Goal: Information Seeking & Learning: Learn about a topic

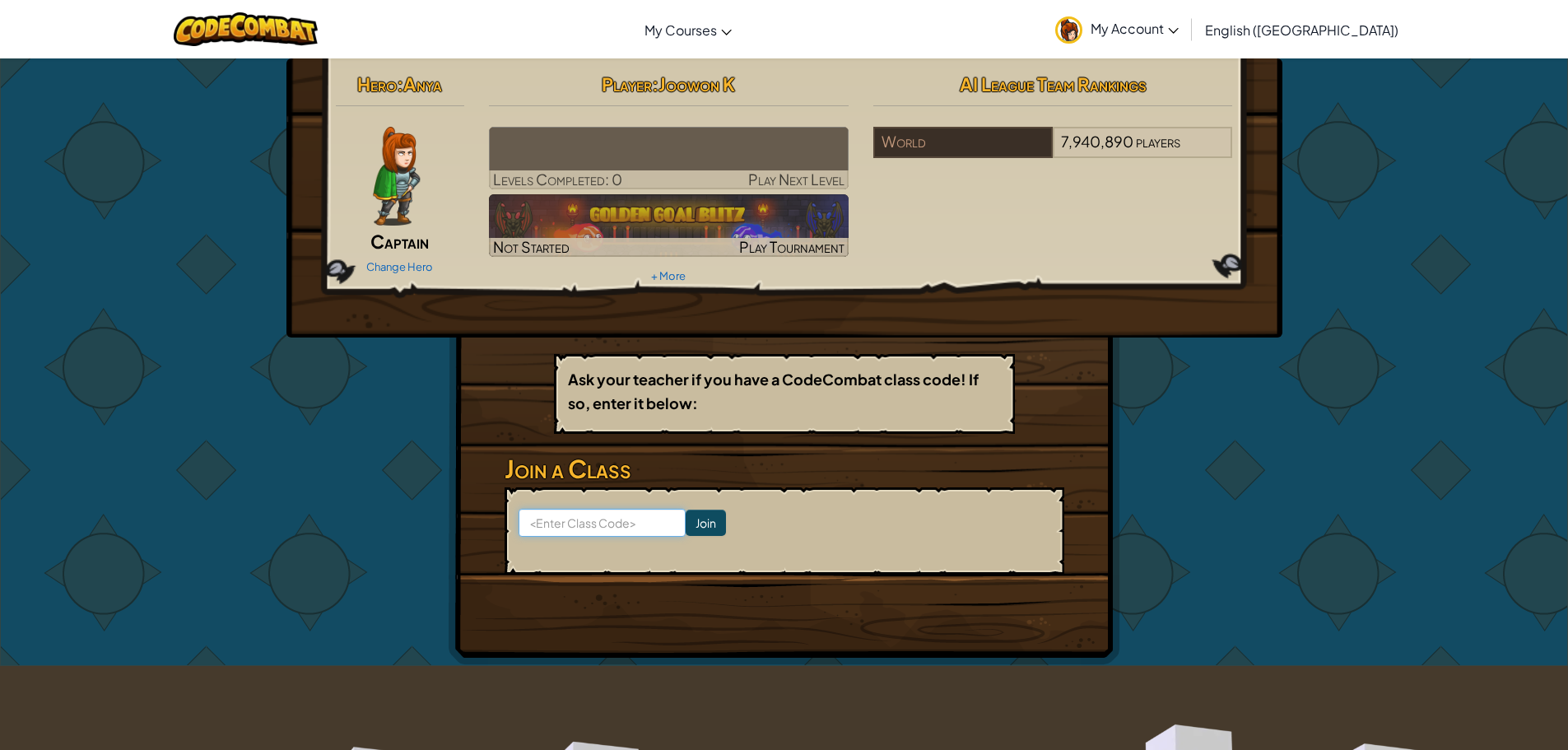
click at [625, 522] on input at bounding box center [602, 522] width 167 height 28
type input "PigLastBall"
click input "Join" at bounding box center [706, 522] width 40 height 26
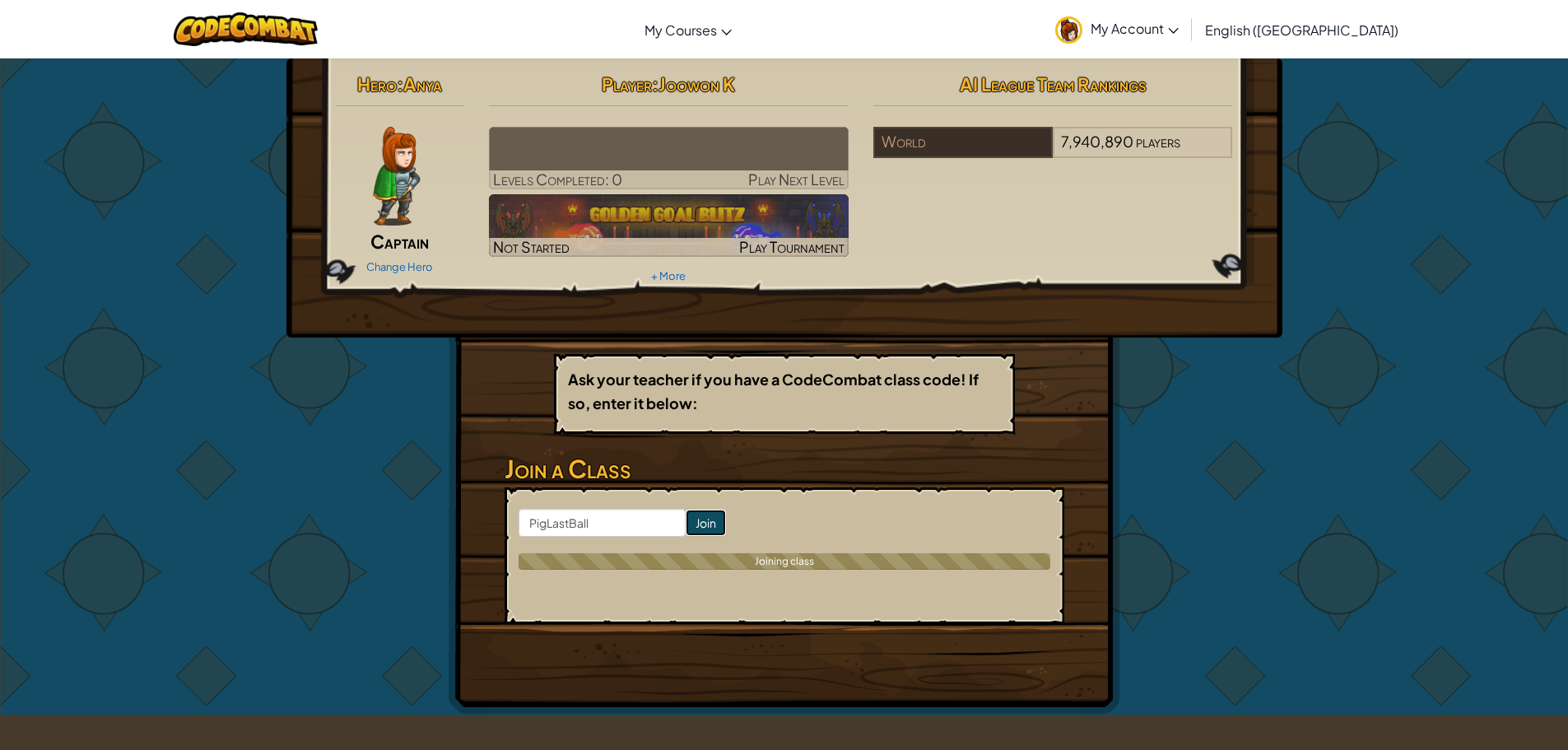
drag, startPoint x: 683, startPoint y: 515, endPoint x: 688, endPoint y: 531, distance: 16.8
click at [686, 515] on input "Join" at bounding box center [706, 522] width 40 height 26
click at [688, 531] on input "Join" at bounding box center [706, 522] width 40 height 26
click at [688, 530] on input "Join" at bounding box center [706, 522] width 40 height 26
drag, startPoint x: 687, startPoint y: 523, endPoint x: 689, endPoint y: 503, distance: 20.1
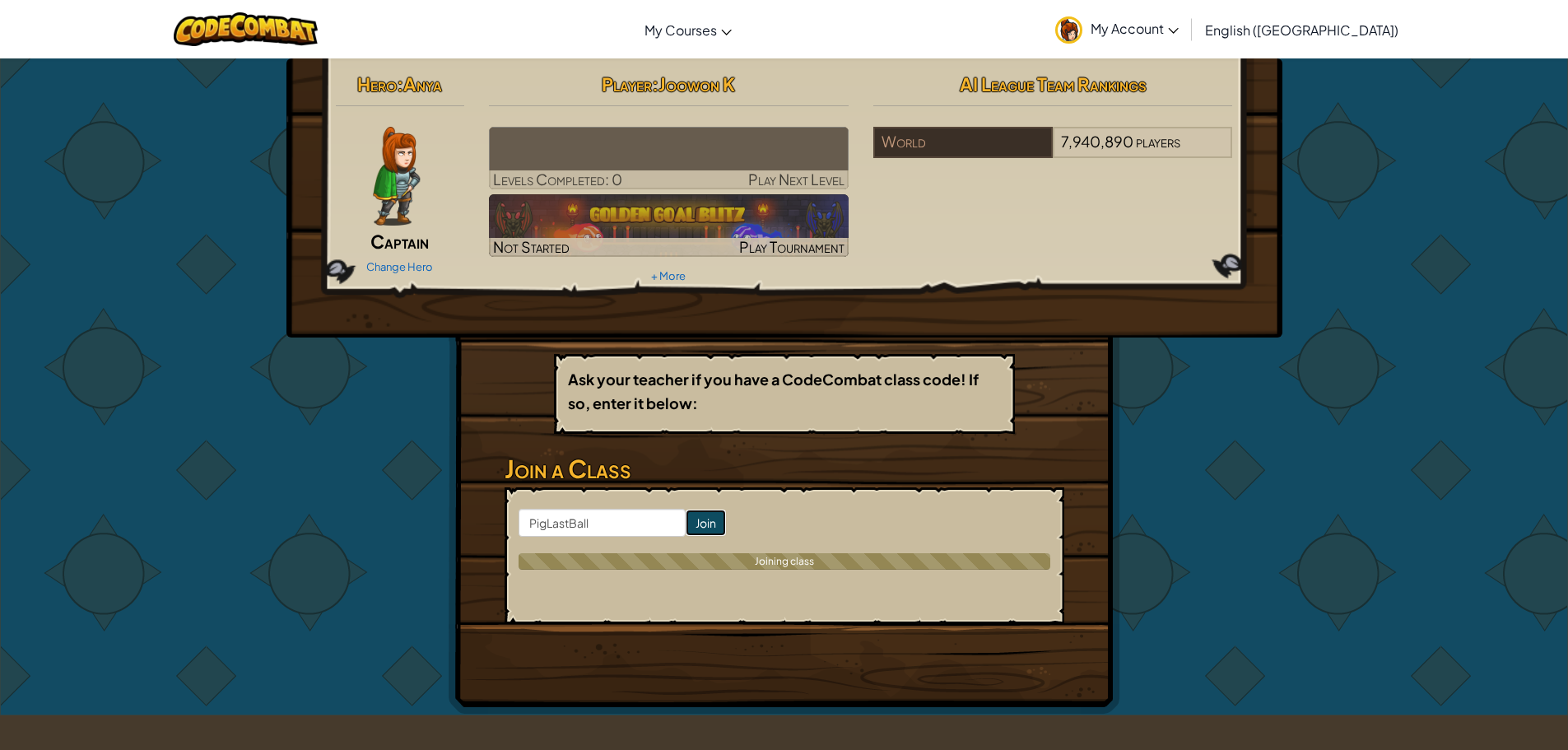
click at [687, 517] on input "Join" at bounding box center [706, 522] width 40 height 26
click at [688, 505] on form "PigLastBall Join Joining class" at bounding box center [784, 556] width 560 height 136
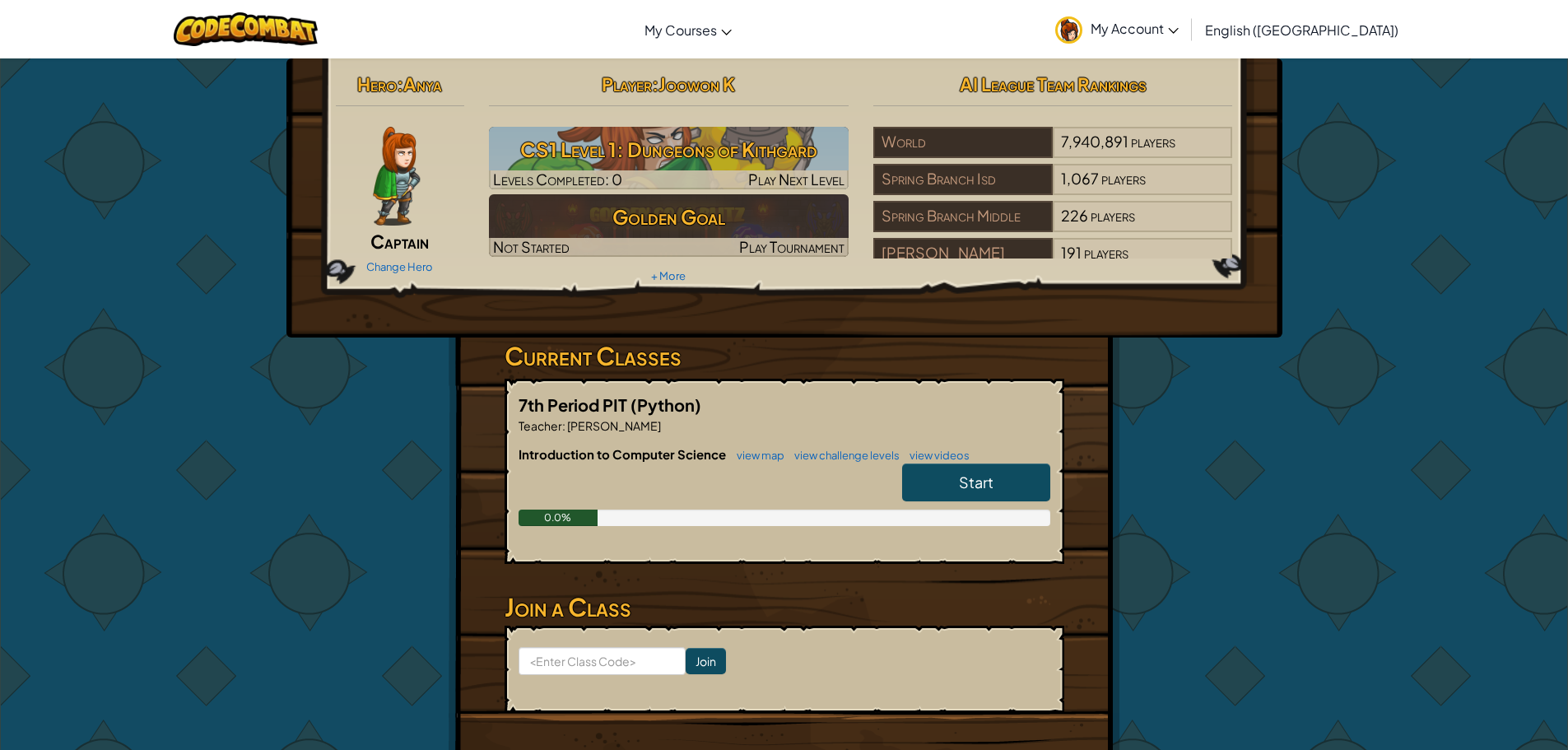
click at [947, 493] on link "Start" at bounding box center [977, 482] width 148 height 38
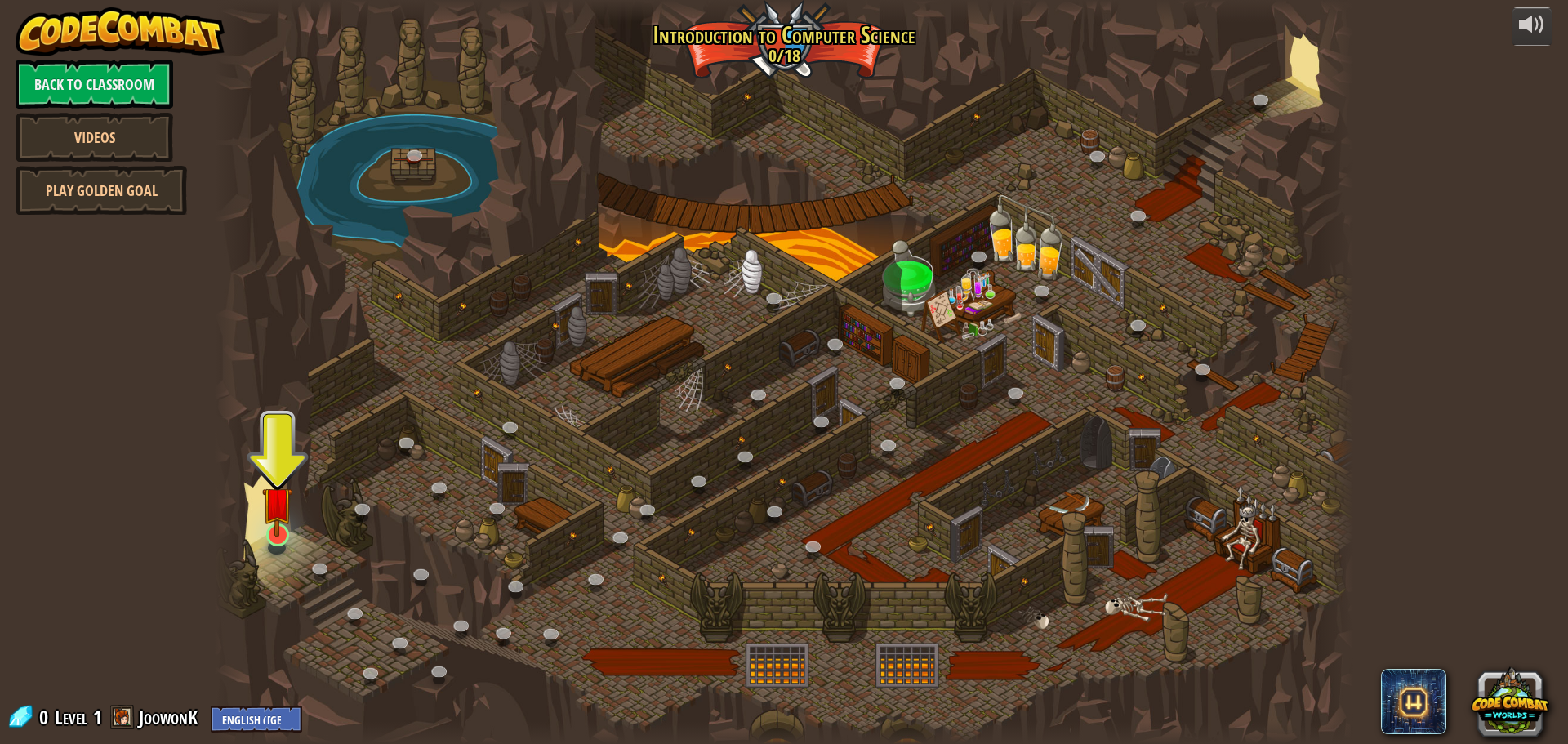
click at [261, 528] on div "25. Kithgard Gates (Locked) Escape the Kithgard dungeons, and don't let the gua…" at bounding box center [784, 372] width 1139 height 744
click at [270, 512] on img at bounding box center [277, 502] width 30 height 69
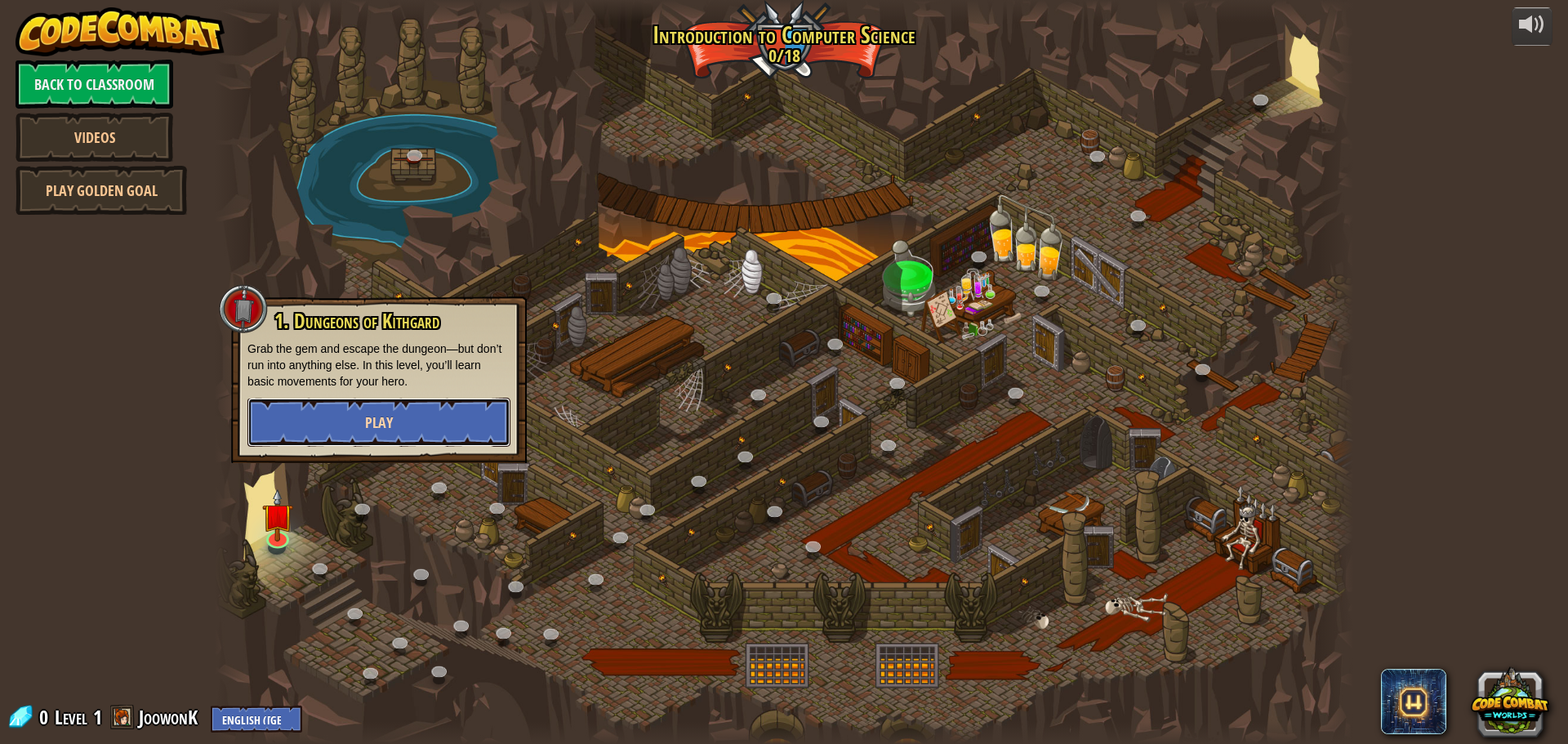
click at [318, 429] on button "Play" at bounding box center [379, 422] width 263 height 49
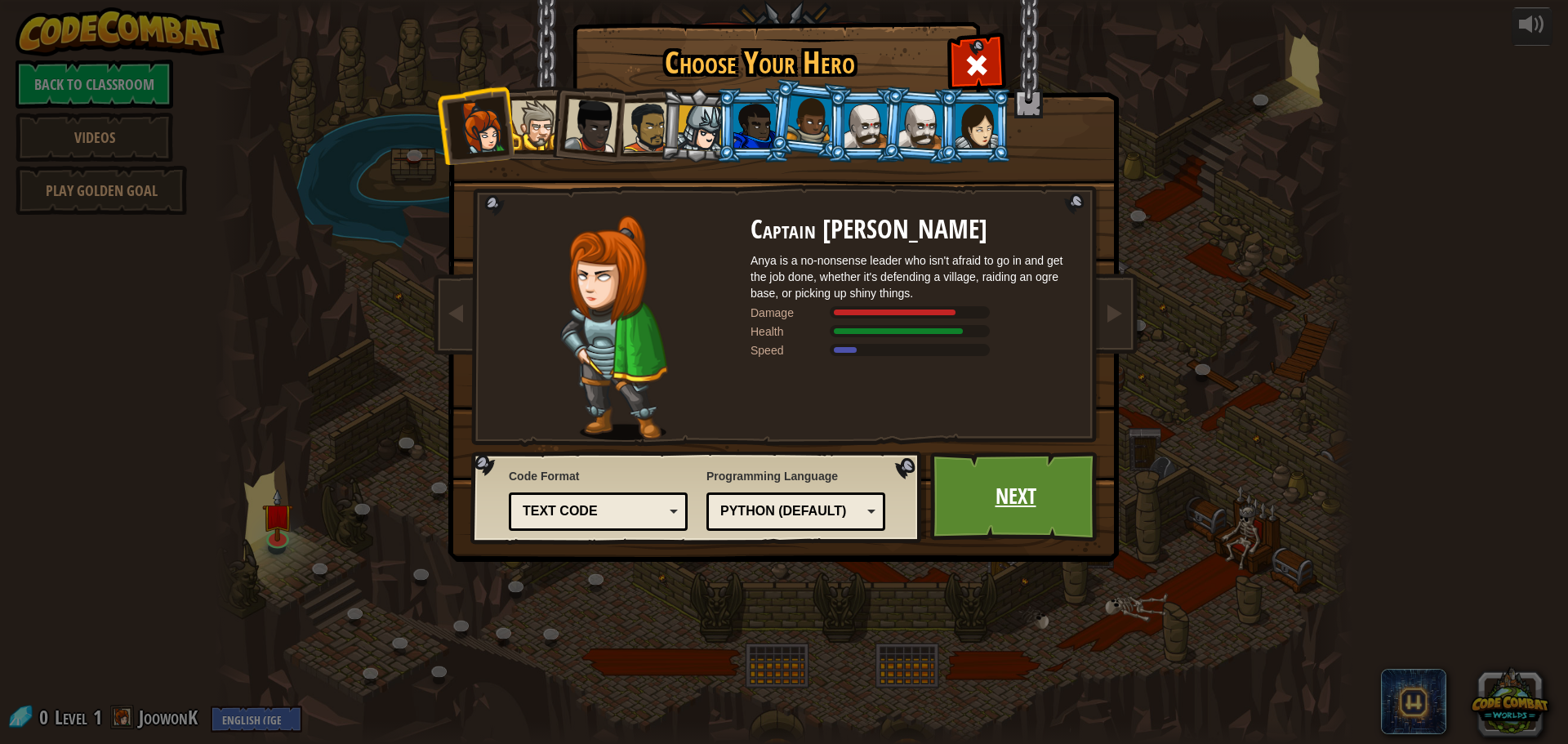
click at [948, 517] on link "Next" at bounding box center [1015, 496] width 171 height 90
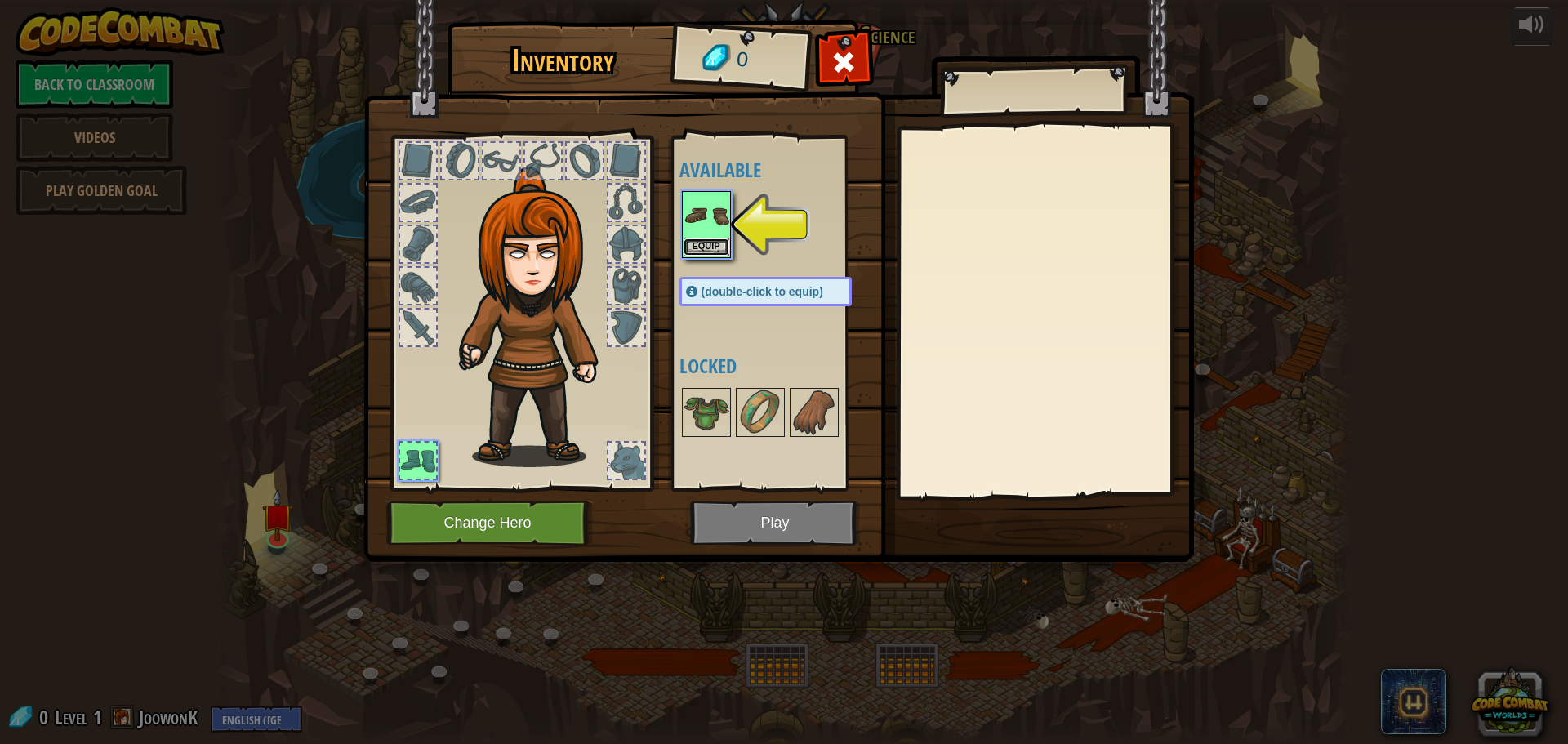
click at [709, 244] on button "Equip" at bounding box center [707, 247] width 46 height 17
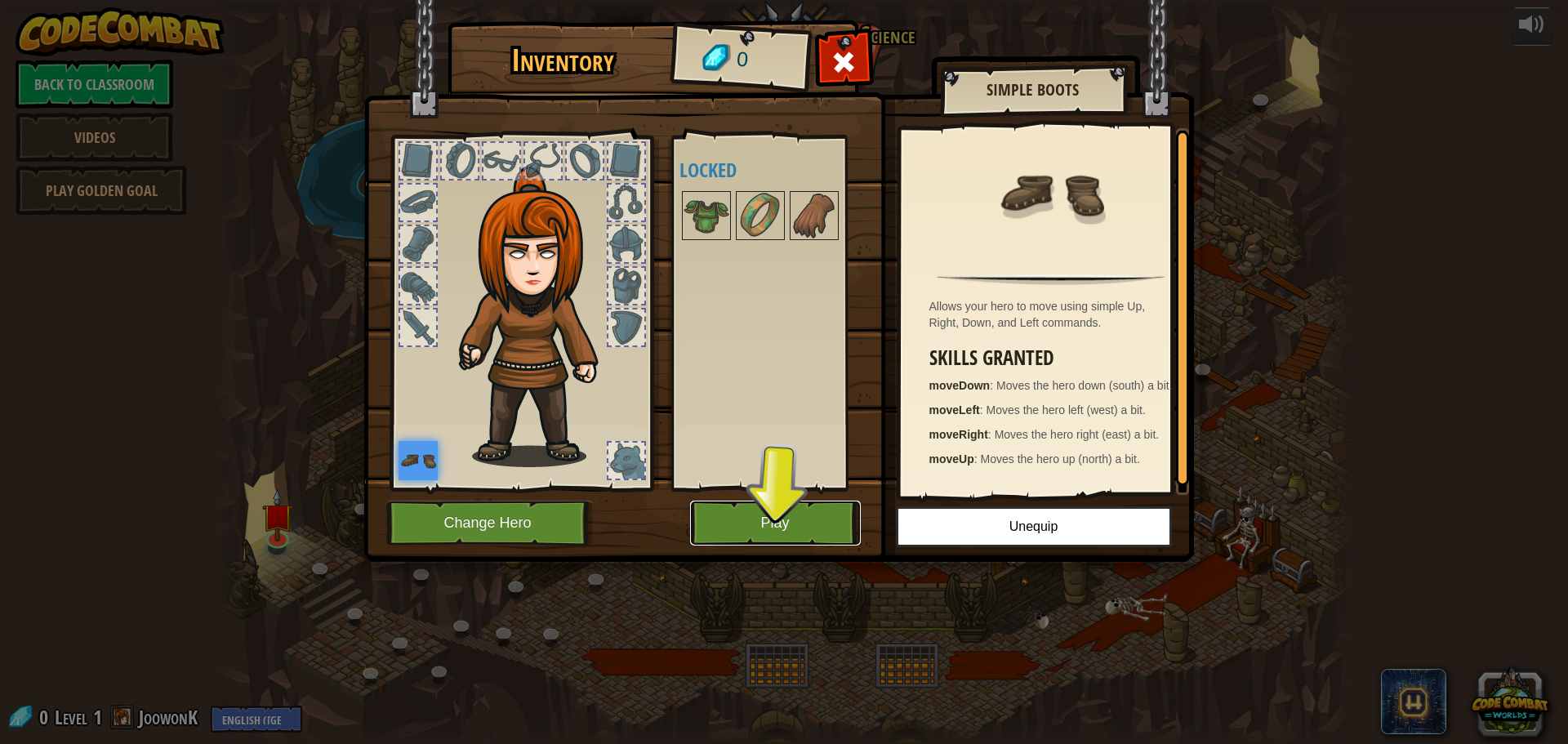
click at [791, 510] on button "Play" at bounding box center [775, 522] width 171 height 45
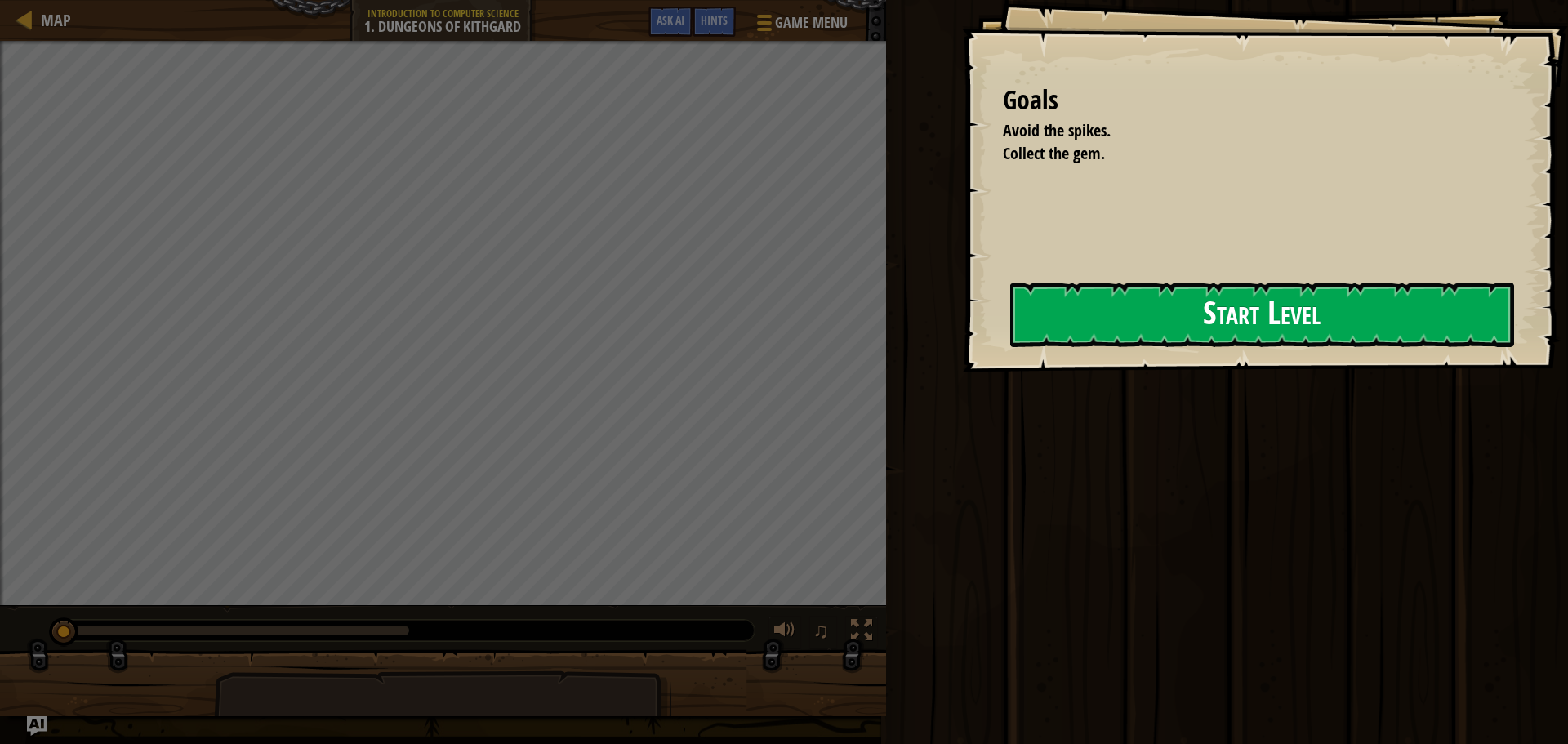
click at [1243, 329] on button "Start Level" at bounding box center [1262, 315] width 504 height 64
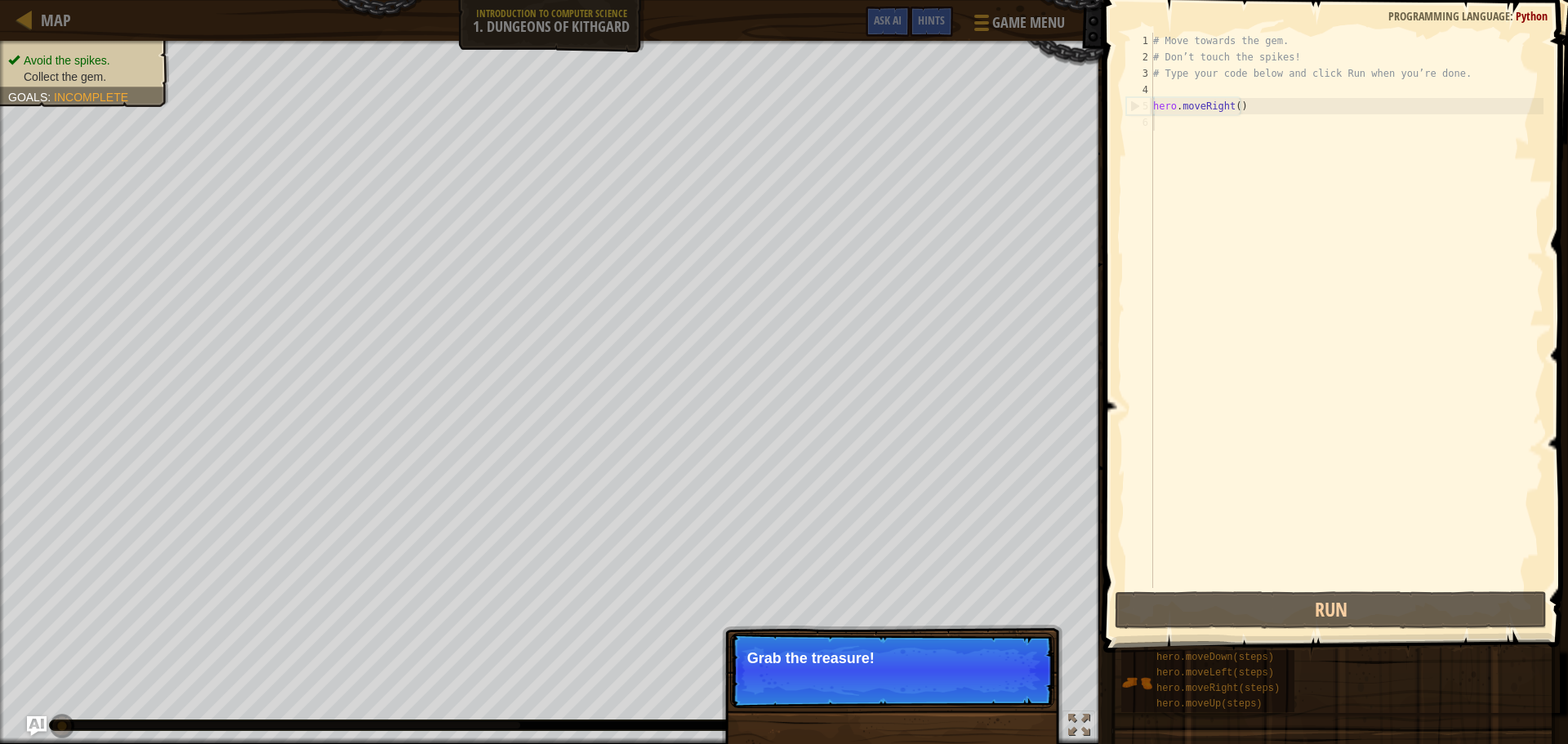
click at [804, 660] on p "Grab the treasure!" at bounding box center [892, 658] width 290 height 16
click at [1017, 676] on button "Continue" at bounding box center [1008, 680] width 68 height 21
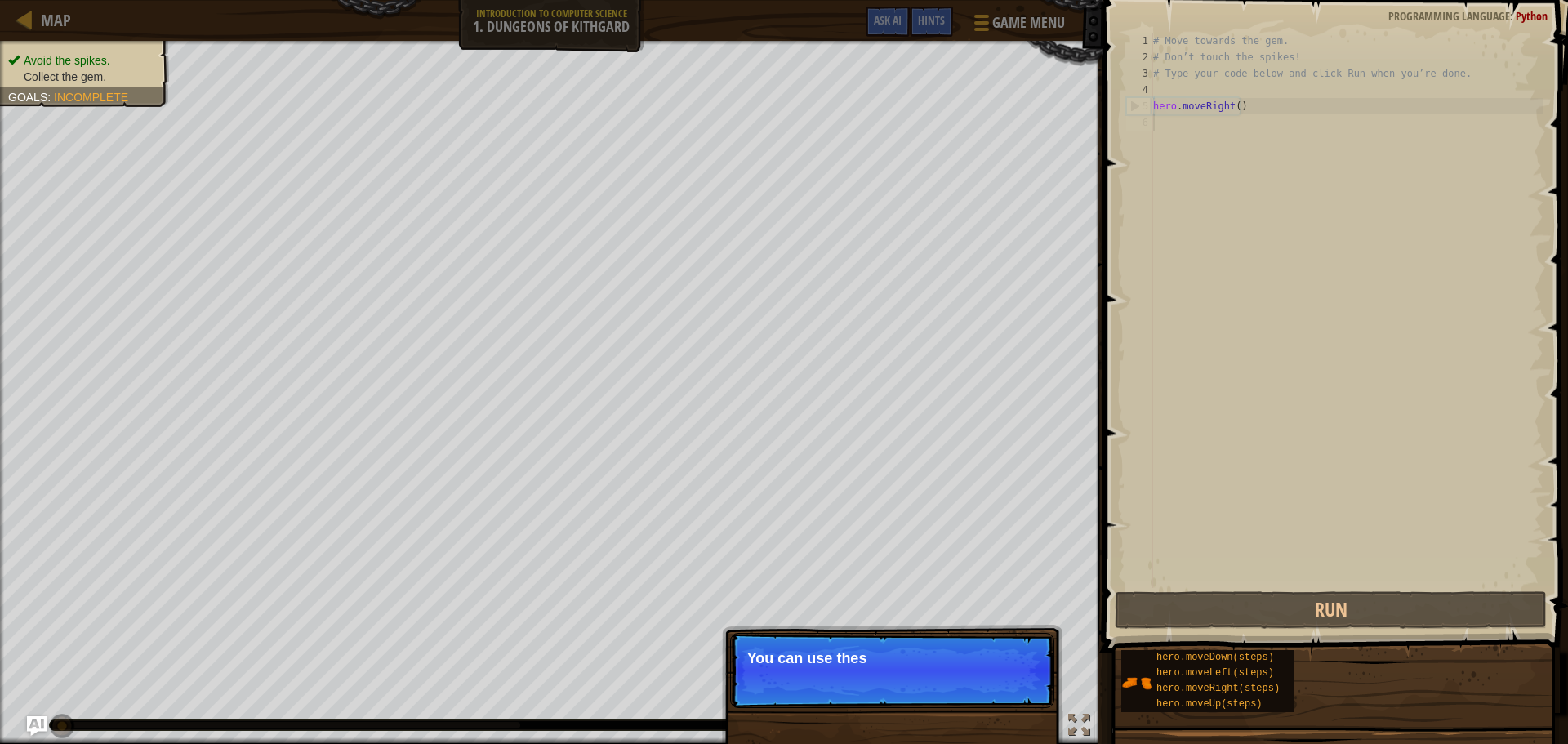
drag, startPoint x: 1002, startPoint y: 681, endPoint x: 980, endPoint y: 687, distance: 22.8
click at [1001, 681] on p "Skip (esc) Continue You can use thes" at bounding box center [893, 670] width 325 height 75
click at [980, 692] on p "Skip (esc) Continue You can use these methods." at bounding box center [893, 670] width 325 height 75
click at [885, 672] on p "Skip (esc) Continue You can use these methods." at bounding box center [893, 670] width 325 height 75
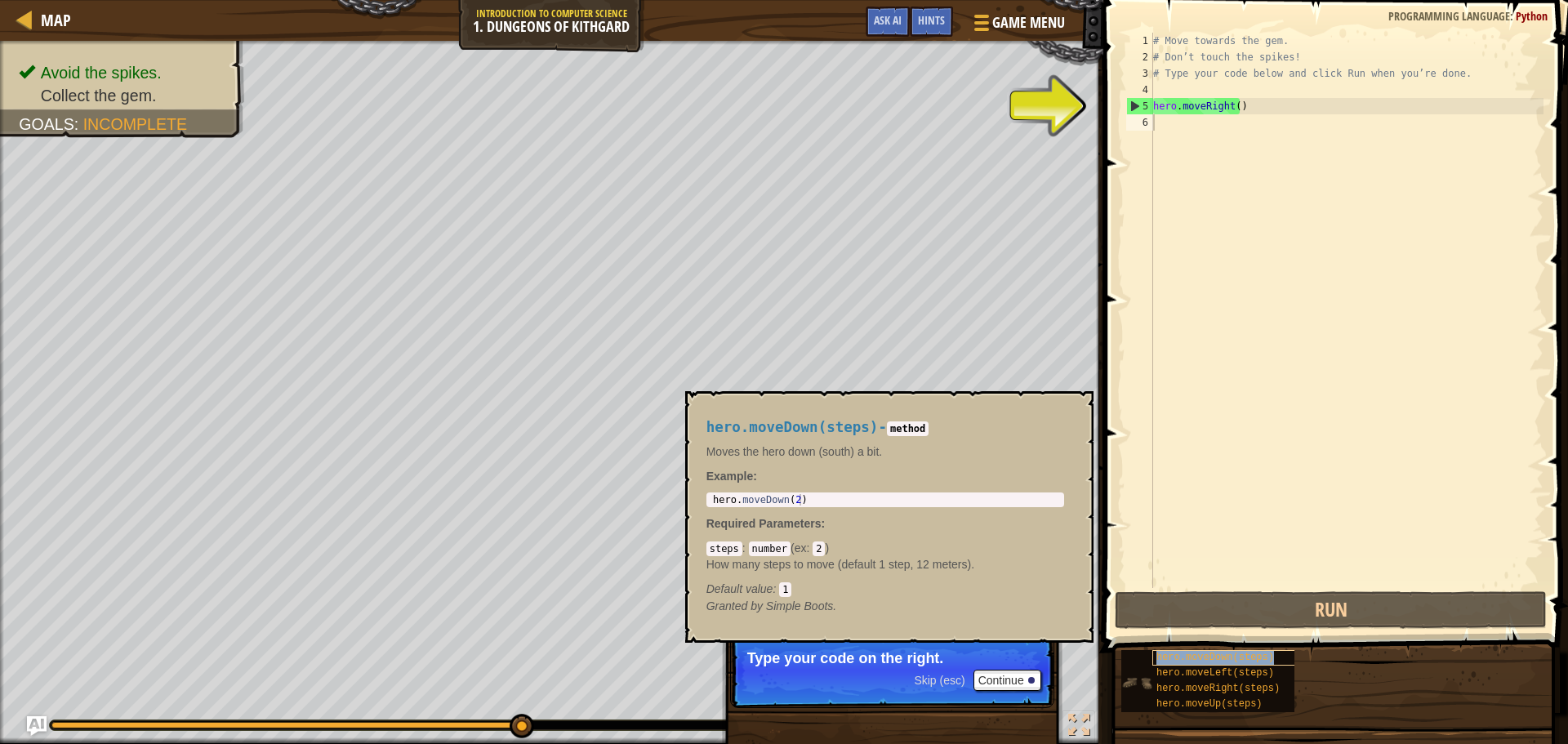
click at [1192, 654] on span "hero.moveDown(steps)" at bounding box center [1215, 658] width 117 height 12
type textarea "hero.moveDown(steps)"
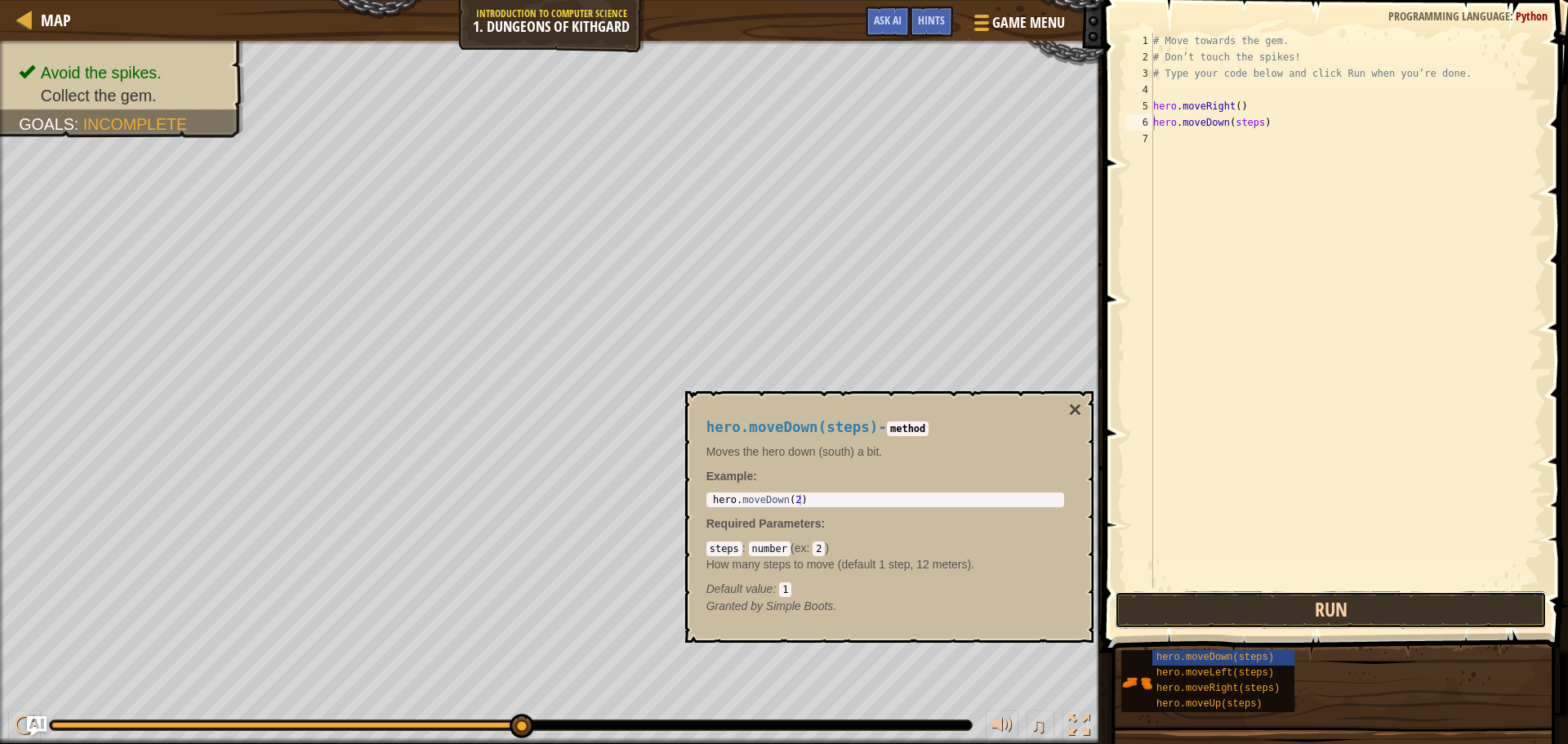
click at [1198, 599] on button "Run" at bounding box center [1330, 610] width 432 height 37
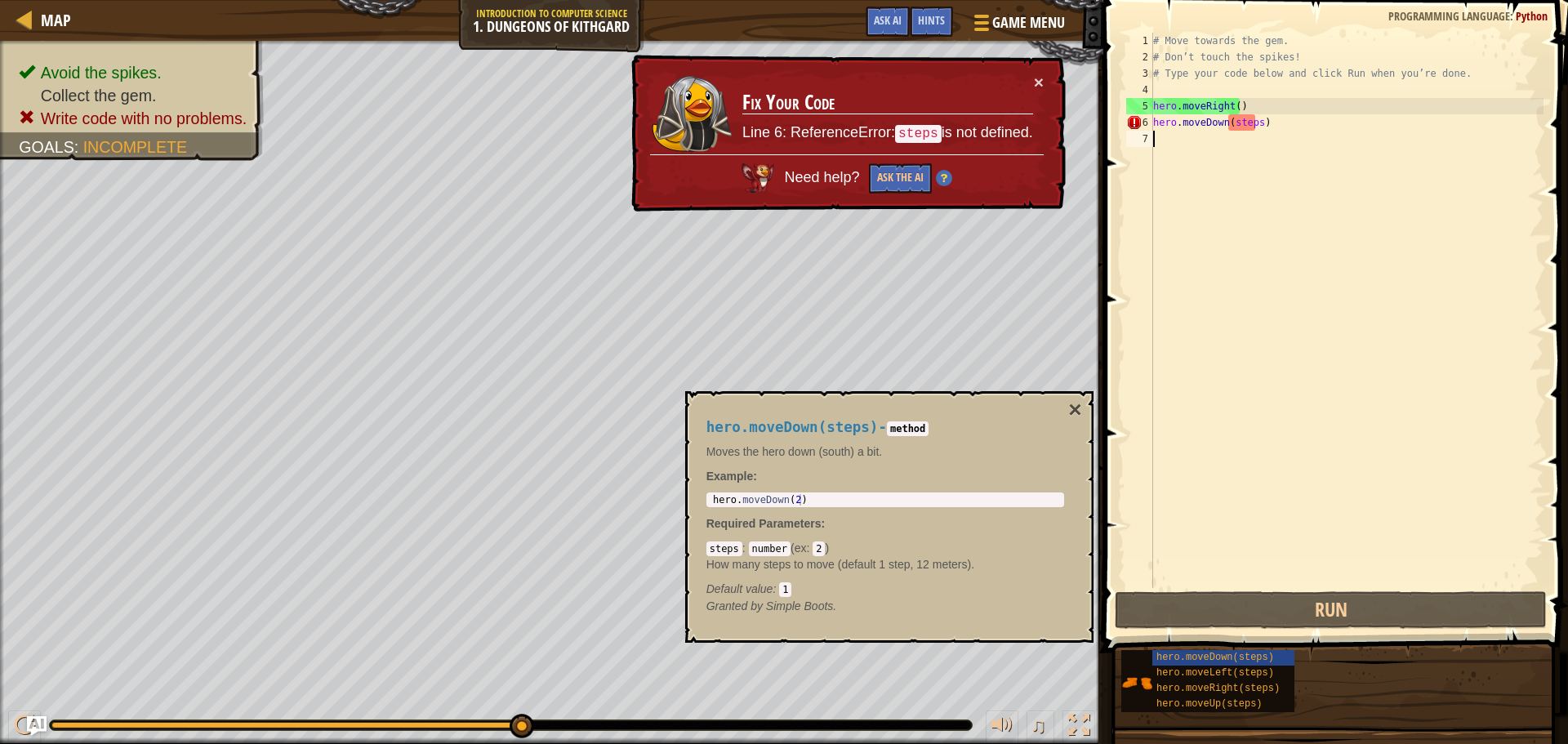
click at [1231, 131] on div "# Move towards the gem. # Don’t touch the spikes! # Type your code below and cl…" at bounding box center [1347, 327] width 394 height 588
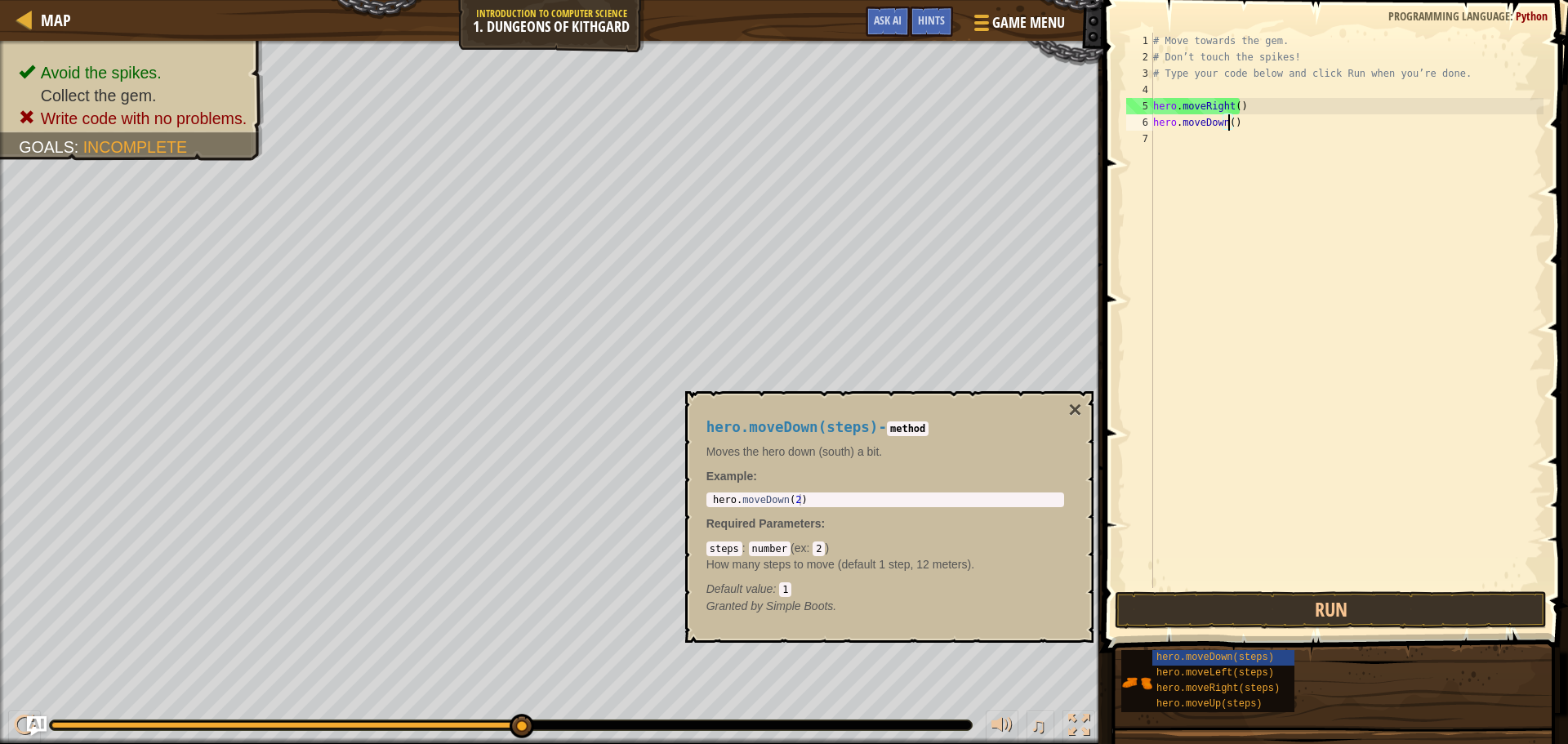
type textarea "hero.moveDown(2)"
click at [1257, 141] on div "# Move towards the gem. # Don’t touch the spikes! # Type your code below and cl…" at bounding box center [1347, 310] width 394 height 555
click at [1257, 141] on div "# Move towards the gem. # Don’t touch the spikes! # Type your code below and cl…" at bounding box center [1347, 327] width 394 height 588
type textarea "hero.moveRight(4)"
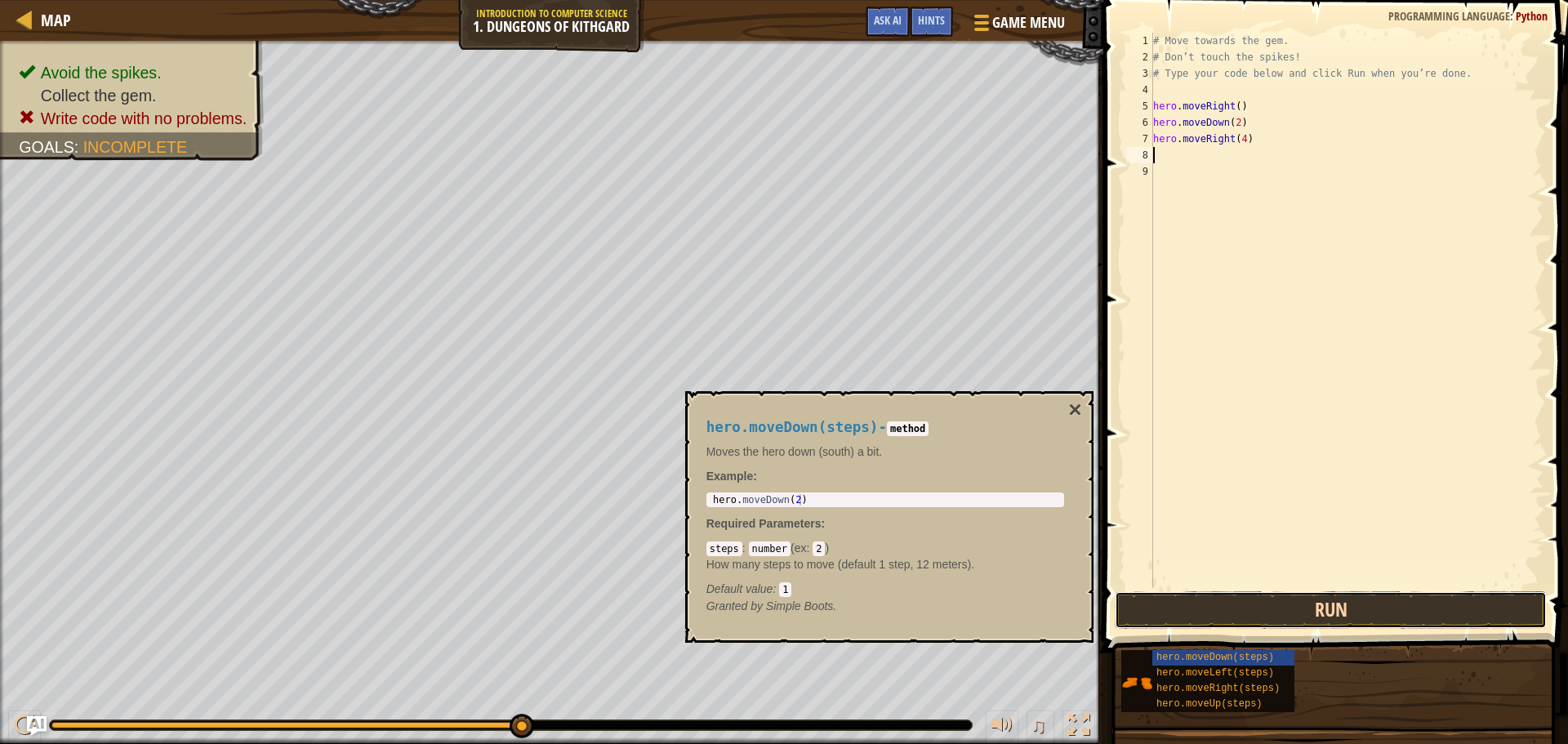
click at [1217, 591] on button "Run" at bounding box center [1330, 610] width 432 height 37
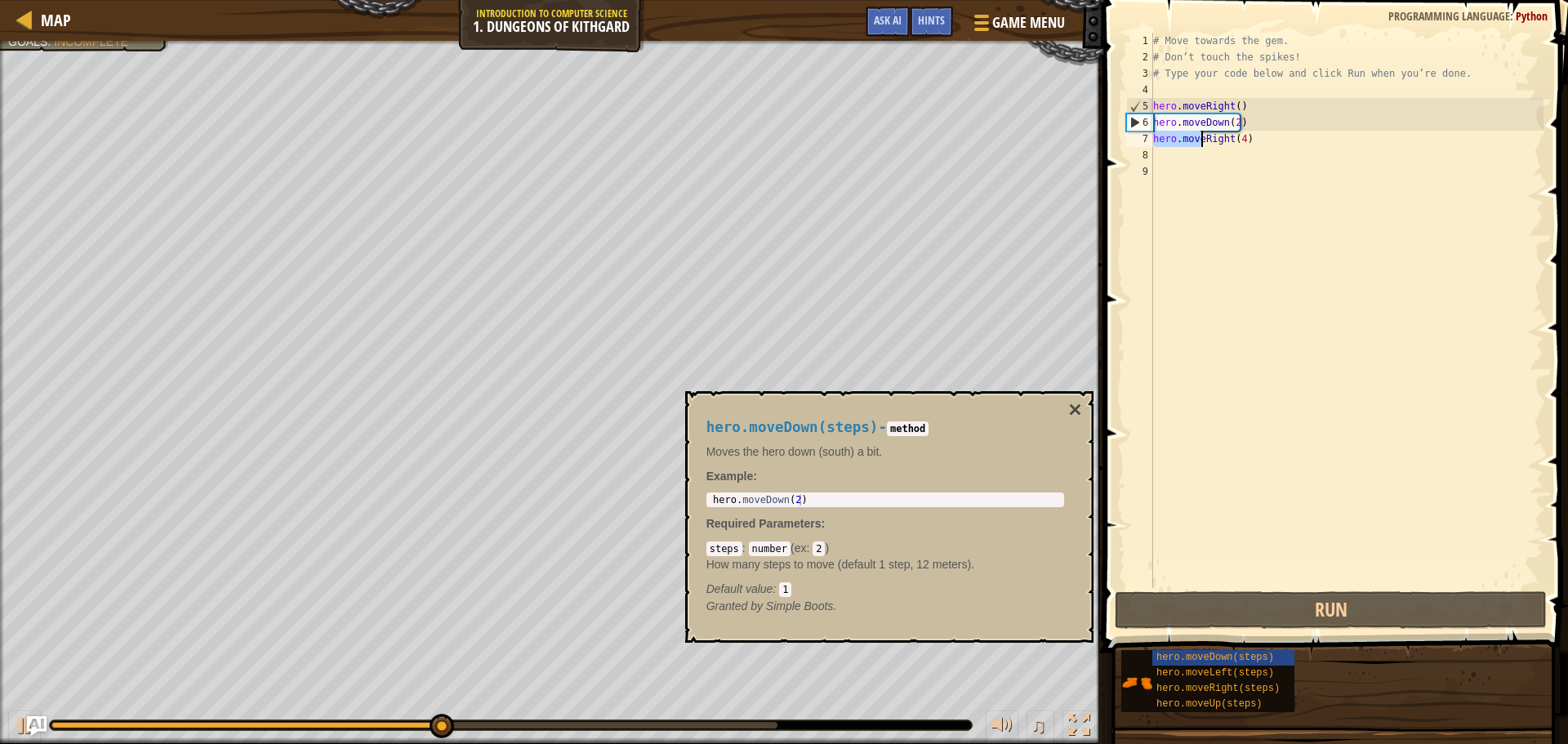
drag, startPoint x: 1153, startPoint y: 141, endPoint x: 1199, endPoint y: 141, distance: 46.0
click at [1199, 141] on div "# Move towards the gem. # Don’t touch the spikes! # Type your code below and cl…" at bounding box center [1347, 327] width 394 height 588
type textarea "hero.moveRight(4)"
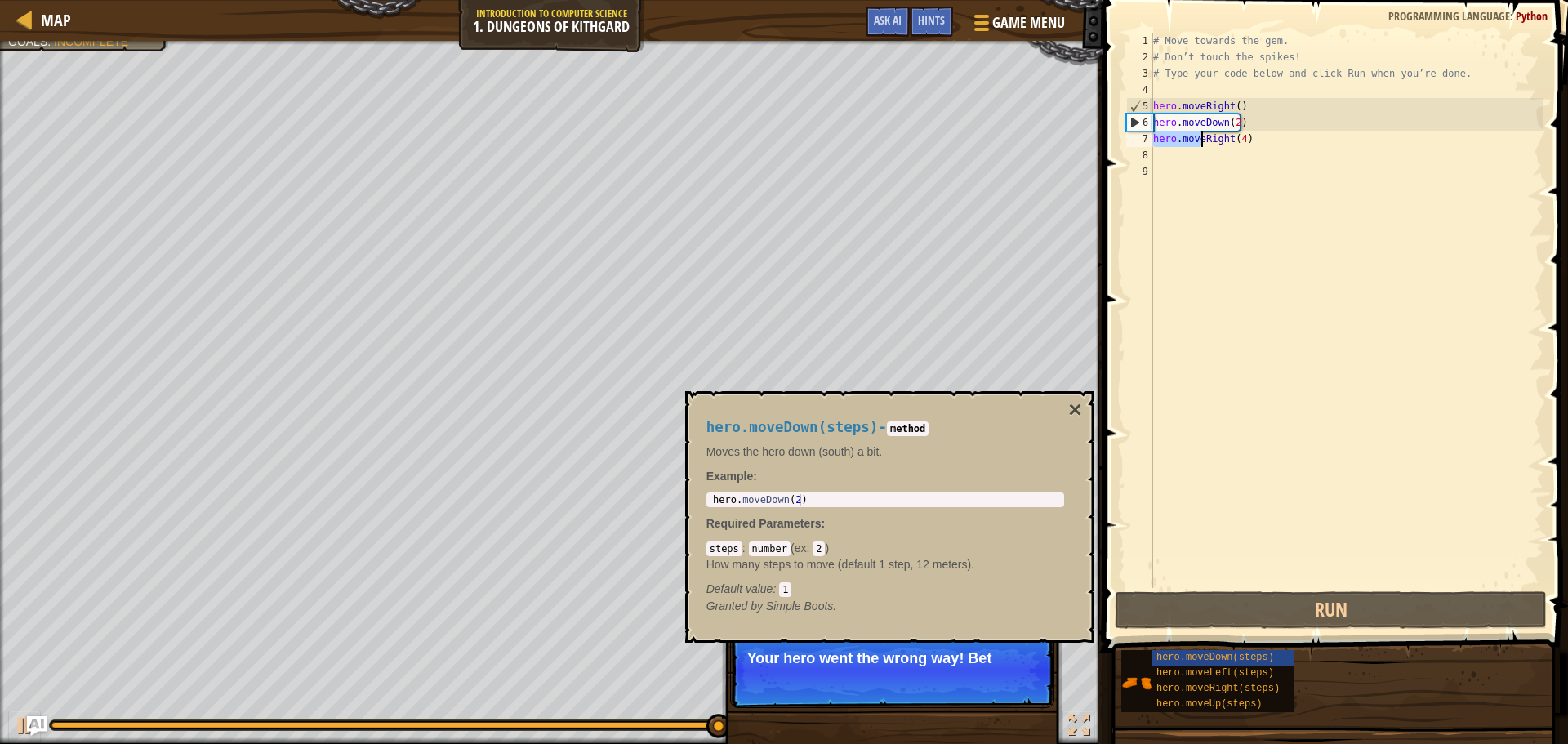
paste textarea
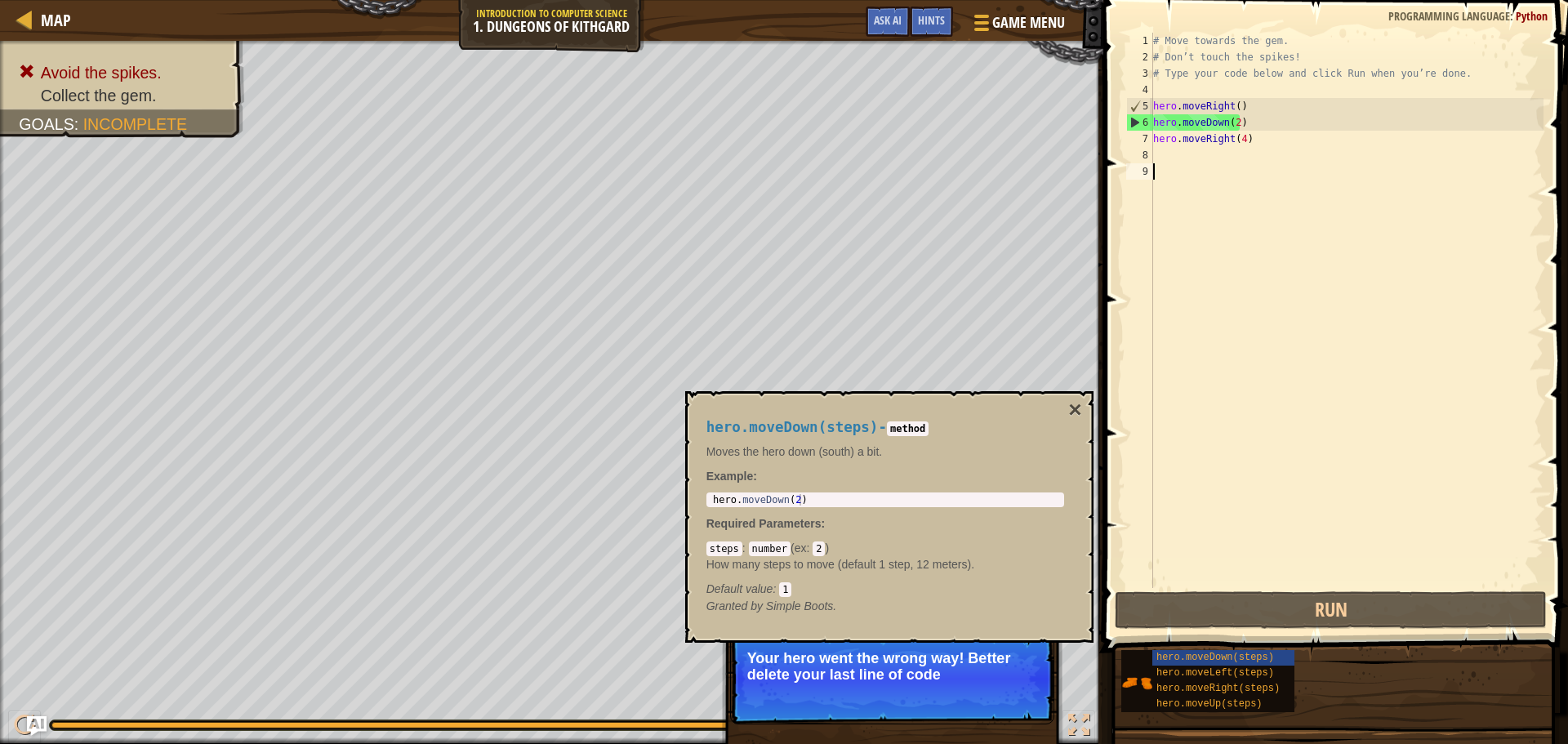
click at [1270, 375] on div "# Move towards the gem. # Don’t touch the spikes! # Type your code below and cl…" at bounding box center [1347, 327] width 394 height 588
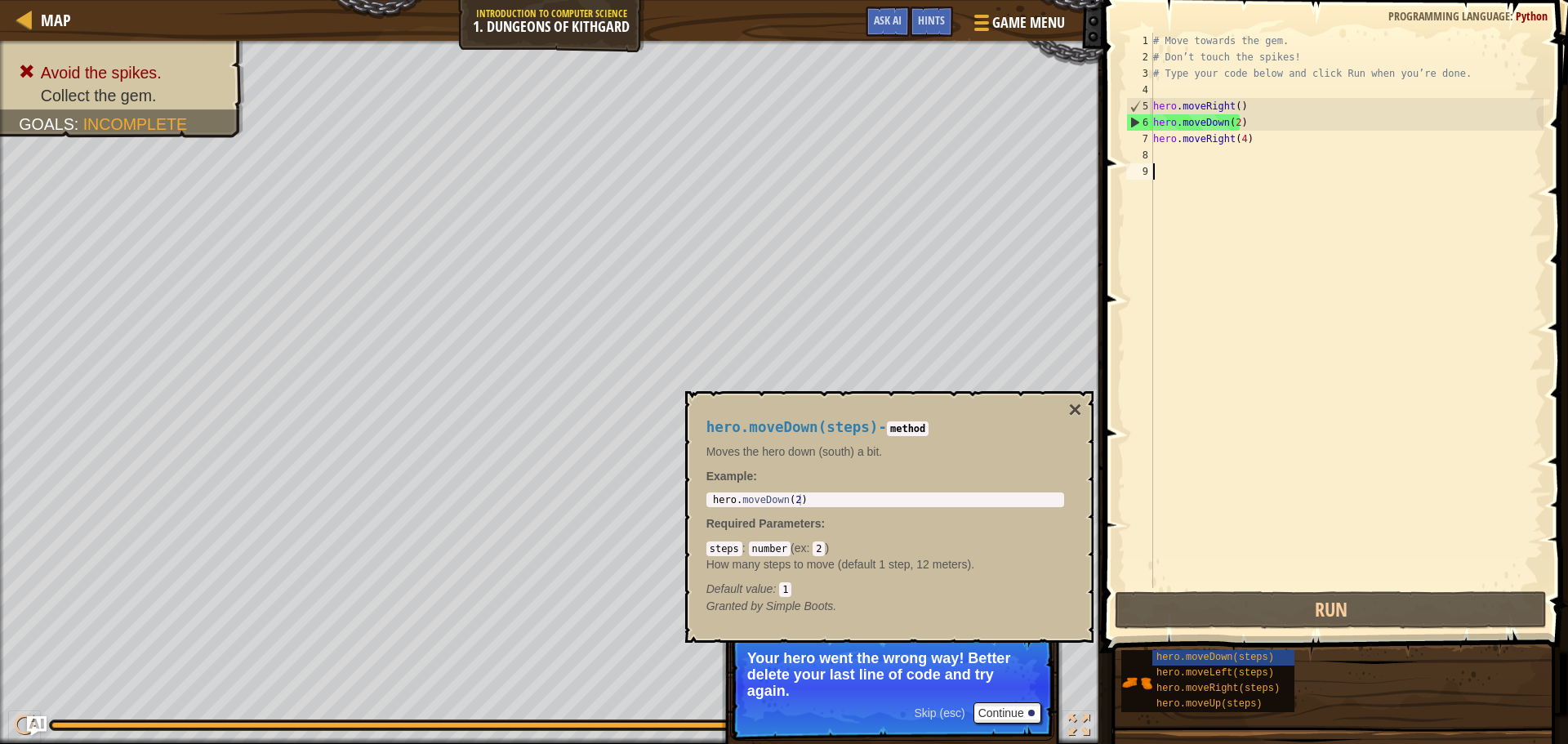
click at [1232, 122] on div "# Move towards the gem. # Don’t touch the spikes! # Type your code below and cl…" at bounding box center [1347, 327] width 394 height 588
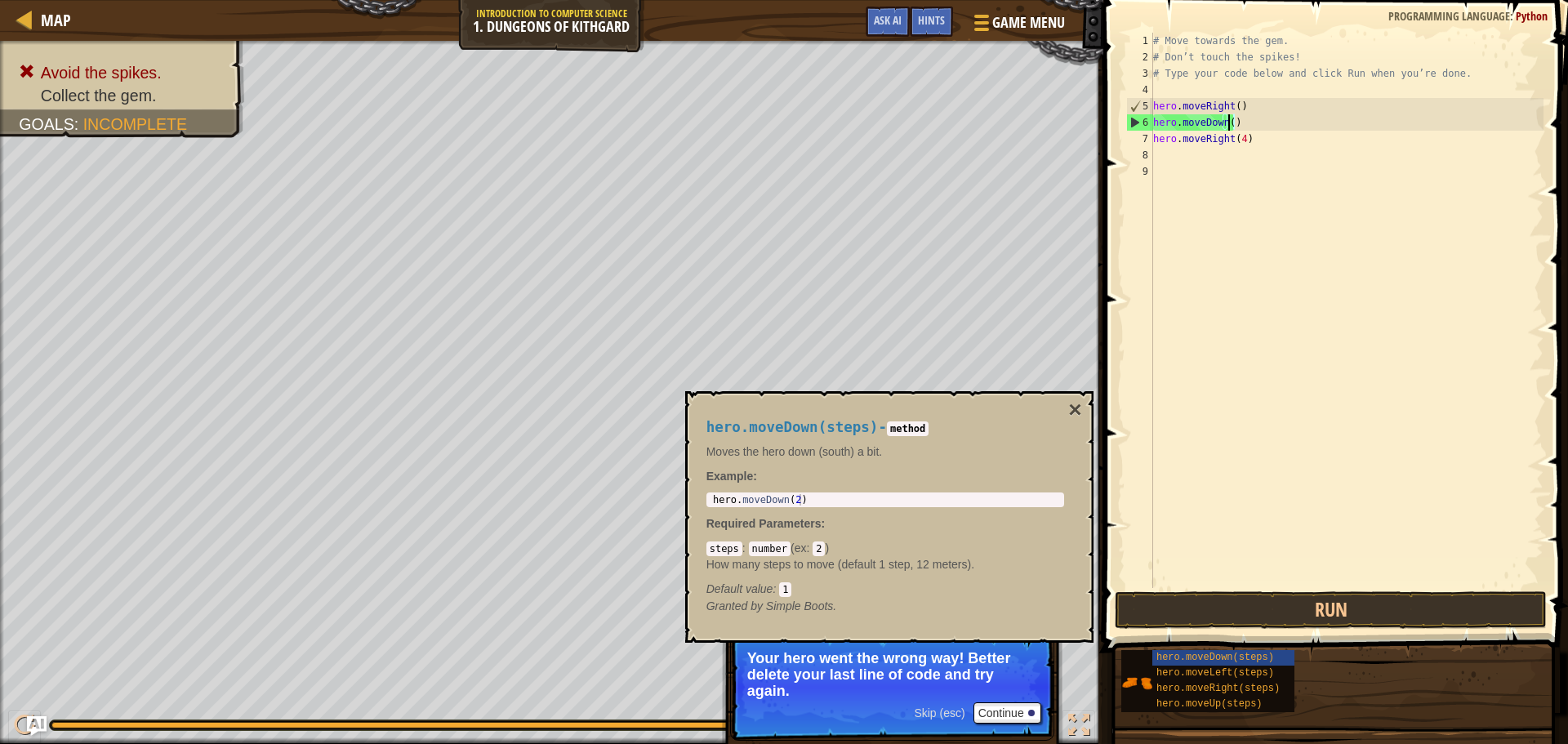
type textarea "hero.moveDown(1)"
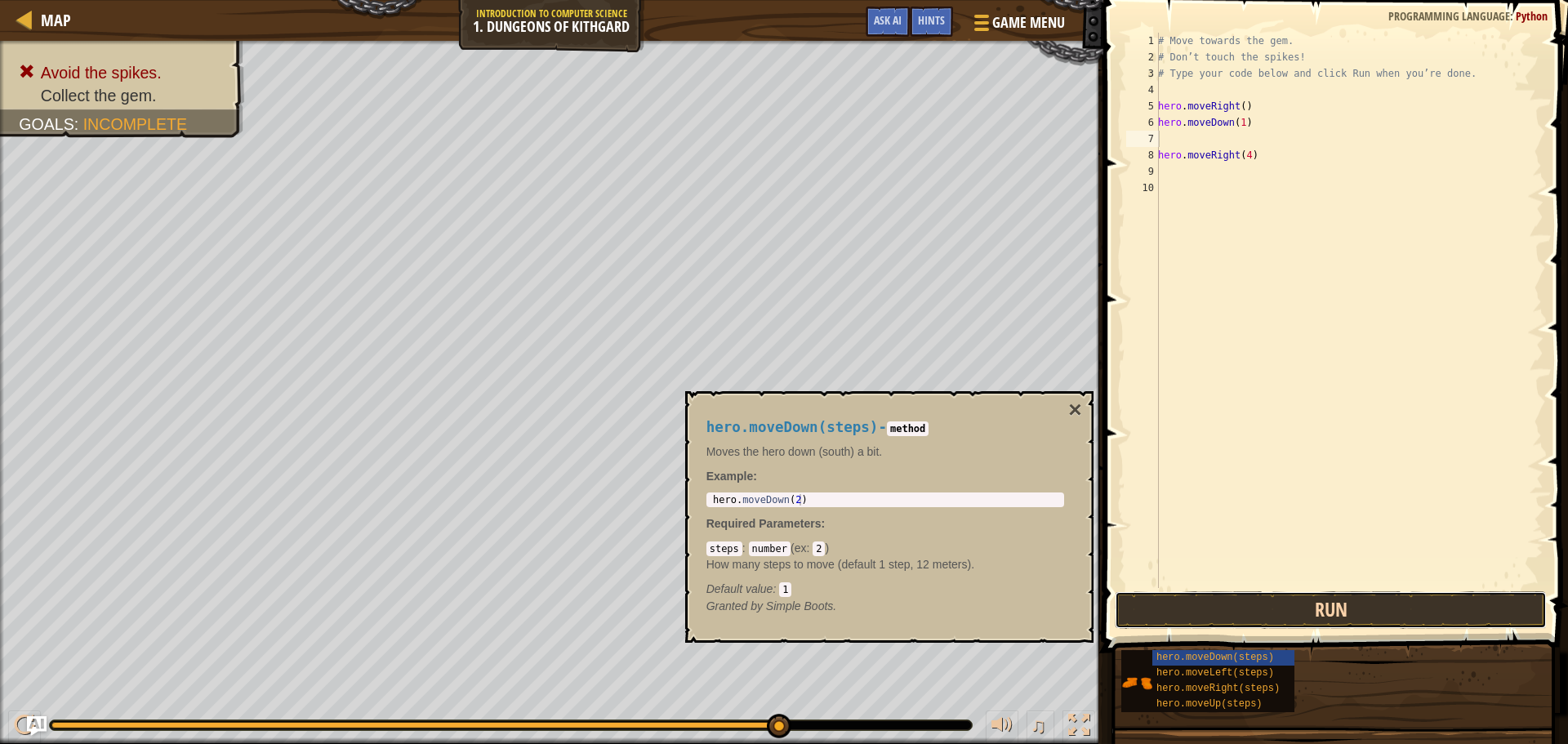
click at [1169, 597] on button "Run" at bounding box center [1330, 610] width 432 height 37
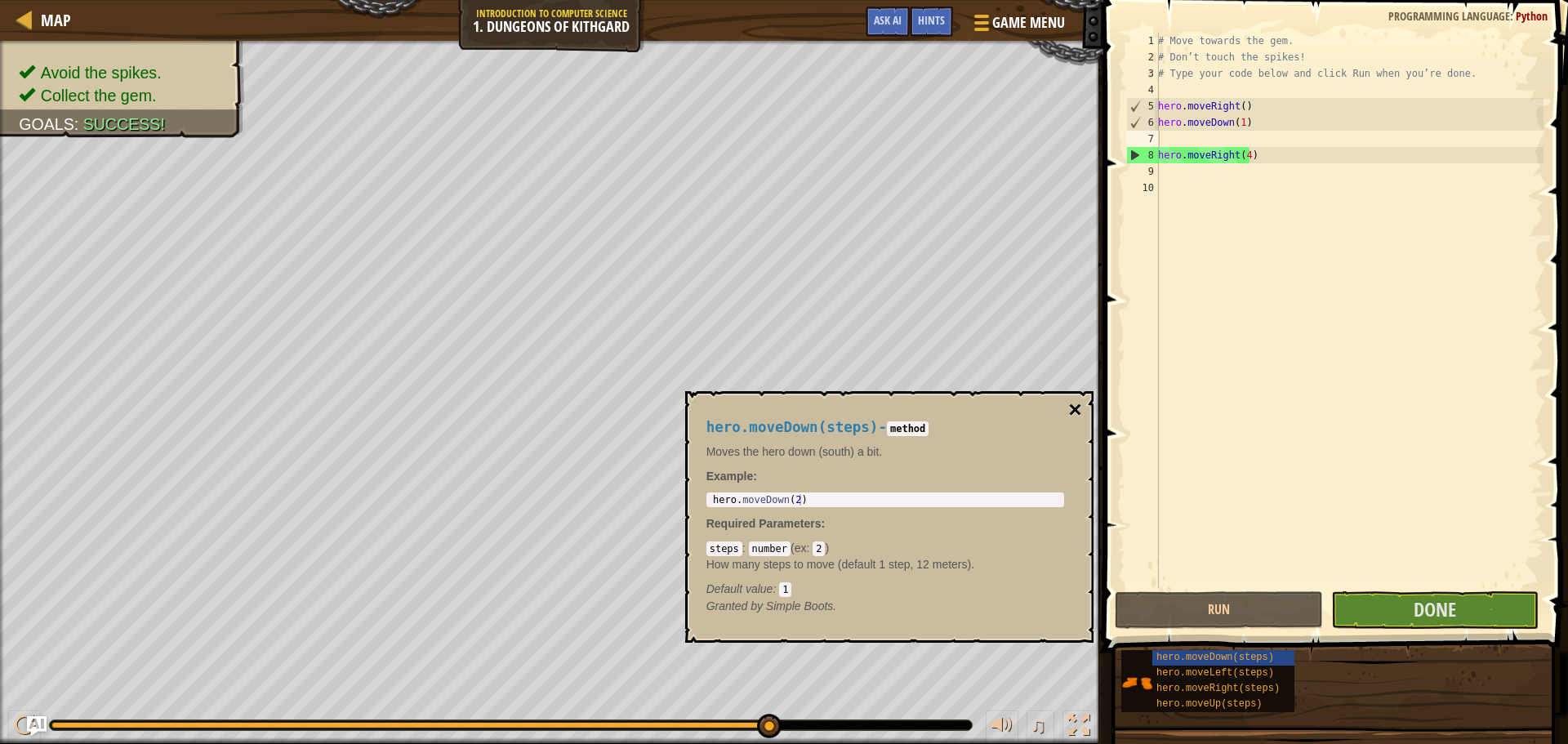
click at [1077, 406] on button "×" at bounding box center [1074, 409] width 13 height 23
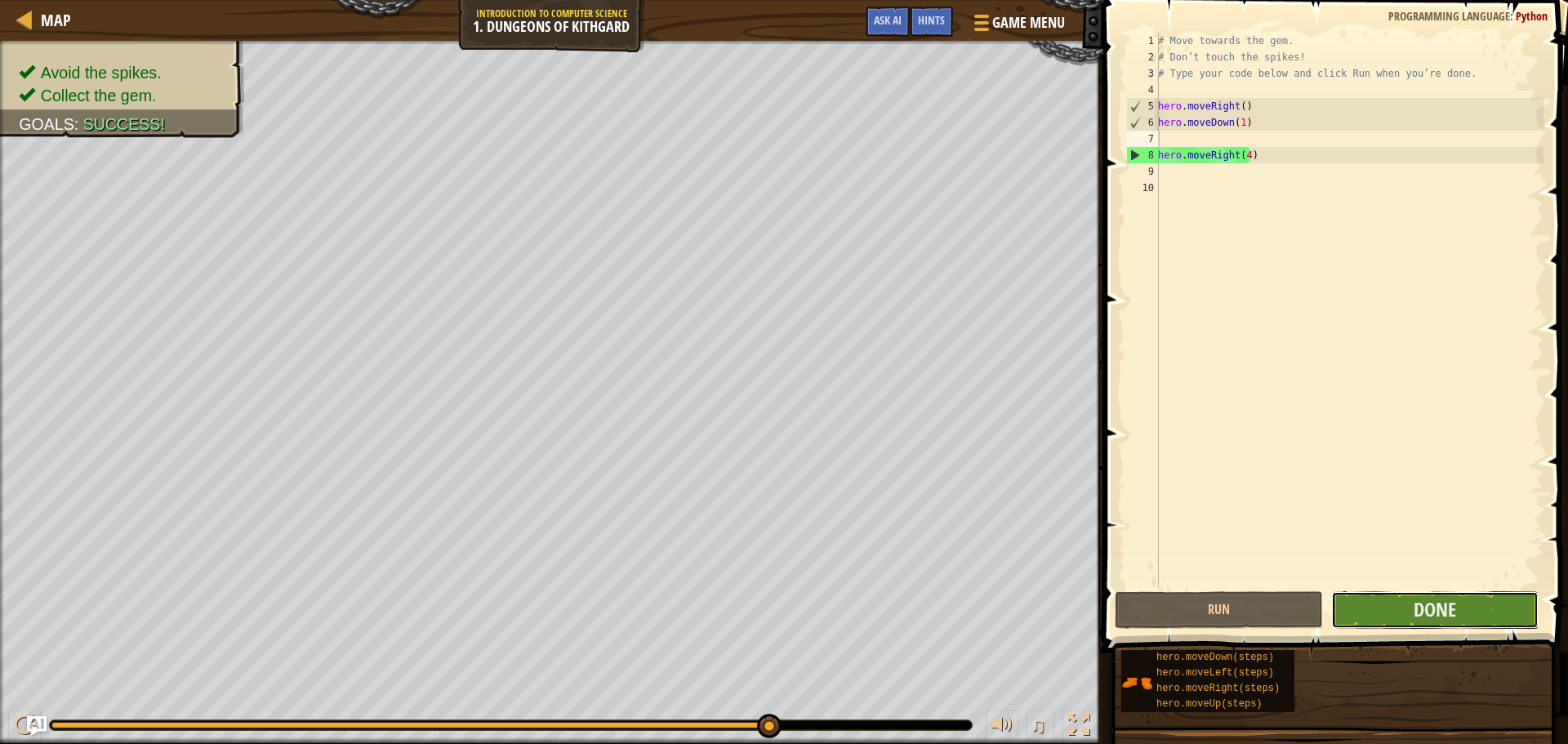
click at [1523, 610] on button "Done" at bounding box center [1434, 610] width 207 height 37
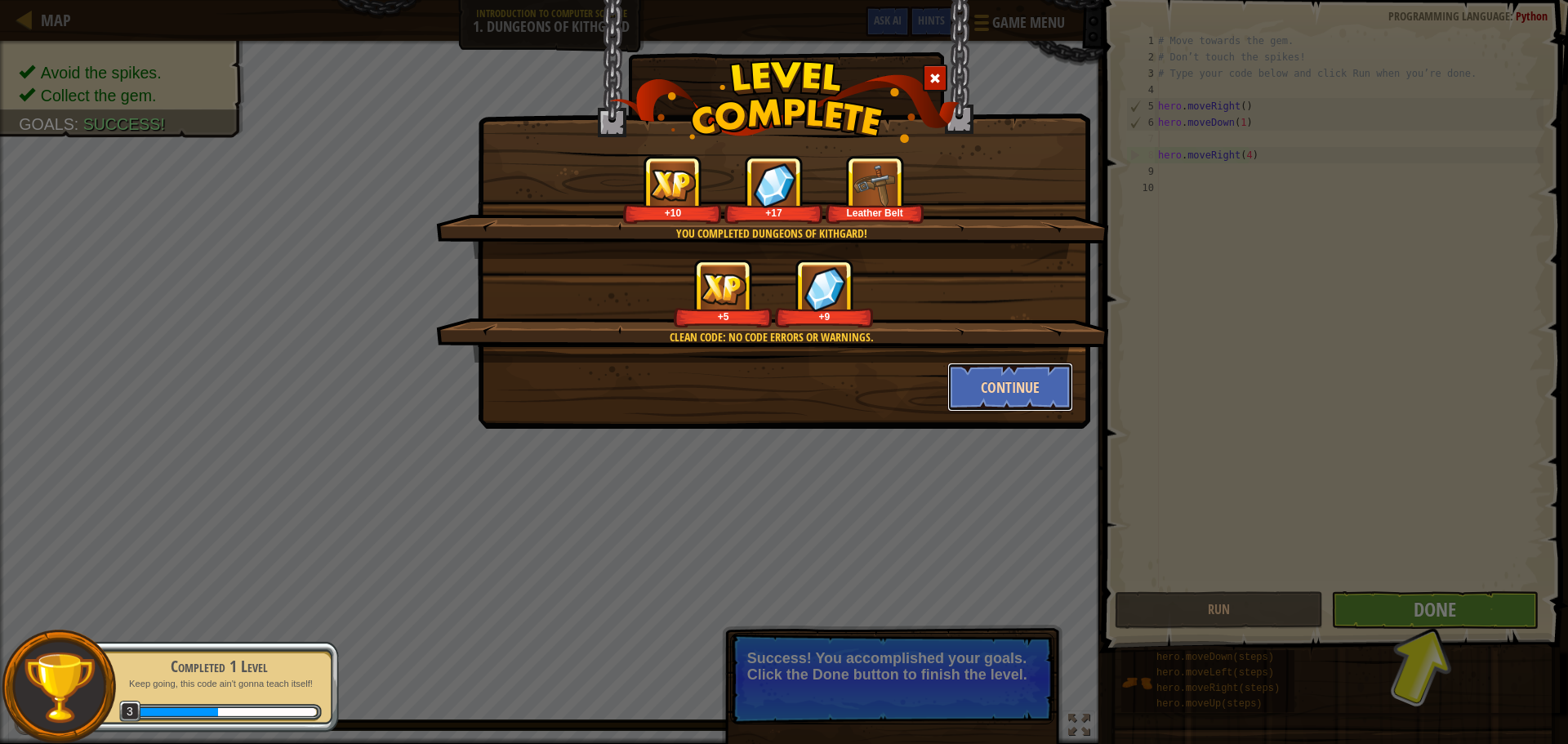
click at [952, 373] on button "Continue" at bounding box center [1011, 387] width 127 height 49
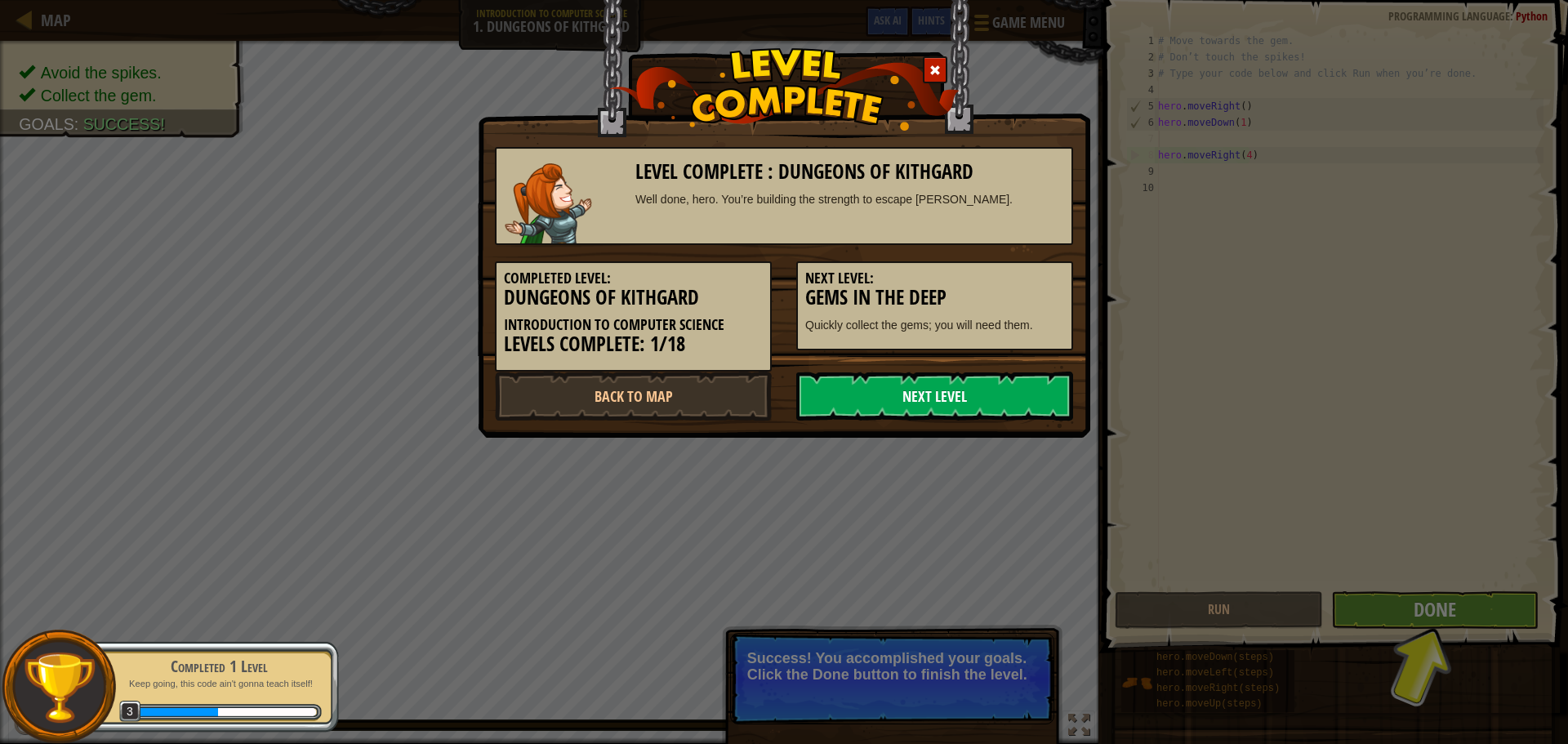
click at [899, 397] on link "Next Level" at bounding box center [935, 397] width 277 height 49
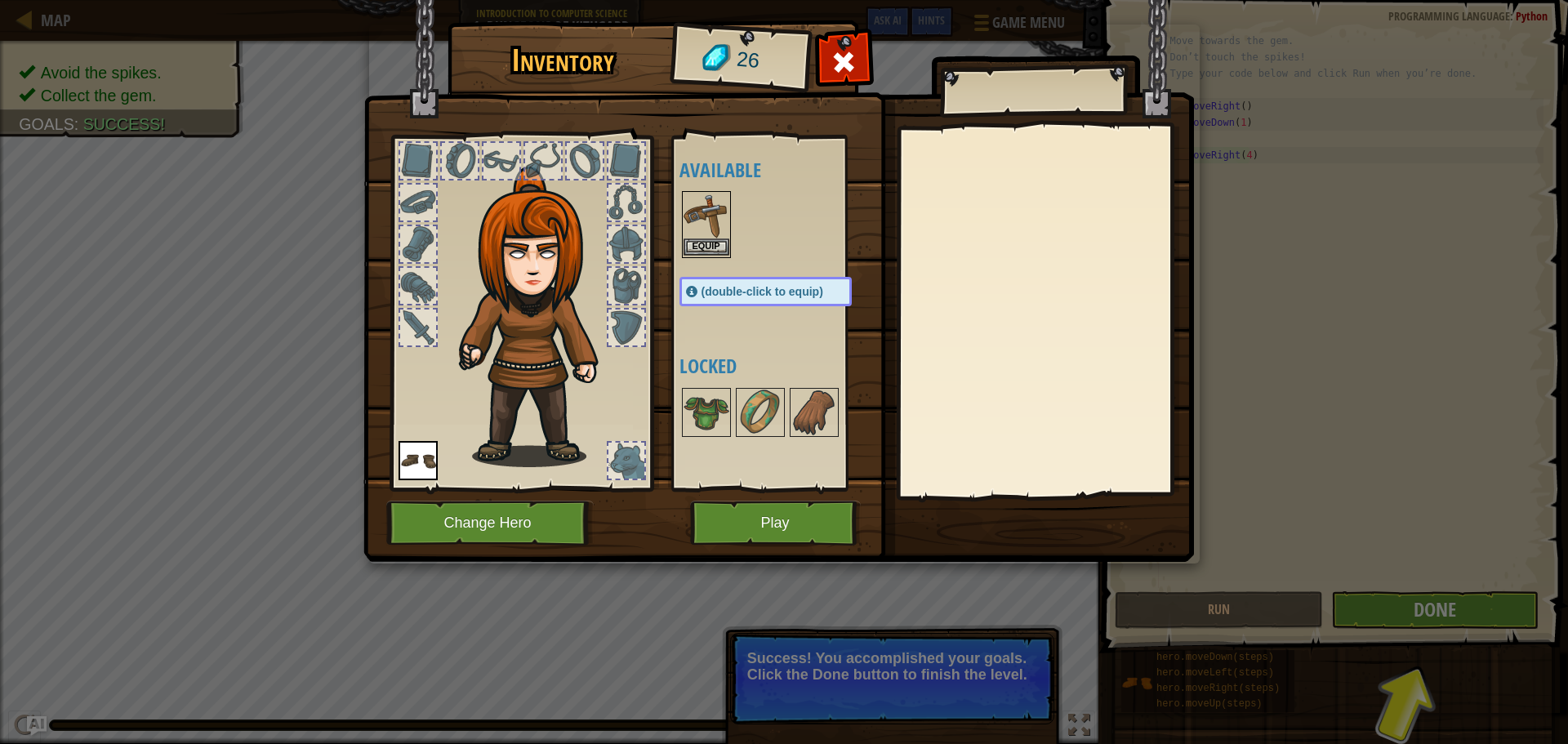
drag, startPoint x: 699, startPoint y: 229, endPoint x: 710, endPoint y: 243, distance: 17.8
click at [700, 231] on img at bounding box center [707, 216] width 46 height 46
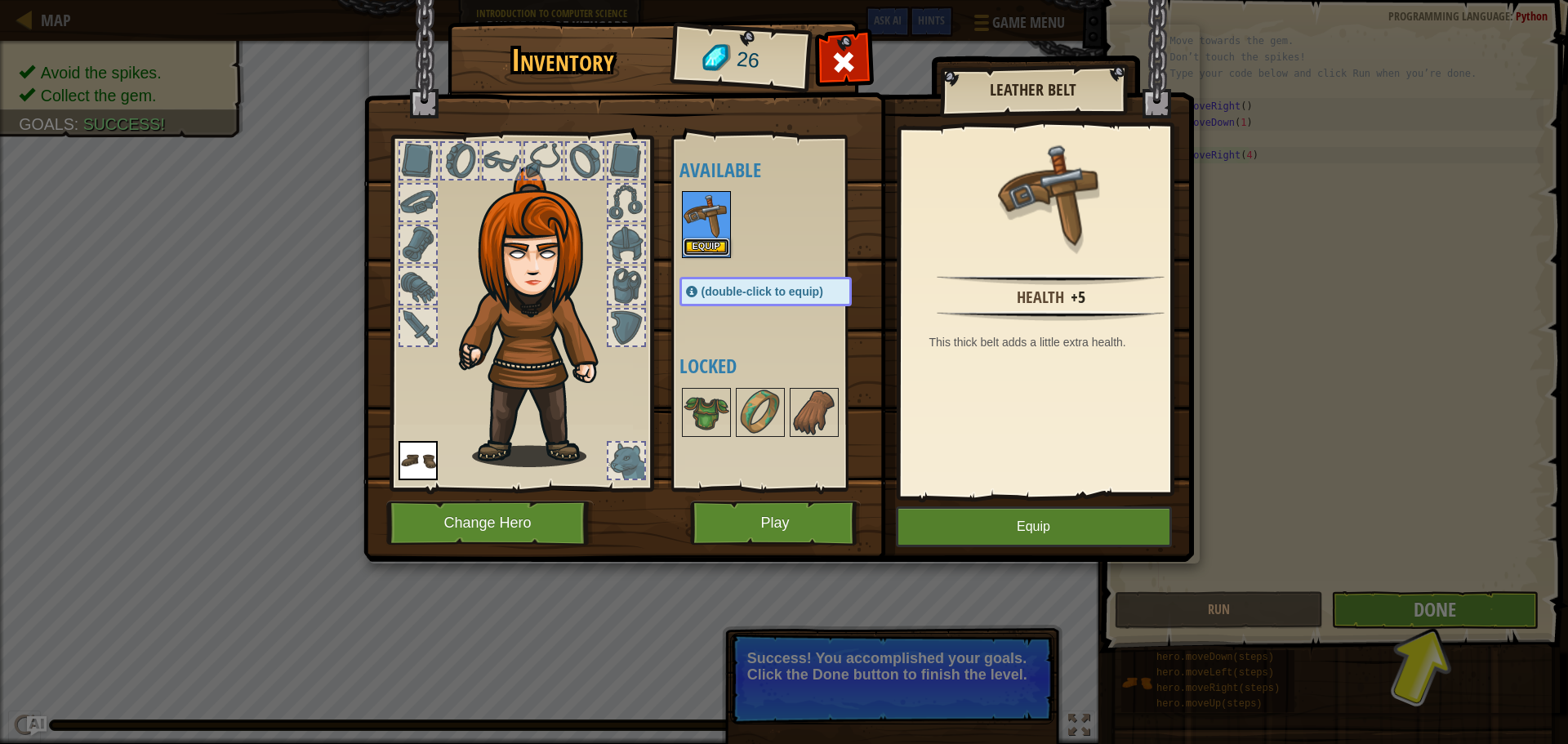
click at [710, 245] on button "Equip" at bounding box center [707, 247] width 46 height 17
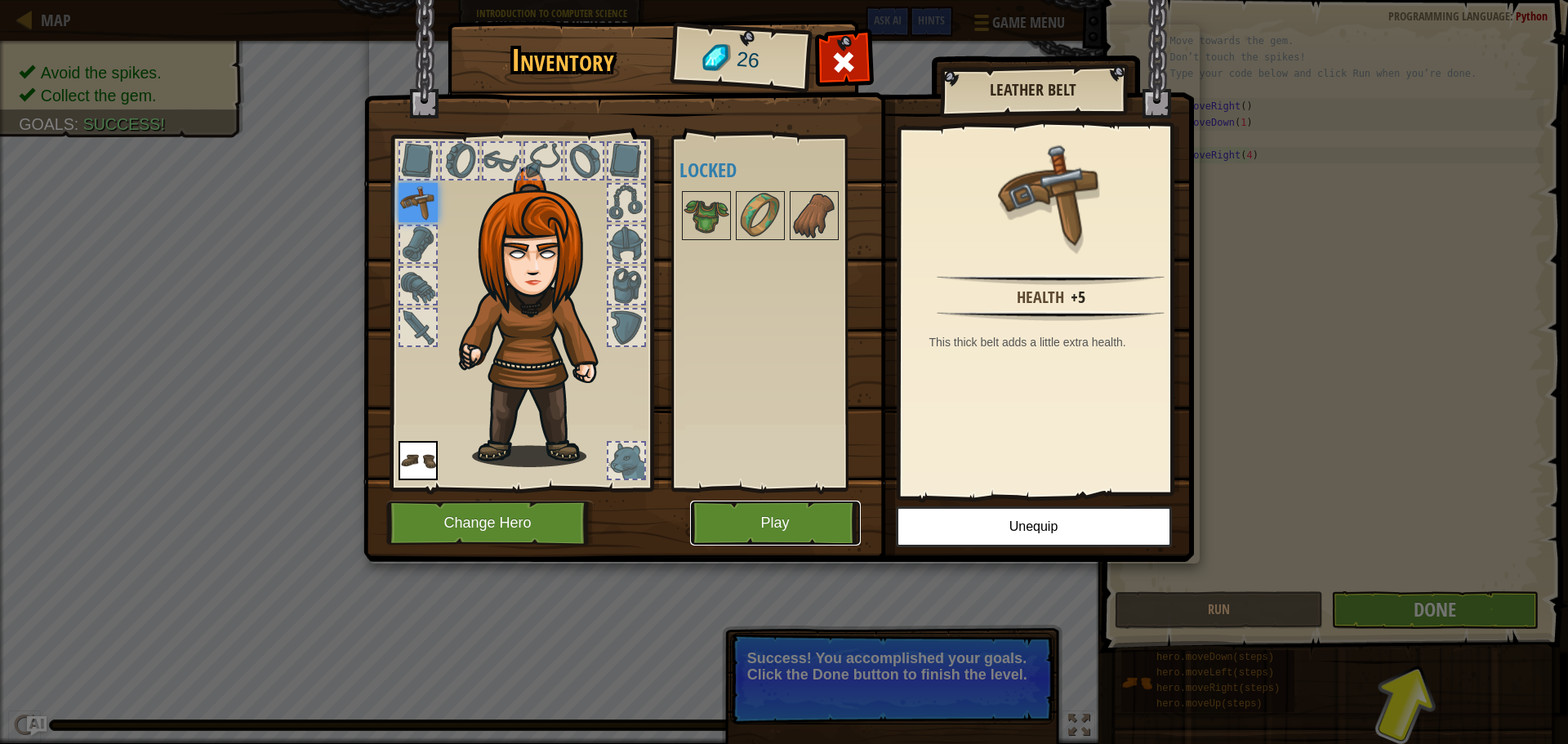
click at [848, 522] on button "Play" at bounding box center [775, 522] width 171 height 45
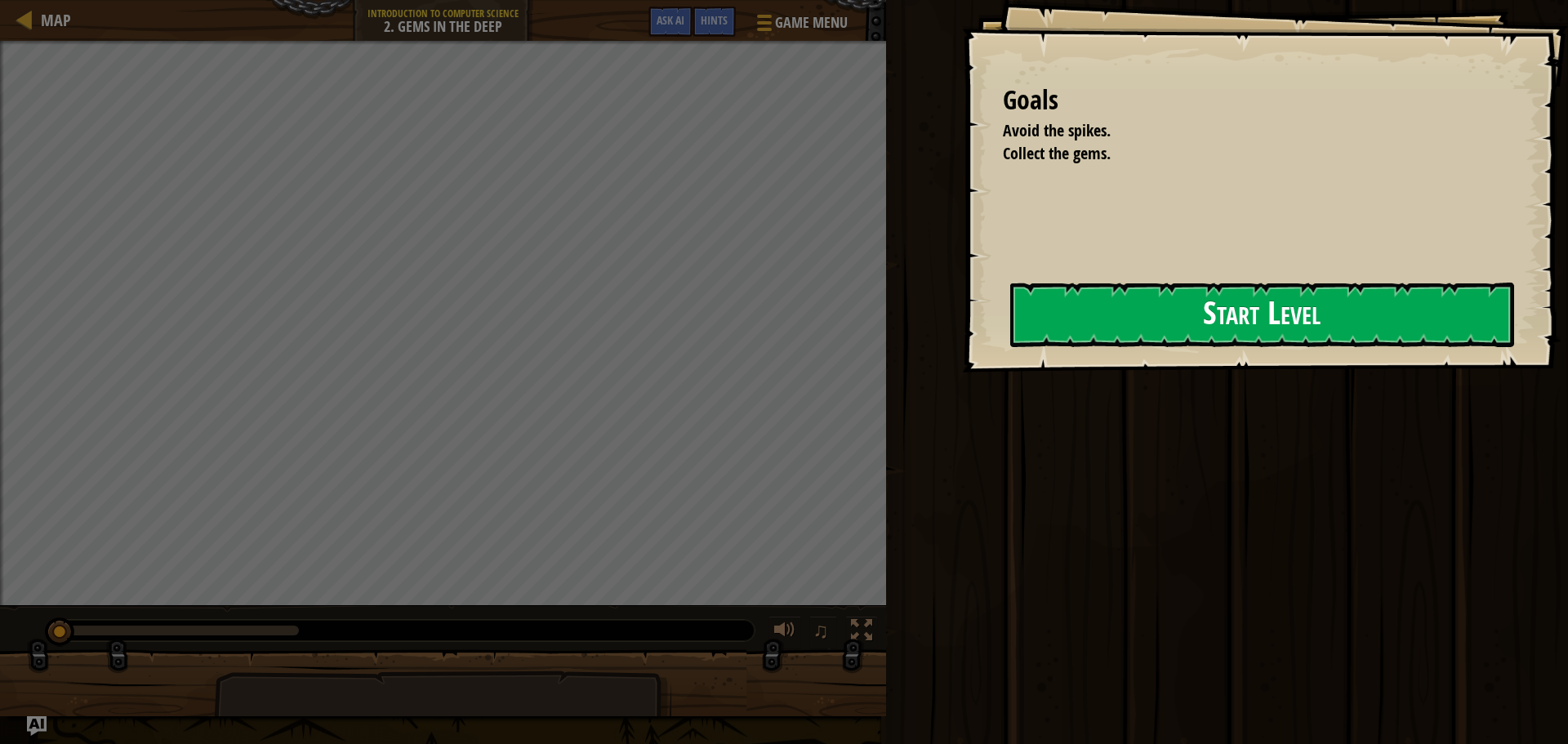
click at [1144, 326] on button "Start Level" at bounding box center [1262, 315] width 504 height 64
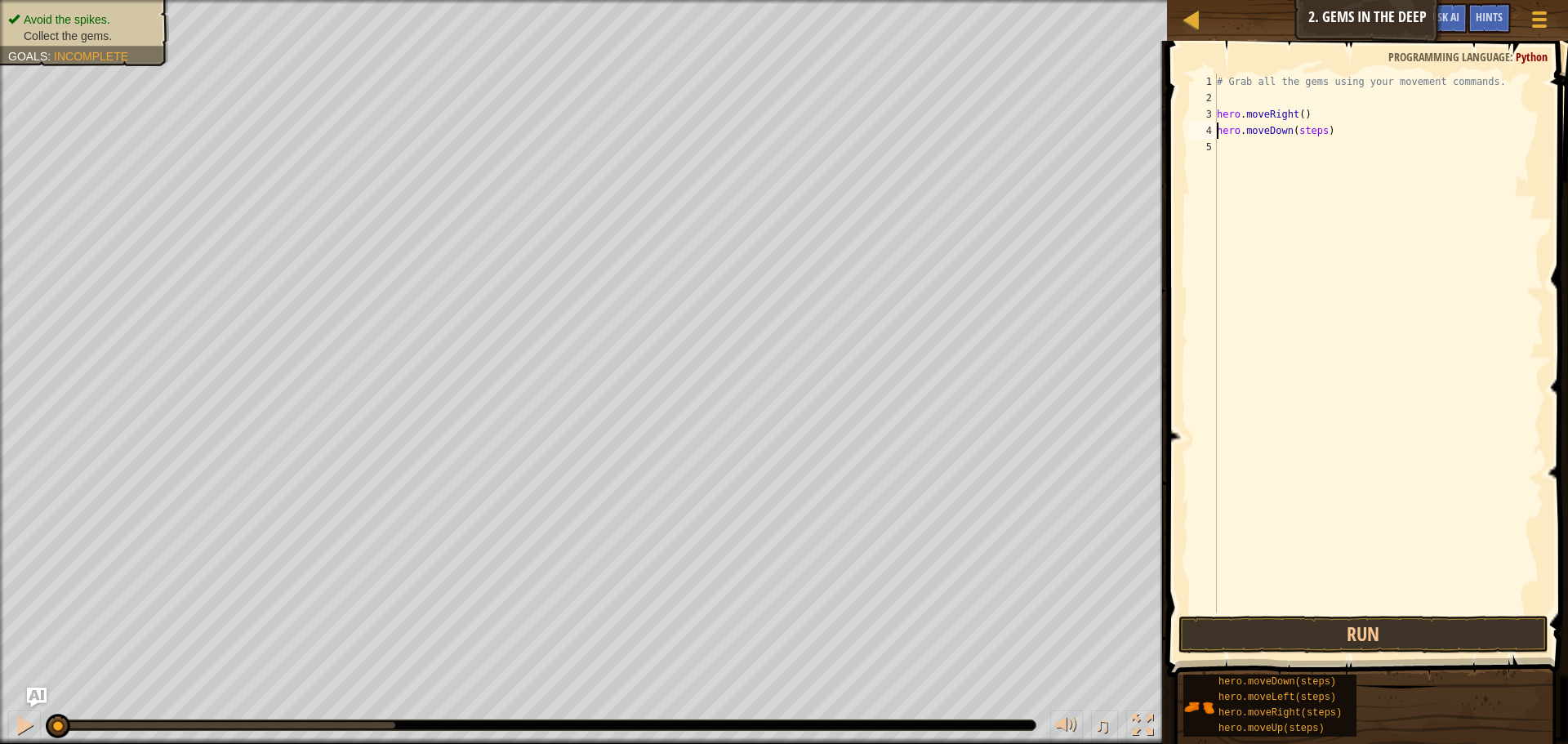
click at [1303, 132] on div "# Grab all the gems using your movement commands. hero . moveRight ( ) hero . m…" at bounding box center [1379, 359] width 330 height 572
type textarea "hero.moveDown(1)"
click at [1249, 152] on div "# Grab all the gems using your movement commands. hero . moveRight ( ) hero . m…" at bounding box center [1379, 359] width 330 height 572
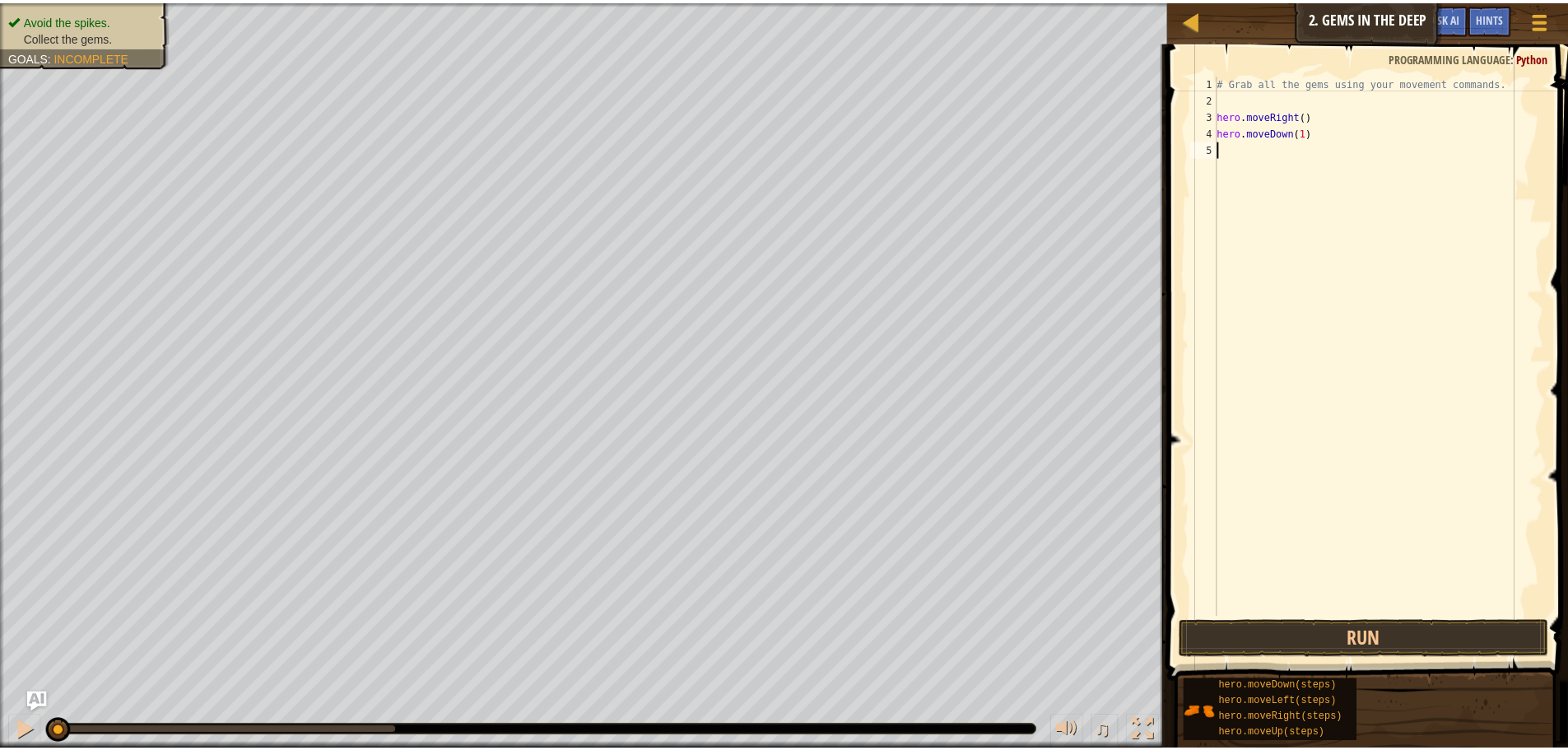
scroll to position [8, 0]
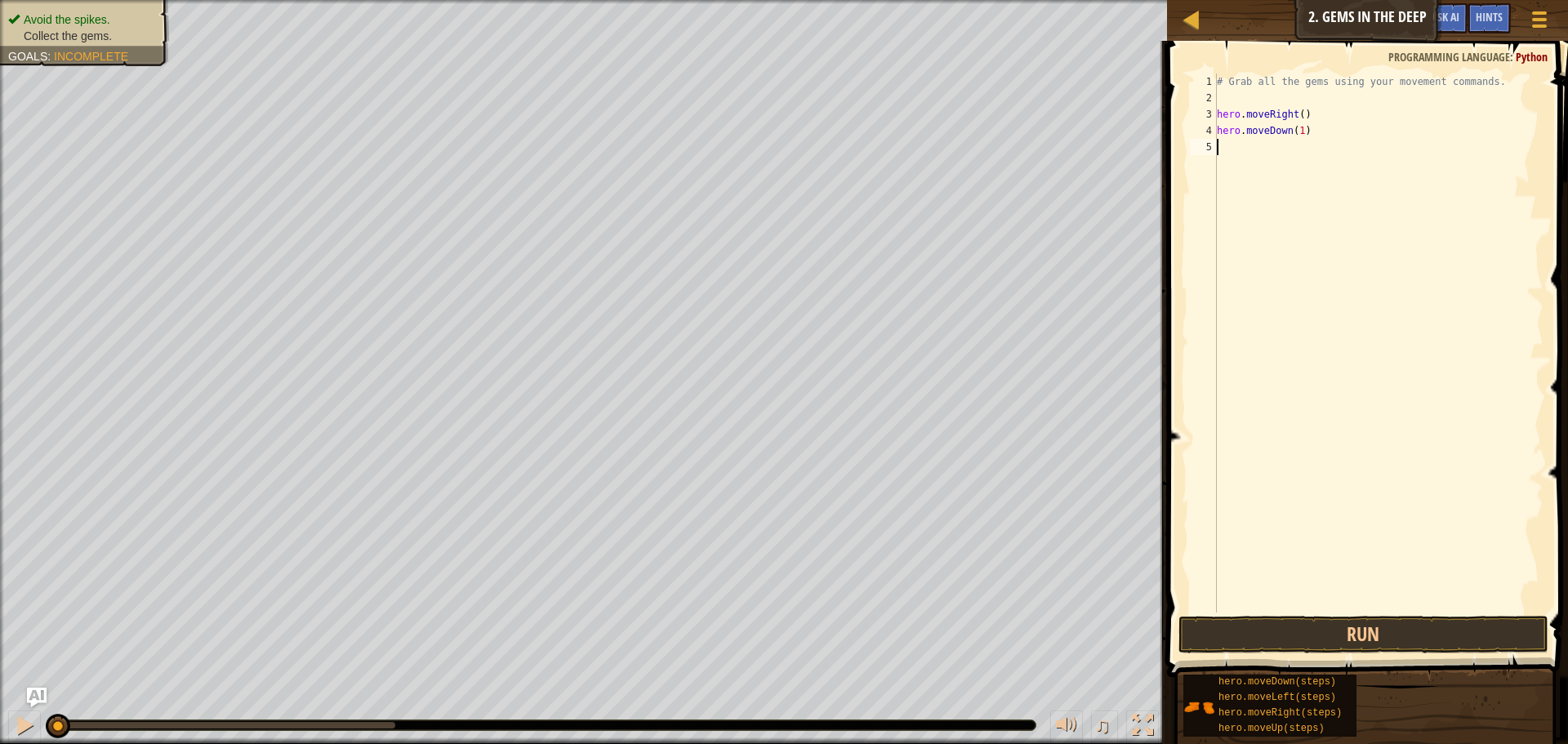
paste textarea "hero.moveDown(1)"
drag, startPoint x: 1220, startPoint y: 133, endPoint x: 1233, endPoint y: 129, distance: 13.6
click at [1233, 129] on div "# Grab all the gems using your movement commands. hero . moveRight ( ) hero . m…" at bounding box center [1379, 359] width 330 height 572
type textarea "hero.moveDown(1)"
click at [1225, 123] on div "# Grab all the gems using your movement commands. hero . moveRight ( ) hero . m…" at bounding box center [1379, 343] width 330 height 539
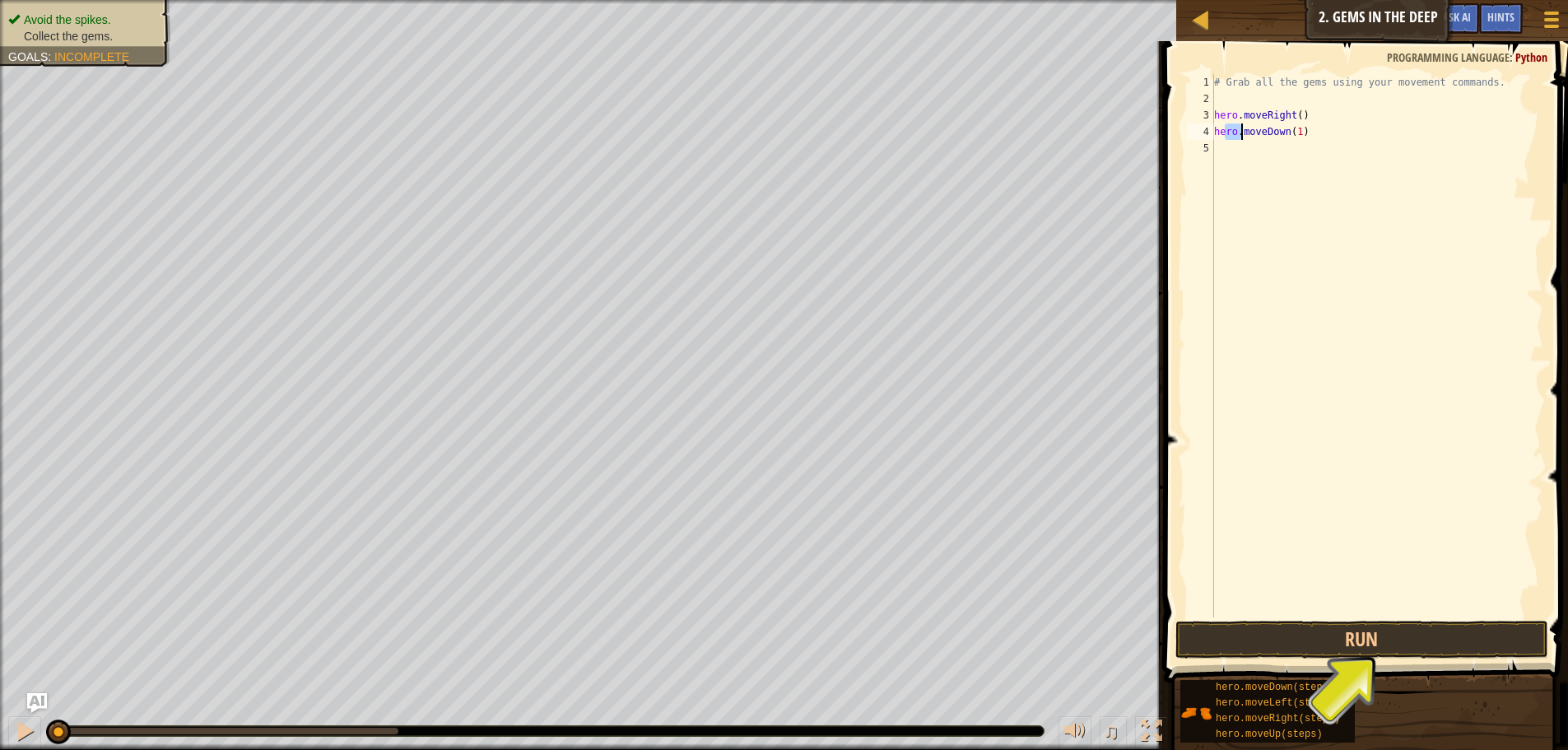
drag, startPoint x: 1227, startPoint y: 130, endPoint x: 1237, endPoint y: 128, distance: 10.2
click at [1237, 128] on div "# Grab all the gems using your movement commands. hero . moveRight ( ) hero . m…" at bounding box center [1377, 362] width 332 height 576
click at [1237, 128] on div "# Grab all the gems using your movement commands. hero . moveRight ( ) hero . m…" at bounding box center [1377, 346] width 332 height 544
click at [1348, 609] on div "# Grab all the gems using your movement commands. hero . moveRight ( ) hero . m…" at bounding box center [1377, 362] width 332 height 576
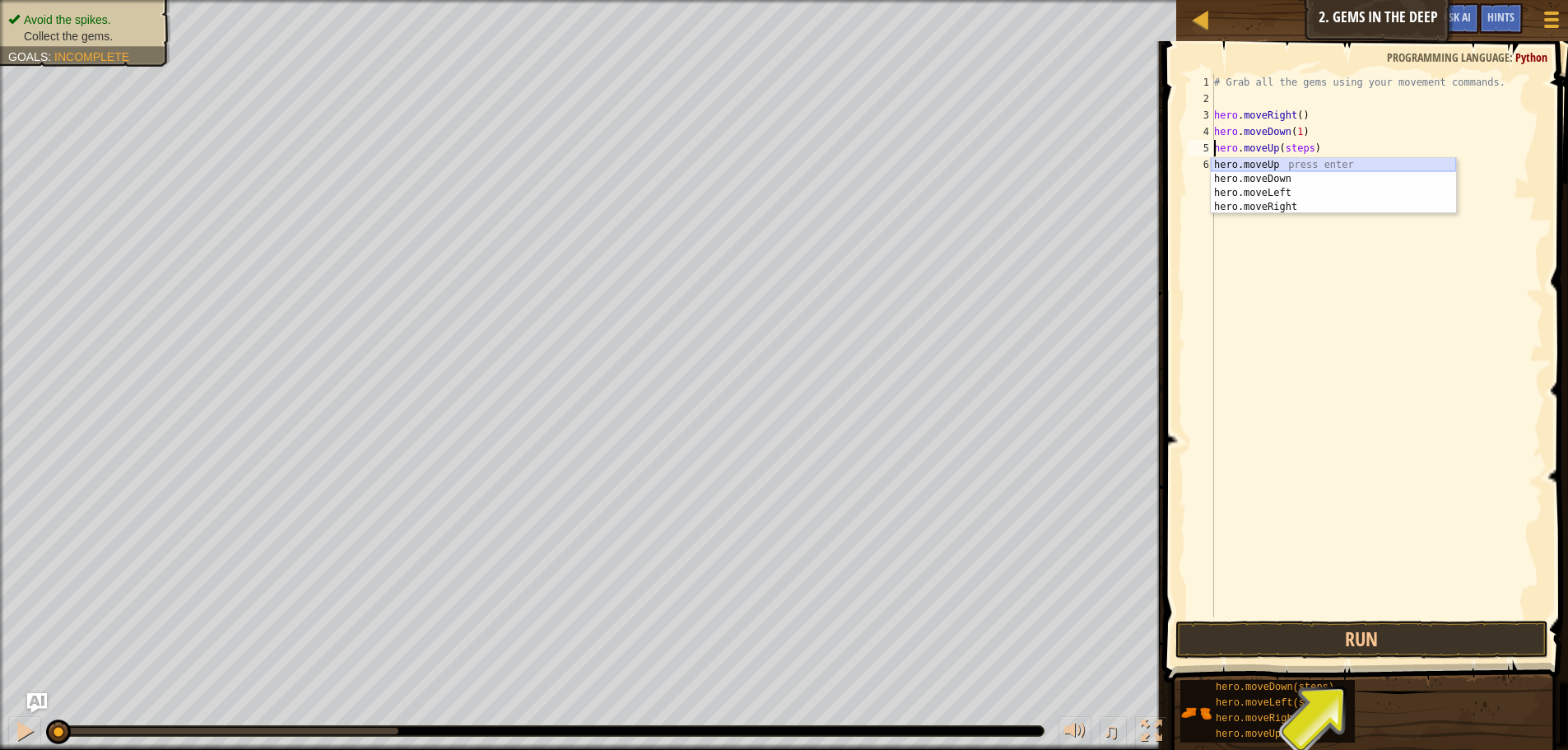
click at [1280, 164] on div "hero.moveUp press enter hero.moveDown press enter hero.moveLeft press enter her…" at bounding box center [1334, 199] width 245 height 84
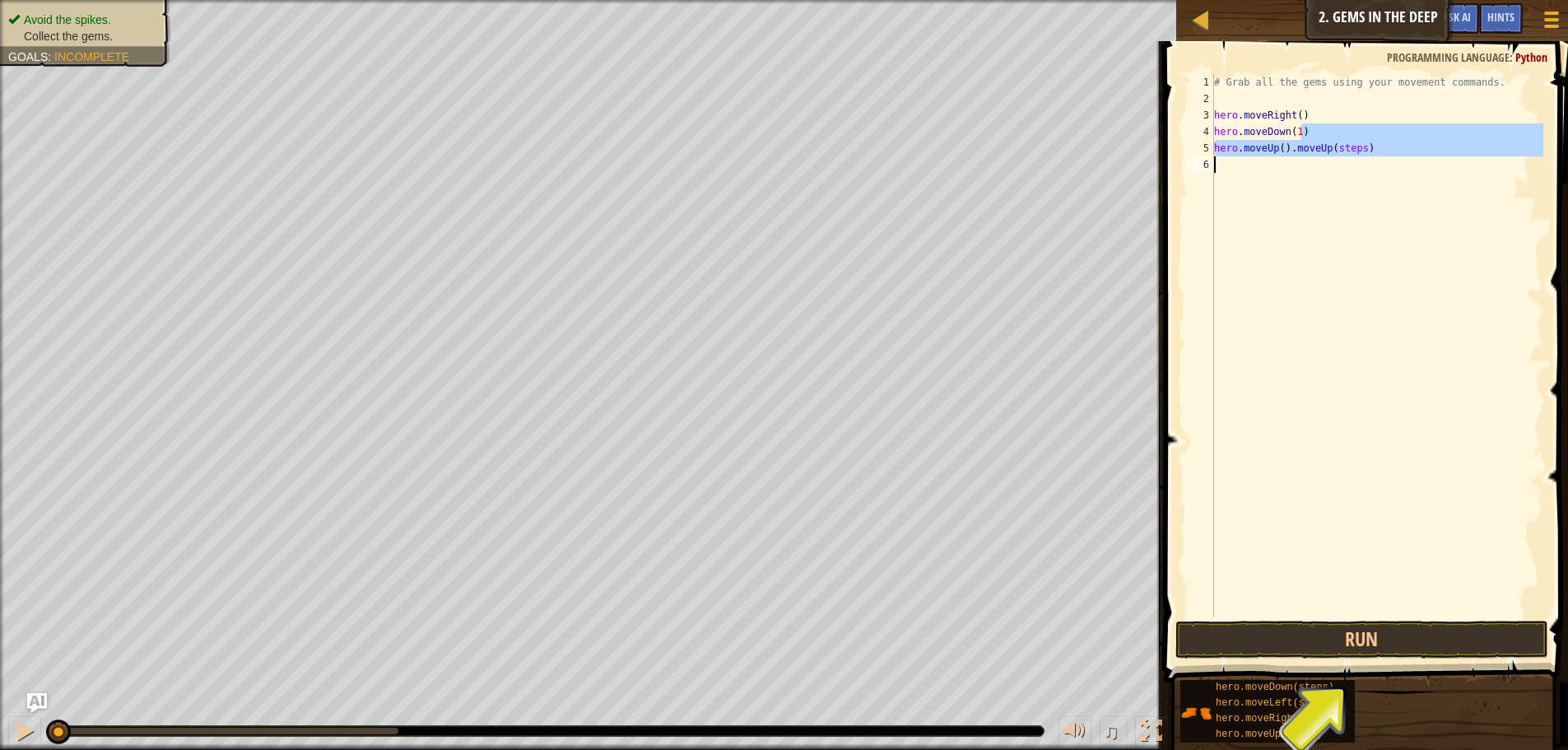
drag, startPoint x: 1374, startPoint y: 139, endPoint x: 1333, endPoint y: 165, distance: 48.5
click at [1330, 165] on div "# Grab all the gems using your movement commands. hero . moveRight ( ) hero . m…" at bounding box center [1377, 362] width 332 height 576
type textarea "hero.moveUp().moveUp(steps)"
click at [1348, 164] on div "# Grab all the gems using your movement commands. hero . moveRight ( ) hero . m…" at bounding box center [1377, 346] width 332 height 544
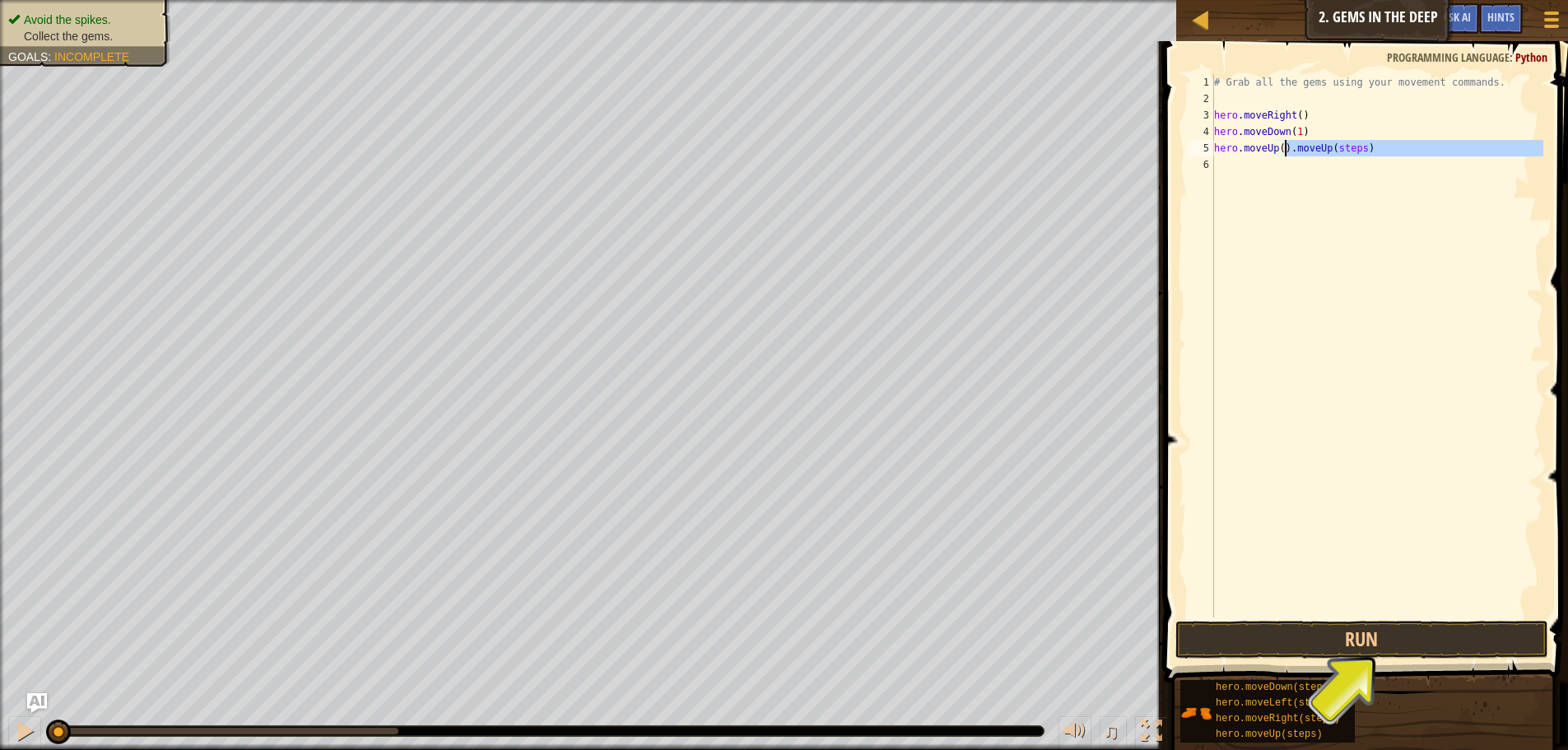
drag, startPoint x: 1367, startPoint y: 157, endPoint x: 1283, endPoint y: 153, distance: 84.1
click at [1283, 153] on div "# Grab all the gems using your movement commands. hero . moveRight ( ) hero . m…" at bounding box center [1377, 362] width 332 height 576
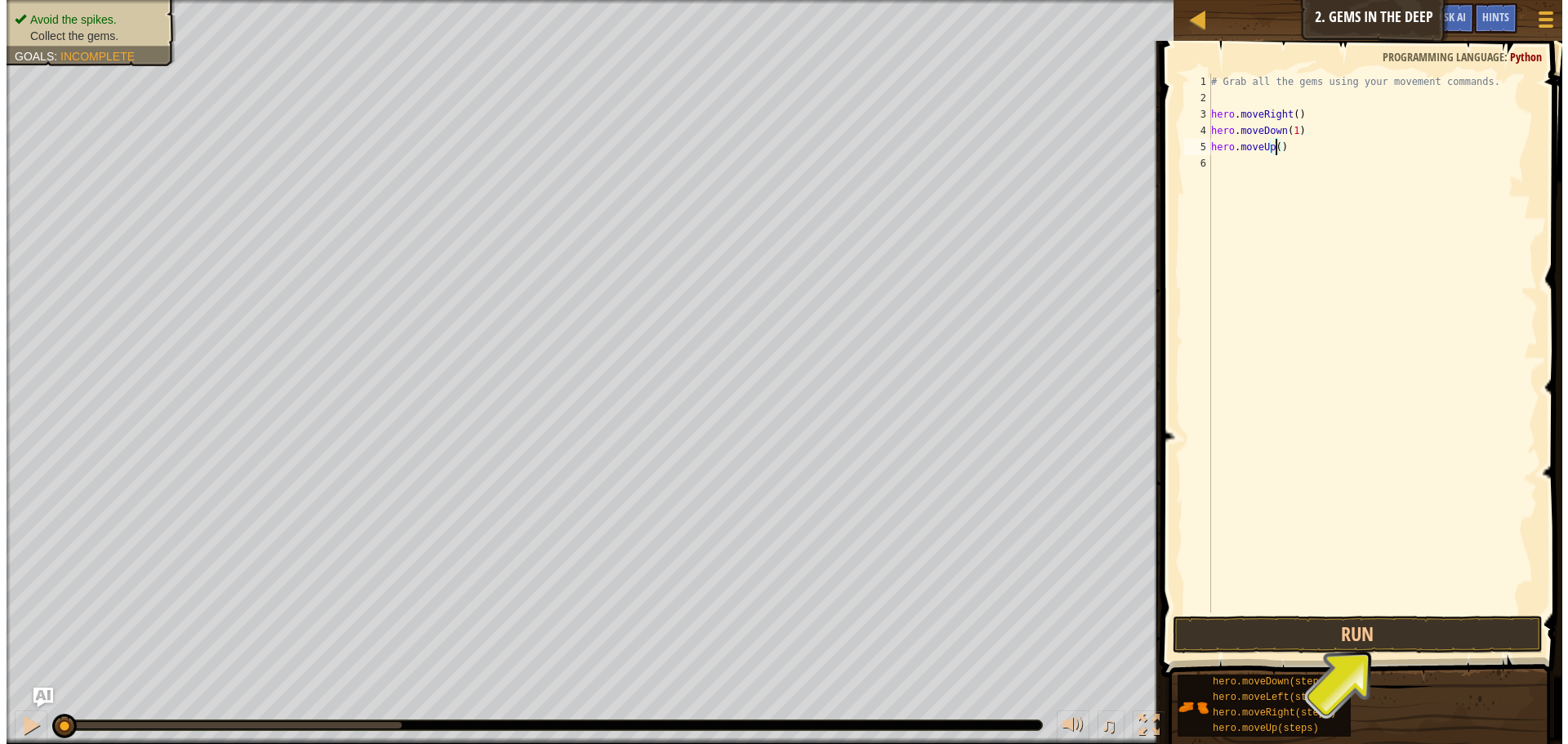
scroll to position [8, 6]
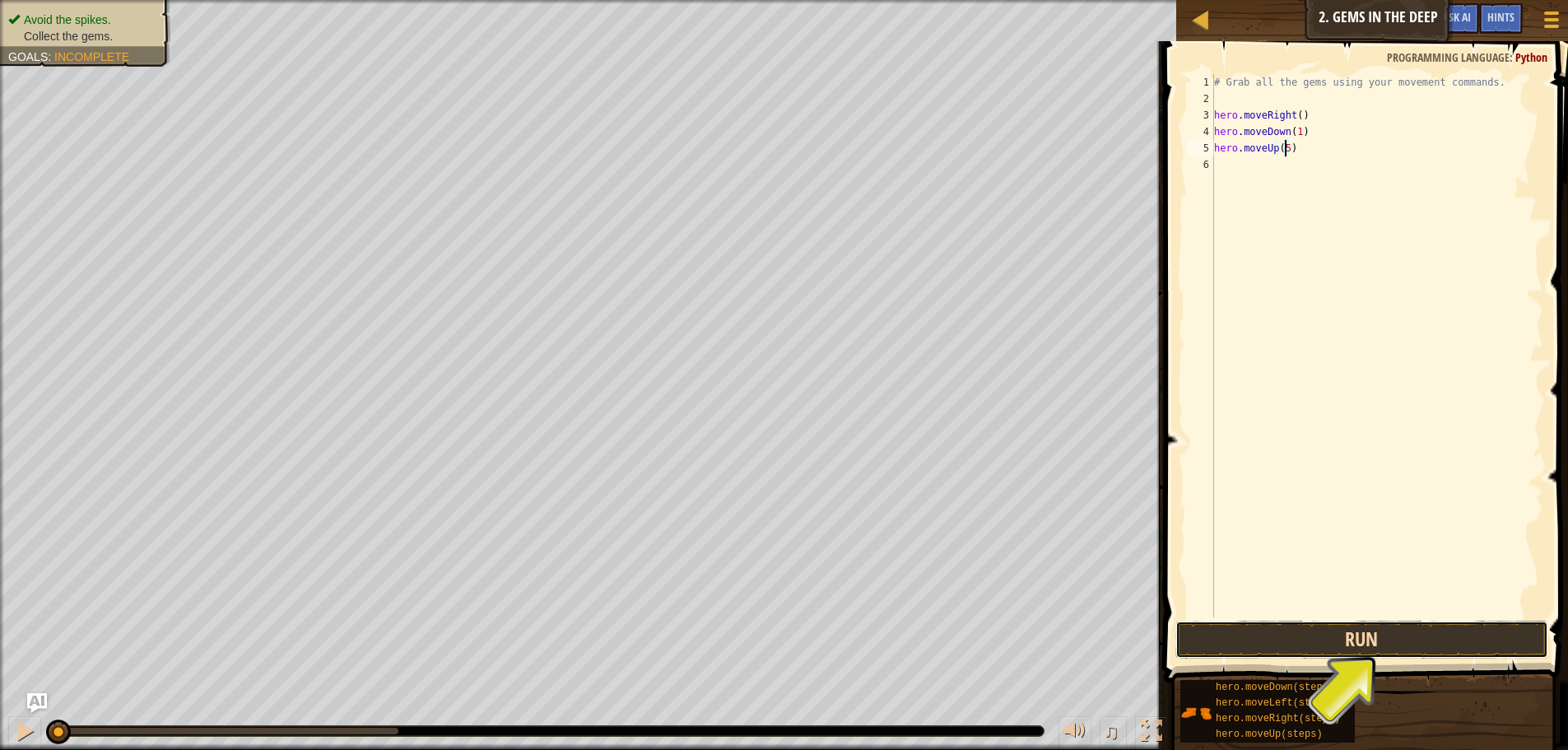
click at [1410, 641] on button "Run" at bounding box center [1363, 639] width 373 height 38
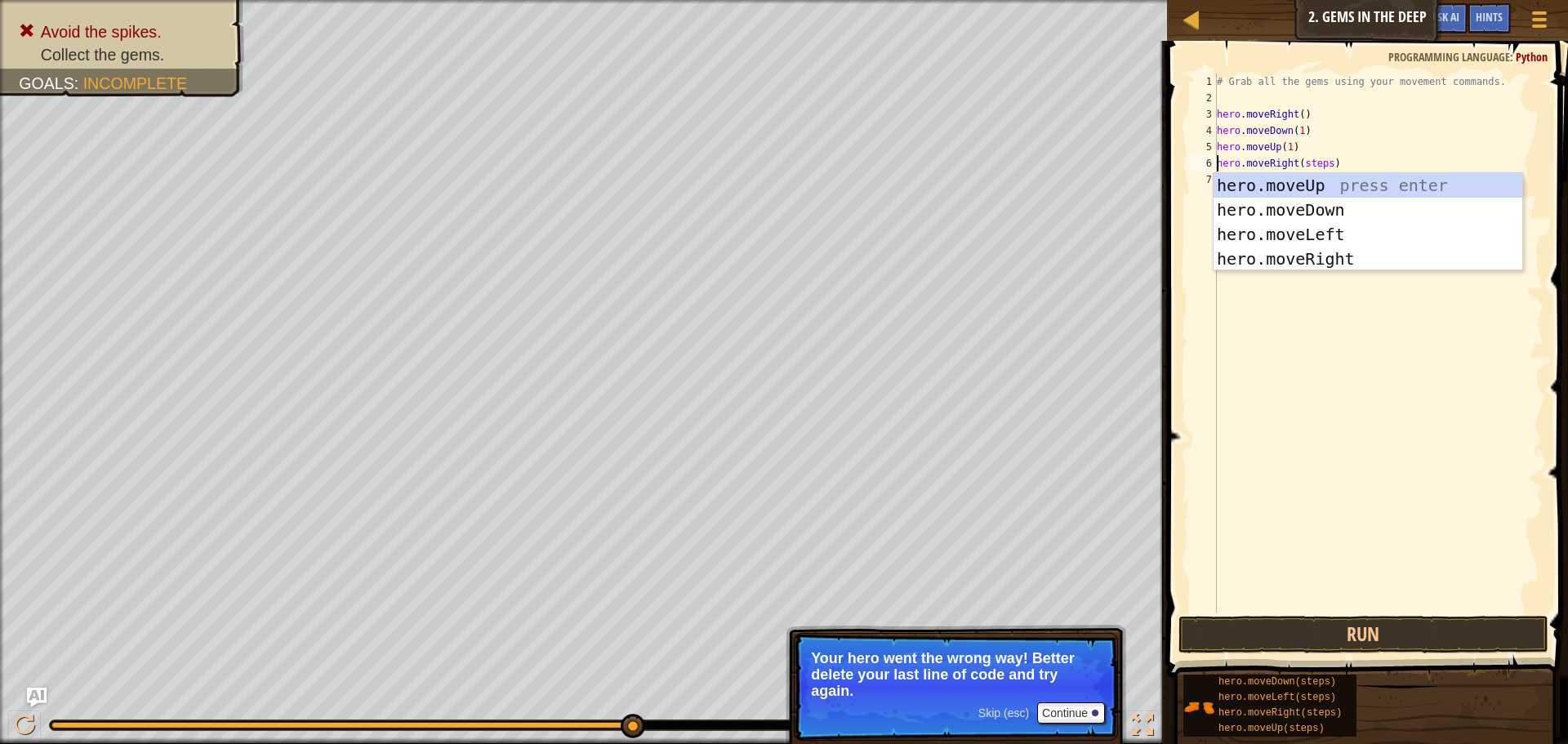
click at [1310, 171] on div "# Grab all the gems using your movement commands. hero . moveRight ( ) hero . m…" at bounding box center [1379, 359] width 330 height 572
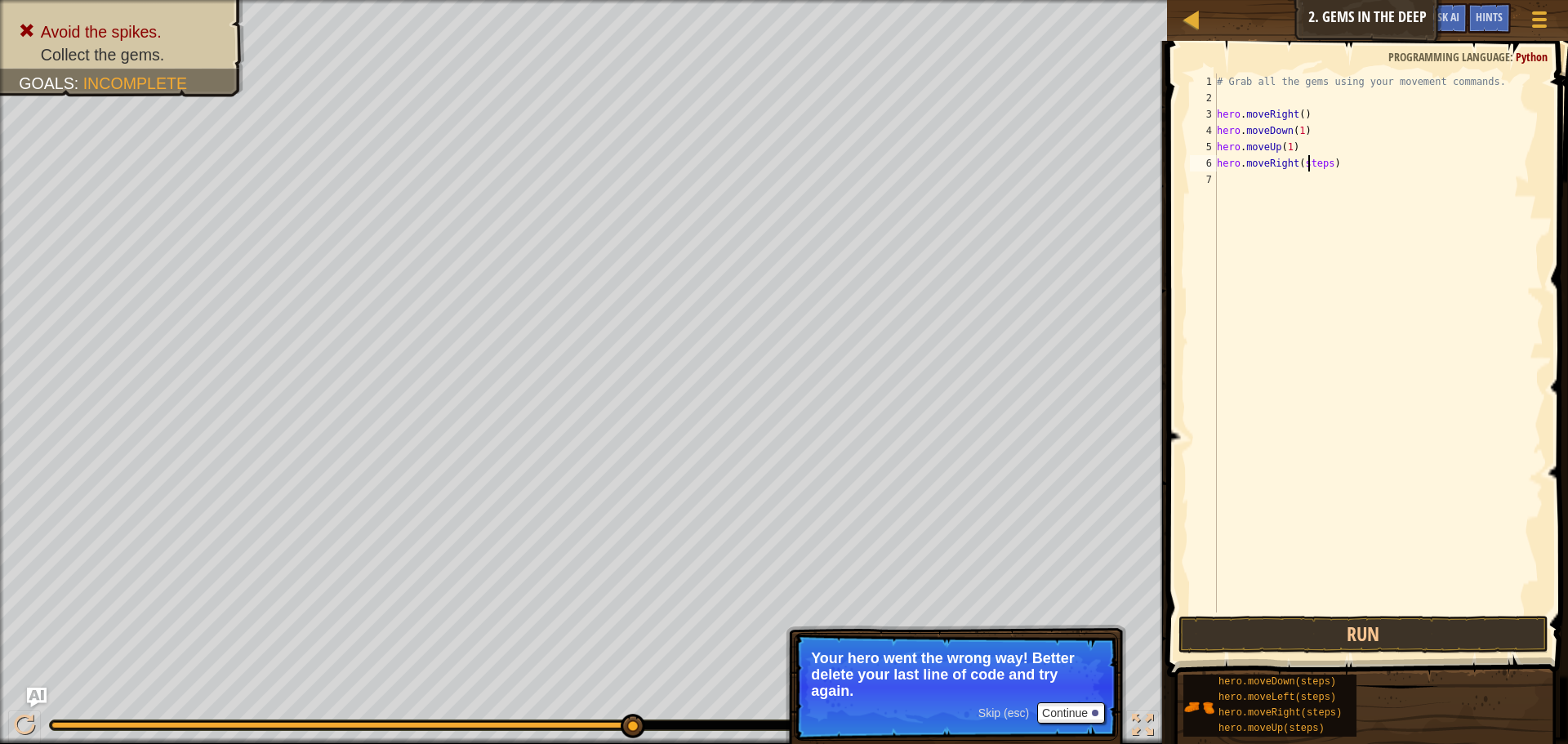
click at [1311, 169] on div "# Grab all the gems using your movement commands. hero . moveRight ( ) hero . m…" at bounding box center [1379, 359] width 330 height 572
click at [1311, 168] on div "# Grab all the gems using your movement commands. hero . moveRight ( ) hero . m…" at bounding box center [1379, 359] width 330 height 572
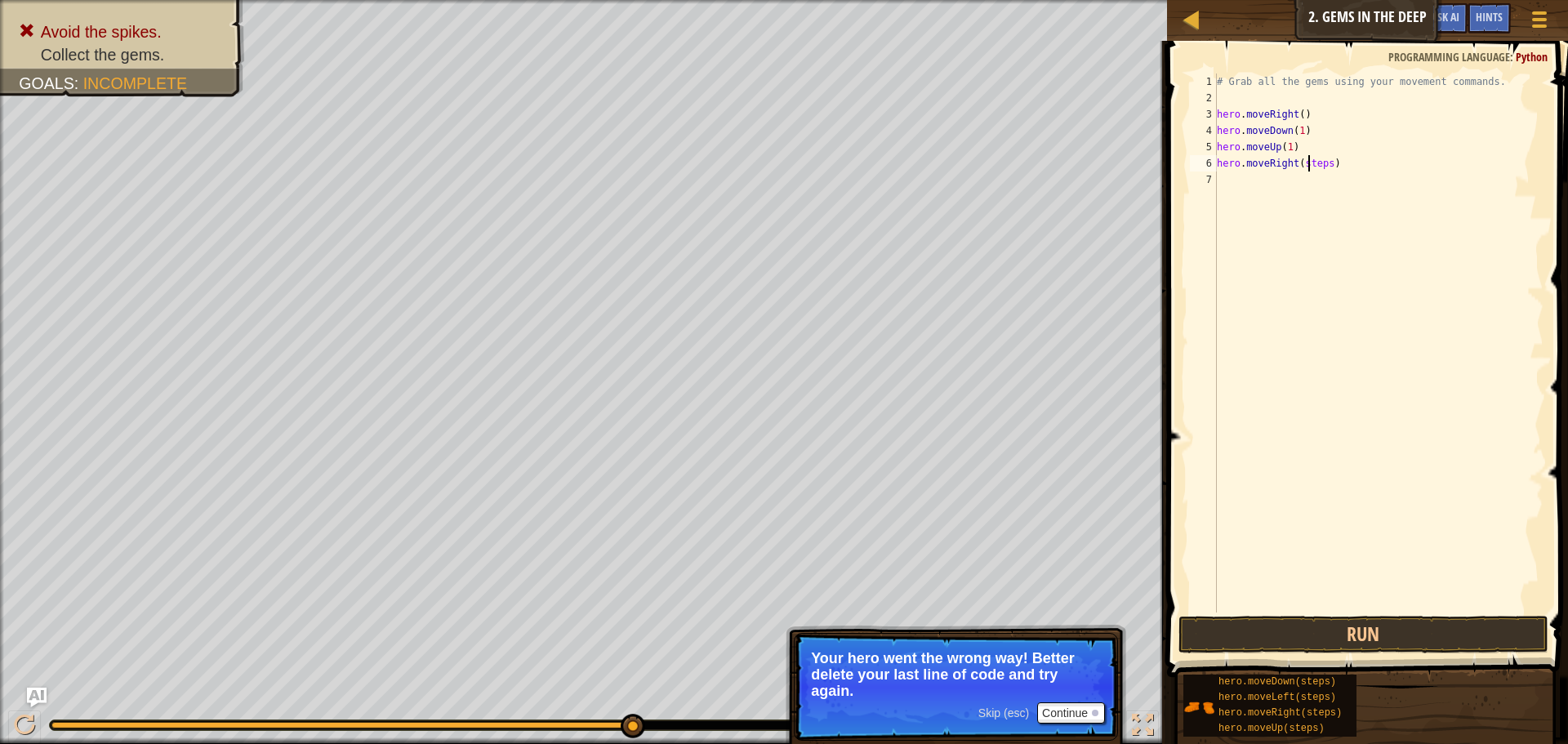
click at [1311, 168] on div "# Grab all the gems using your movement commands. hero . moveRight ( ) hero . m…" at bounding box center [1379, 359] width 330 height 572
click at [1308, 184] on div "# Grab all the gems using your movement commands. hero . moveRight ( ) hero . m…" at bounding box center [1379, 359] width 330 height 572
click at [1326, 636] on button "Run" at bounding box center [1363, 634] width 370 height 37
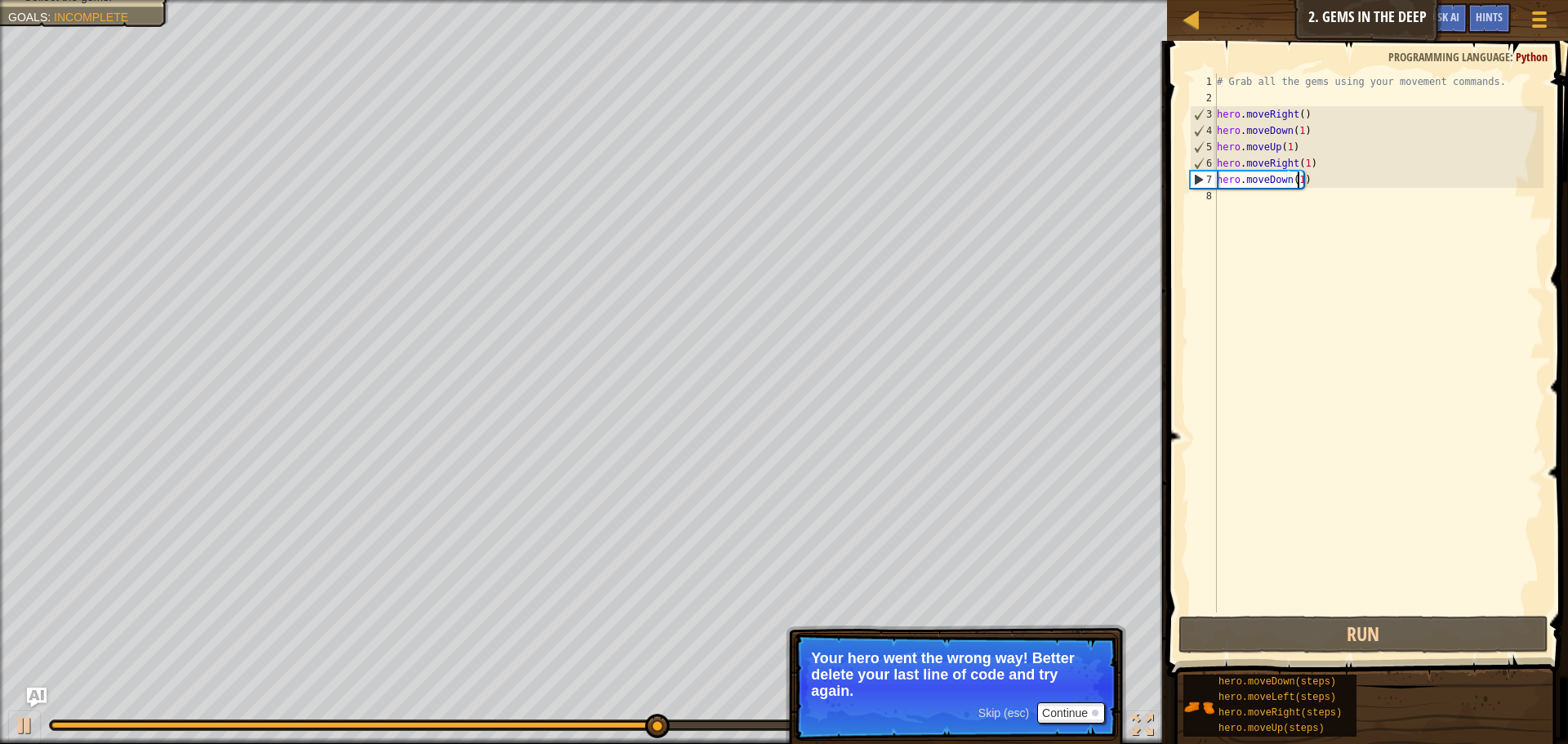
click at [1281, 144] on div "# Grab all the gems using your movement commands. hero . moveRight ( ) hero . m…" at bounding box center [1379, 359] width 330 height 572
click at [1284, 144] on div "# Grab all the gems using your movement commands. hero . moveRight ( ) hero . m…" at bounding box center [1379, 359] width 330 height 572
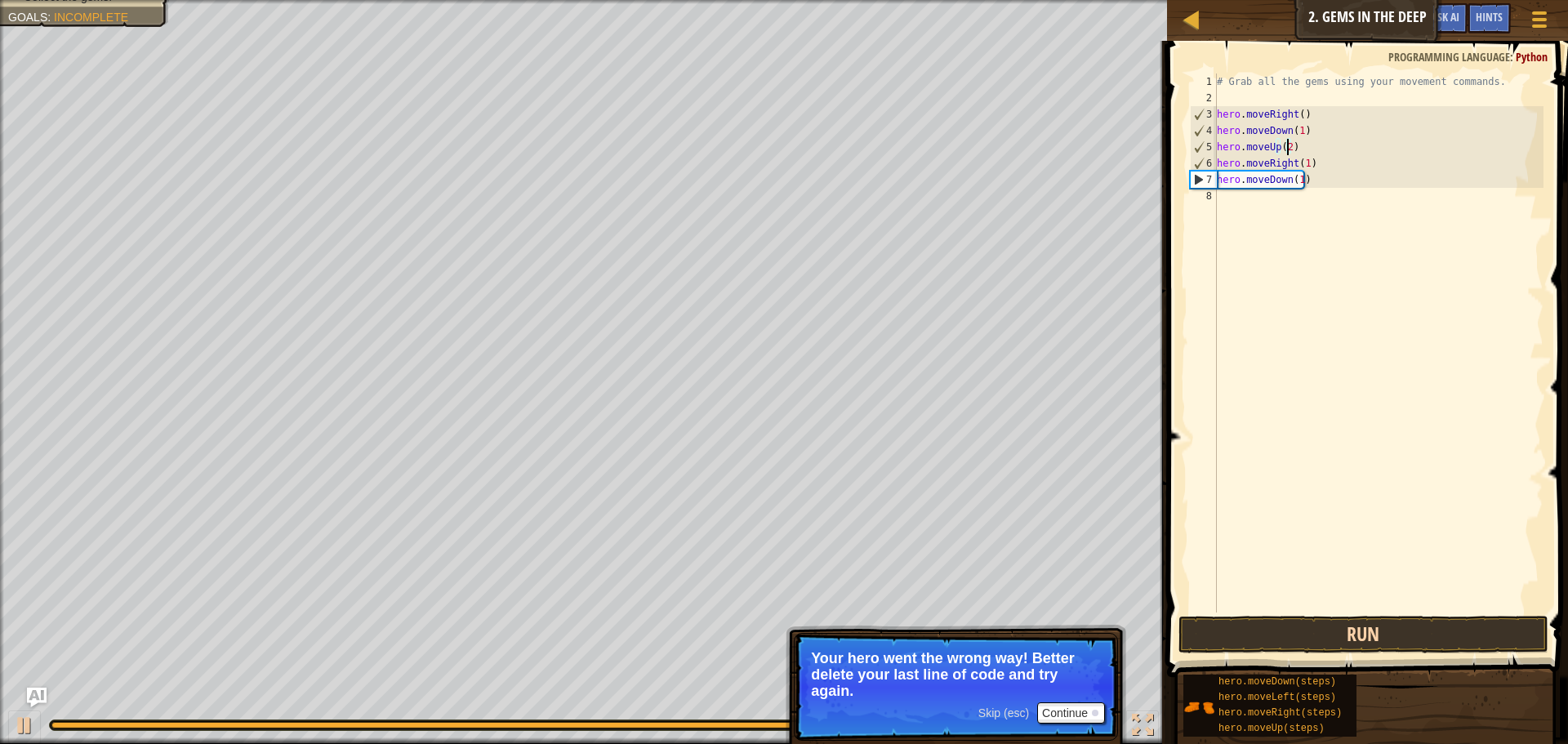
type textarea "hero.moveUp(2)"
click at [1336, 648] on button "Run" at bounding box center [1363, 634] width 370 height 37
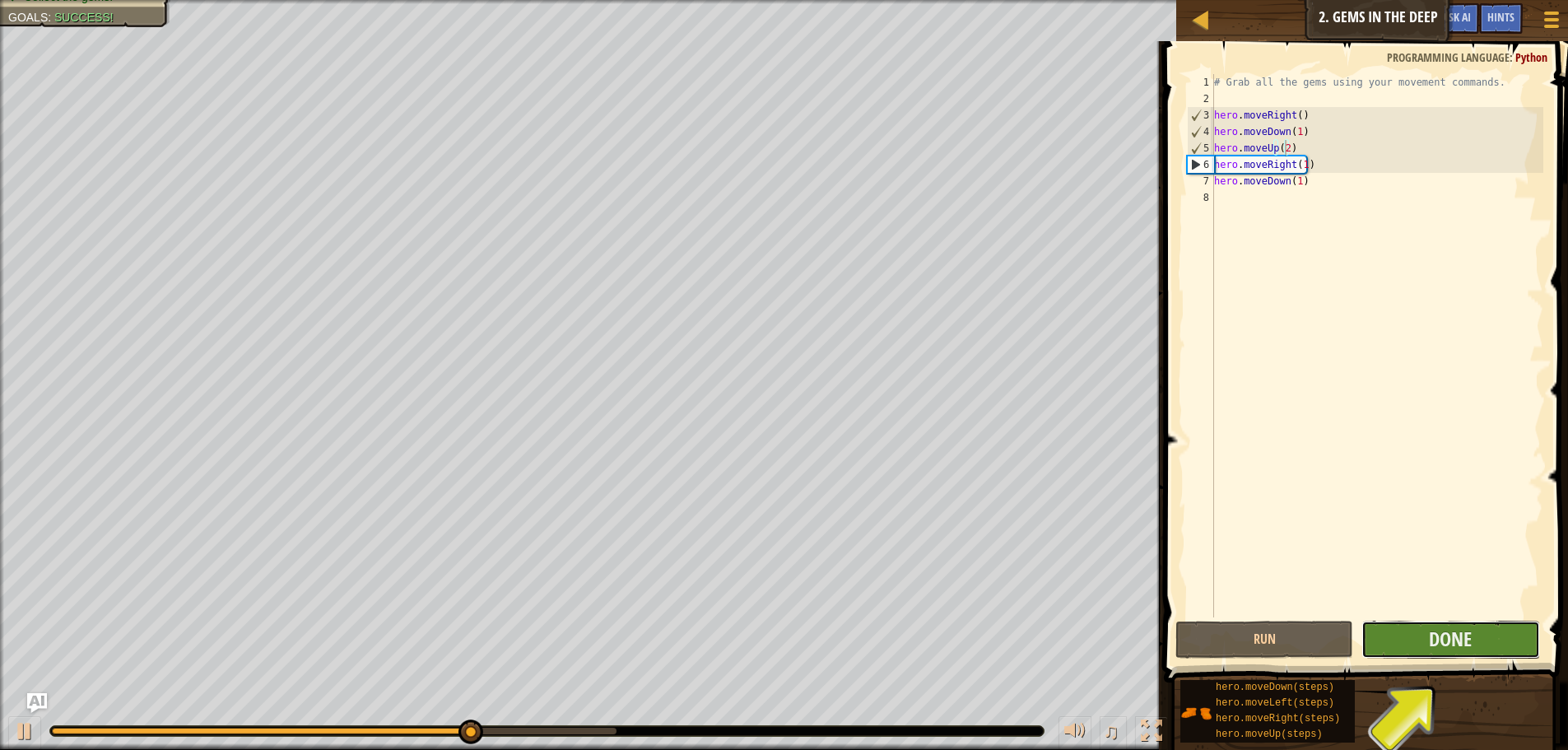
click at [1425, 627] on button "Done" at bounding box center [1450, 639] width 178 height 38
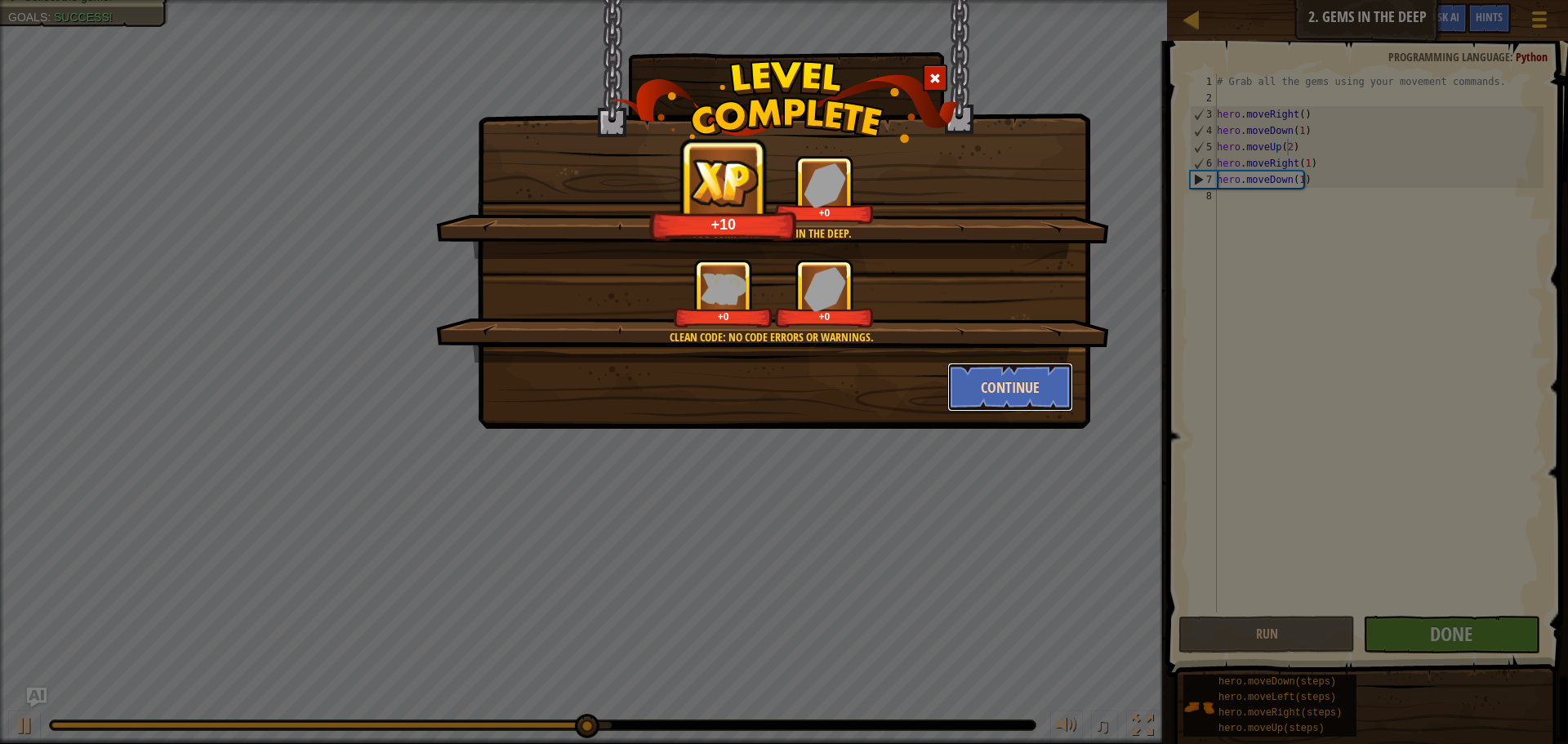
click at [1039, 401] on button "Continue" at bounding box center [1011, 387] width 127 height 49
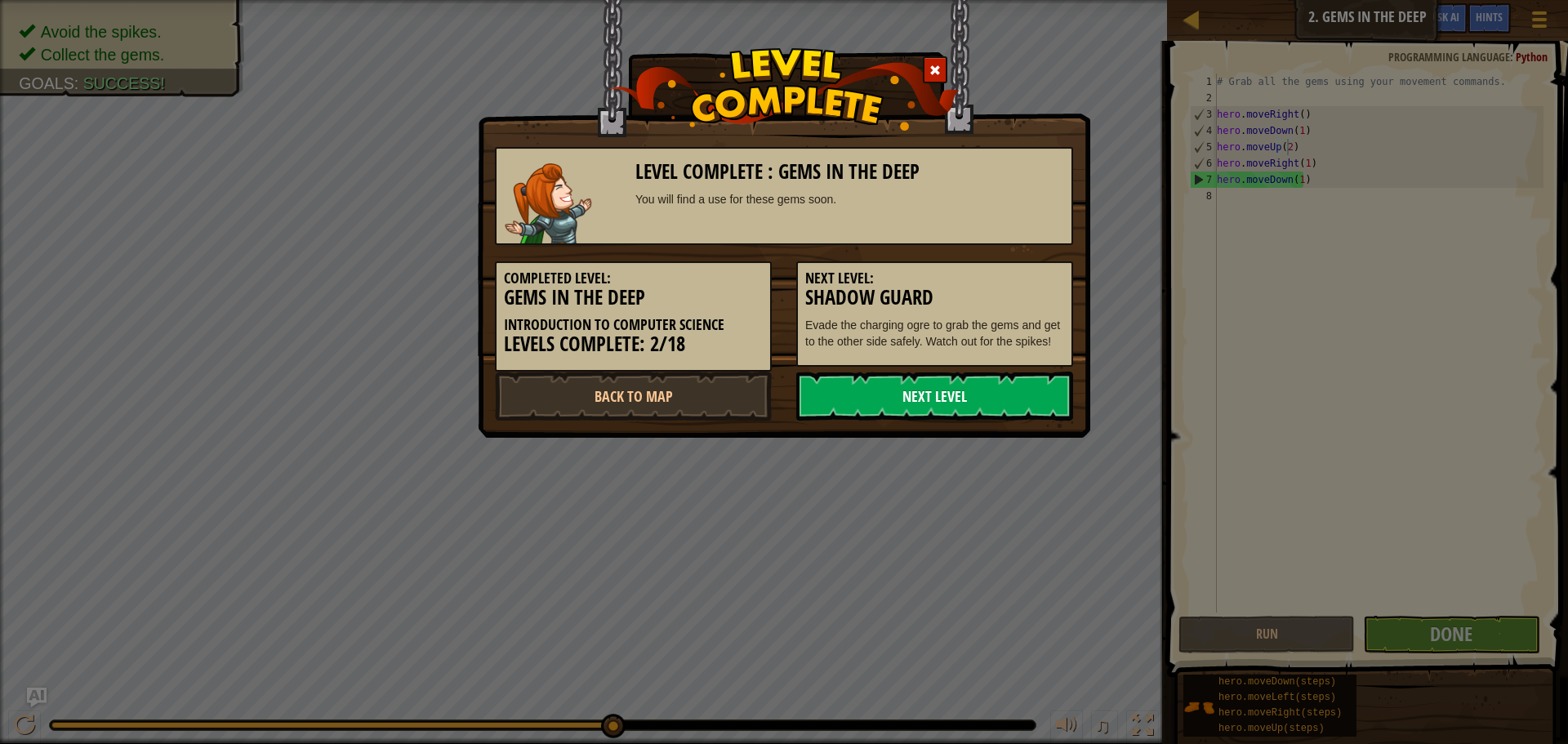
click at [985, 409] on link "Next Level" at bounding box center [935, 397] width 277 height 49
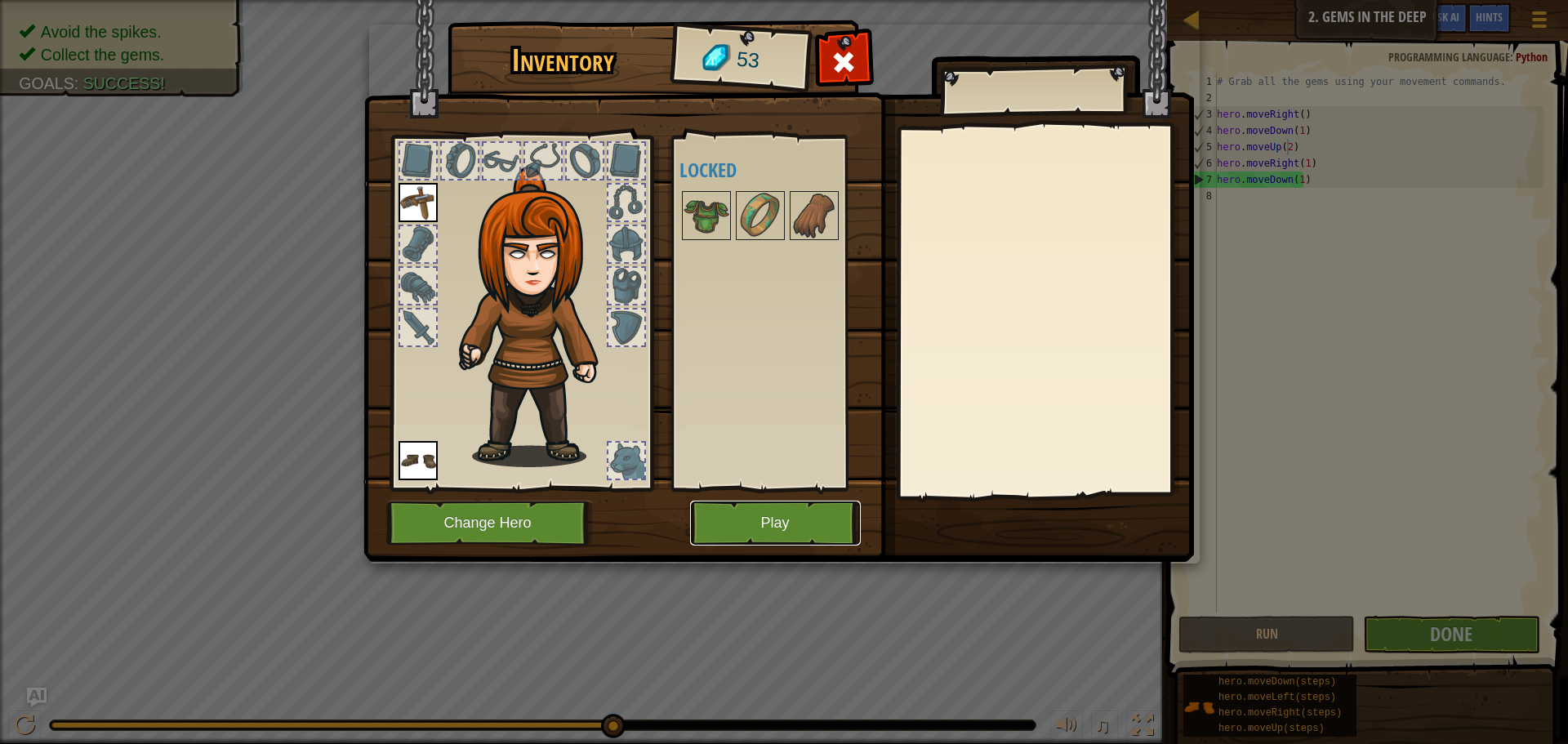
click at [750, 527] on button "Play" at bounding box center [775, 522] width 171 height 45
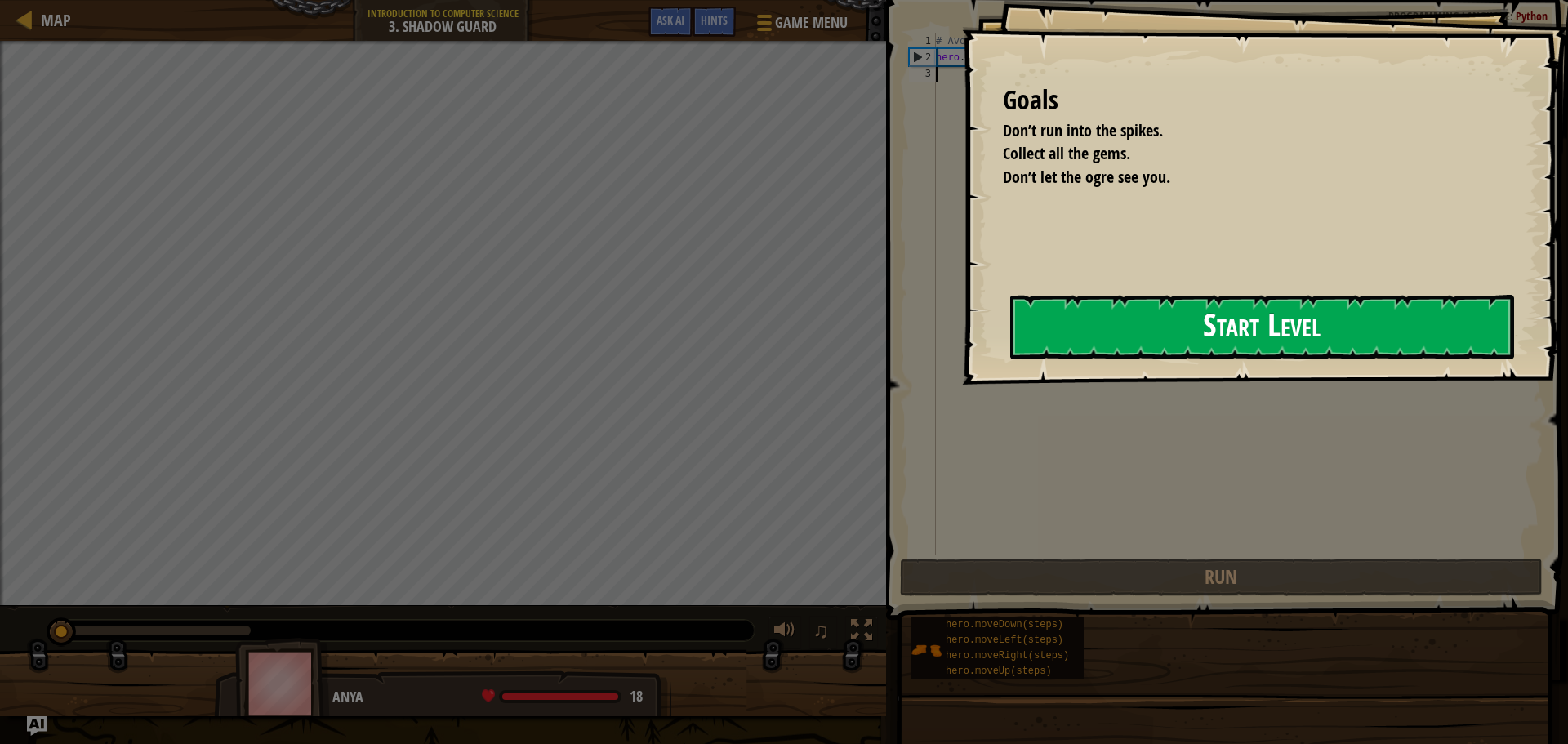
click at [1205, 329] on button "Start Level" at bounding box center [1262, 327] width 504 height 64
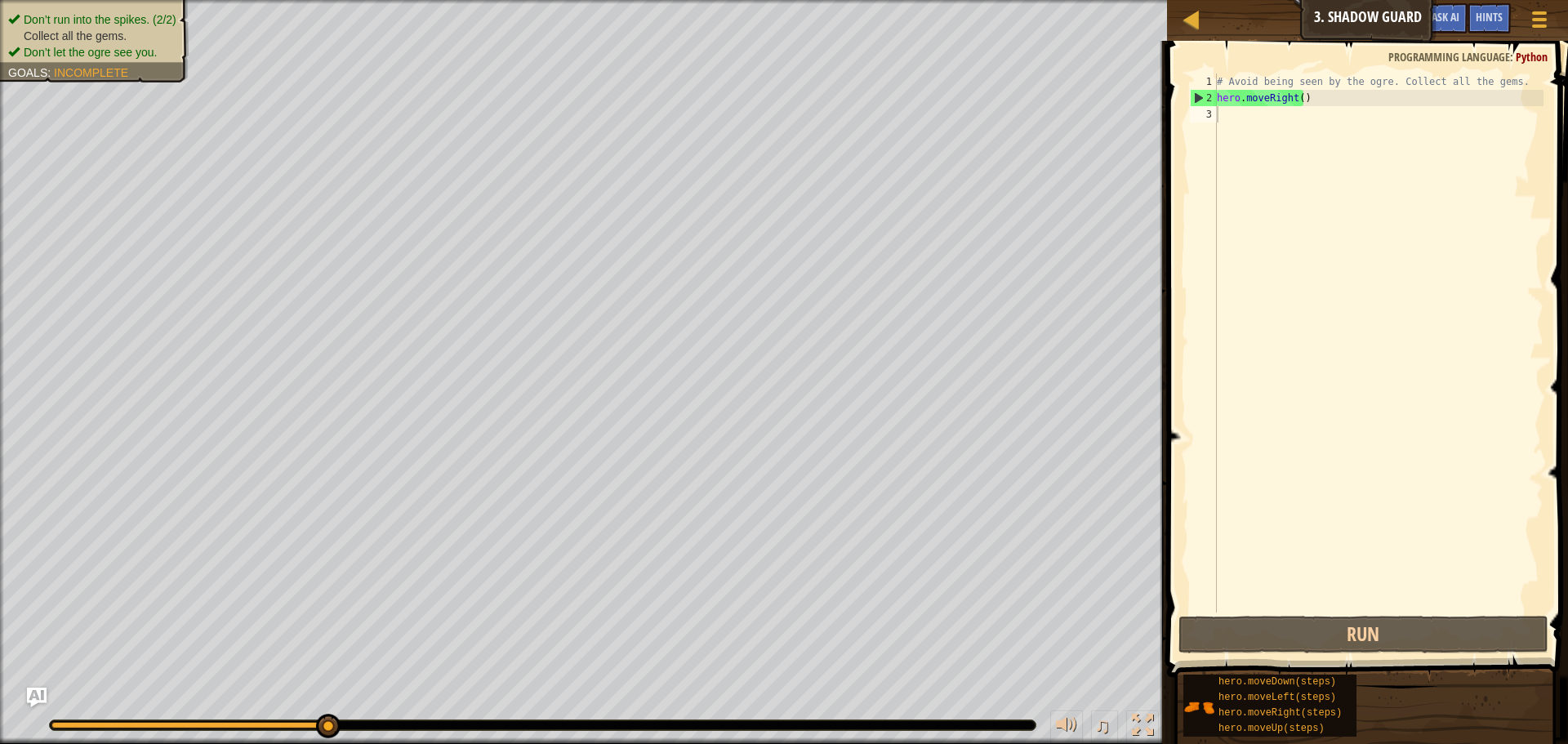
click at [108, 17] on div "Don’t run into the spikes. (2/2) Collect all the gems. Don’t let the ogre see y…" at bounding box center [95, 36] width 172 height 49
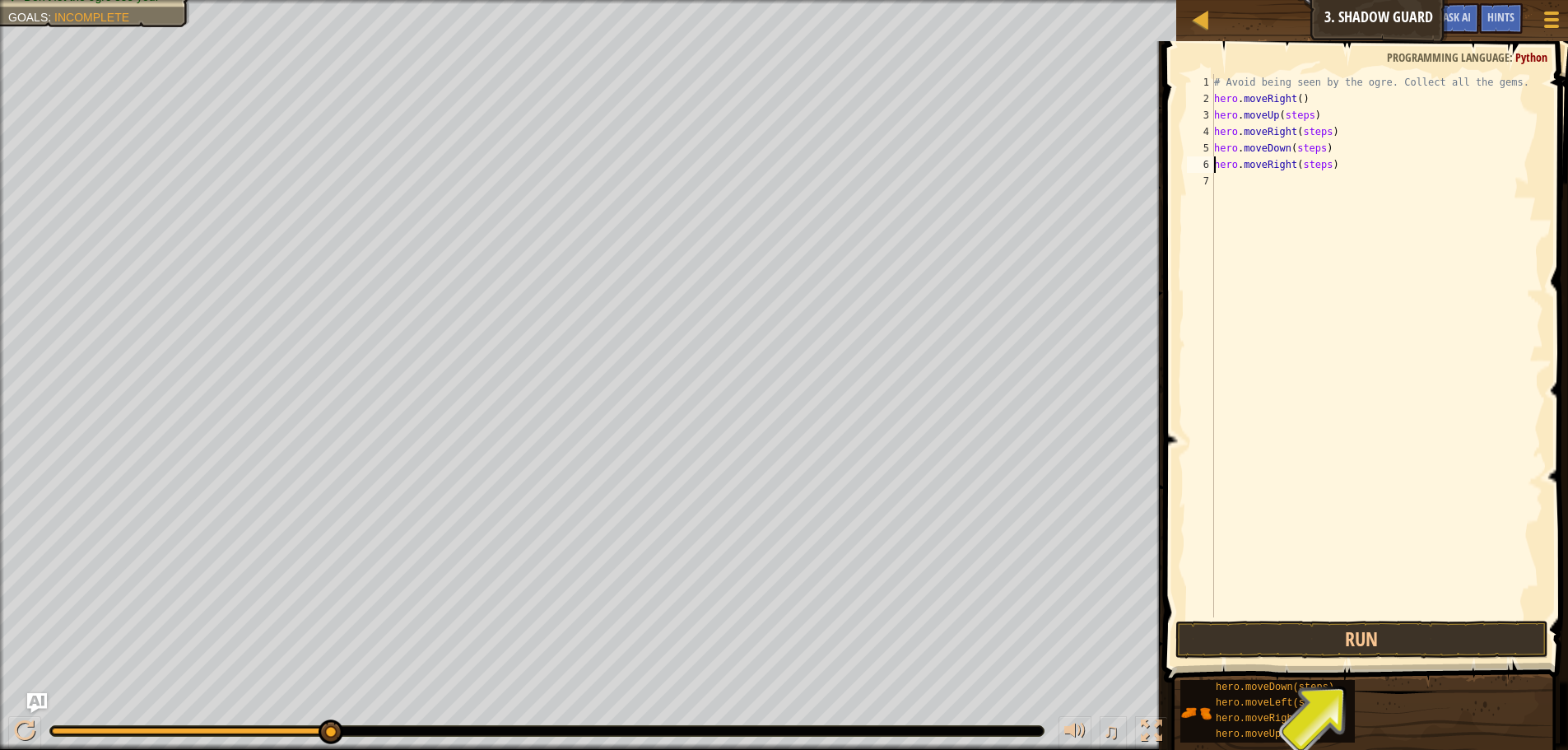
click at [1287, 115] on div "# Avoid being seen by the ogre. Collect all the gems. hero . moveRight ( ) hero…" at bounding box center [1377, 362] width 332 height 576
click at [1286, 116] on div "# Avoid being seen by the ogre. Collect all the gems. hero . moveRight ( ) hero…" at bounding box center [1377, 362] width 332 height 576
click at [1308, 127] on div "# Avoid being seen by the ogre. Collect all the gems. hero . moveRight ( ) hero…" at bounding box center [1377, 362] width 332 height 576
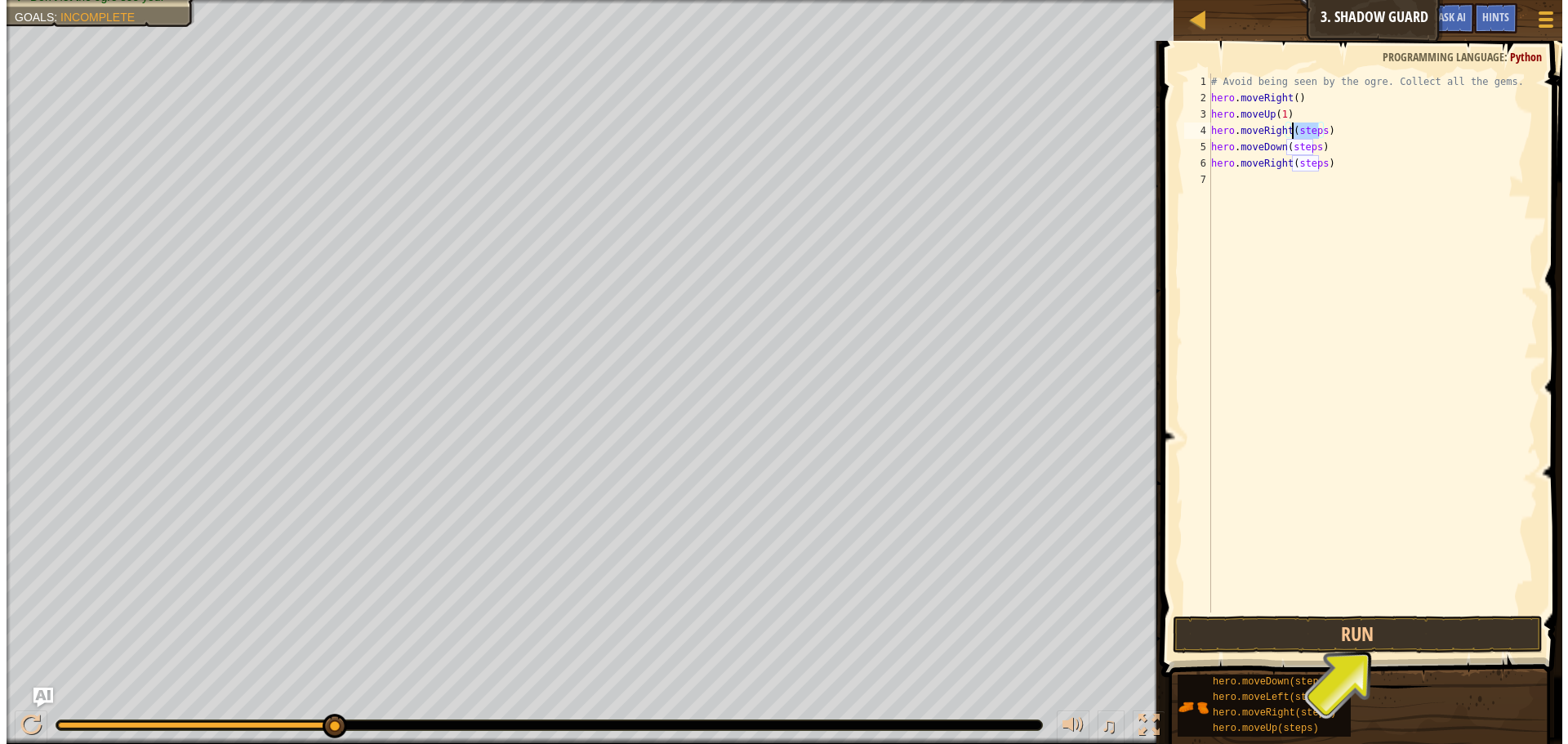
scroll to position [8, 7]
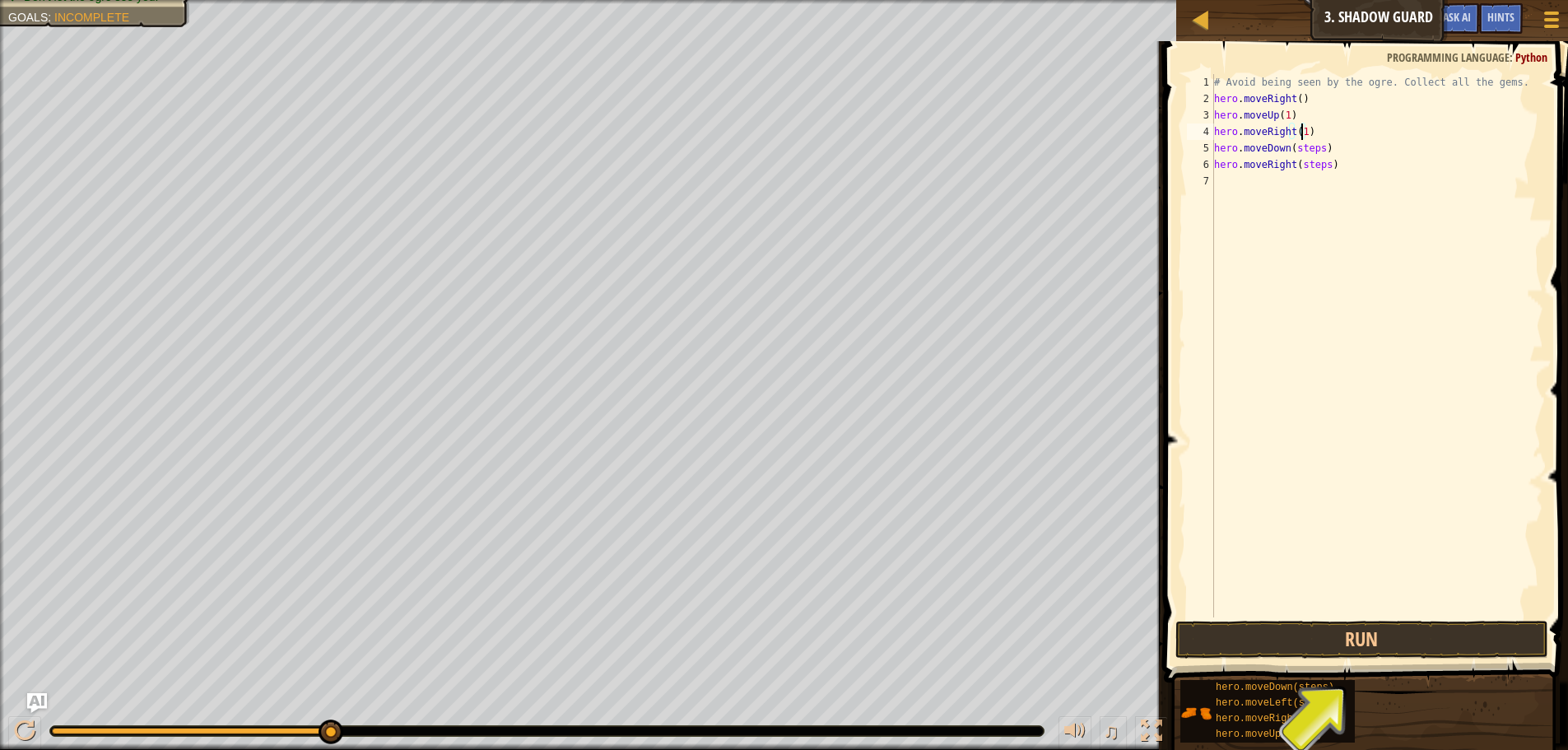
click at [1299, 147] on div "# Avoid being seen by the ogre. Collect all the gems. hero . moveRight ( ) hero…" at bounding box center [1377, 362] width 332 height 576
click at [1299, 147] on div "# Avoid being seen by the ogre. Collect all the gems. hero . moveRight ( ) hero…" at bounding box center [1377, 362] width 332 height 576
click at [1304, 169] on div "# Avoid being seen by the ogre. Collect all the gems. hero . moveRight ( ) hero…" at bounding box center [1377, 362] width 332 height 576
type textarea "hero.moveRight(1)"
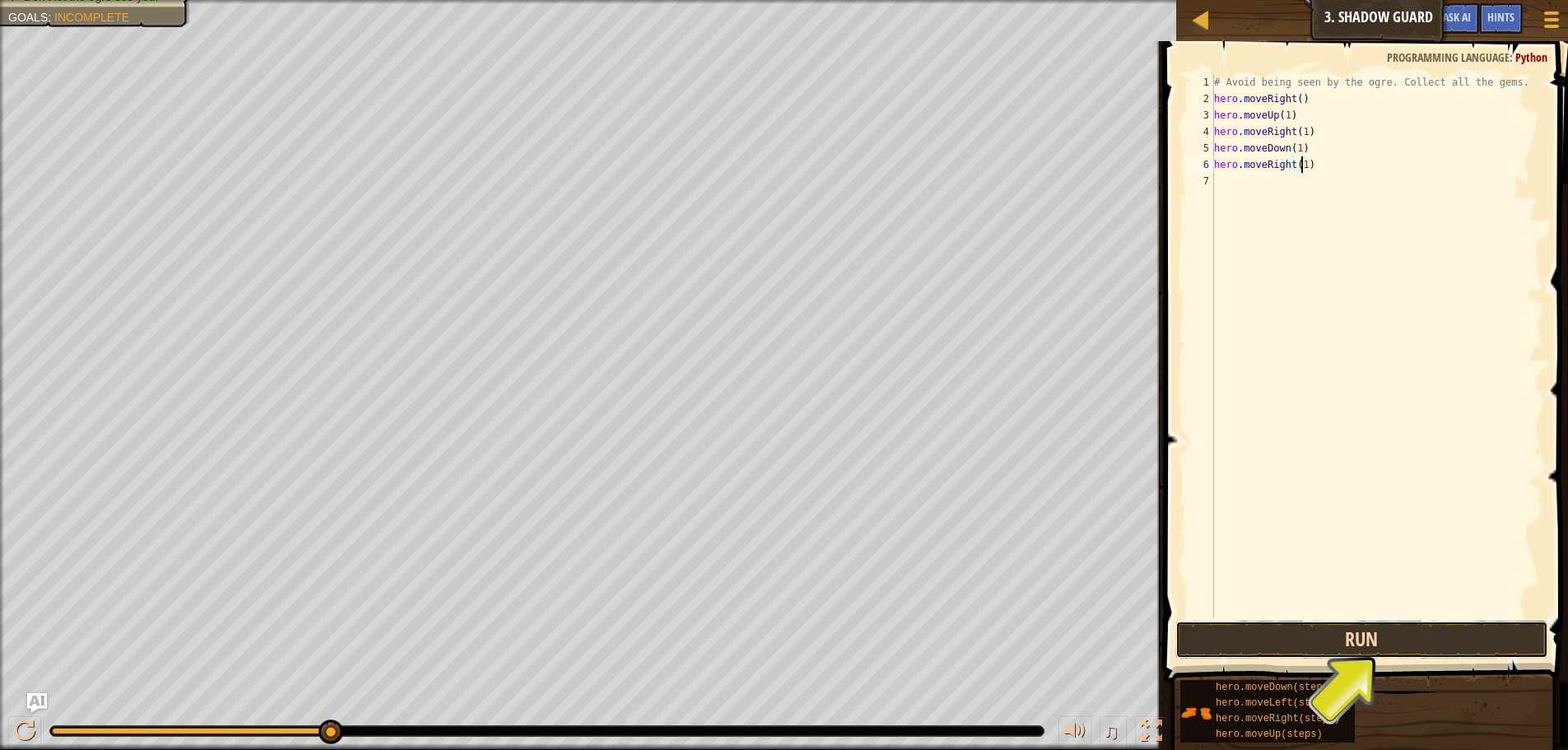
drag, startPoint x: 1325, startPoint y: 620, endPoint x: 1330, endPoint y: 646, distance: 26.5
click at [1326, 626] on button "Run" at bounding box center [1363, 639] width 373 height 38
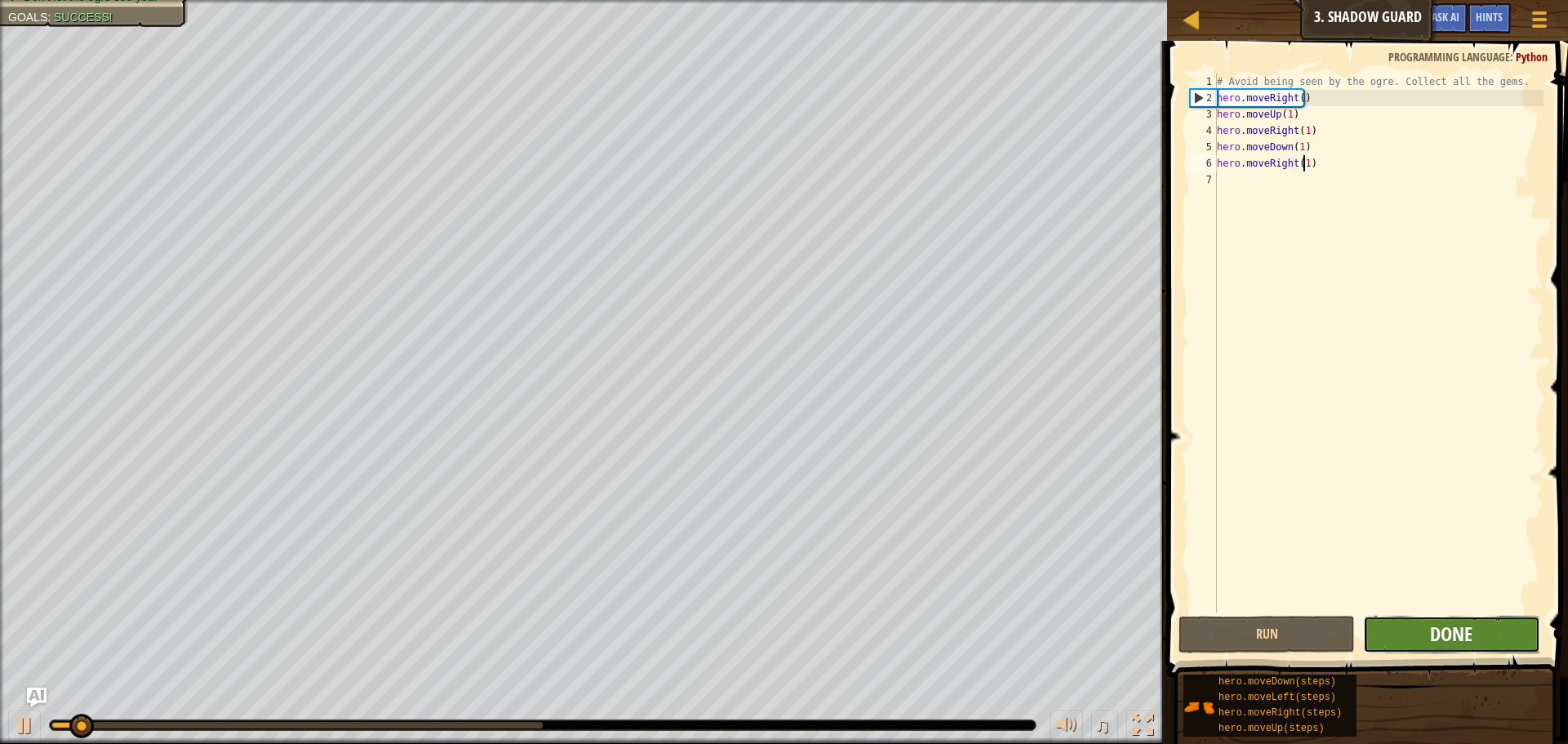
click at [1457, 629] on span "Done" at bounding box center [1451, 633] width 42 height 26
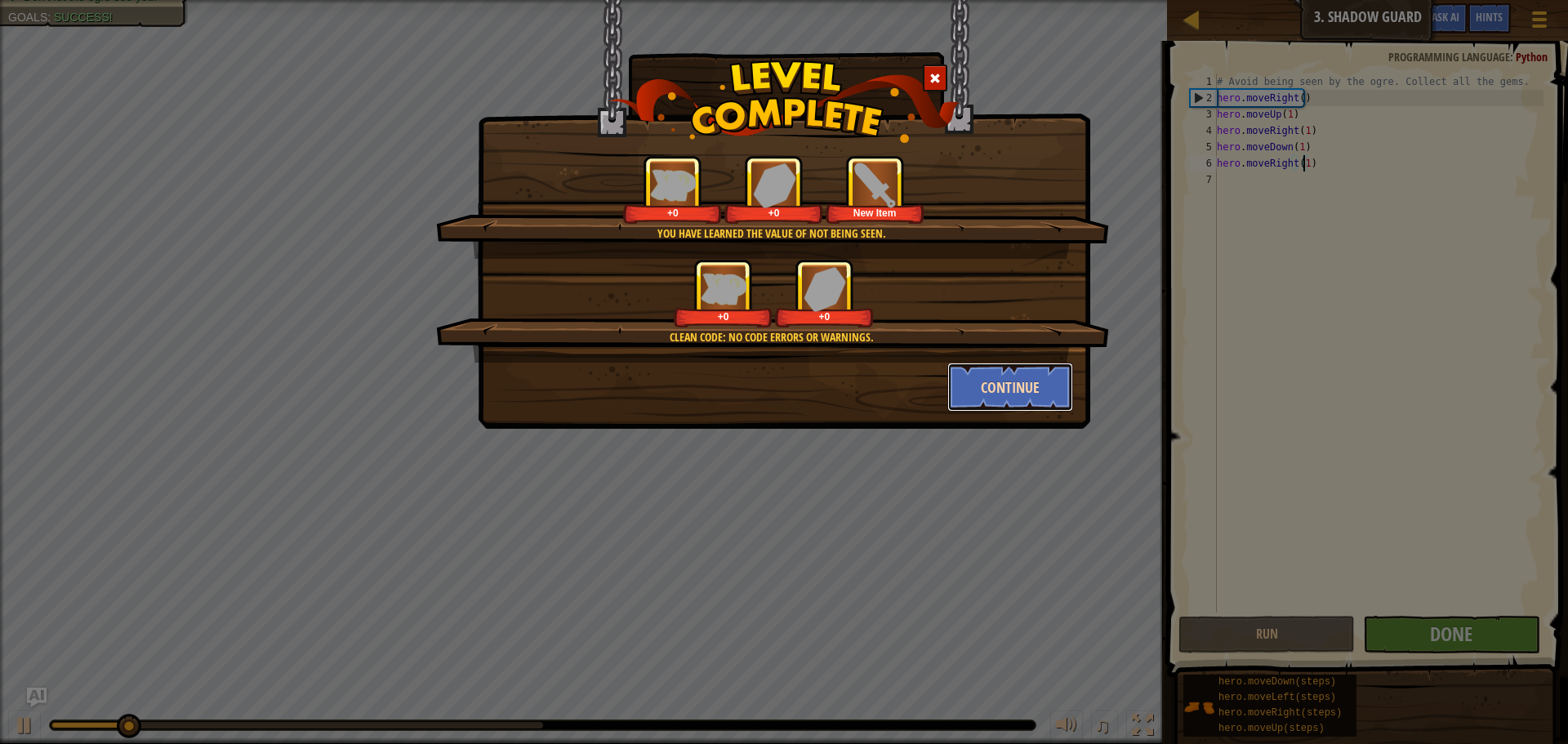
click at [1046, 372] on button "Continue" at bounding box center [1011, 387] width 127 height 49
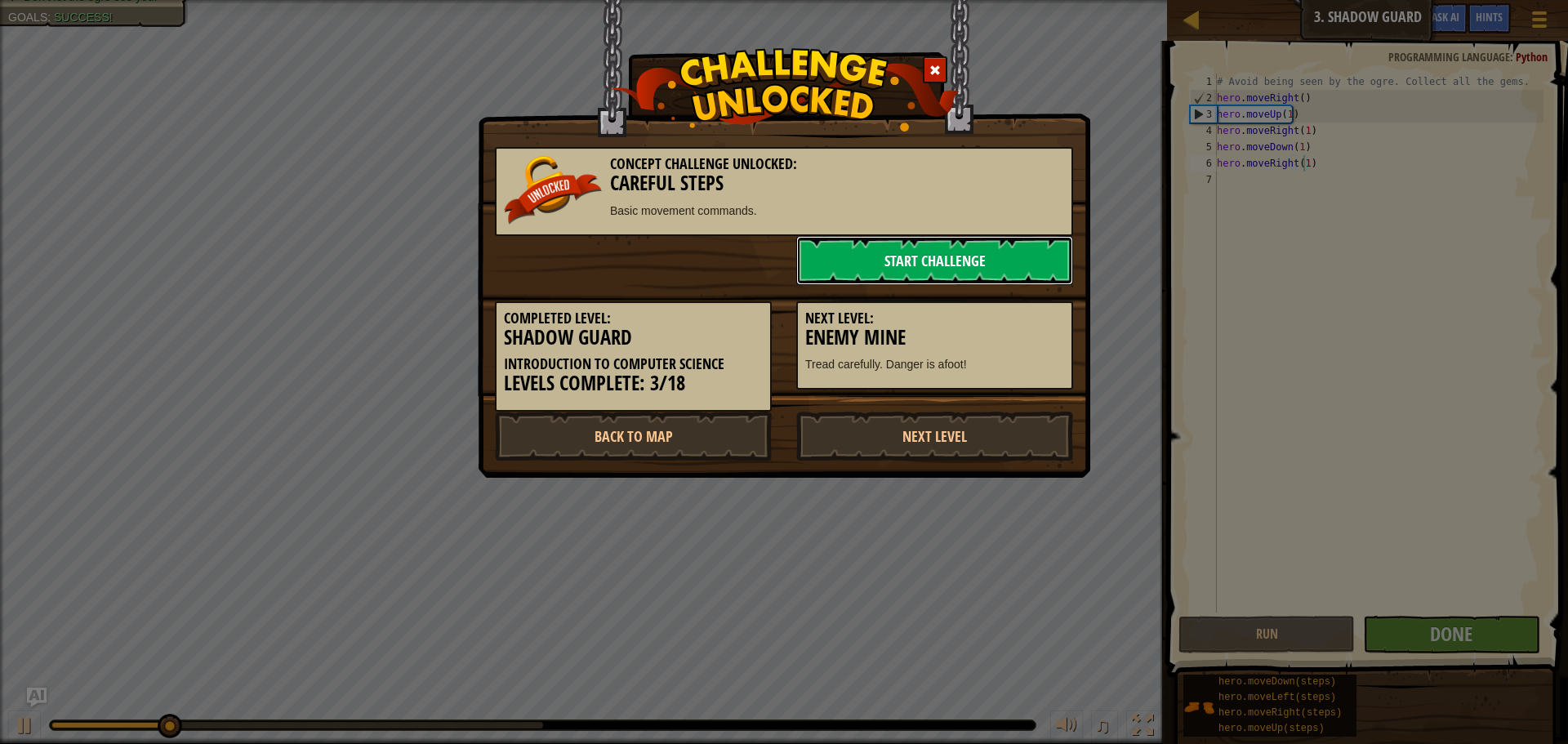
click at [906, 255] on link "Start Challenge" at bounding box center [935, 260] width 277 height 49
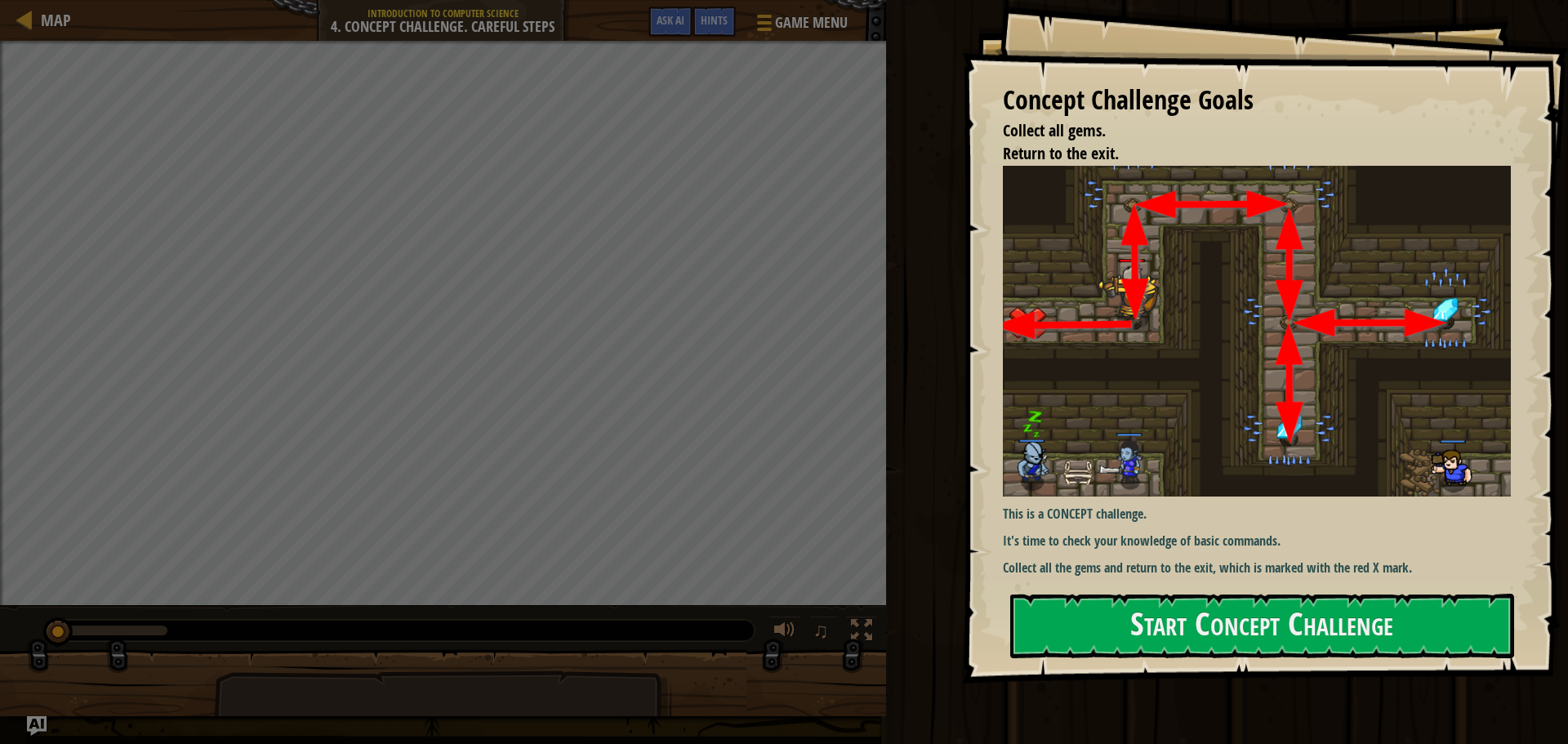
click at [1206, 662] on div "Concept Challenge Goals Collect all gems. Return to the exit. This is a CONCEPT…" at bounding box center [1265, 342] width 606 height 684
click at [1205, 624] on button "Start Concept Challenge" at bounding box center [1262, 626] width 504 height 64
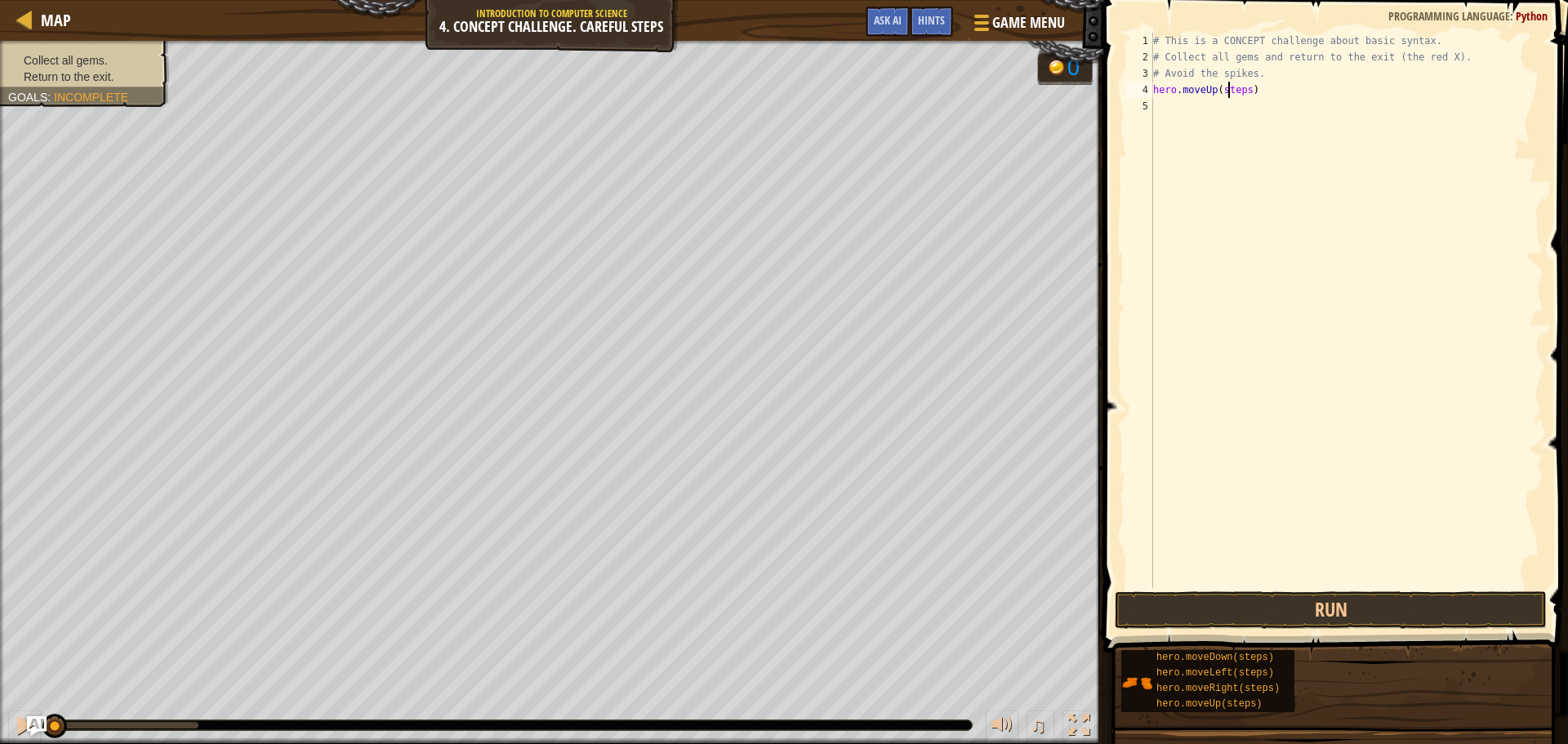
click at [1227, 85] on div "# This is a CONCEPT challenge about basic syntax. # Collect all gems and return…" at bounding box center [1347, 327] width 394 height 588
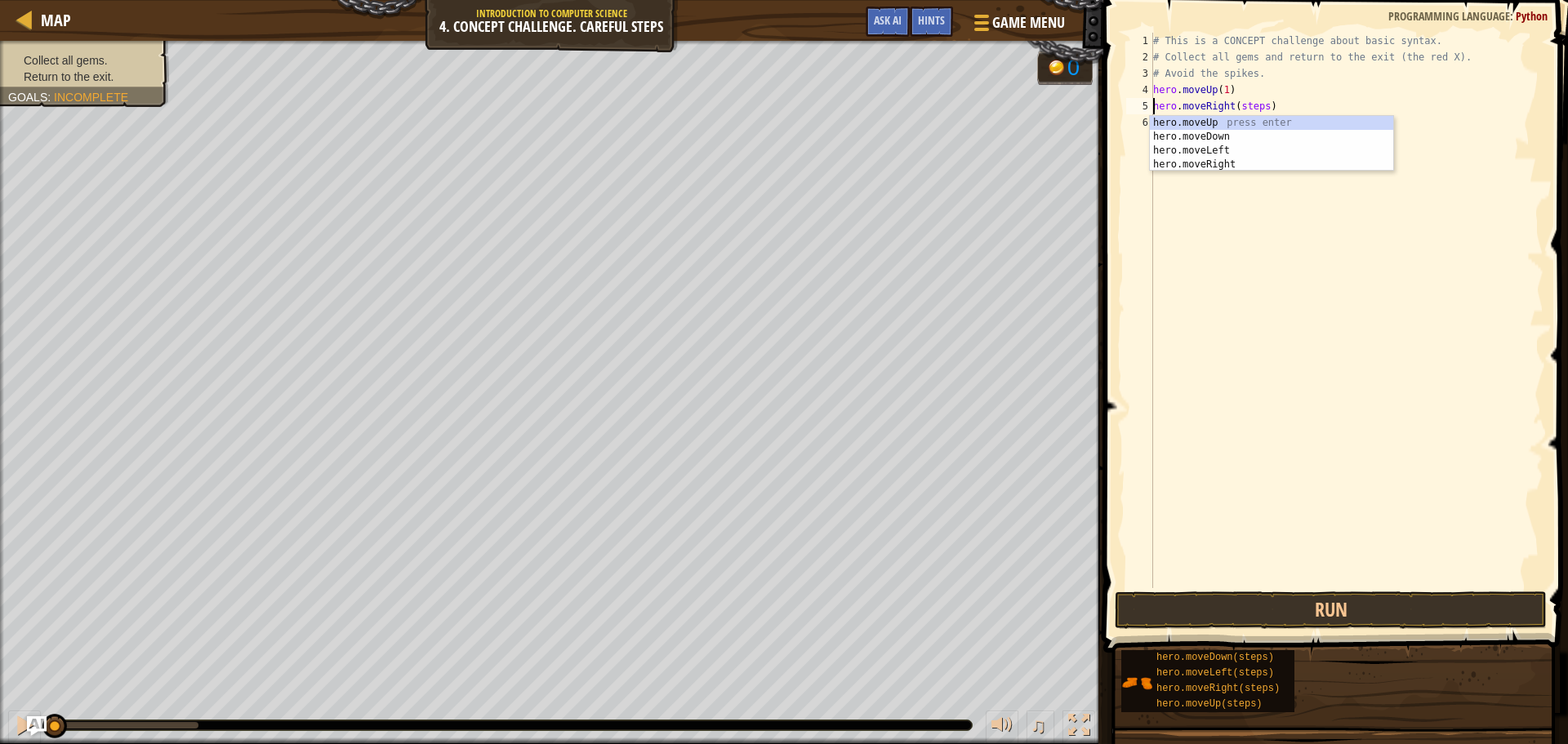
click at [1241, 109] on div "# This is a CONCEPT challenge about basic syntax. # Collect all gems and return…" at bounding box center [1347, 327] width 394 height 588
click at [1242, 108] on div "# This is a CONCEPT challenge about basic syntax. # Collect all gems and return…" at bounding box center [1347, 327] width 394 height 588
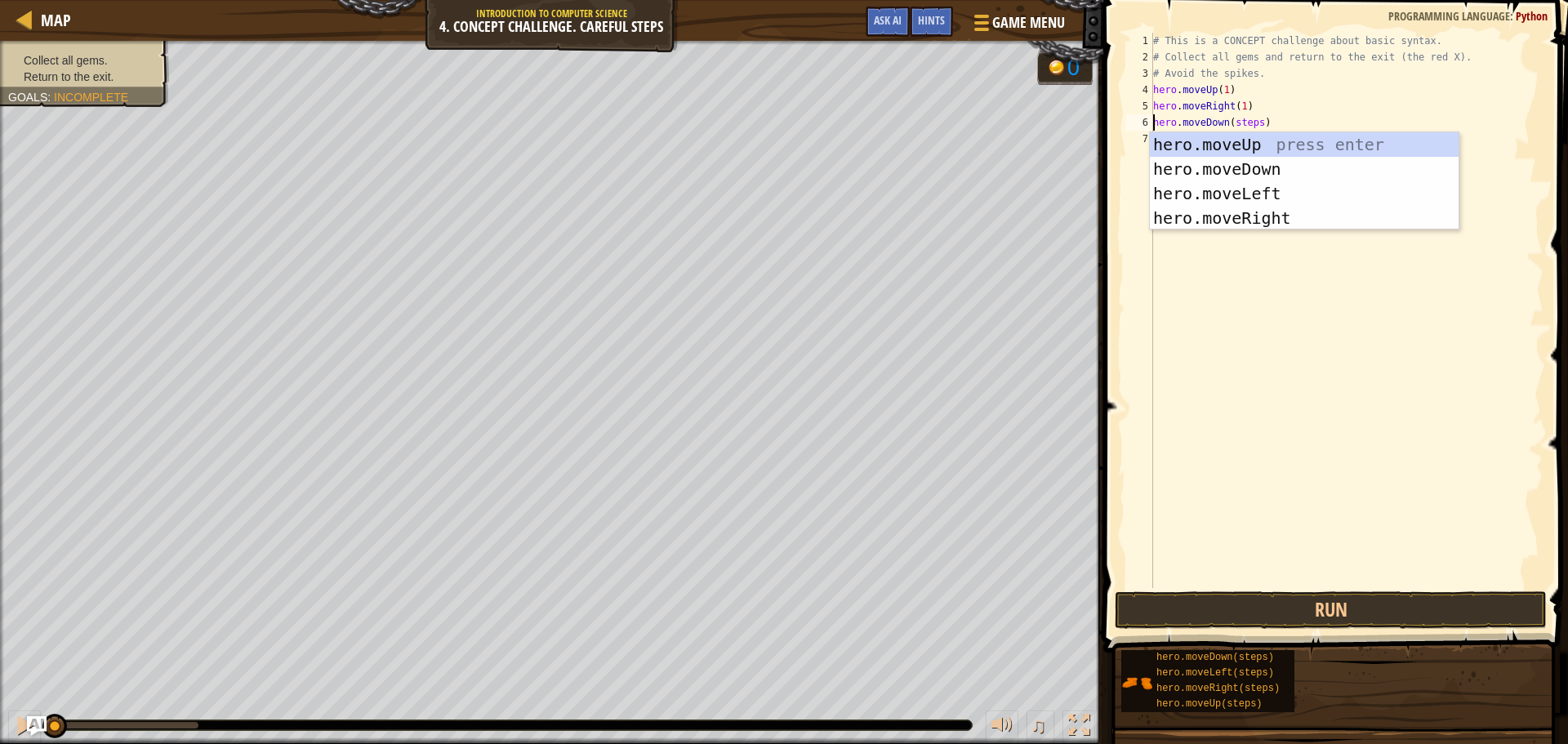
click at [1232, 126] on div "# This is a CONCEPT challenge about basic syntax. # Collect all gems and return…" at bounding box center [1347, 327] width 394 height 588
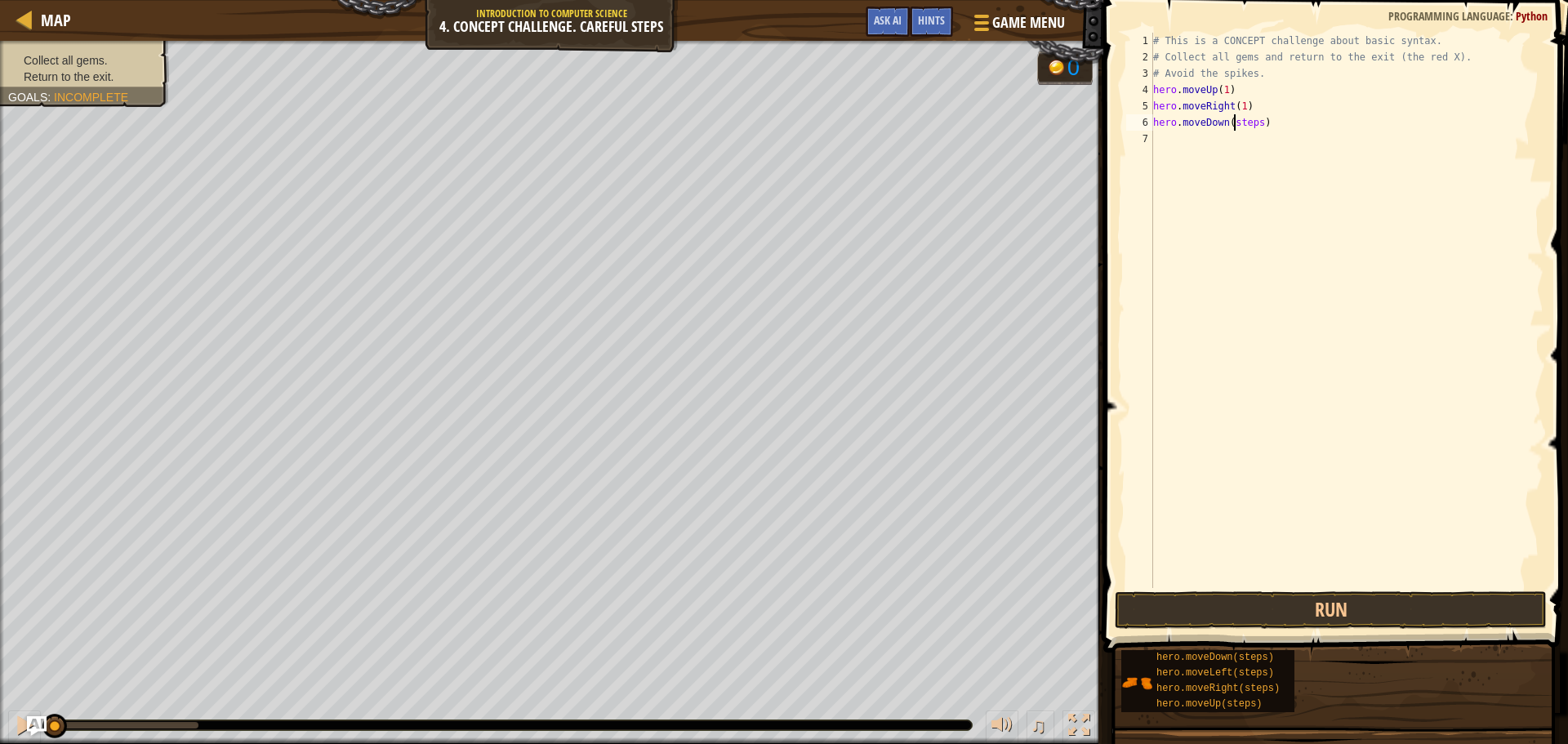
drag, startPoint x: 1232, startPoint y: 126, endPoint x: 1223, endPoint y: 181, distance: 55.7
click at [1232, 125] on div "# This is a CONCEPT challenge about basic syntax. # Collect all gems and return…" at bounding box center [1347, 327] width 394 height 588
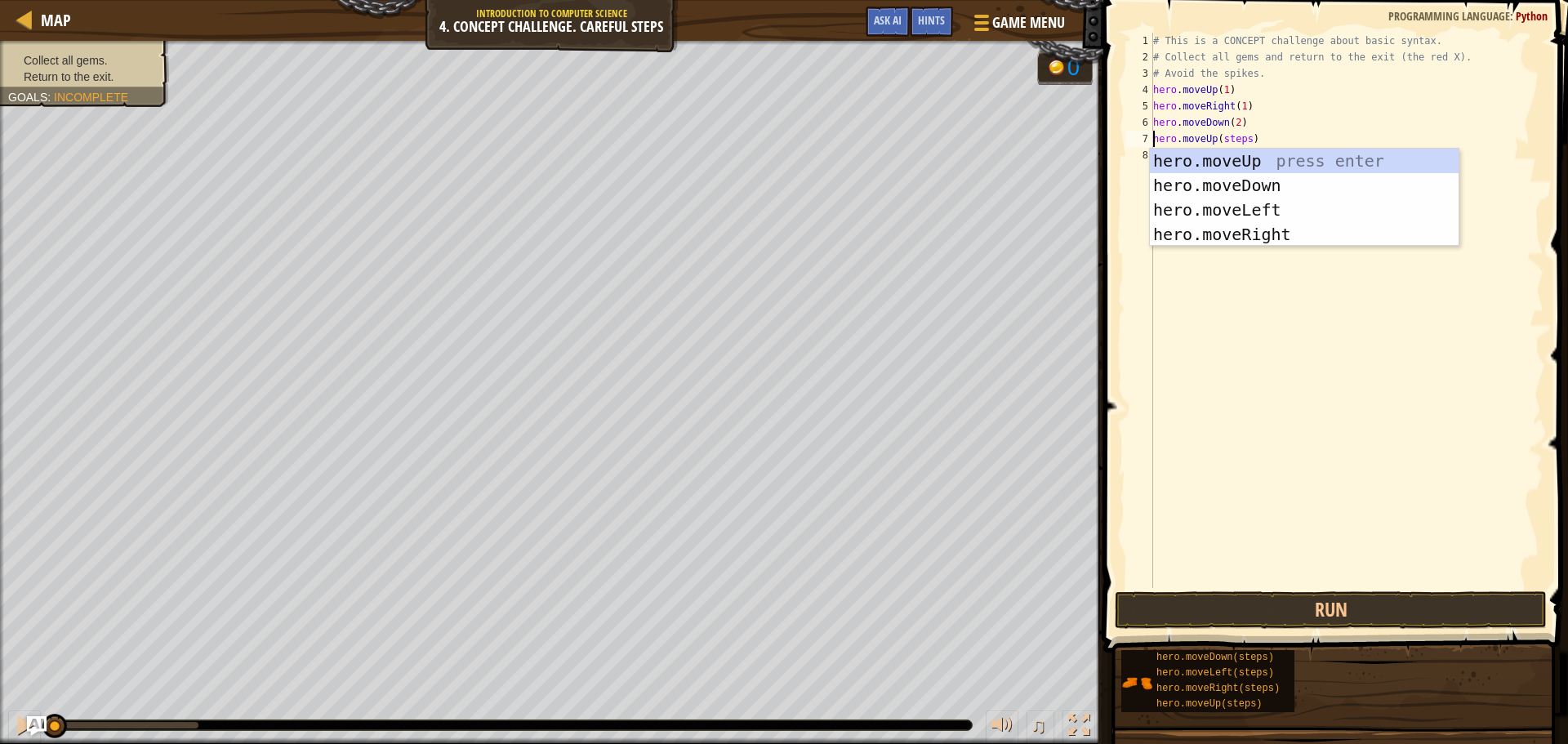
click at [1237, 131] on div "# This is a CONCEPT challenge about basic syntax. # Collect all gems and return…" at bounding box center [1347, 327] width 394 height 588
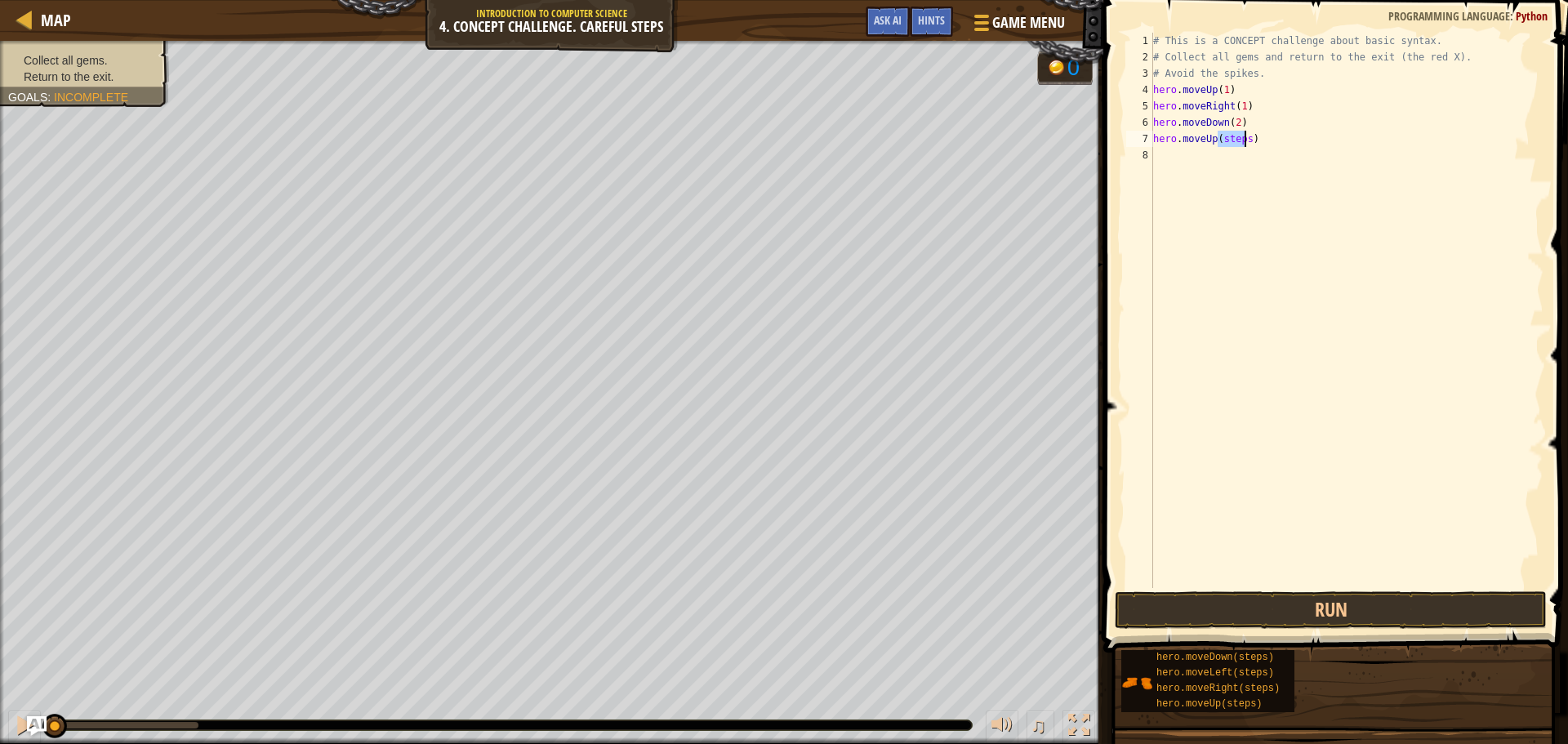
click at [1237, 131] on div "# This is a CONCEPT challenge about basic syntax. # Collect all gems and return…" at bounding box center [1347, 327] width 394 height 588
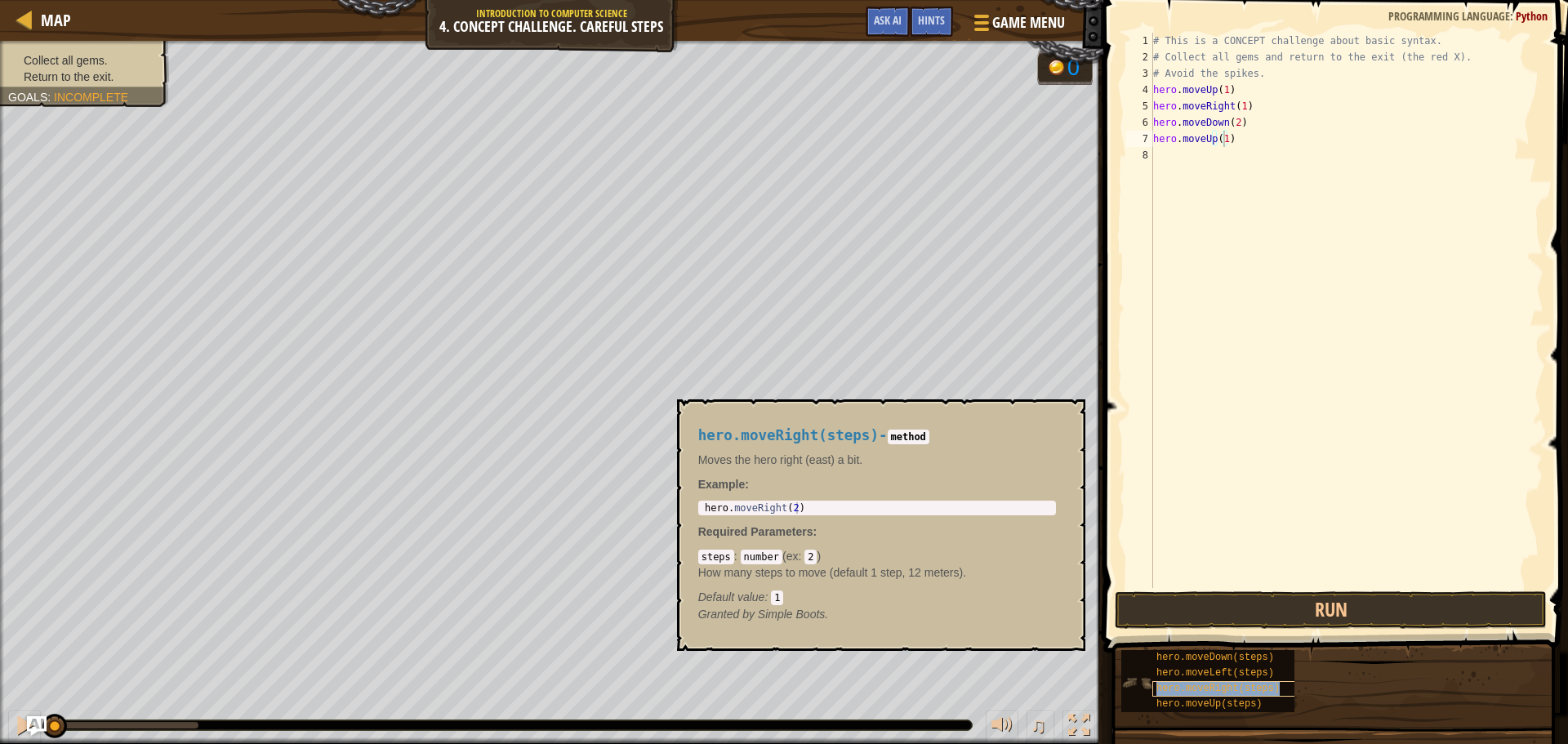
click at [1233, 687] on span "hero.moveRight(steps)" at bounding box center [1218, 689] width 123 height 12
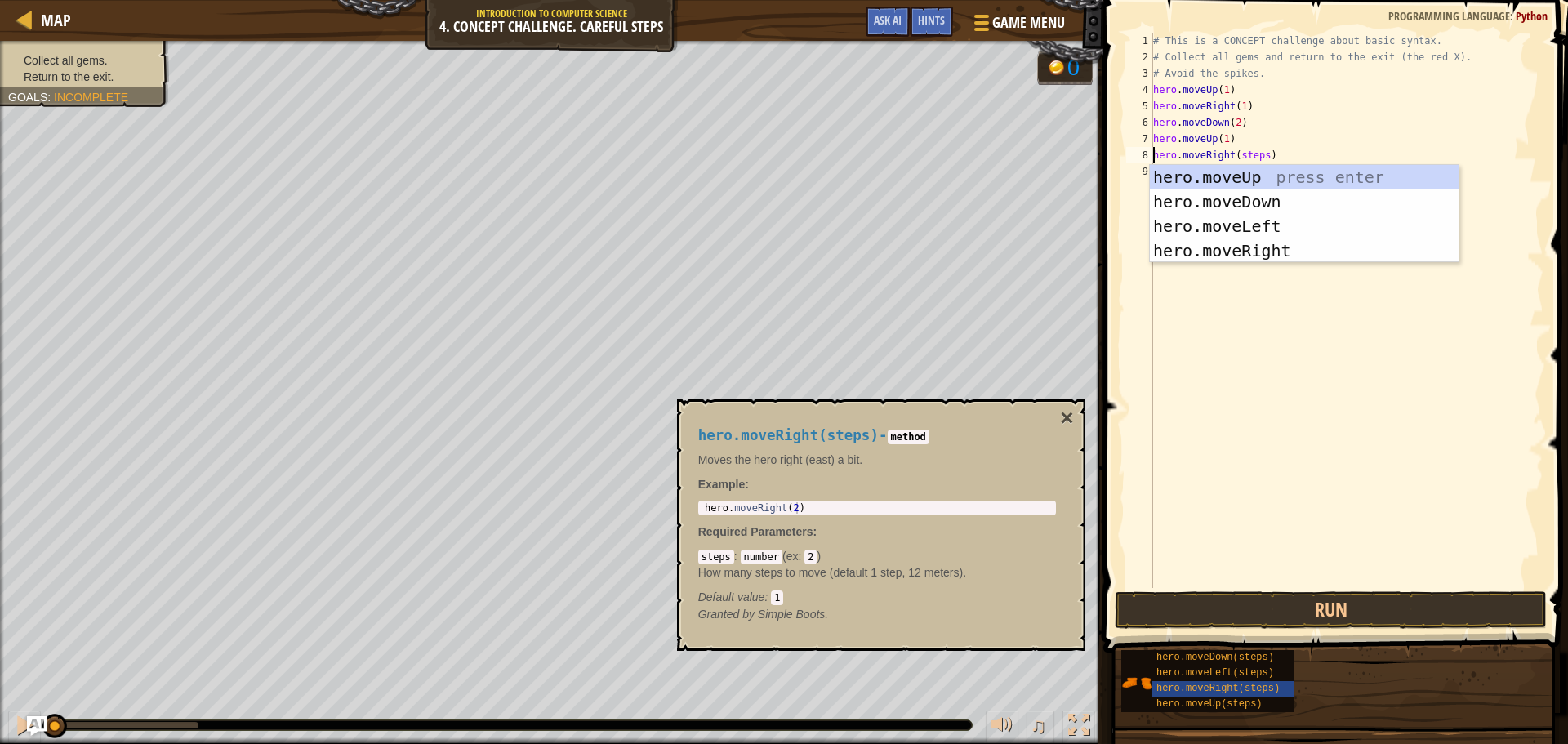
click at [1249, 153] on div "# This is a CONCEPT challenge about basic syntax. # Collect all gems and return…" at bounding box center [1347, 327] width 394 height 588
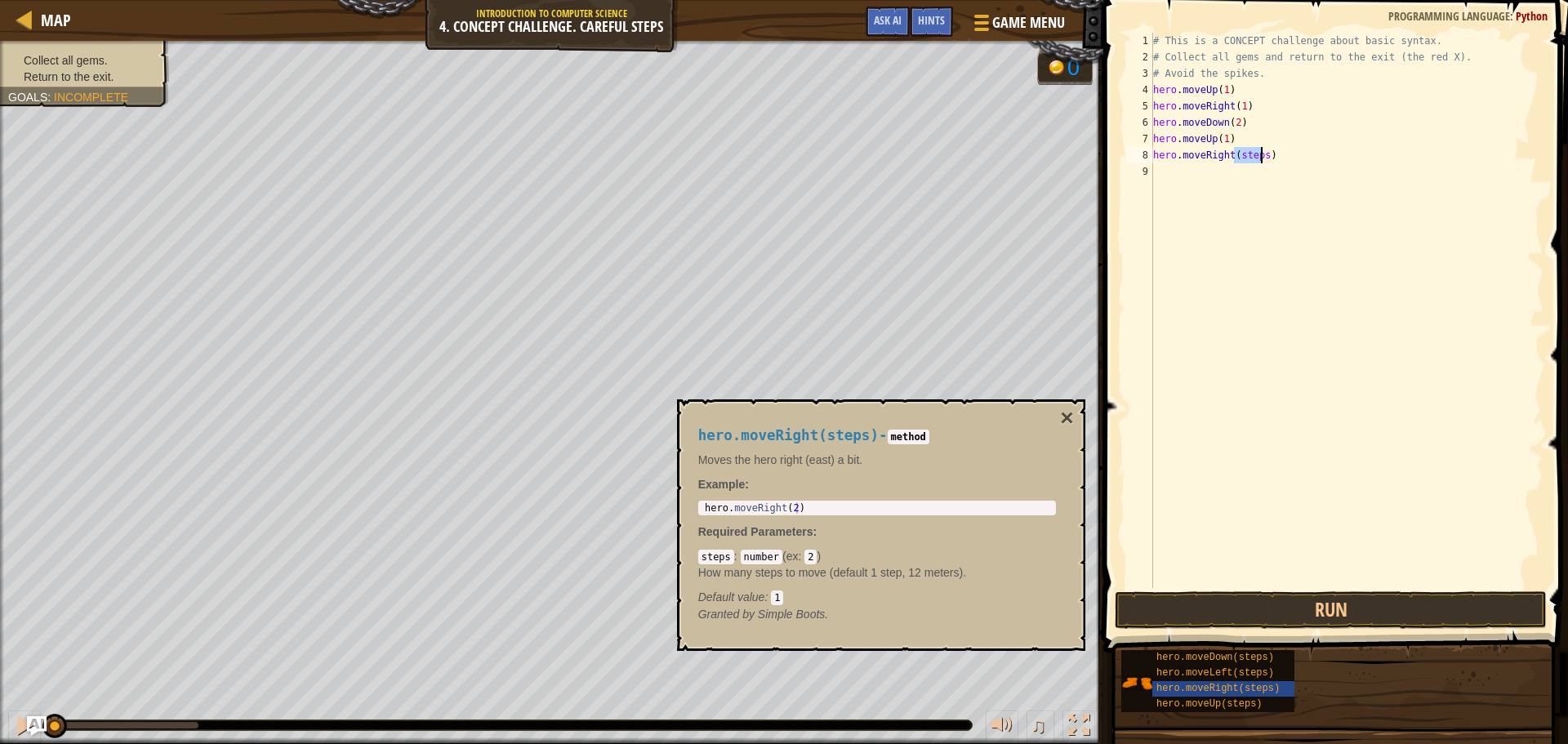
click at [1249, 153] on div "# This is a CONCEPT challenge about basic syntax. # Collect all gems and return…" at bounding box center [1347, 327] width 394 height 588
click at [1237, 171] on div "# This is a CONCEPT challenge about basic syntax. # Collect all gems and return…" at bounding box center [1349, 327] width 389 height 588
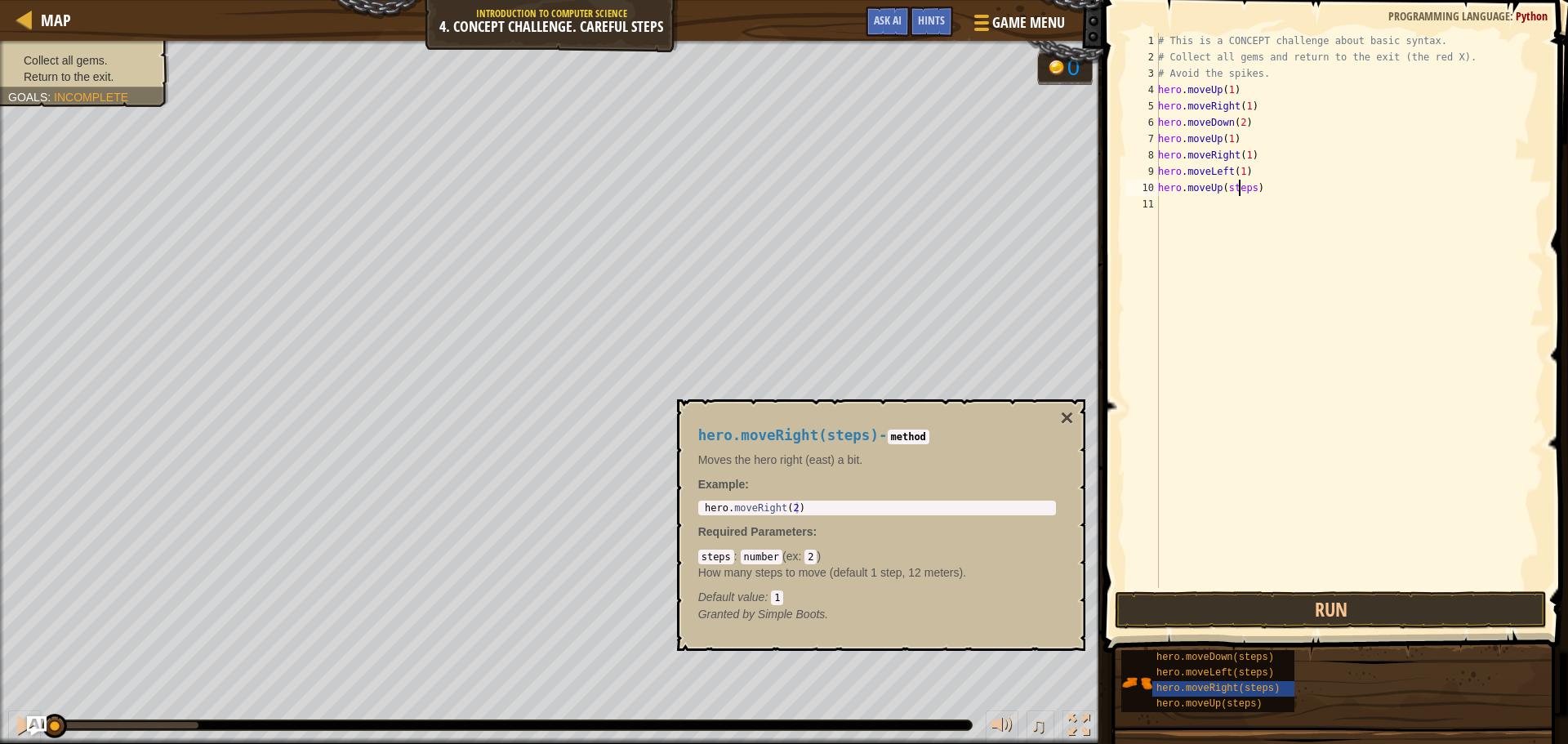
click at [1237, 189] on div "# This is a CONCEPT challenge about basic syntax. # Collect all gems and return…" at bounding box center [1349, 327] width 389 height 588
click at [1237, 665] on div "hero.moveDown(steps)" at bounding box center [1230, 658] width 156 height 15
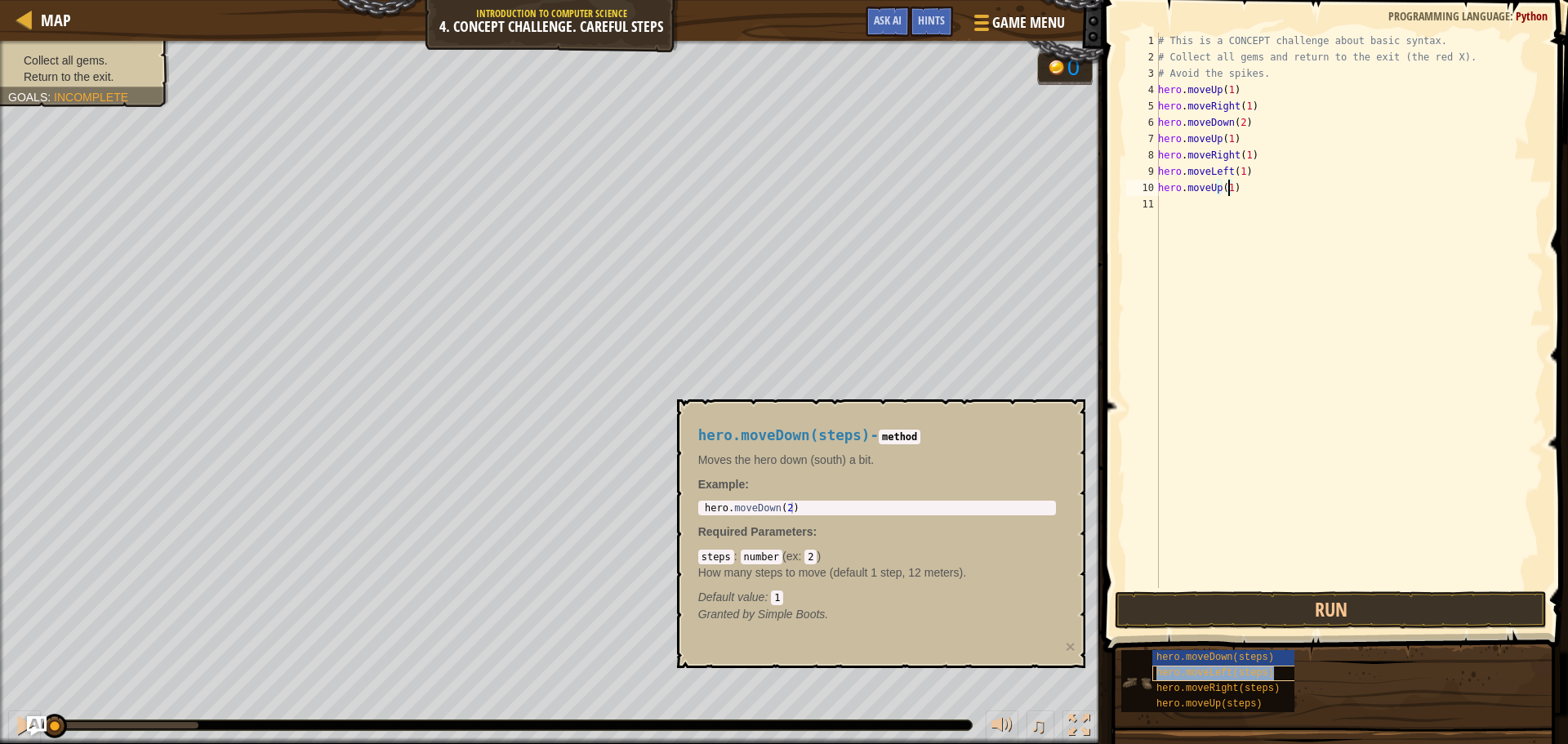
click at [1237, 668] on span "hero.moveLeft(steps)" at bounding box center [1215, 673] width 117 height 12
drag, startPoint x: 1237, startPoint y: 668, endPoint x: 1210, endPoint y: 233, distance: 435.8
click at [1212, 233] on div "Hints Videos hero.moveUp(1) 1 2 3 4 5 6 7 8 9 10 11 # This is a CONCEPT challen…" at bounding box center [1333, 368] width 470 height 736
click at [1333, 676] on div "hero.moveDown(steps) hero.moveLeft(steps) hero.moveRight(steps) hero.moveUp(ste…" at bounding box center [1339, 681] width 436 height 63
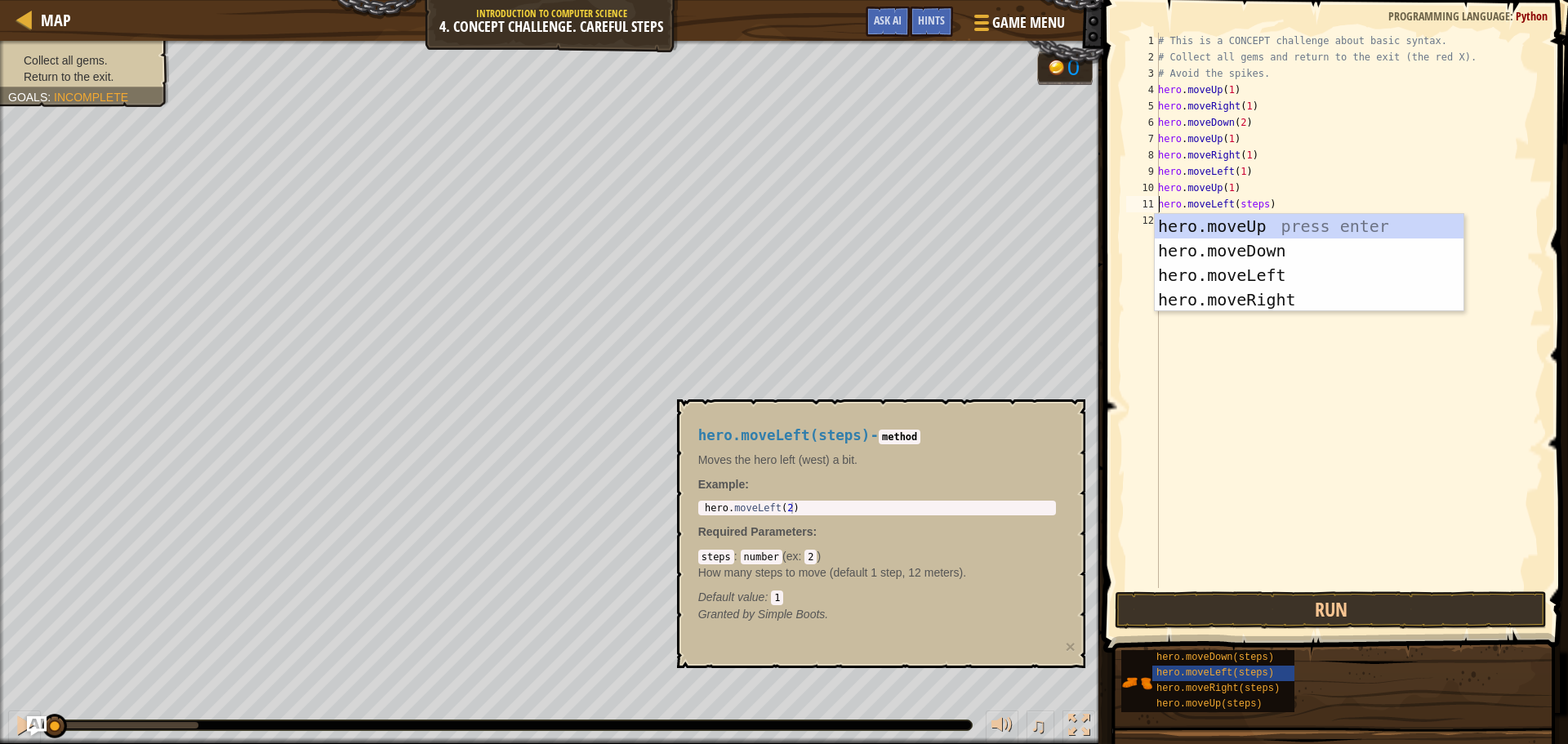
click at [1244, 200] on div "# This is a CONCEPT challenge about basic syntax. # Collect all gems and return…" at bounding box center [1349, 327] width 389 height 588
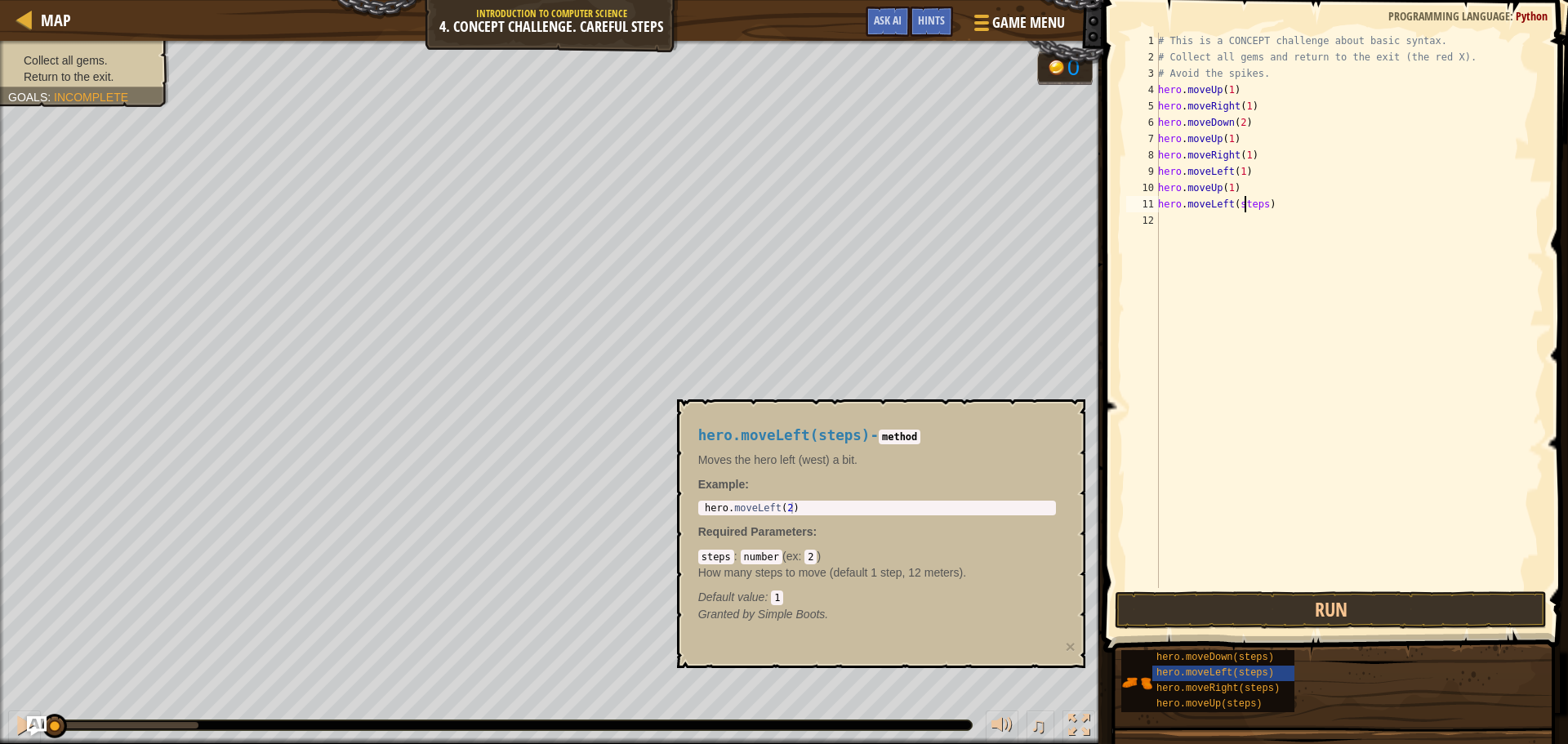
click at [1244, 200] on div "# This is a CONCEPT challenge about basic syntax. # Collect all gems and return…" at bounding box center [1349, 327] width 389 height 588
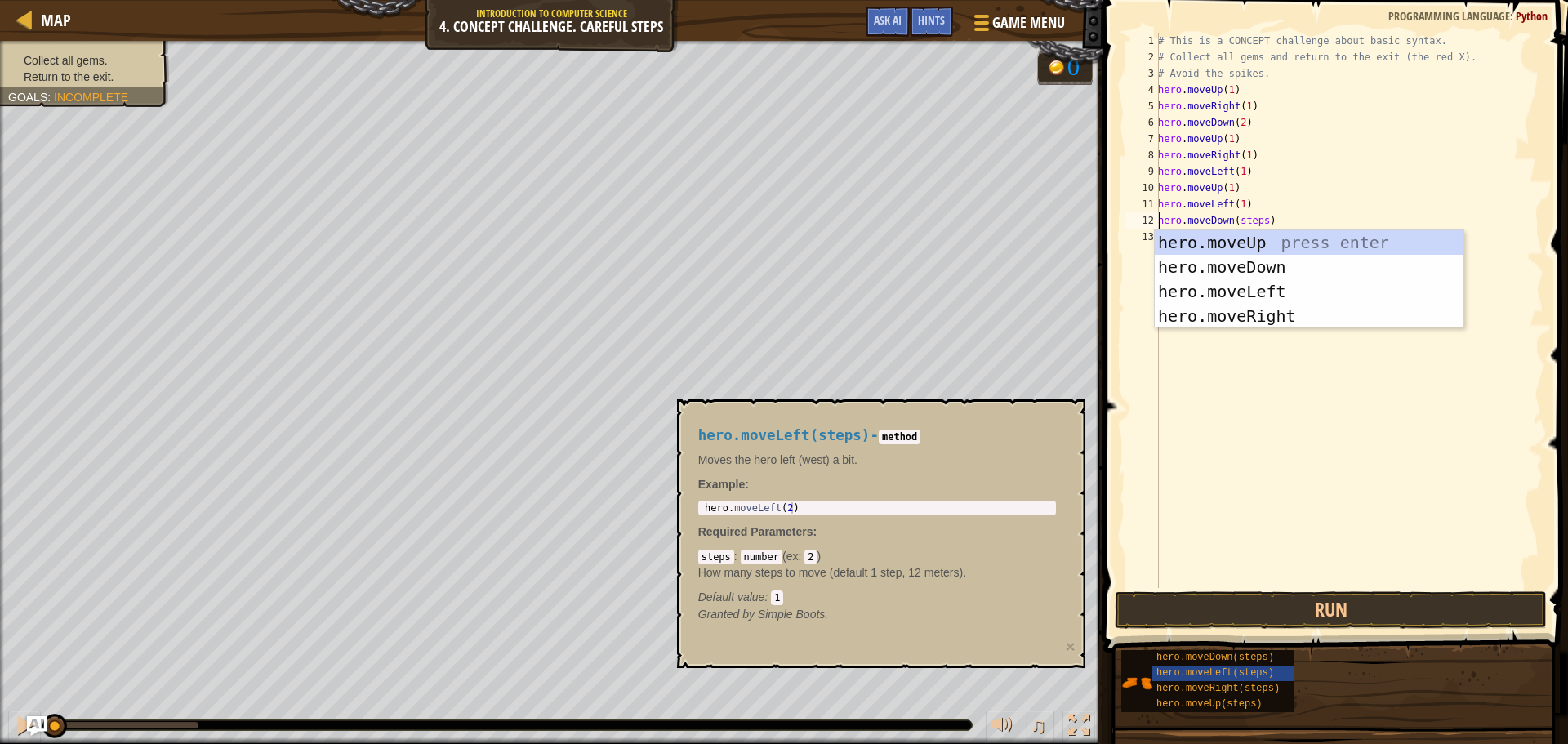
click at [1243, 220] on div "# This is a CONCEPT challenge about basic syntax. # Collect all gems and return…" at bounding box center [1349, 327] width 389 height 588
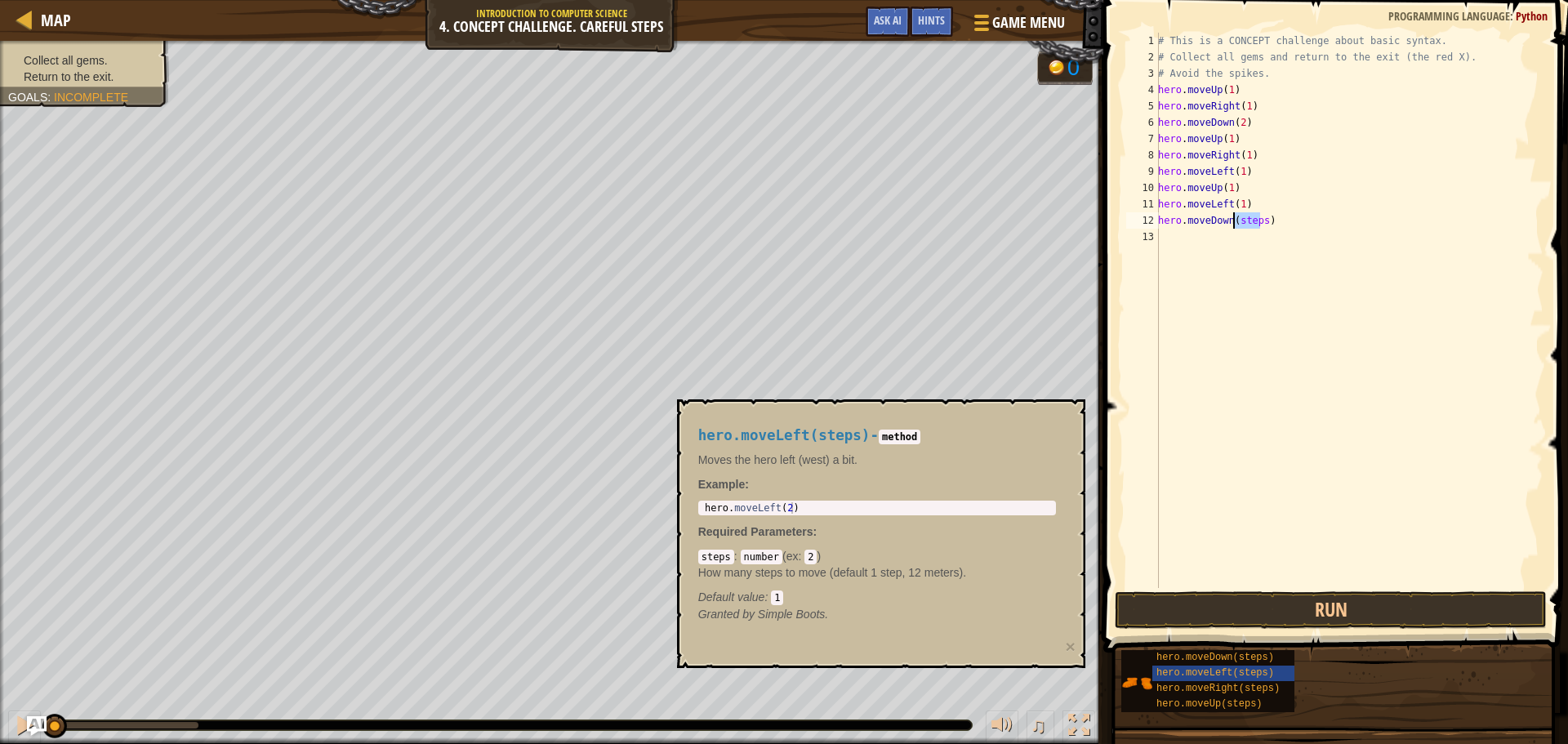
click at [1243, 220] on div "# This is a CONCEPT challenge about basic syntax. # Collect all gems and return…" at bounding box center [1349, 327] width 389 height 588
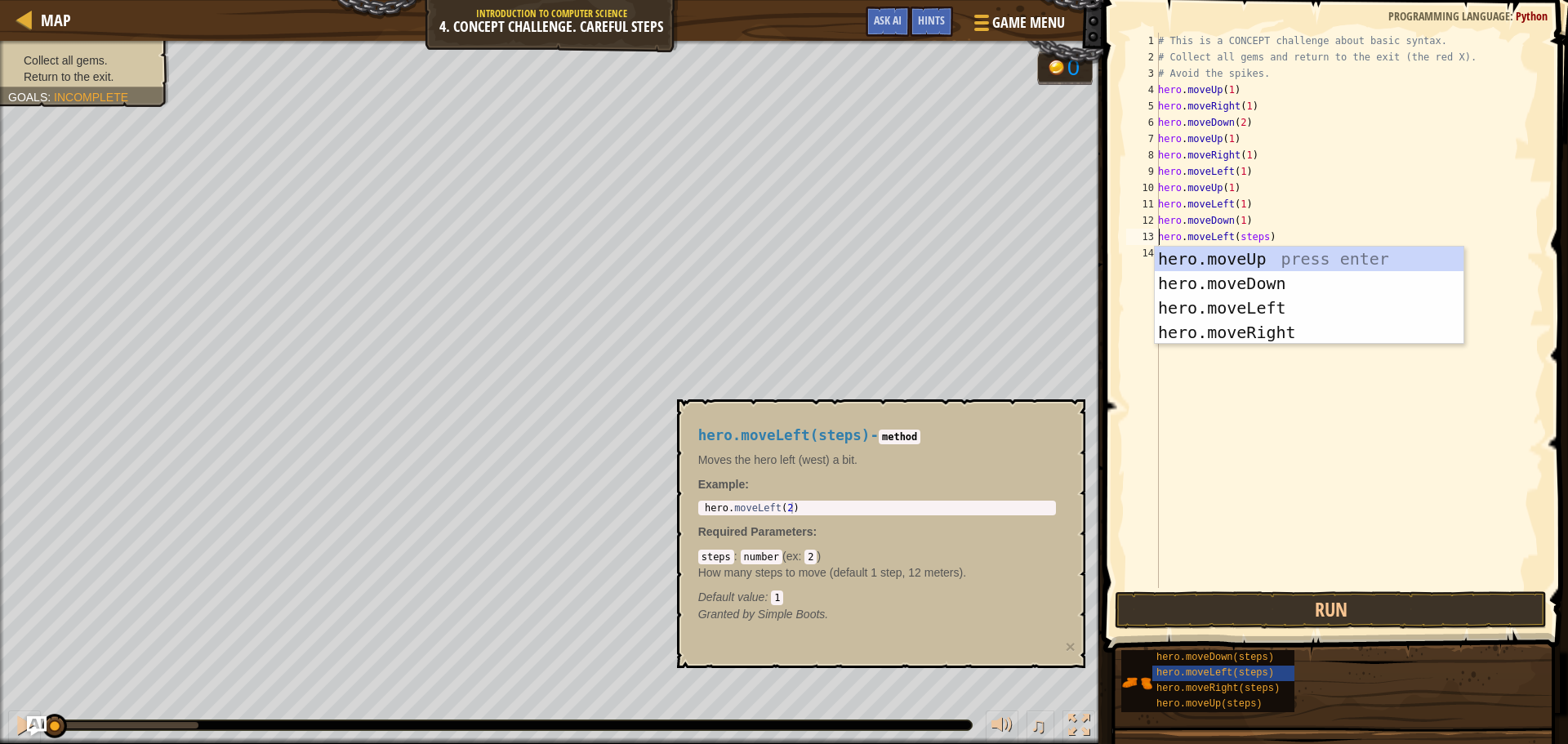
click at [1238, 233] on div "# This is a CONCEPT challenge about basic syntax. # Collect all gems and return…" at bounding box center [1349, 327] width 389 height 588
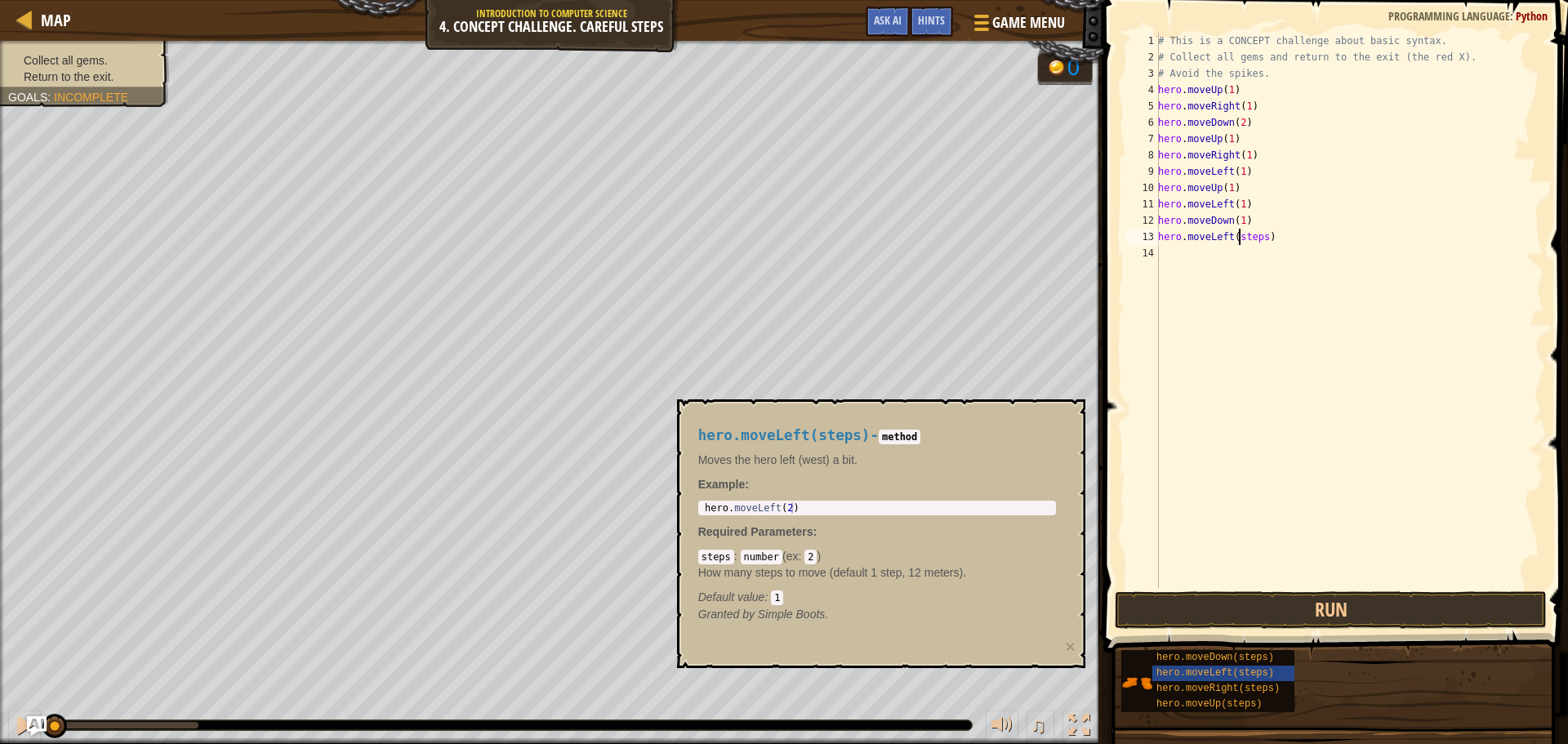
click at [1238, 233] on div "# This is a CONCEPT challenge about basic syntax. # Collect all gems and return…" at bounding box center [1349, 327] width 389 height 588
type textarea "hero.moveLeft(1)"
click at [1243, 613] on button "Run" at bounding box center [1330, 610] width 432 height 37
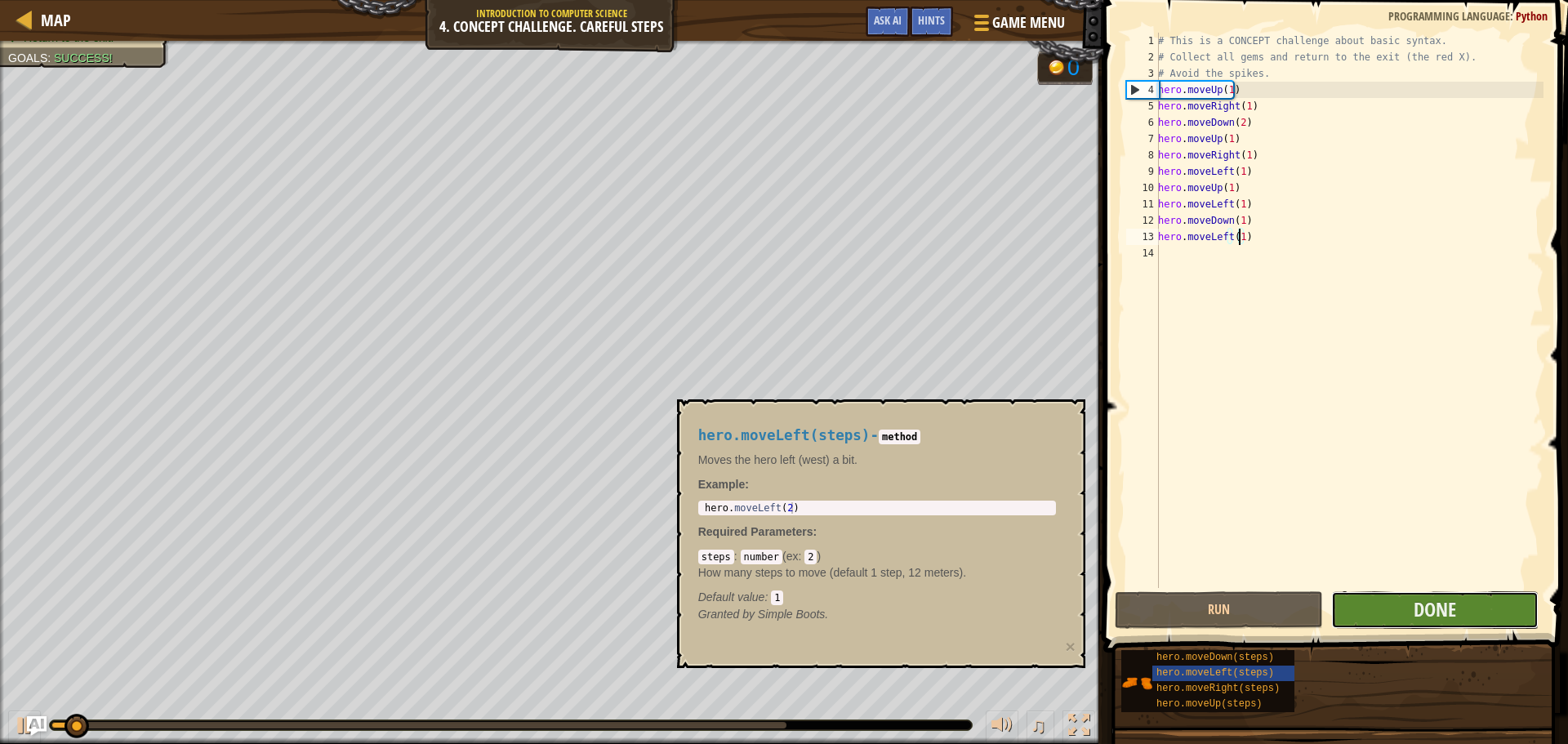
click at [1372, 603] on button "Done" at bounding box center [1434, 610] width 207 height 37
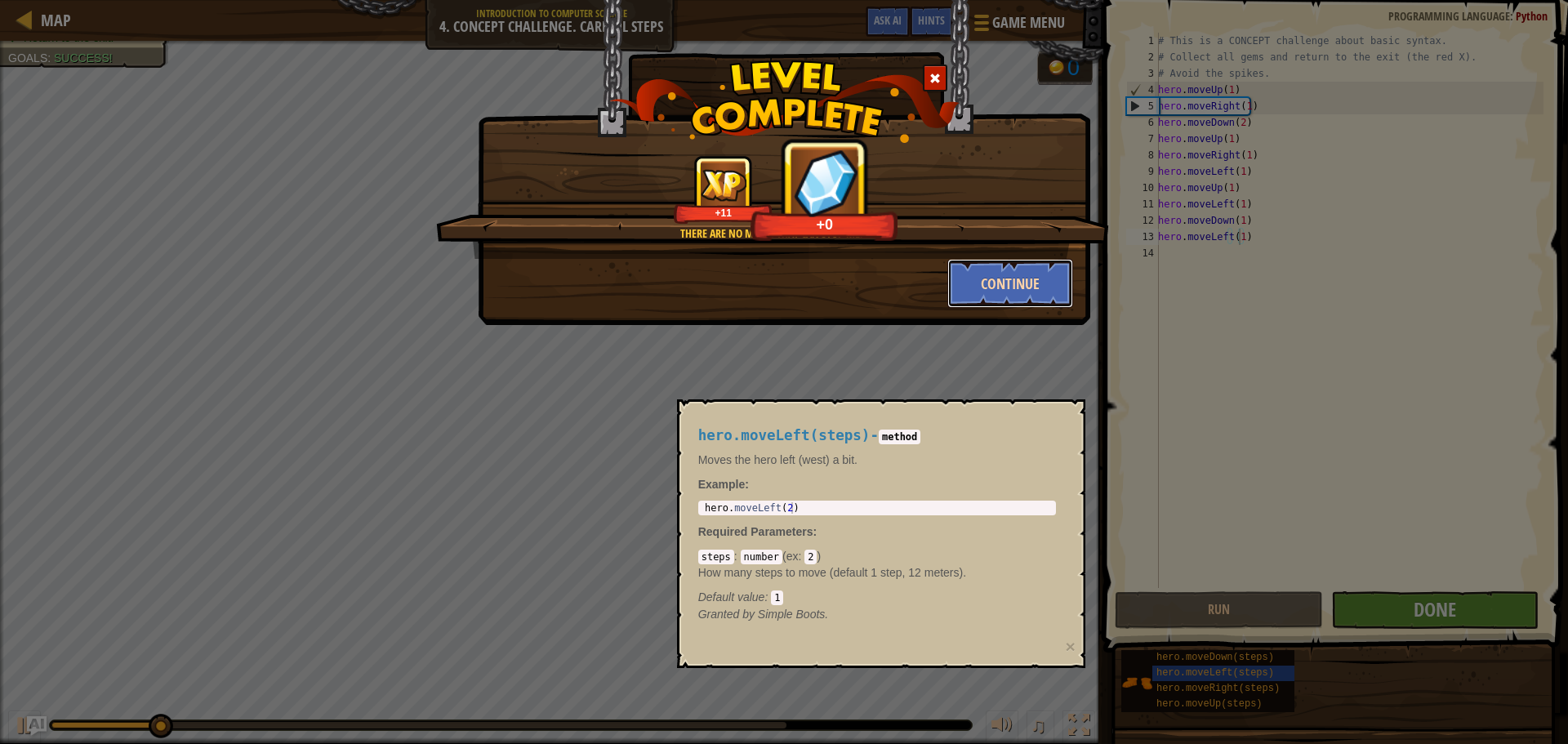
click at [1005, 304] on button "Continue" at bounding box center [1011, 283] width 127 height 49
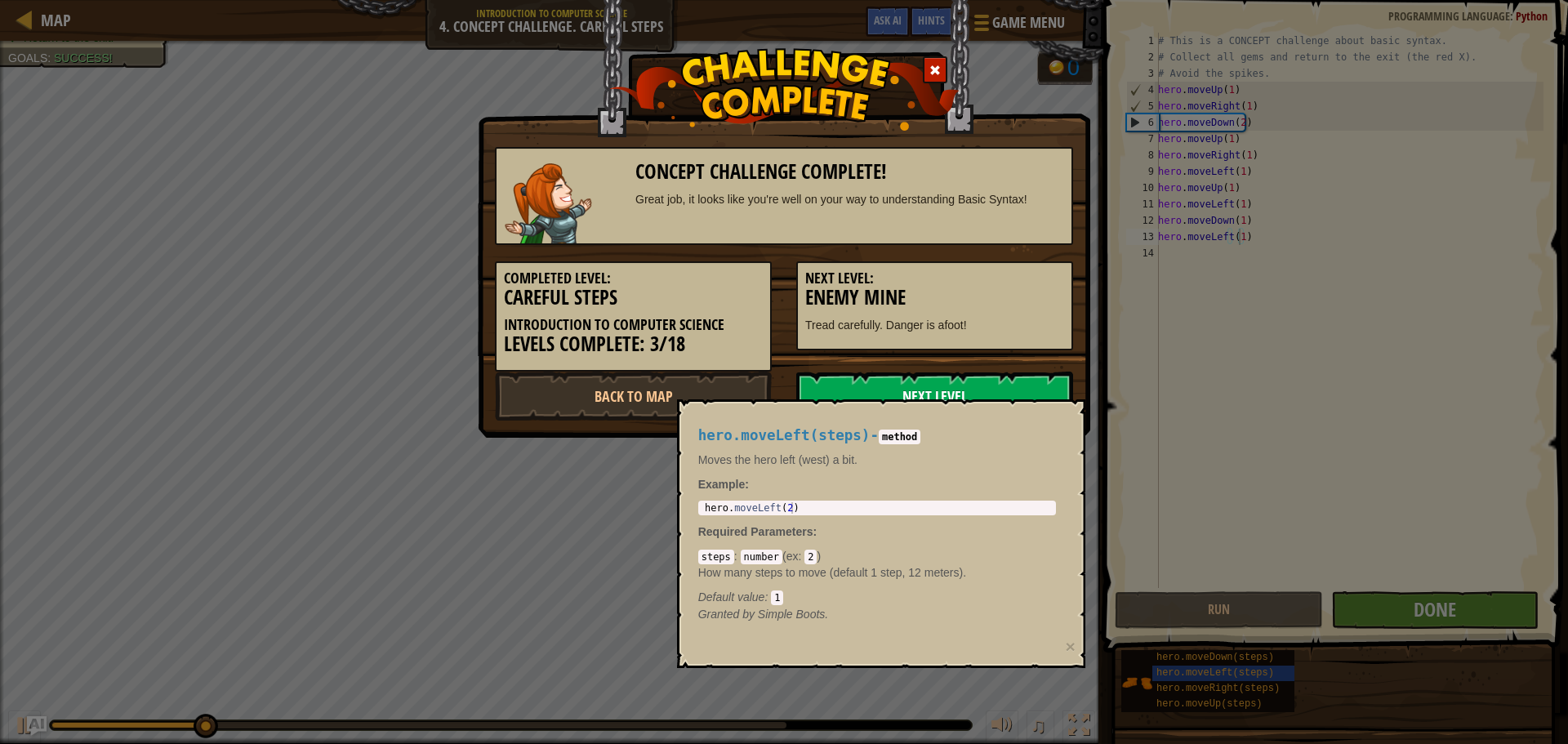
click at [971, 380] on link "Next Level" at bounding box center [935, 397] width 277 height 49
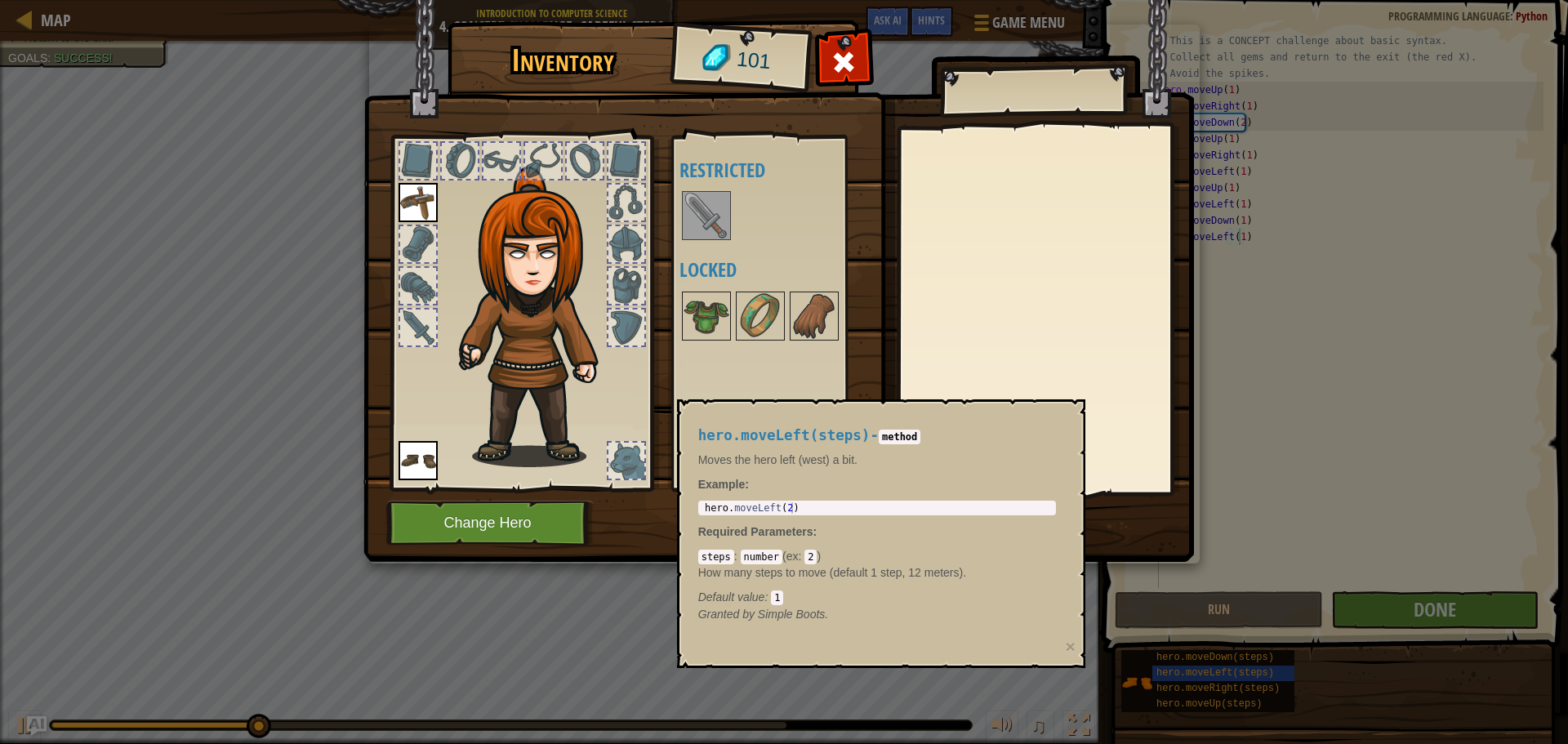
click at [718, 225] on img at bounding box center [707, 216] width 46 height 46
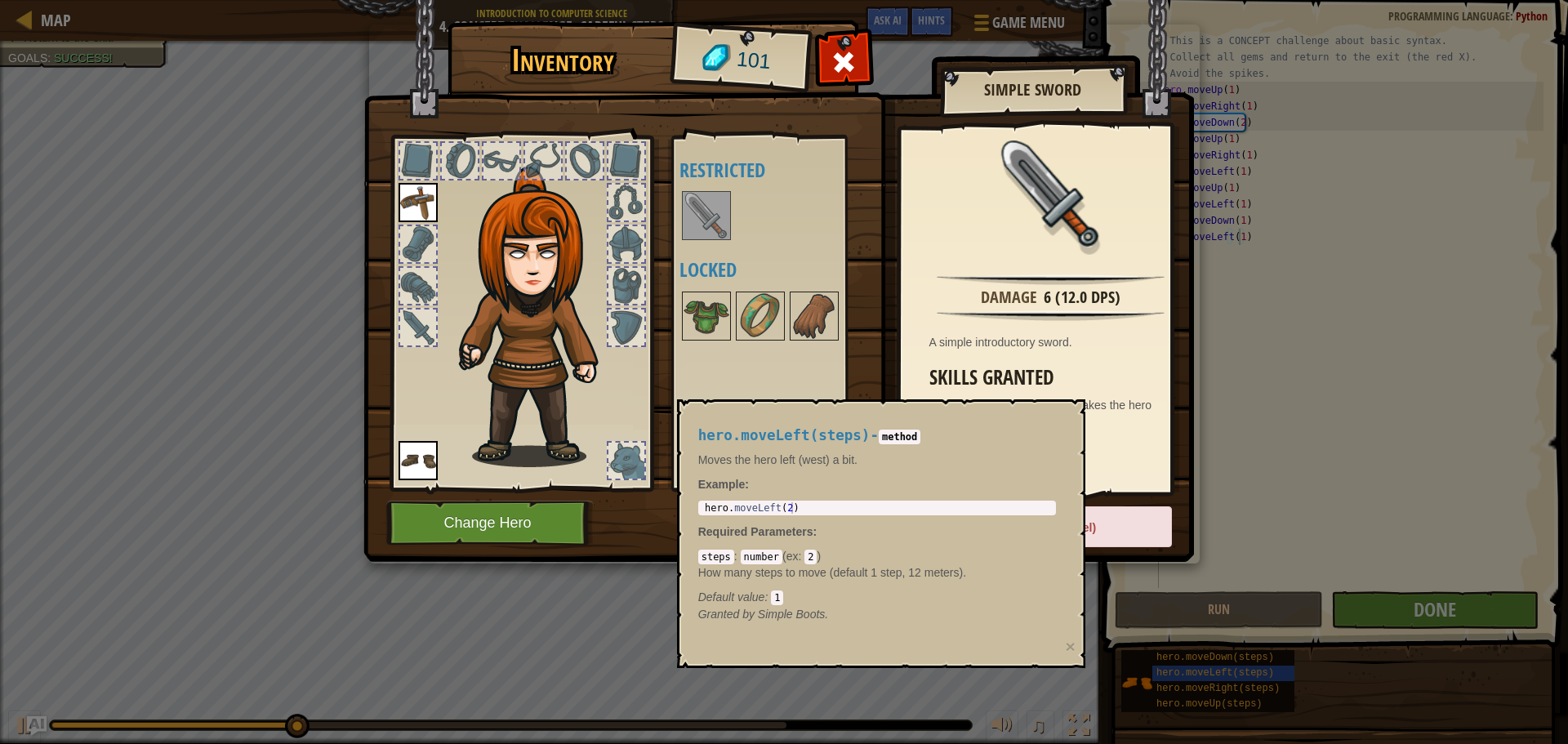
click at [886, 473] on div "hero.moveLeft(steps) - method Moves the hero left (west) a bit. Example : 1 her…" at bounding box center [877, 525] width 380 height 226
click at [811, 350] on div "Available Equip Equip (double-click to equip) Restricted Locked" at bounding box center [782, 313] width 205 height 341
drag, startPoint x: 794, startPoint y: 634, endPoint x: 768, endPoint y: 617, distance: 31.1
click at [784, 630] on div "hero.moveLeft(steps) - method Moves the hero left (west) a bit. Example : 1 her…" at bounding box center [877, 525] width 380 height 226
click at [736, 456] on p "Moves the hero left (west) a bit." at bounding box center [877, 459] width 358 height 16
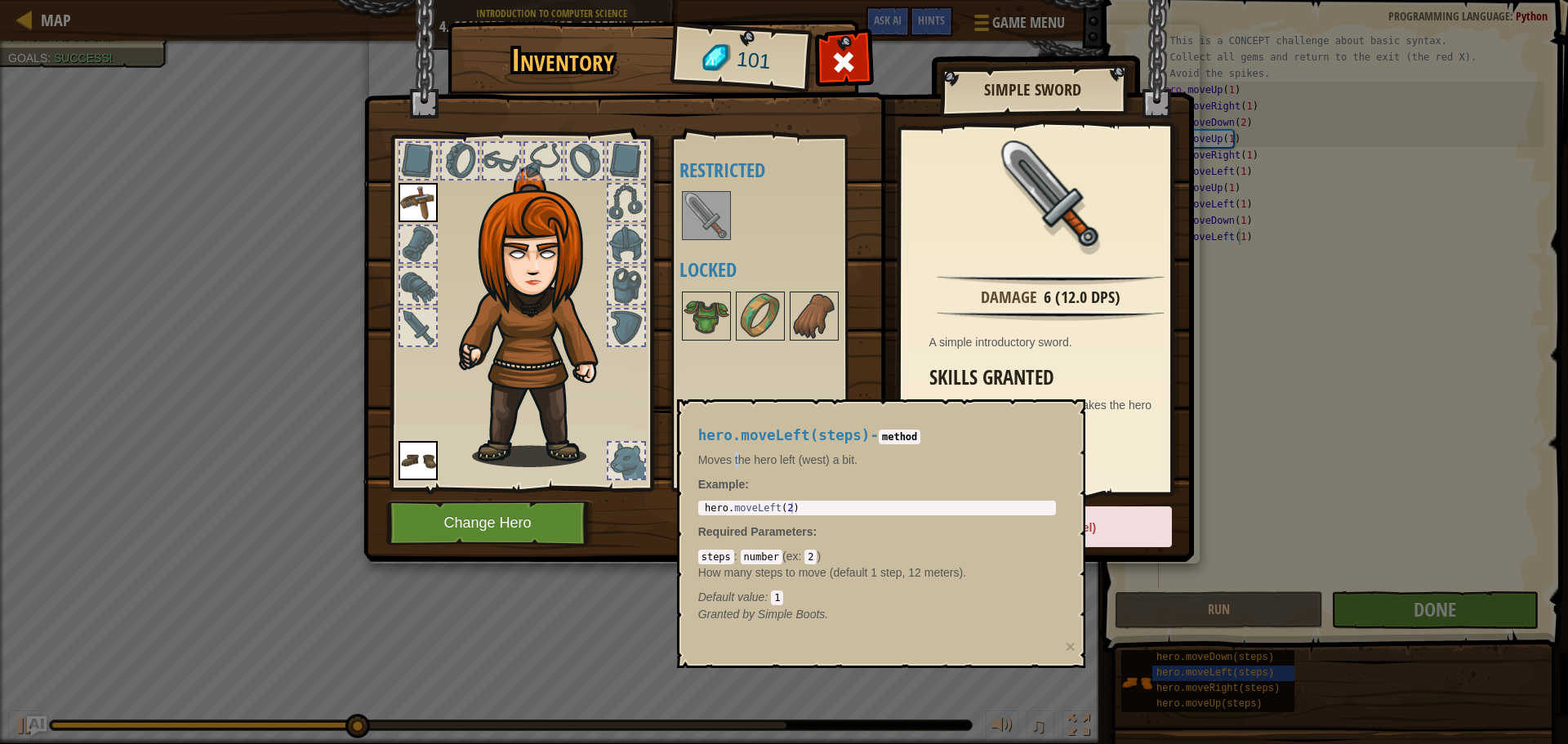
click at [725, 347] on div "Available Equip Equip (double-click to equip) Restricted Locked" at bounding box center [782, 313] width 205 height 341
drag, startPoint x: 784, startPoint y: 583, endPoint x: 935, endPoint y: 434, distance: 212.1
click at [794, 576] on div "steps : number ( ex : 2 ) How many steps to move (default 1 step, 12 meters). D…" at bounding box center [877, 577] width 358 height 57
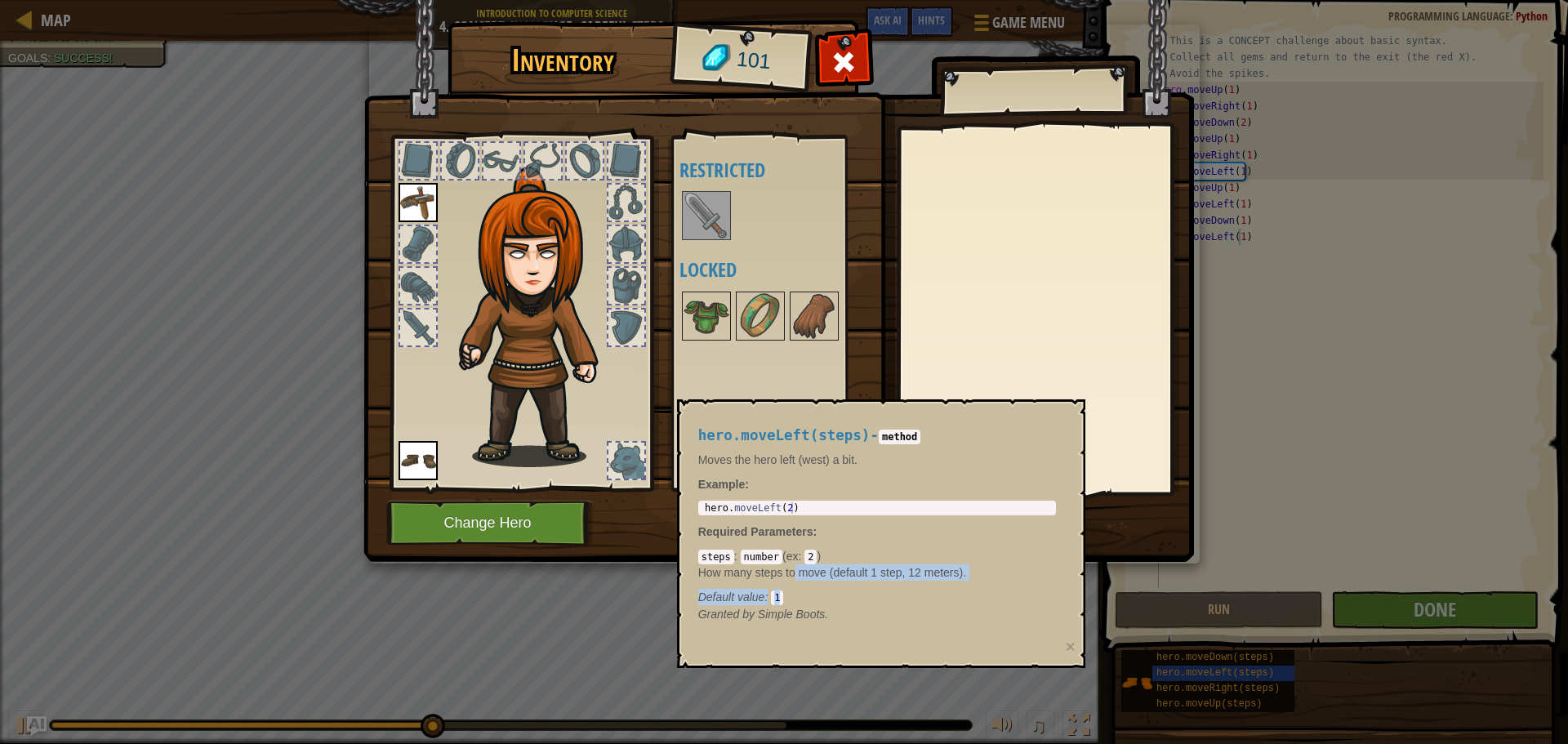
drag, startPoint x: 1043, startPoint y: 692, endPoint x: 1027, endPoint y: 678, distance: 21.3
click at [1046, 688] on div "Inventory 101 Available Equip Equip (double-click to equip) Restricted Locked E…" at bounding box center [784, 372] width 1568 height 744
drag, startPoint x: 1027, startPoint y: 678, endPoint x: 926, endPoint y: 506, distance: 199.5
click at [1000, 2] on body "Map Introduction to Computer Science 4. Concept Challenge. Careful Steps Game M…" at bounding box center [784, 1] width 1568 height 2
click at [915, 506] on div "hero.moveLeft(steps) - method Moves the hero left (west) a bit. Example : 1 her…" at bounding box center [877, 525] width 380 height 226
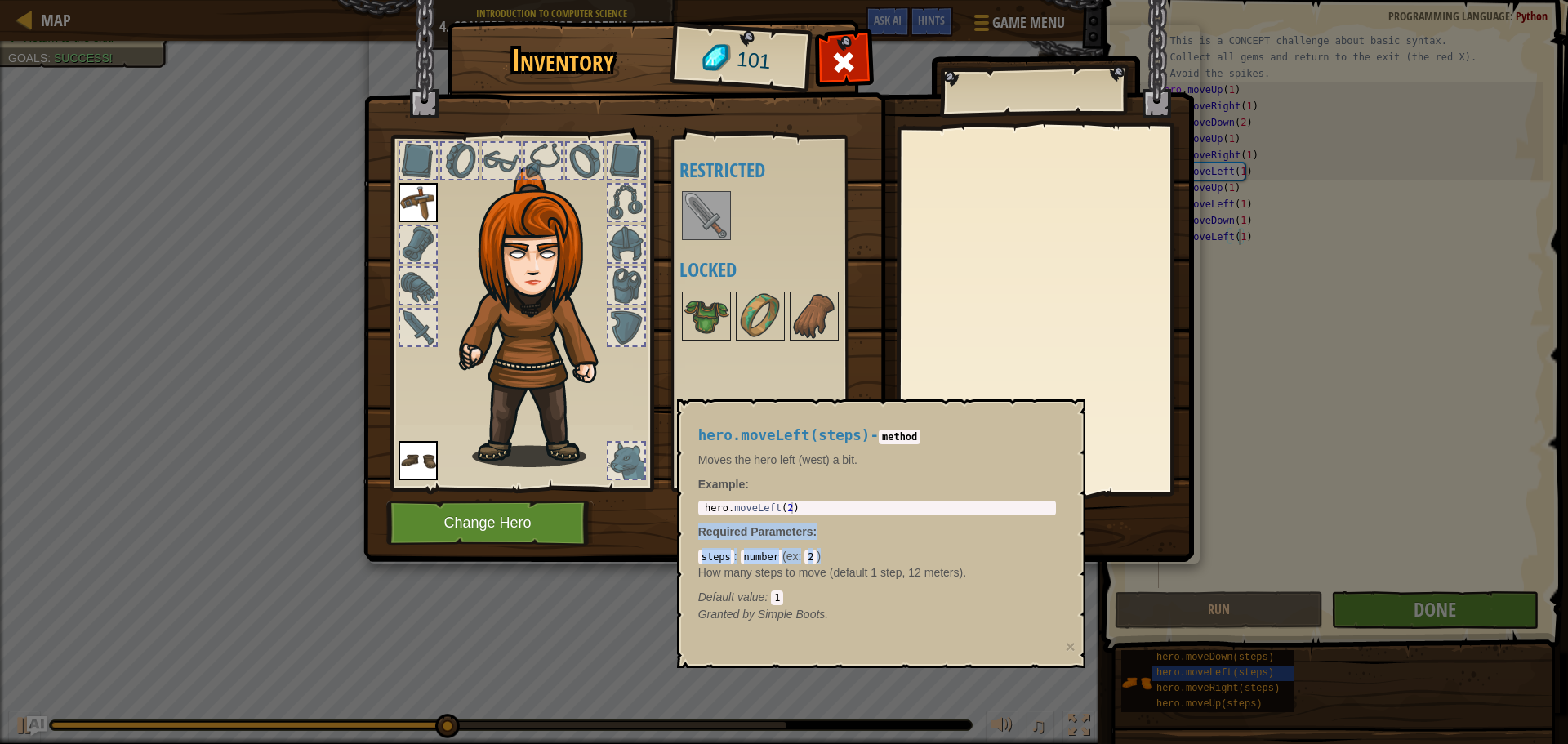
type textarea "hero.moveLeft(2)"
click at [929, 495] on div "hero.moveLeft(steps) - method Moves the hero left (west) a bit. Example : hero.…" at bounding box center [877, 525] width 380 height 226
click at [801, 485] on p "Example :" at bounding box center [877, 484] width 358 height 16
click at [796, 490] on p "Example :" at bounding box center [877, 484] width 358 height 16
drag, startPoint x: 789, startPoint y: 481, endPoint x: 759, endPoint y: 469, distance: 32.3
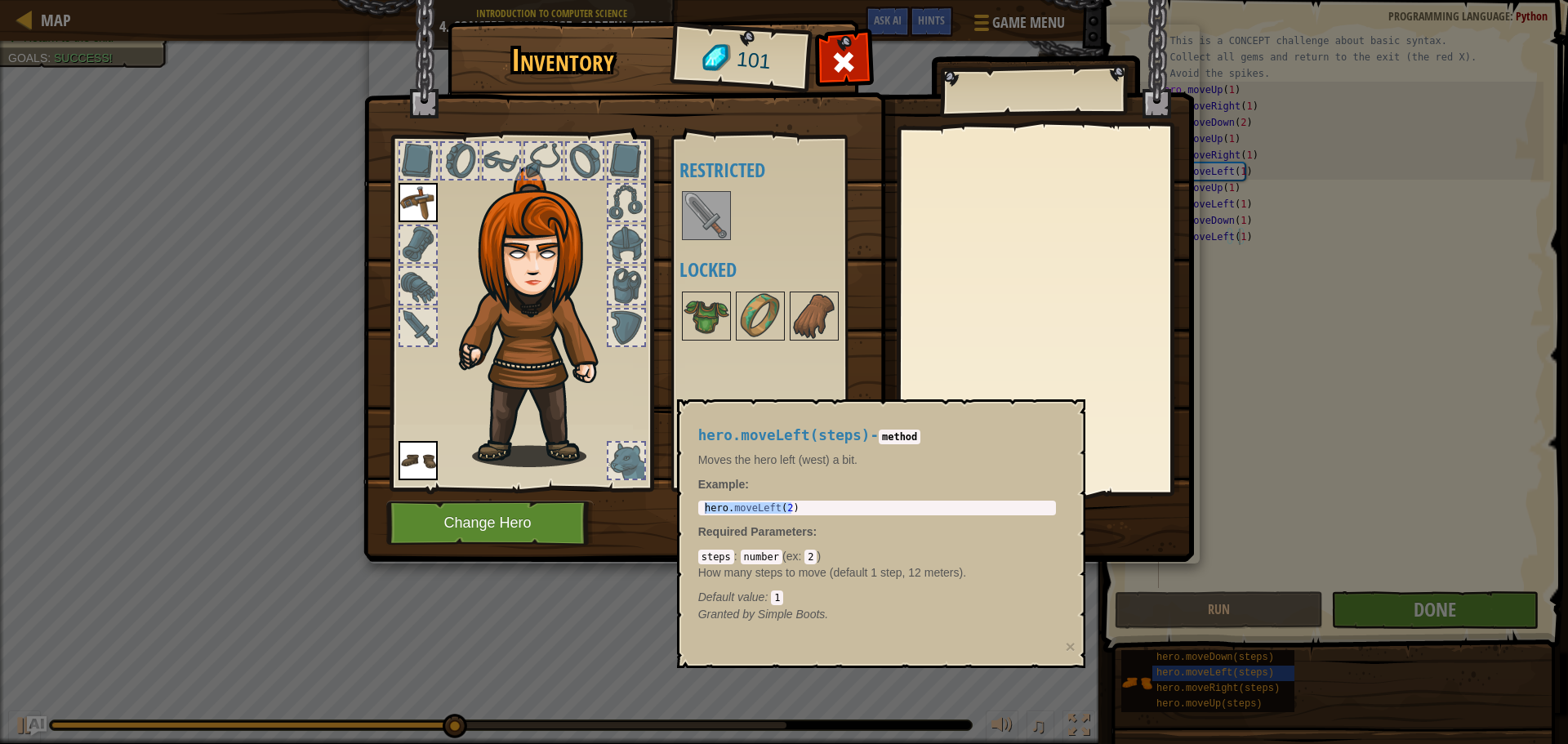
click at [775, 473] on div "hero.moveLeft(steps) - method Moves the hero left (west) a bit. Example : hero.…" at bounding box center [877, 525] width 380 height 226
click at [565, 440] on img at bounding box center [539, 317] width 176 height 301
click at [725, 227] on img at bounding box center [707, 216] width 46 height 46
click at [702, 214] on img at bounding box center [707, 216] width 46 height 46
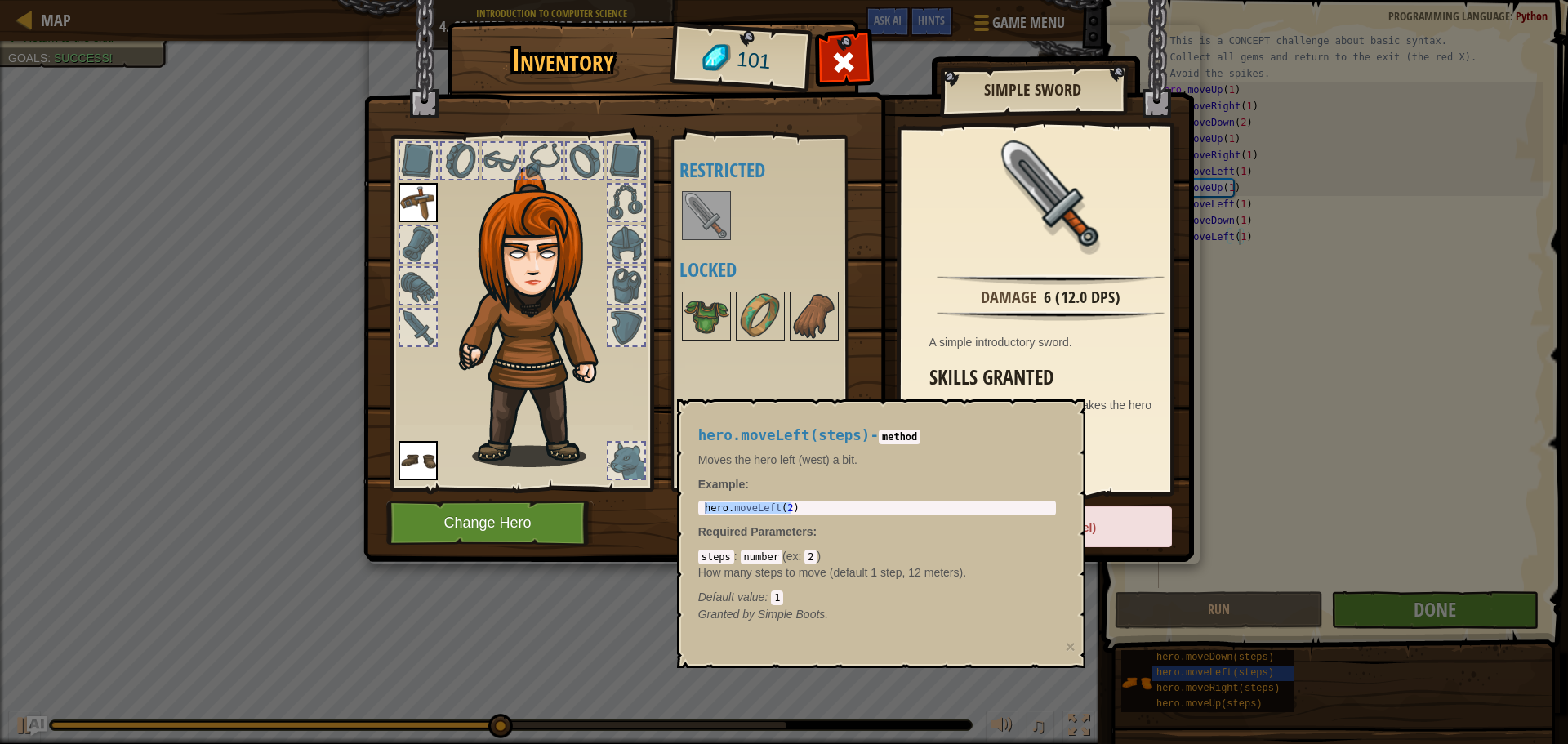
click at [709, 216] on img at bounding box center [707, 216] width 46 height 46
click at [718, 216] on img at bounding box center [707, 216] width 46 height 46
click at [722, 223] on img at bounding box center [707, 216] width 46 height 46
drag, startPoint x: 1139, startPoint y: 562, endPoint x: 1136, endPoint y: 518, distance: 44.1
click at [1123, 586] on div "Inventory 101 Available Equip Equip (double-click to equip) Restricted Locked S…" at bounding box center [784, 372] width 1568 height 744
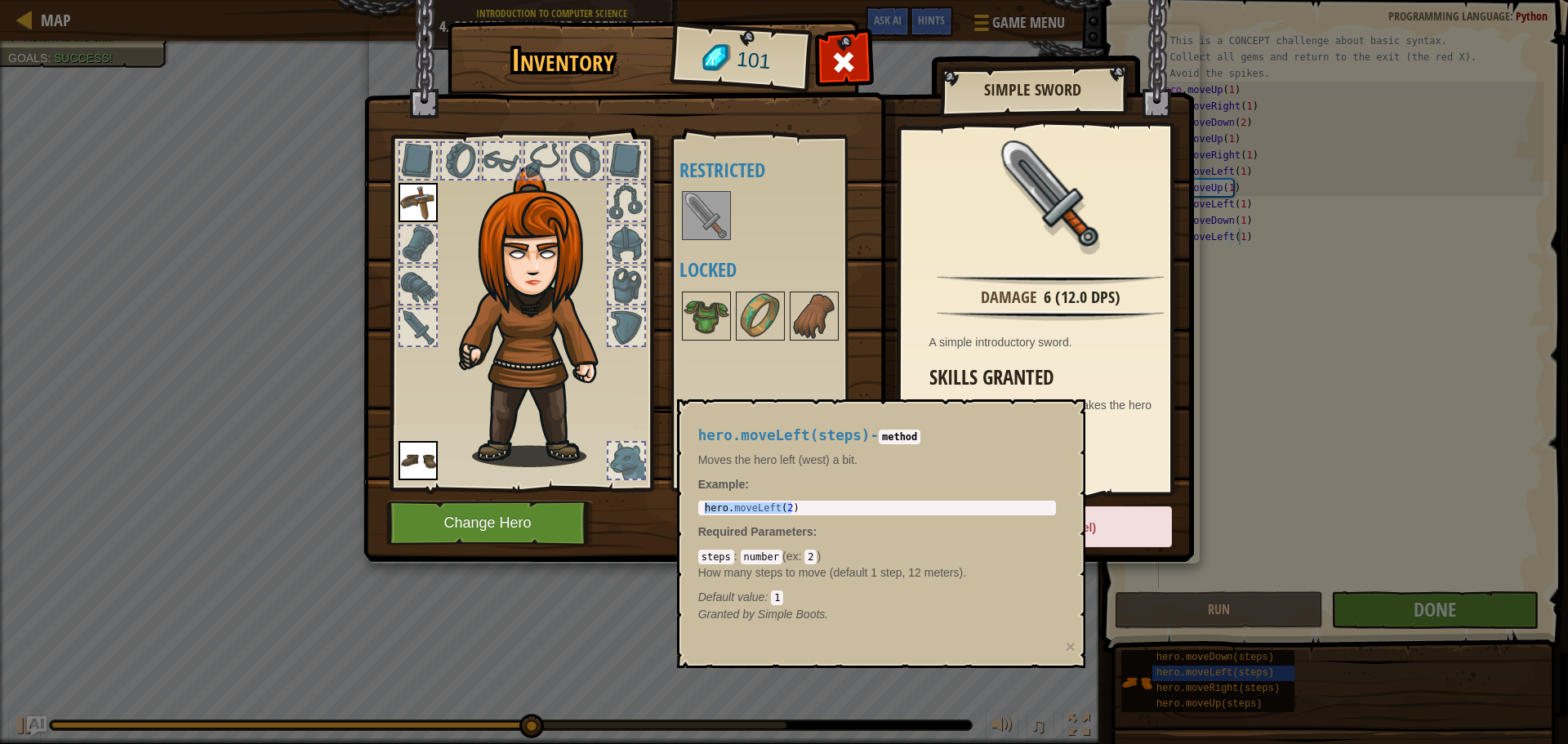
click at [1138, 500] on img at bounding box center [779, 265] width 831 height 593
click at [1136, 513] on div "(restricted in this level)" at bounding box center [1034, 527] width 276 height 41
drag, startPoint x: 1135, startPoint y: 514, endPoint x: 1131, endPoint y: 523, distance: 9.8
click at [1131, 517] on div "(restricted in this level)" at bounding box center [1034, 527] width 276 height 41
drag, startPoint x: 1131, startPoint y: 523, endPoint x: 1041, endPoint y: 521, distance: 90.0
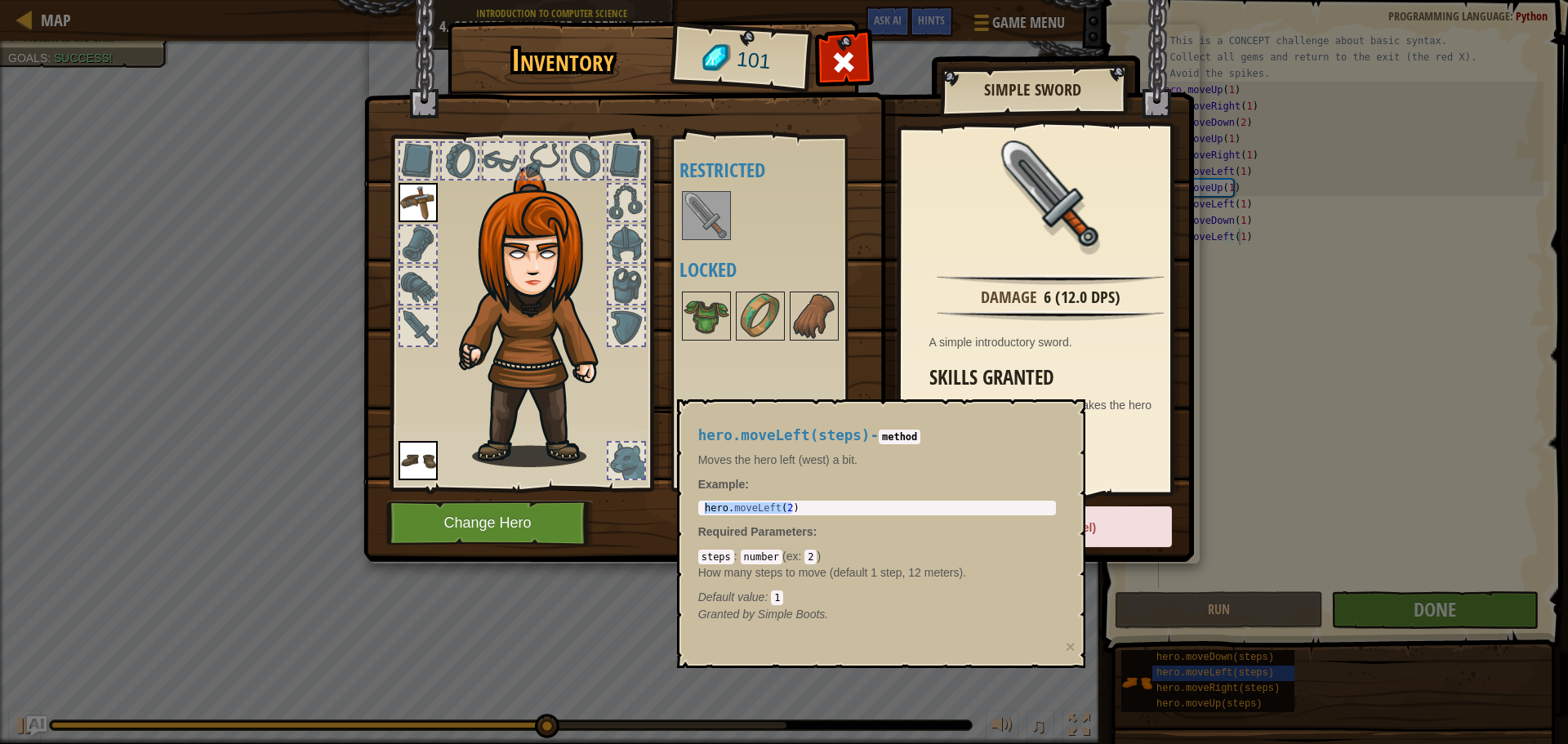
click at [1131, 522] on div "(restricted in this level)" at bounding box center [1034, 527] width 276 height 41
click at [1041, 2] on body "Map Introduction to Computer Science 4. Concept Challenge. Careful Steps Game M…" at bounding box center [784, 1] width 1568 height 2
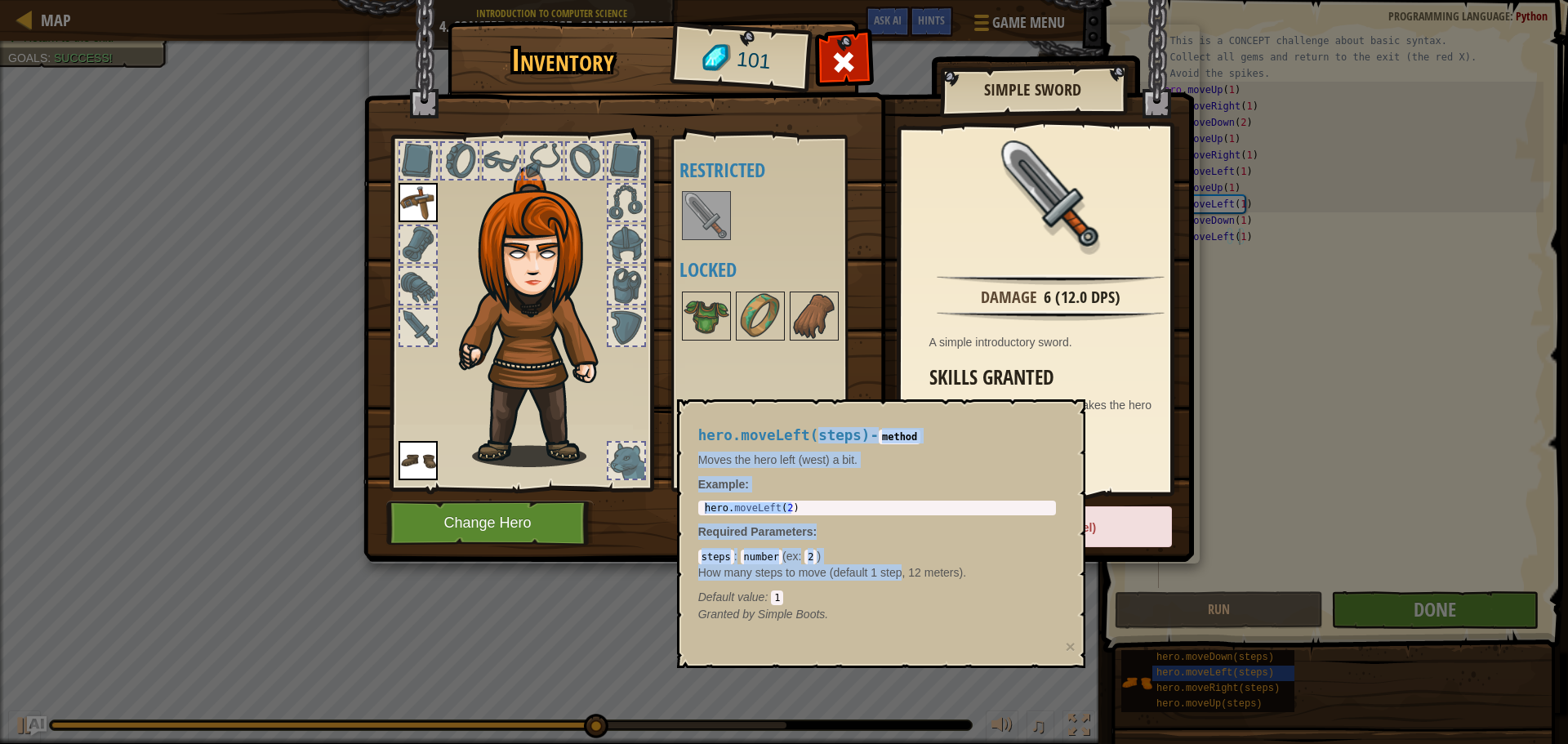
drag, startPoint x: 810, startPoint y: 445, endPoint x: 904, endPoint y: 551, distance: 141.7
click at [904, 569] on div "hero.moveLeft(steps) - method Moves the hero left (west) a bit. Example : hero.…" at bounding box center [877, 525] width 380 height 226
click at [860, 346] on div "Available Equip Equip (double-click to equip) Restricted Locked" at bounding box center [782, 313] width 205 height 341
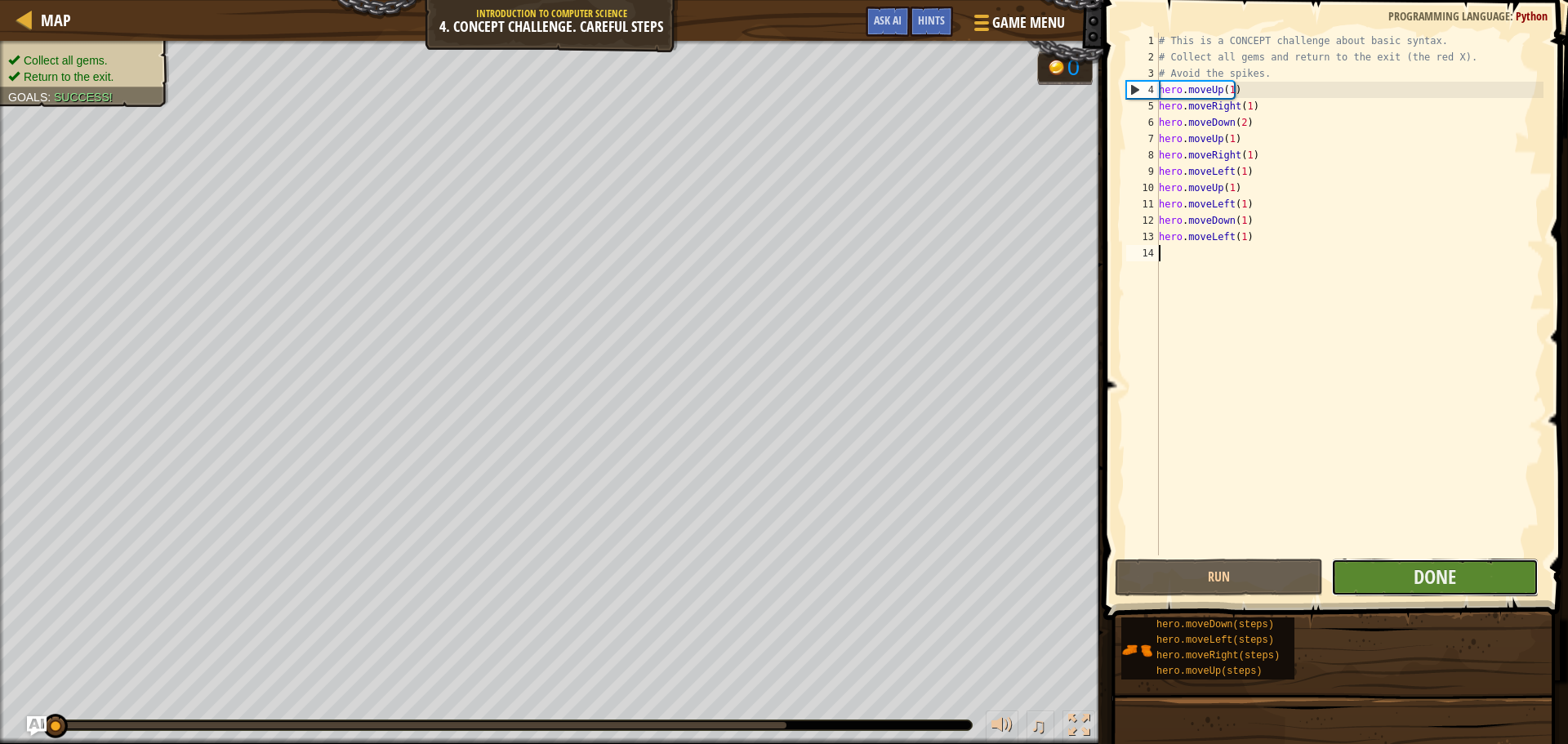
click at [1397, 587] on button "Done" at bounding box center [1434, 577] width 207 height 37
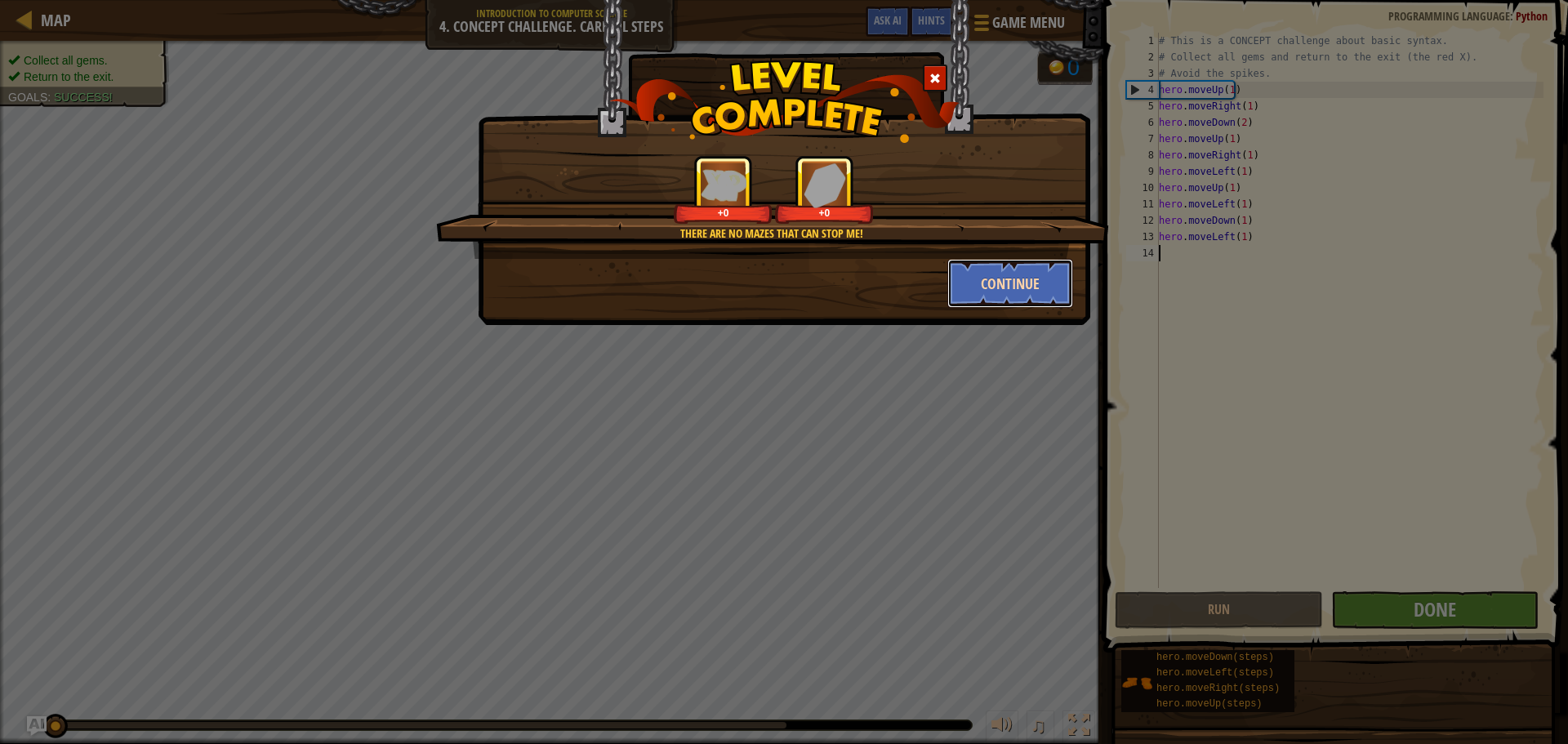
click at [1000, 289] on button "Continue" at bounding box center [1011, 283] width 127 height 49
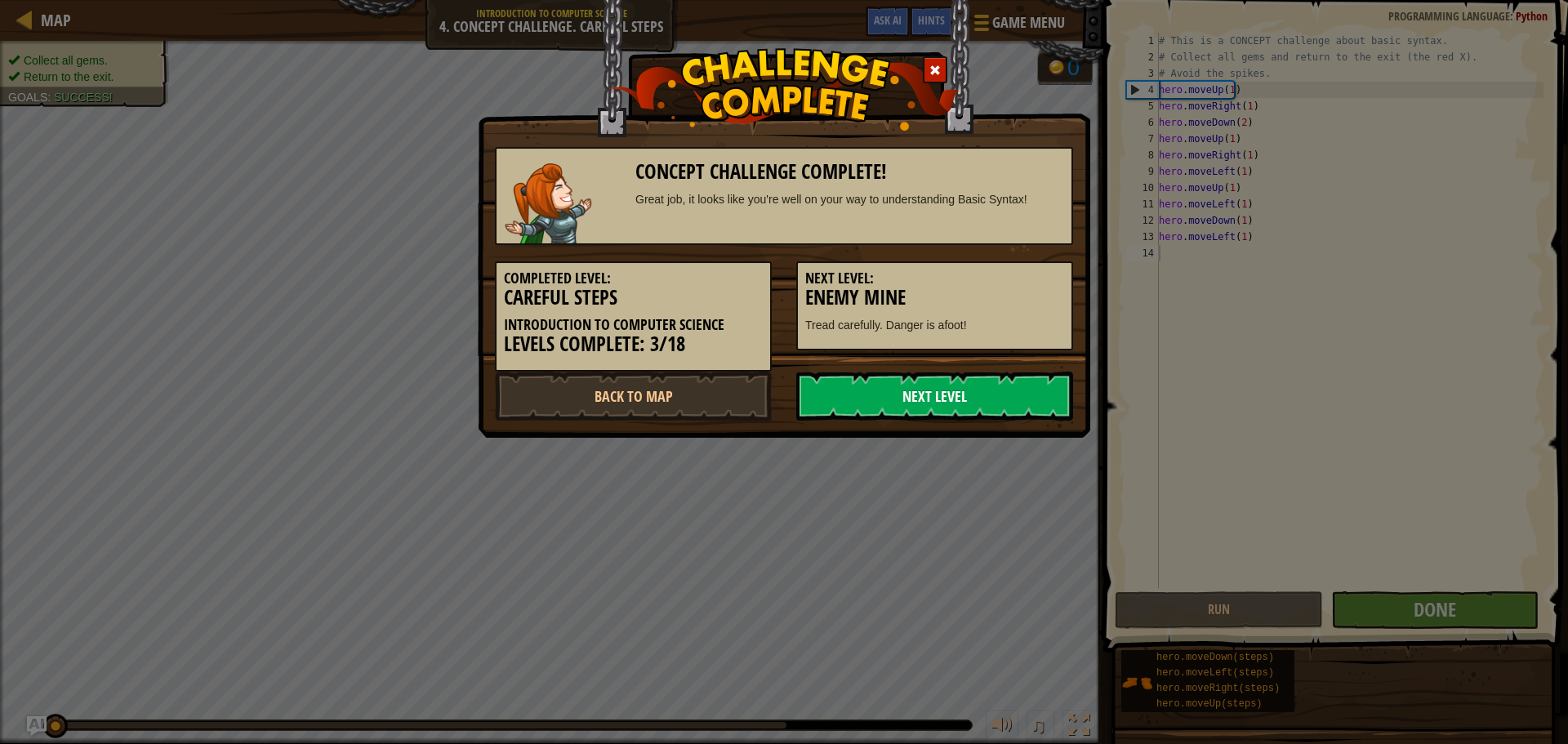
click at [888, 412] on link "Next Level" at bounding box center [935, 397] width 277 height 49
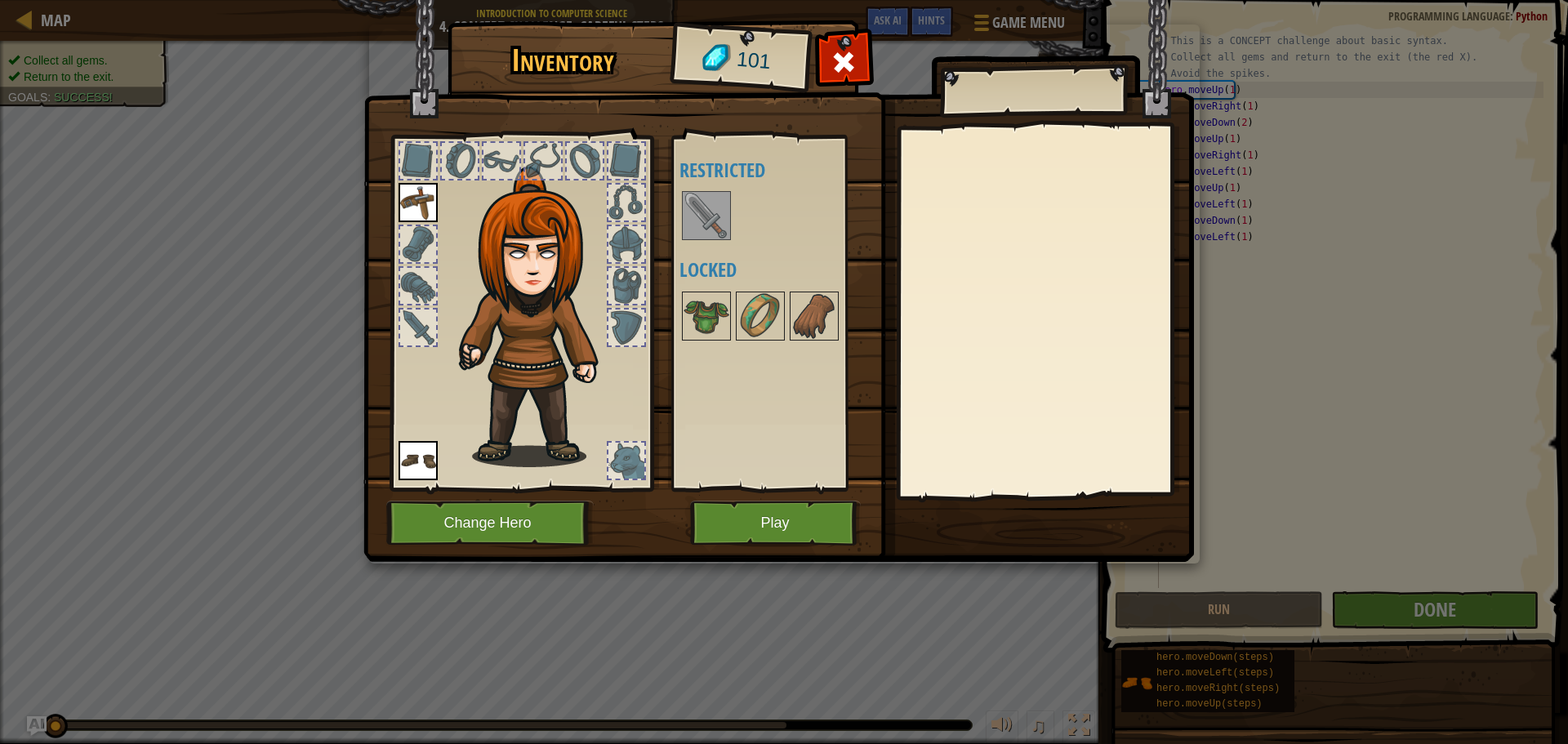
click at [715, 211] on img at bounding box center [707, 216] width 46 height 46
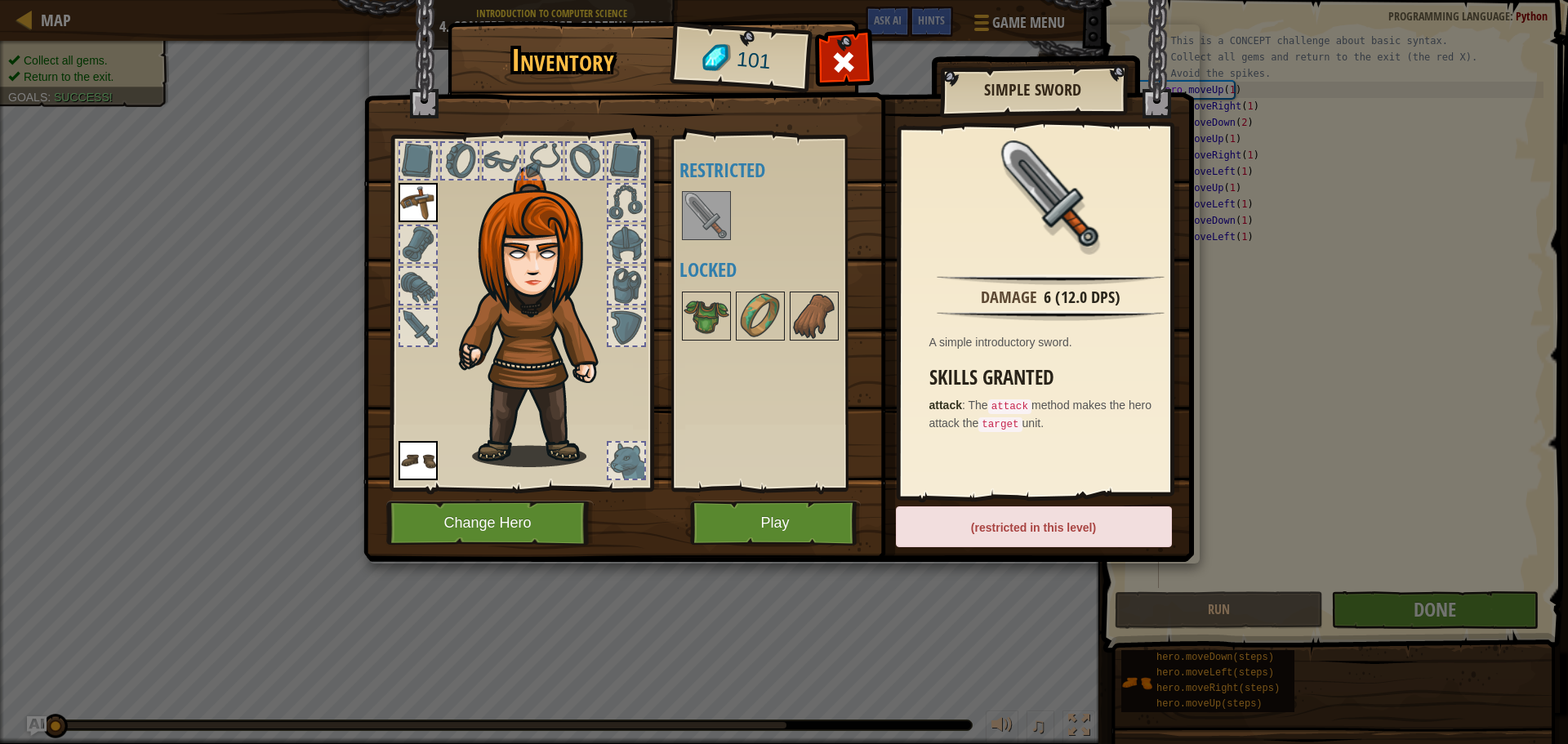
click at [1009, 537] on div "(restricted in this level)" at bounding box center [1034, 527] width 276 height 41
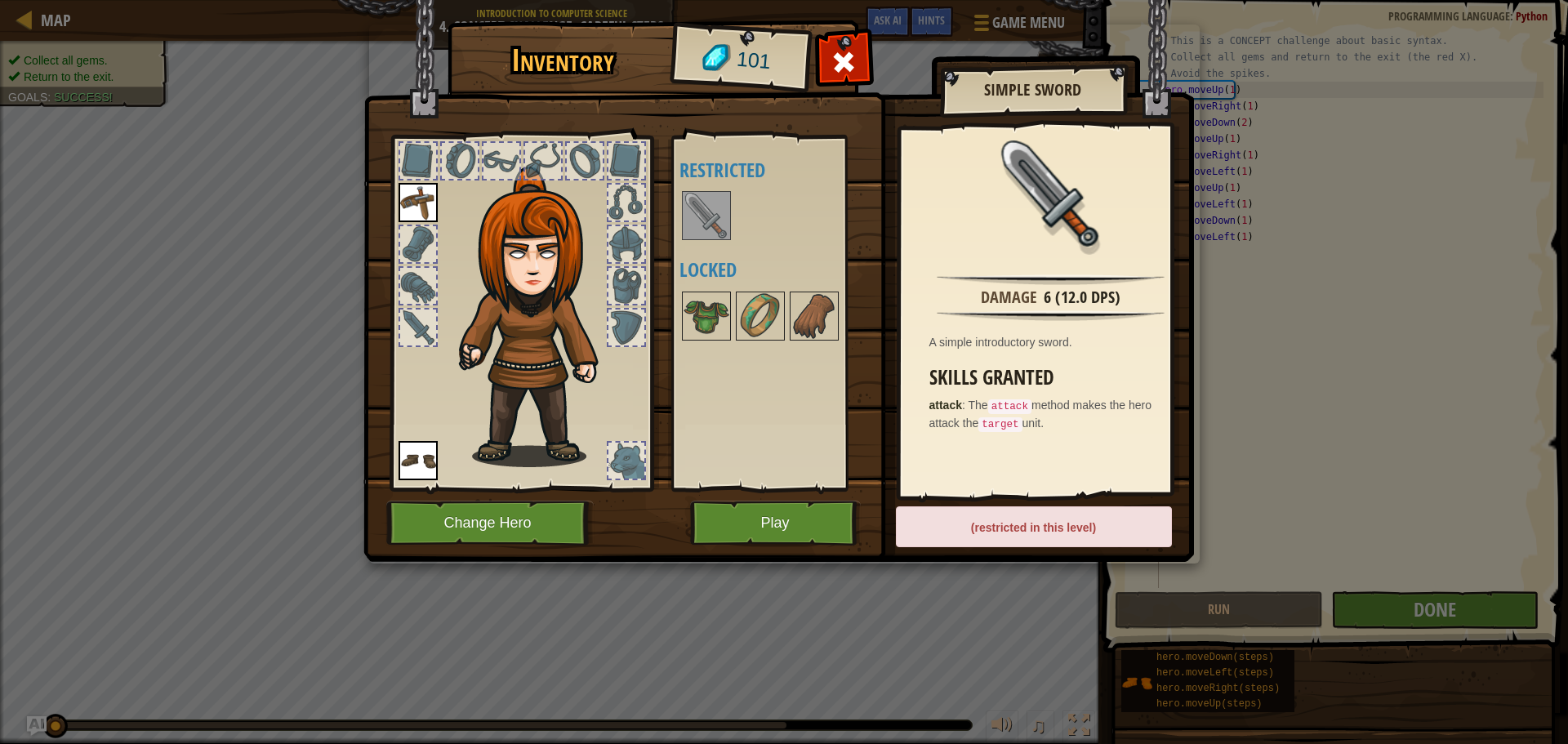
click at [1009, 537] on div "(restricted in this level)" at bounding box center [1034, 527] width 276 height 41
click at [1011, 535] on div "(restricted in this level)" at bounding box center [1034, 527] width 276 height 41
click at [1015, 529] on div "(restricted in this level)" at bounding box center [1034, 527] width 276 height 41
click at [1016, 529] on div "(restricted in this level)" at bounding box center [1034, 527] width 276 height 41
click at [1019, 532] on div "(restricted in this level)" at bounding box center [1034, 527] width 276 height 41
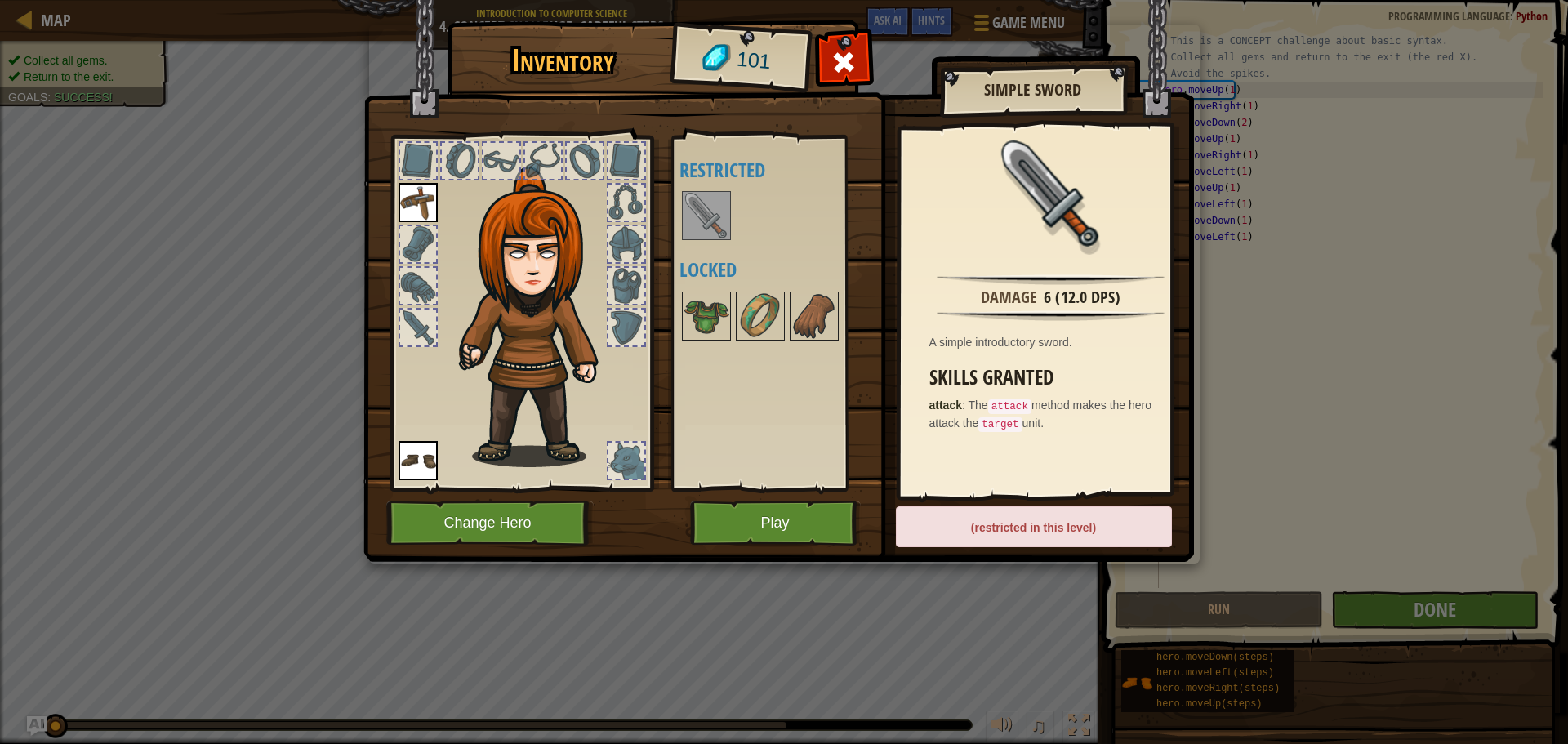
click at [1021, 531] on div "(restricted in this level)" at bounding box center [1034, 527] width 276 height 41
click at [1021, 530] on div "(restricted in this level)" at bounding box center [1034, 527] width 276 height 41
drag, startPoint x: 1021, startPoint y: 530, endPoint x: 976, endPoint y: 572, distance: 61.6
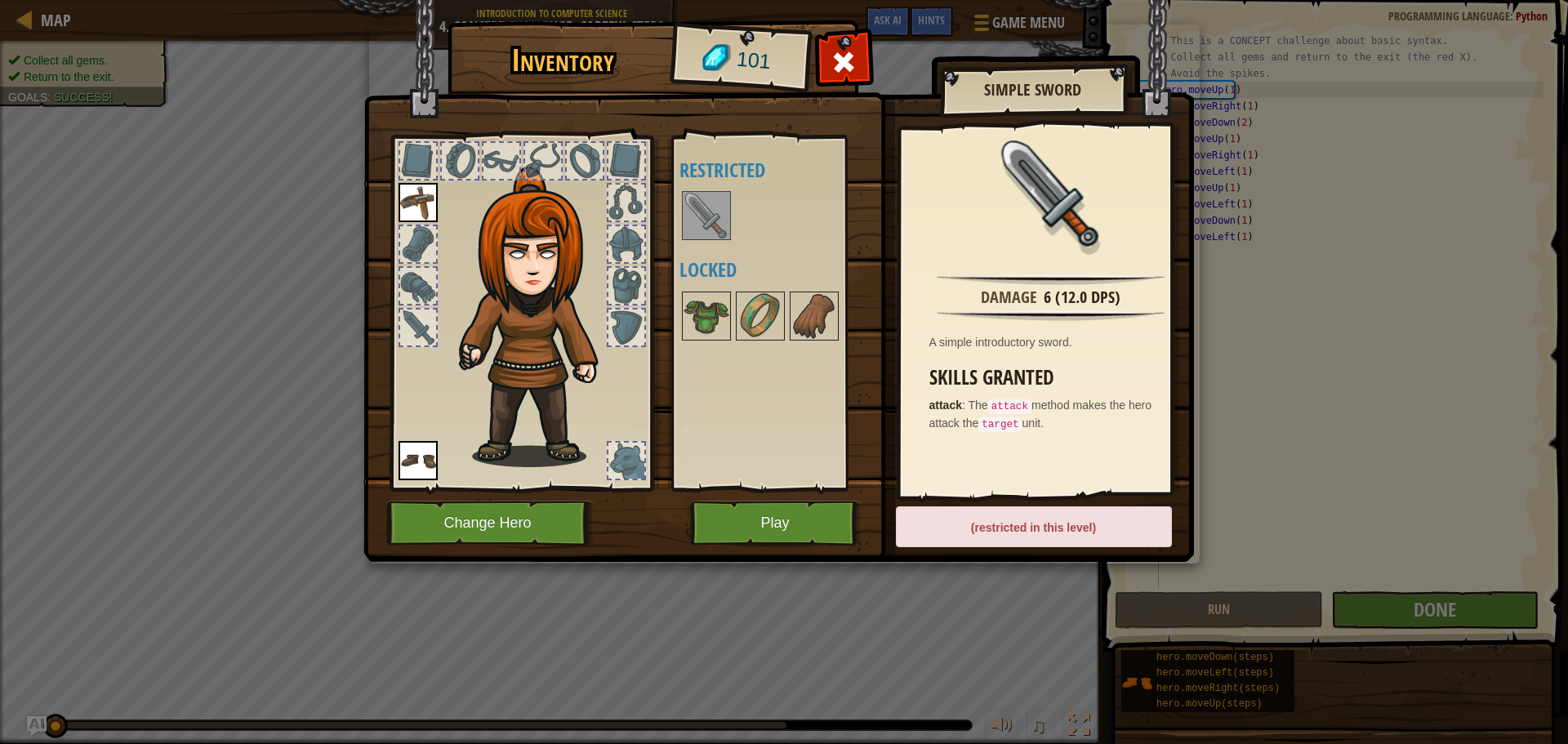
click at [1021, 536] on div "(restricted in this level)" at bounding box center [1034, 527] width 276 height 41
click at [760, 527] on button "Play" at bounding box center [775, 522] width 171 height 45
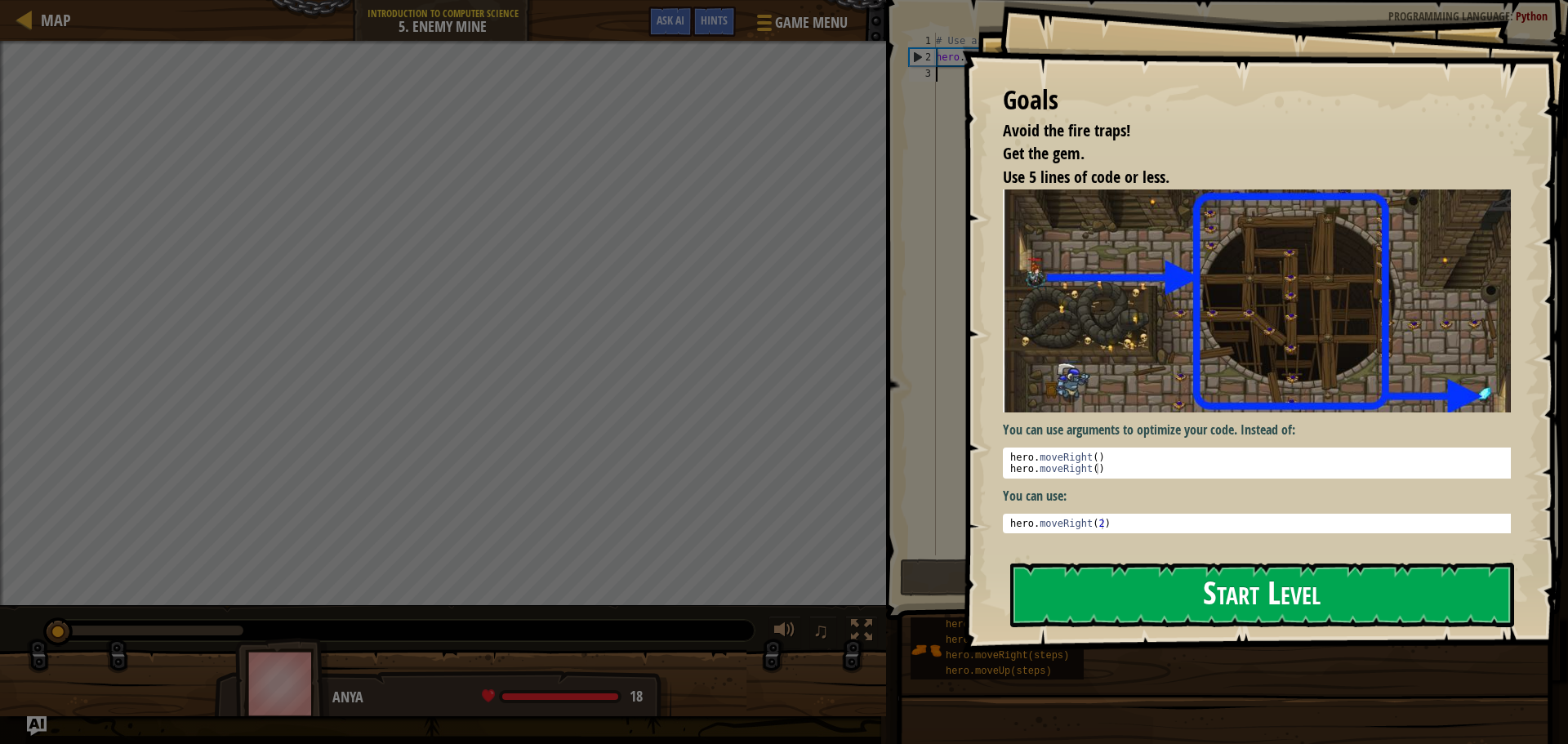
click at [1216, 563] on button "Start Level" at bounding box center [1262, 595] width 504 height 64
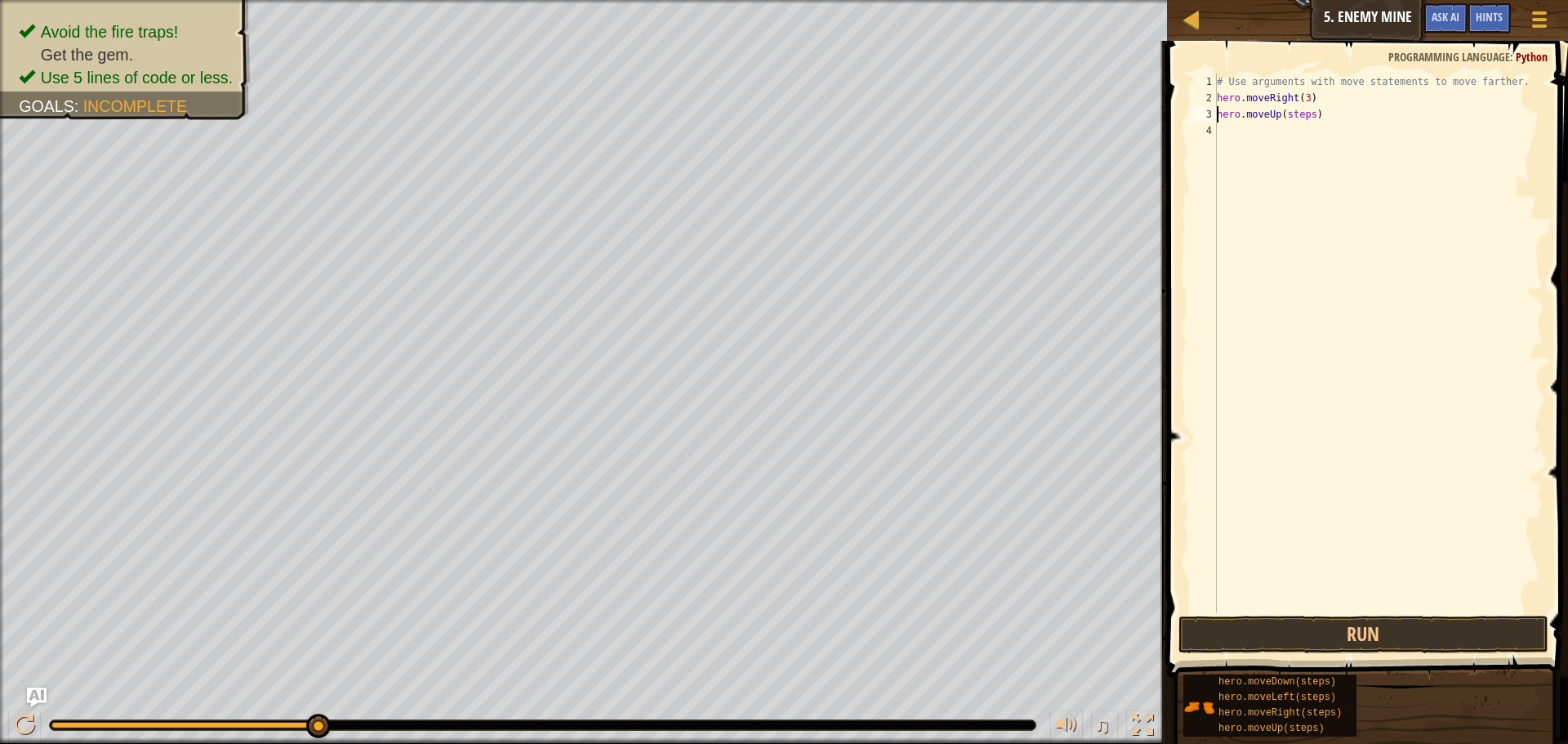
click at [1284, 112] on div "# Use arguments with move statements to move farther. hero . moveRight ( 3 ) he…" at bounding box center [1379, 359] width 330 height 572
click at [1284, 114] on div "# Use arguments with move statements to move farther. hero . moveRight ( 3 ) he…" at bounding box center [1379, 359] width 330 height 572
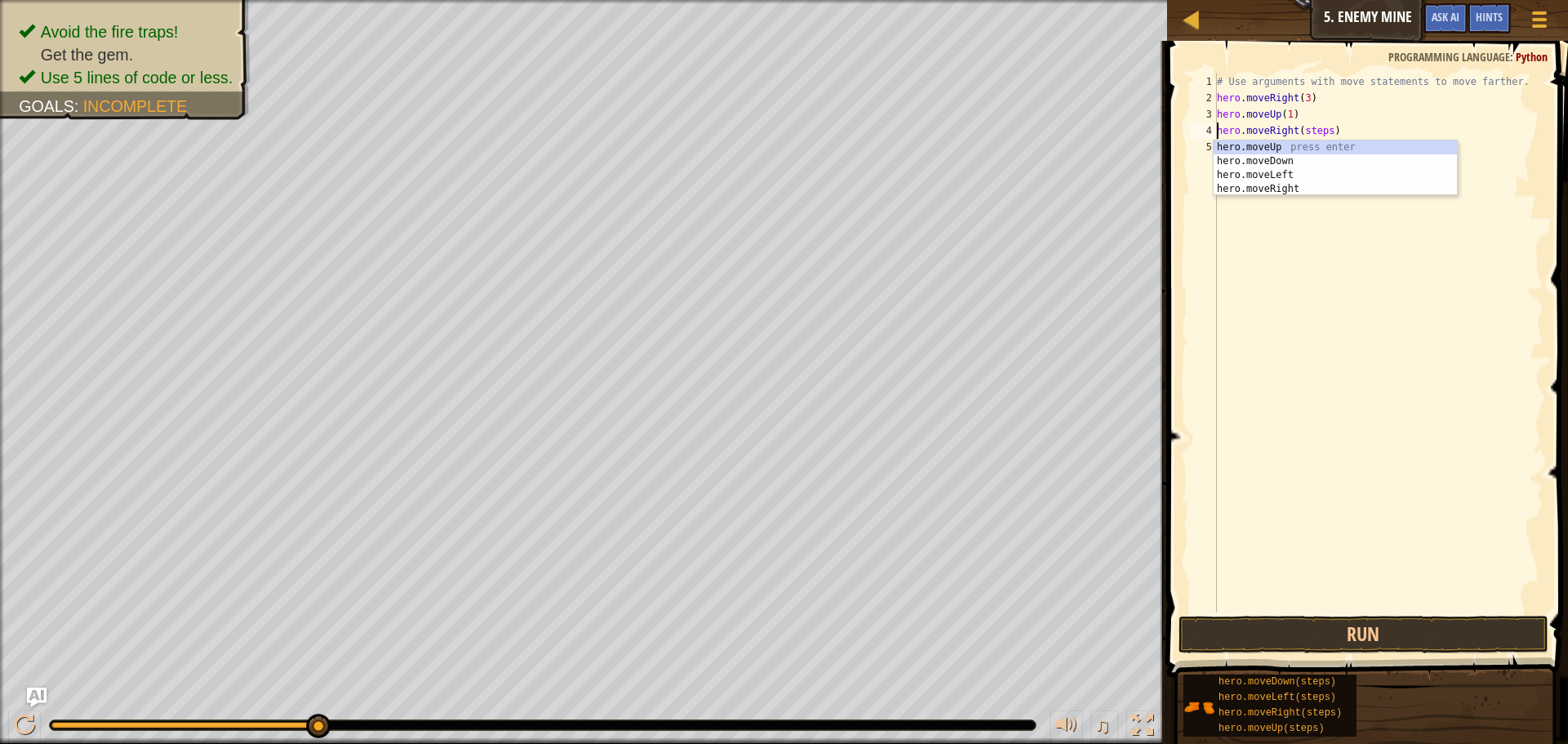
click at [1312, 127] on div "# Use arguments with move statements to move farther. hero . moveRight ( 3 ) he…" at bounding box center [1379, 359] width 330 height 572
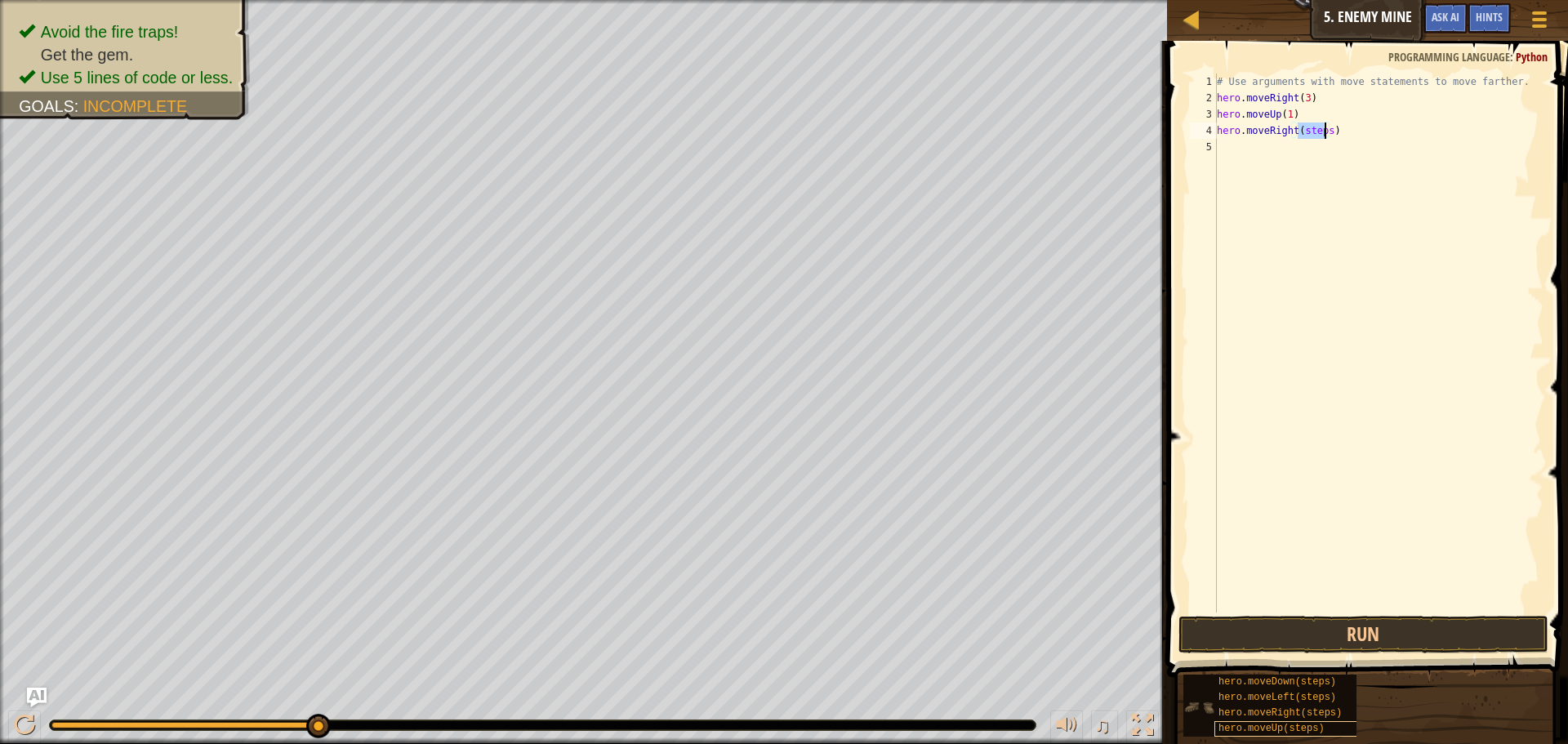
scroll to position [8, 7]
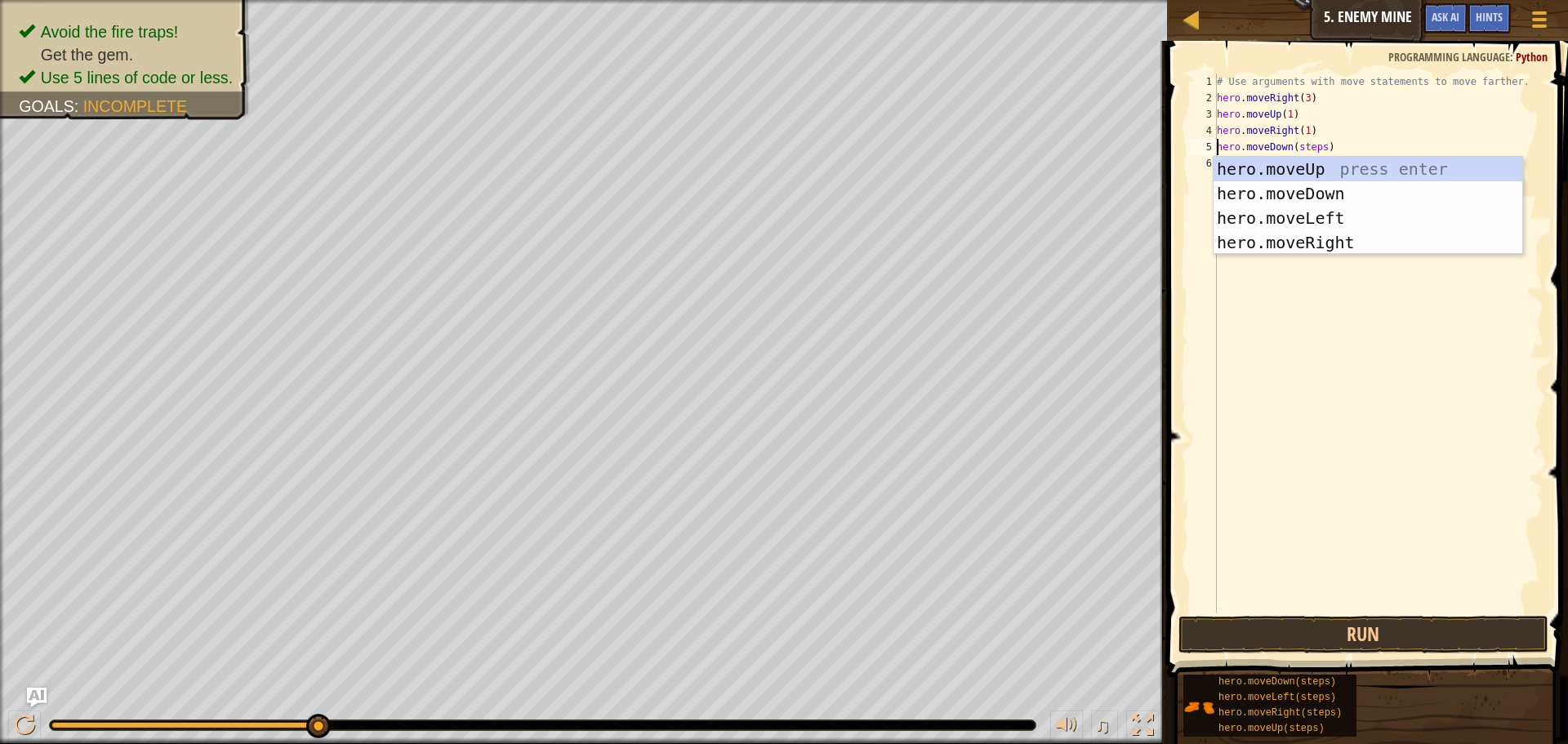
click at [1298, 142] on div "# Use arguments with move statements to move farther. hero . moveRight ( 3 ) he…" at bounding box center [1379, 359] width 330 height 572
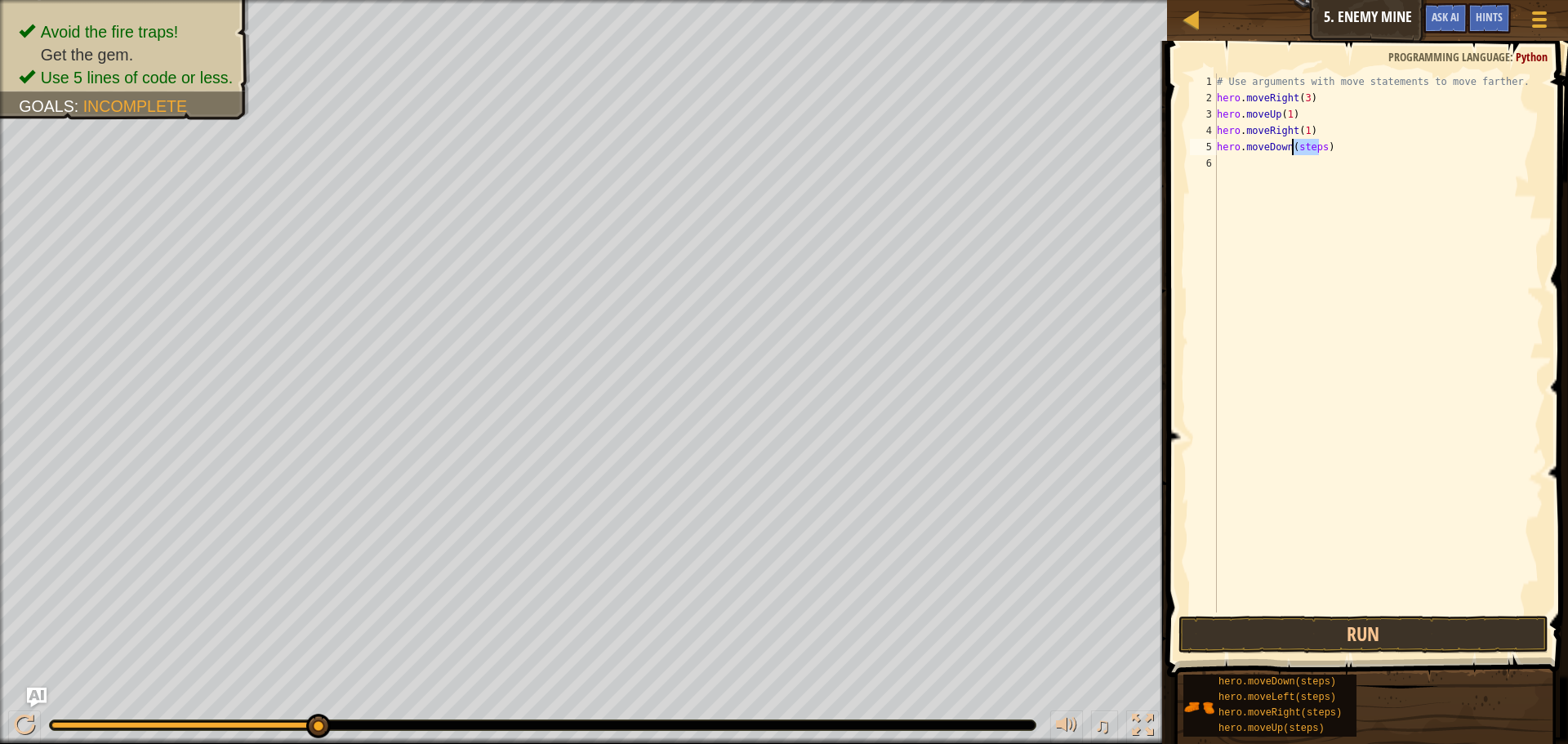
click at [1298, 142] on div "# Use arguments with move statements to move farther. hero . moveRight ( 3 ) he…" at bounding box center [1379, 359] width 330 height 572
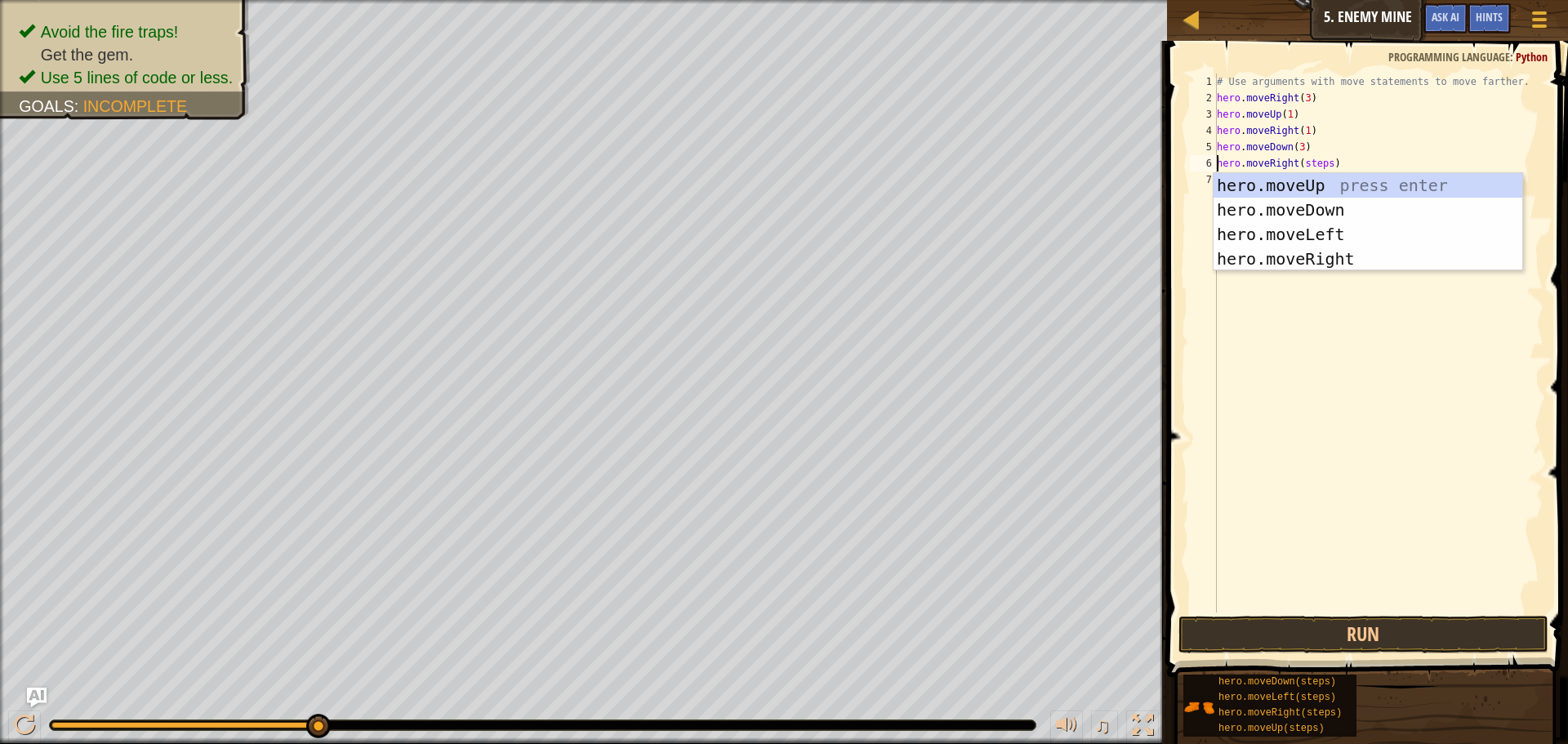
click at [1305, 156] on div "# Use arguments with move statements to move farther. hero . moveRight ( 3 ) he…" at bounding box center [1379, 359] width 330 height 572
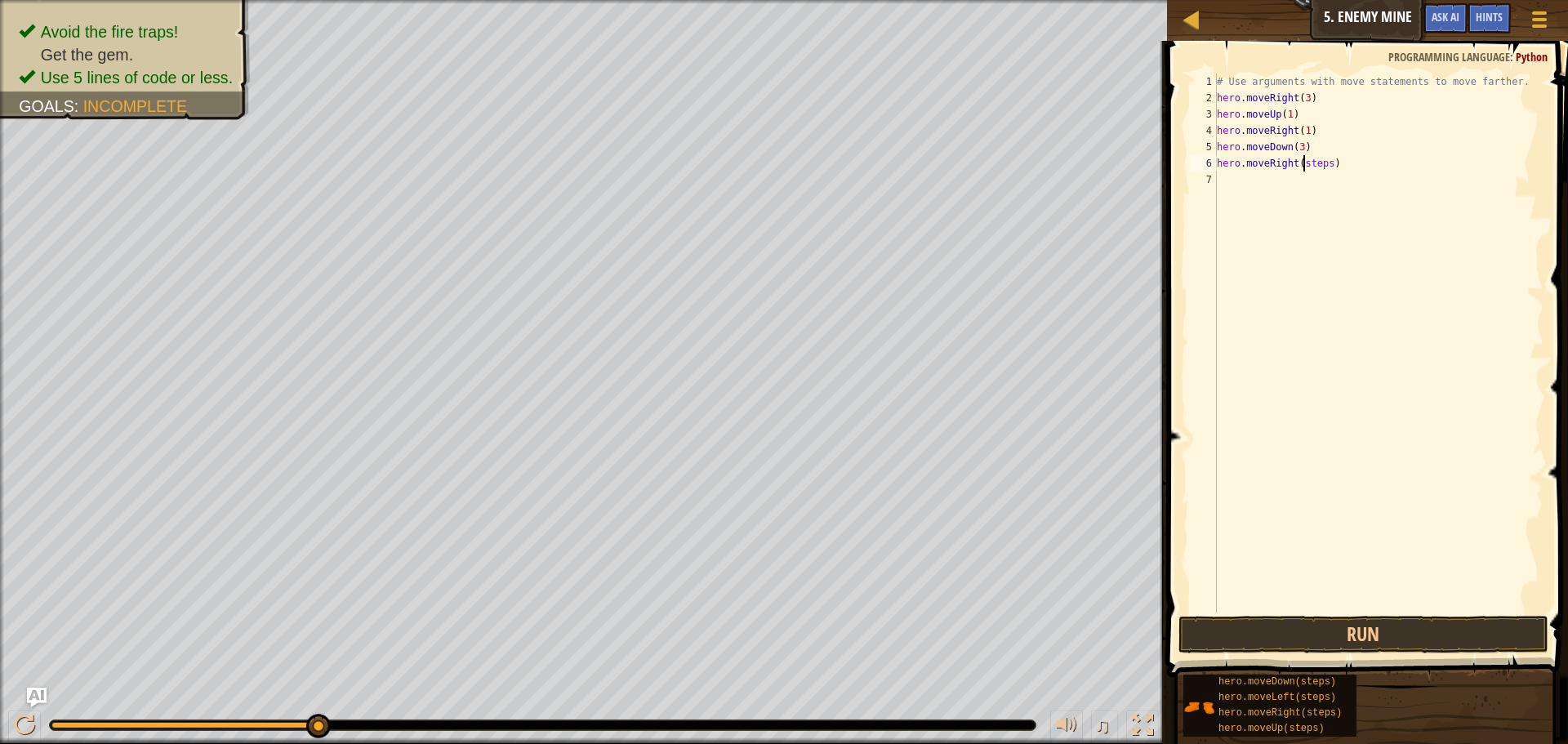
click at [1305, 156] on div "# Use arguments with move statements to move farther. hero . moveRight ( 3 ) he…" at bounding box center [1379, 359] width 330 height 572
type textarea "hero.moveRight(2)"
click at [1282, 621] on button "Run" at bounding box center [1363, 634] width 370 height 37
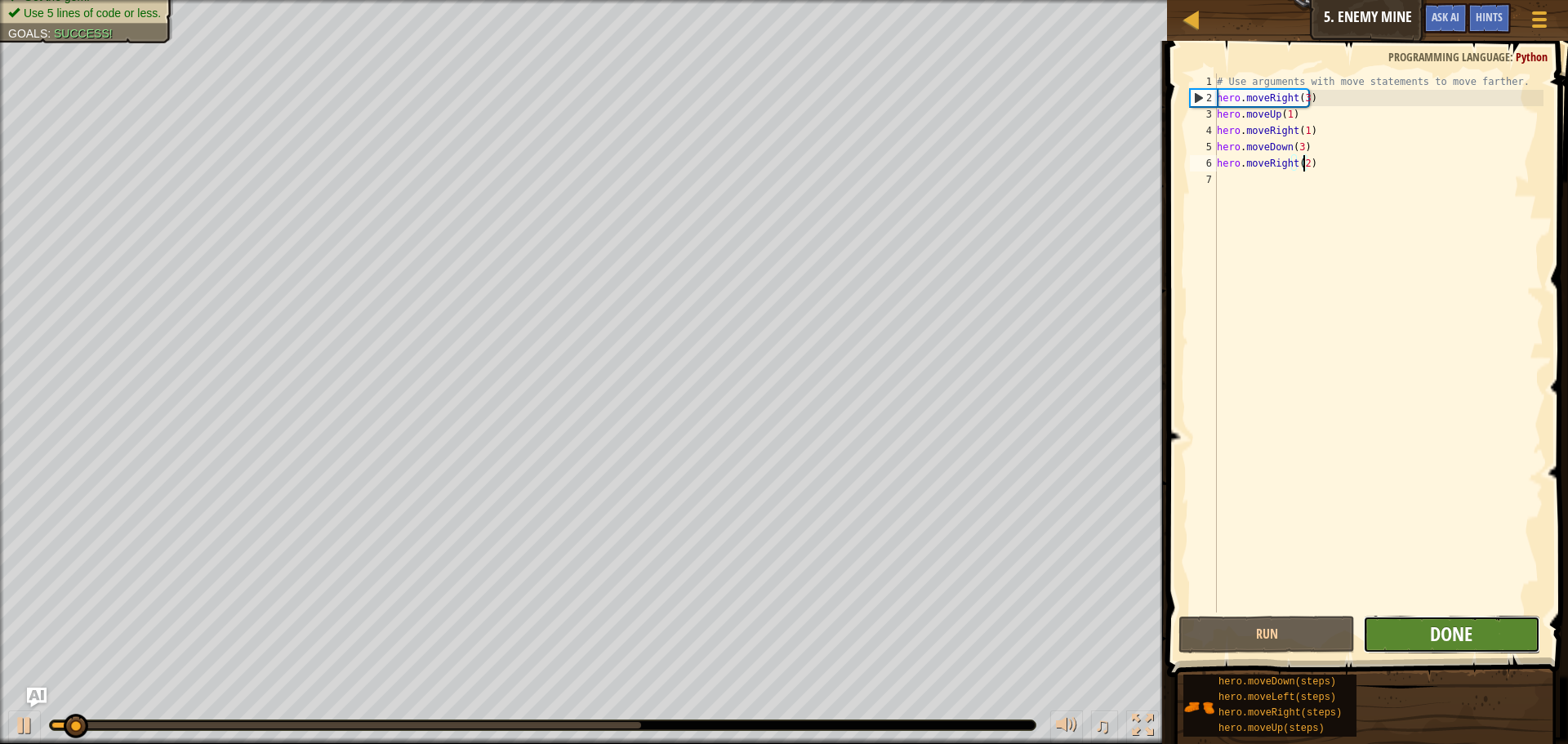
click at [1440, 635] on span "Done" at bounding box center [1451, 633] width 42 height 26
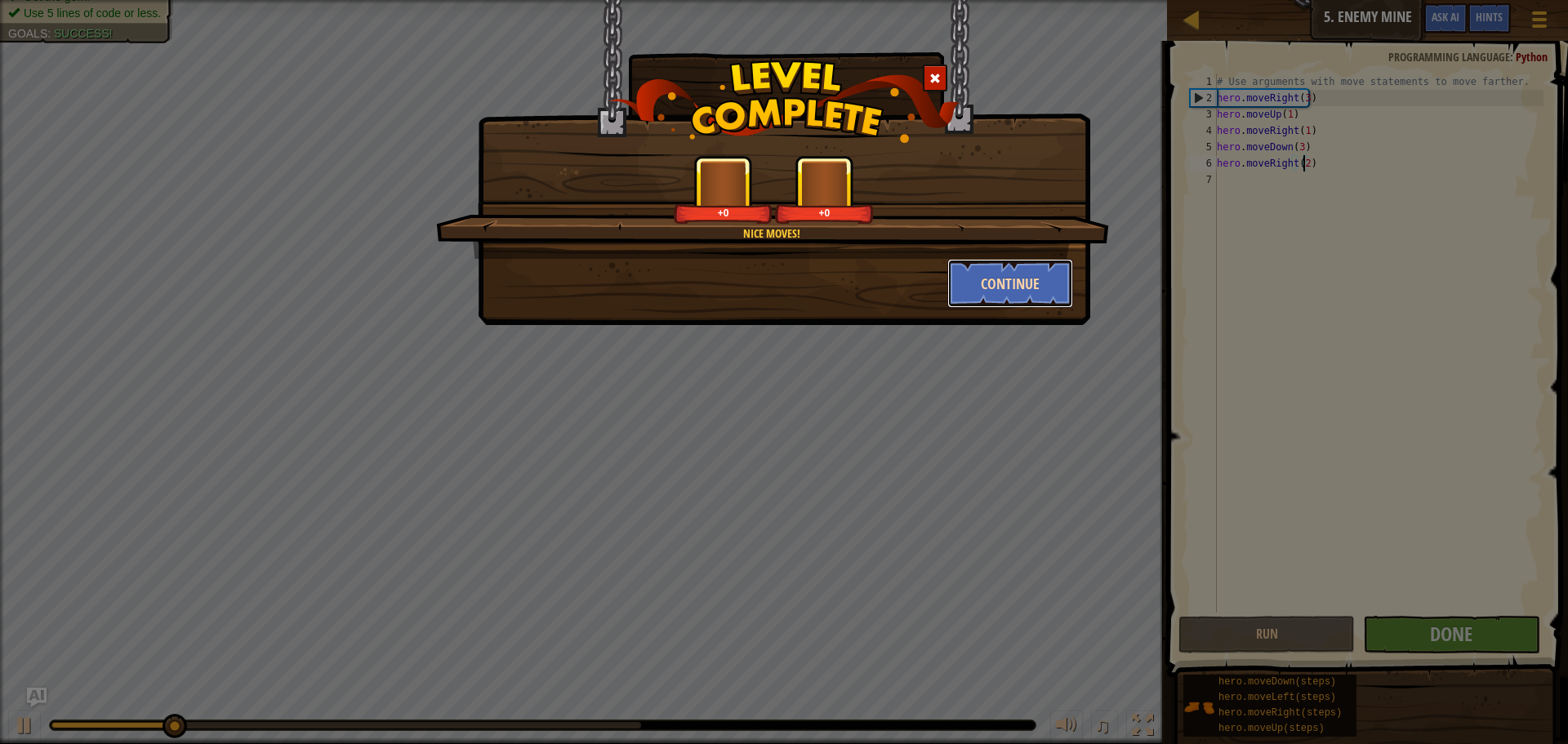
click at [987, 296] on button "Continue" at bounding box center [1011, 283] width 127 height 49
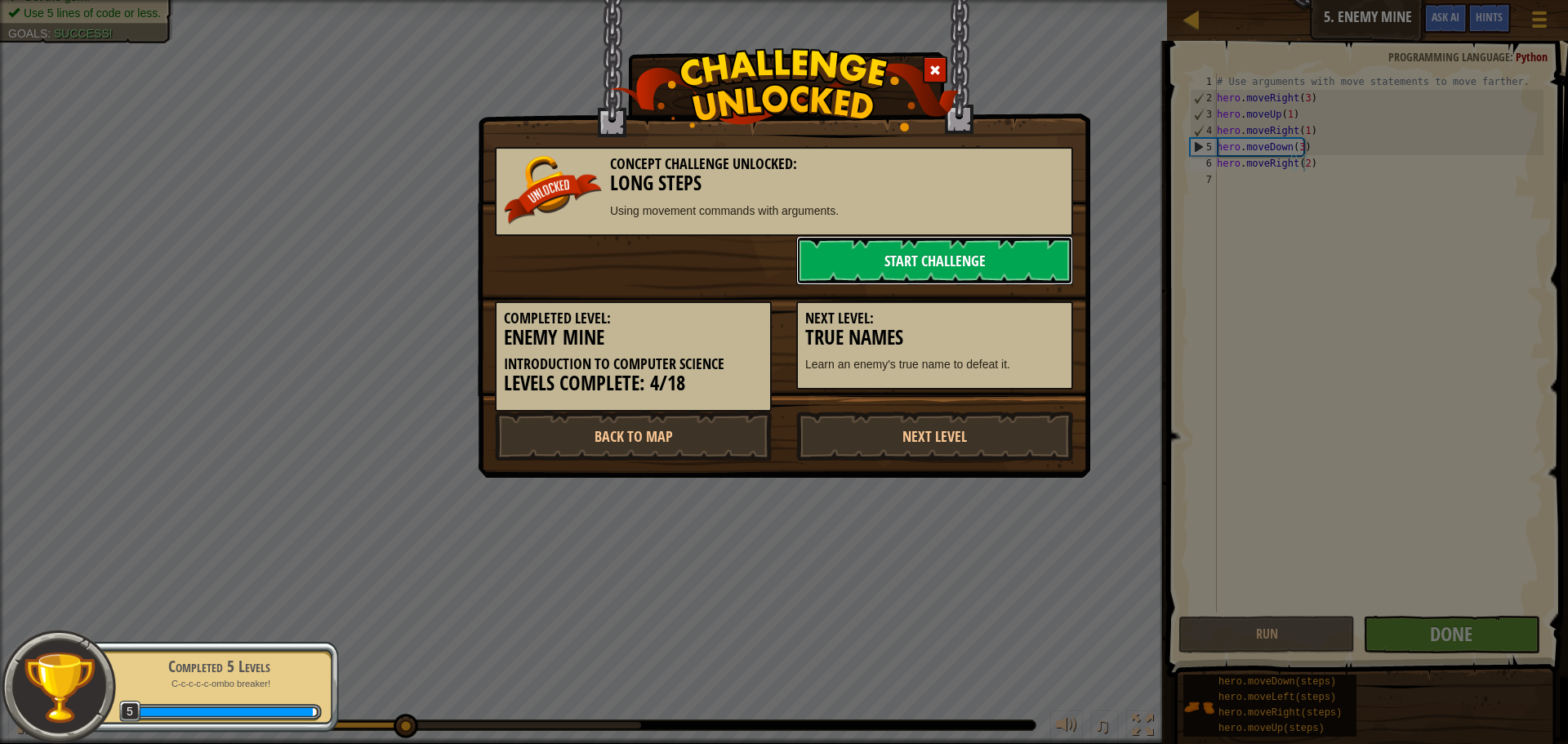
click at [855, 257] on link "Start Challenge" at bounding box center [935, 260] width 277 height 49
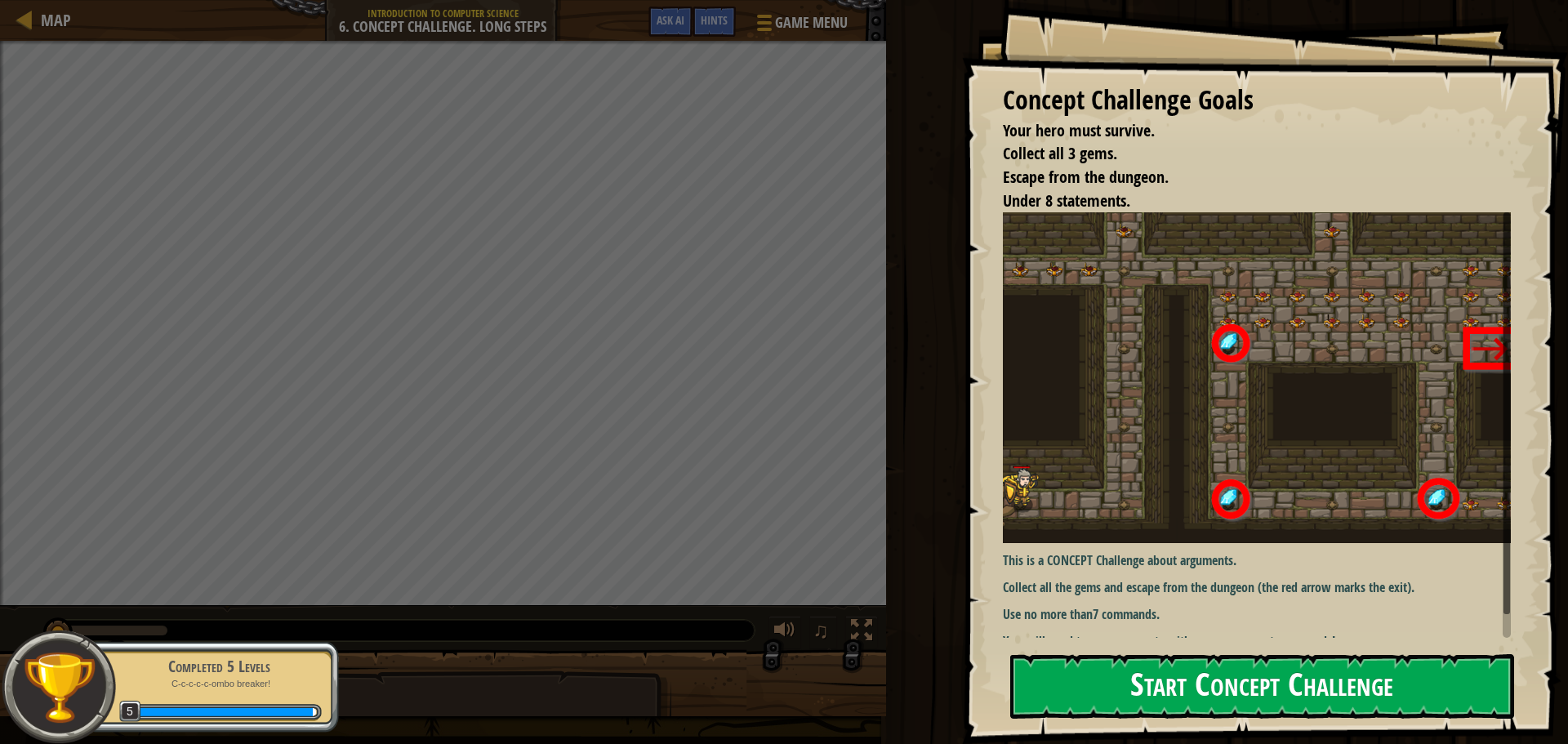
click at [1242, 688] on button "Start Concept Challenge" at bounding box center [1262, 687] width 504 height 64
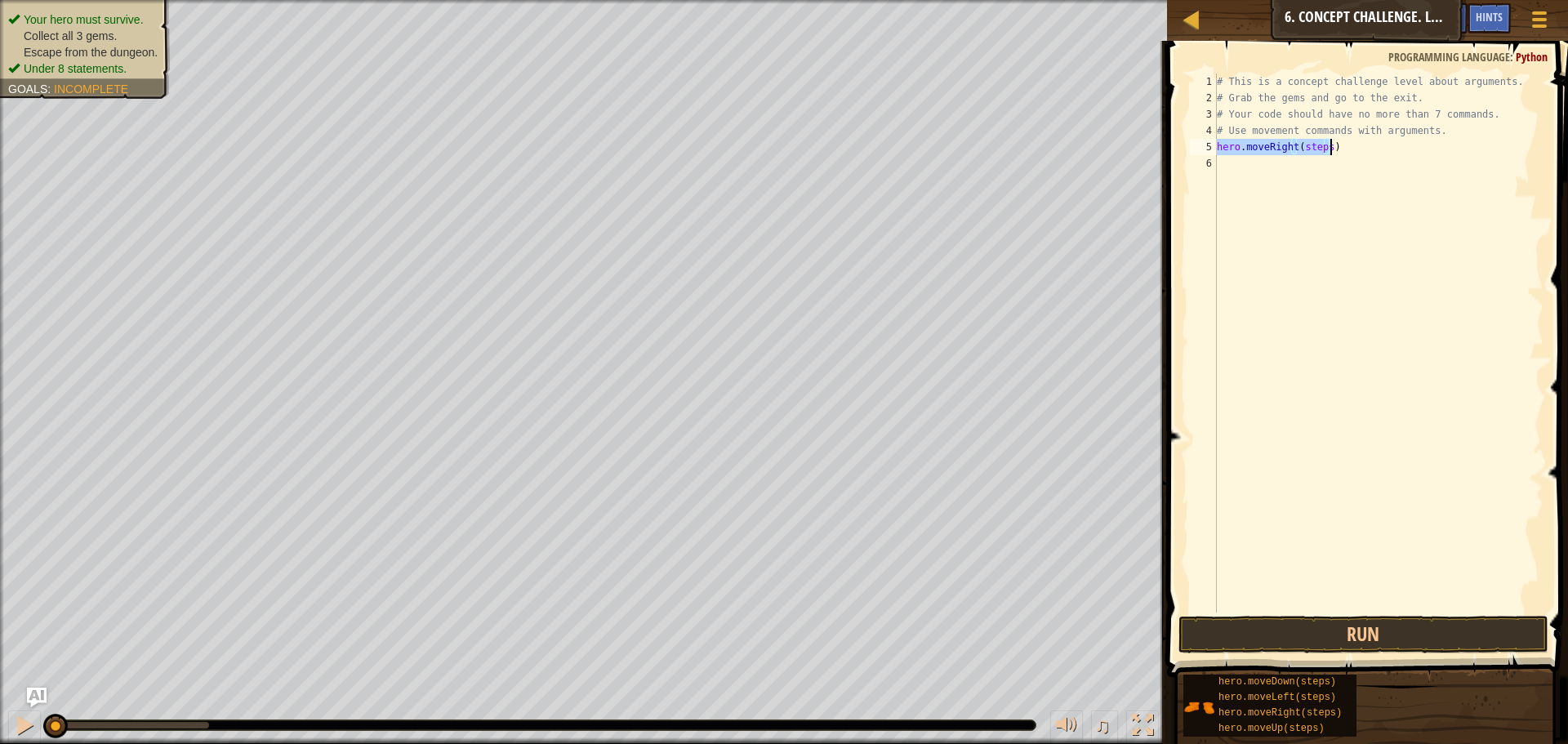
click at [1312, 152] on div "# This is a concept challenge level about arguments. # Grab the gems and go to …" at bounding box center [1379, 343] width 330 height 539
click at [1312, 152] on div "# This is a concept challenge level about arguments. # Grab the gems and go to …" at bounding box center [1379, 359] width 330 height 572
click at [1300, 164] on div "# This is a concept challenge level about arguments. # Grab the gems and go to …" at bounding box center [1379, 359] width 330 height 572
click at [1299, 164] on div "# This is a concept challenge level about arguments. # Grab the gems and go to …" at bounding box center [1379, 359] width 330 height 572
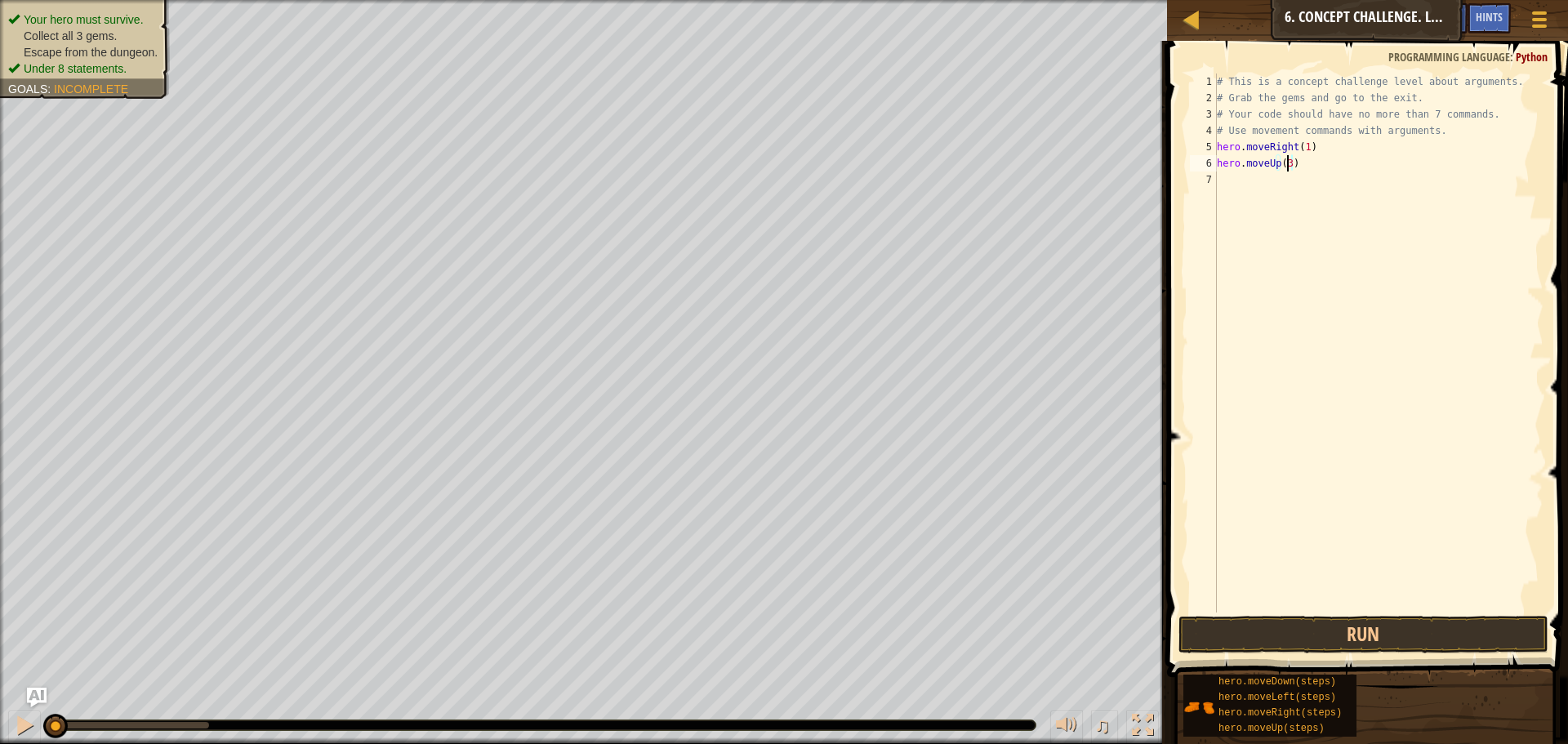
scroll to position [8, 6]
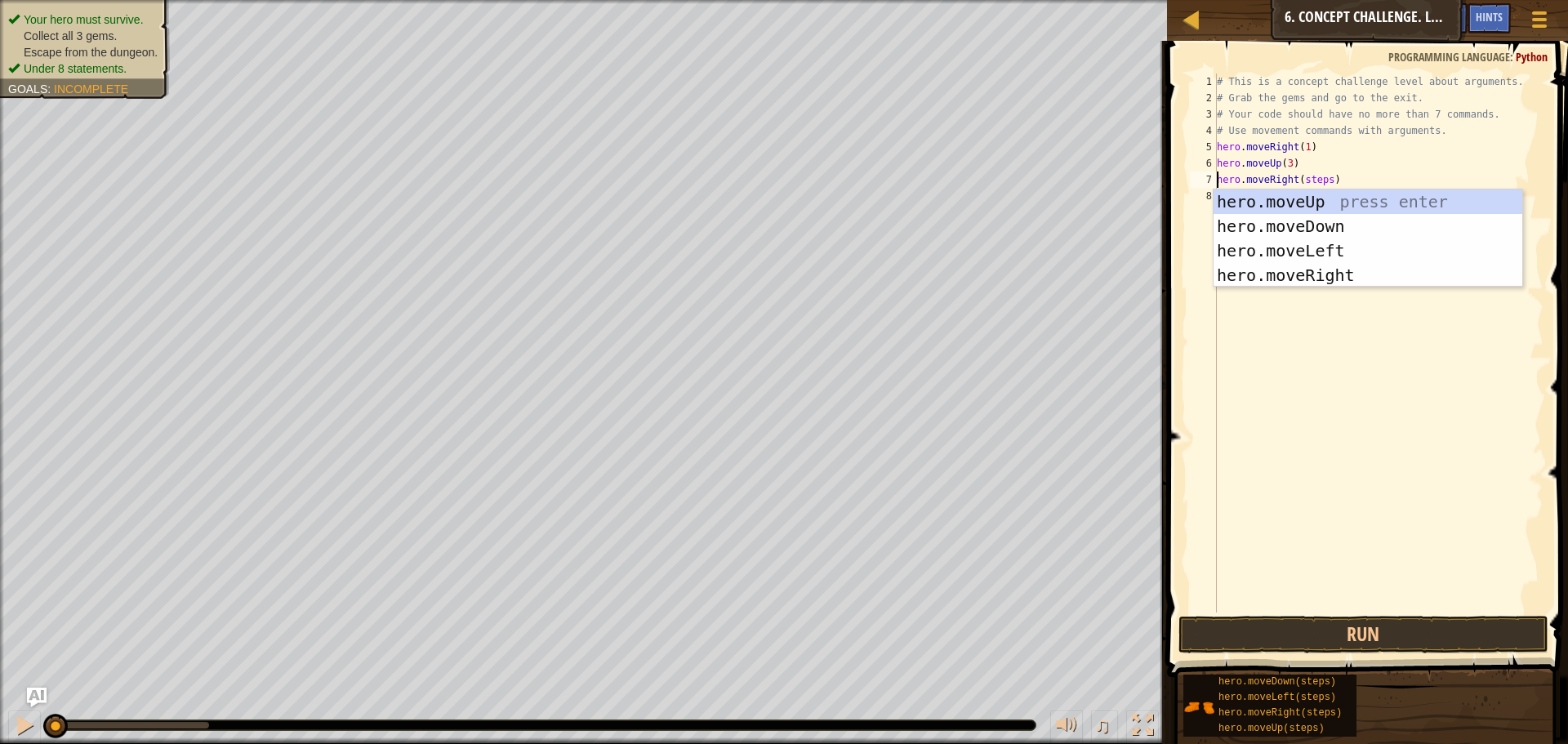
click at [1309, 178] on div "# This is a concept challenge level about arguments. # Grab the gems and go to …" at bounding box center [1379, 359] width 330 height 572
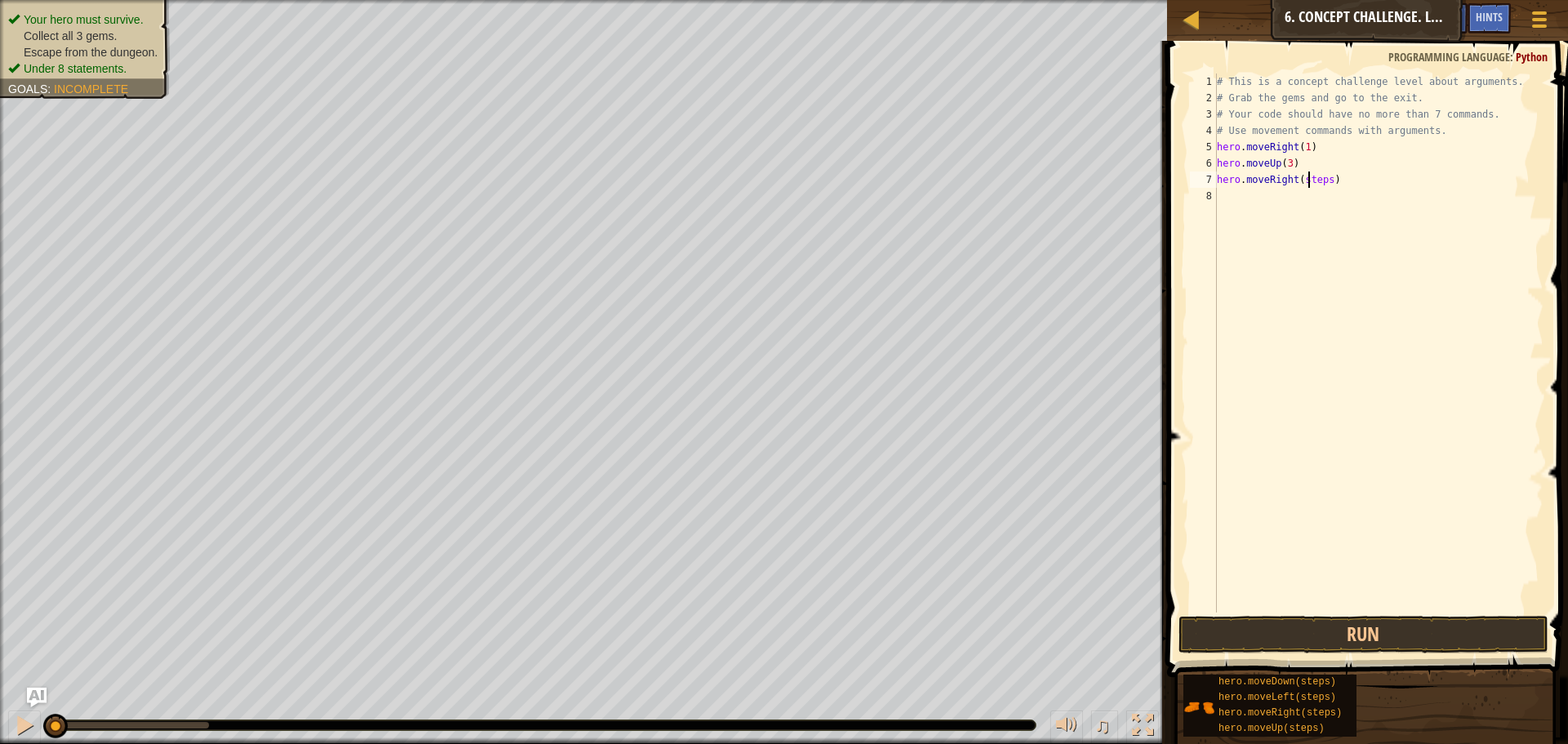
click at [1309, 178] on div "# This is a concept challenge level about arguments. # Grab the gems and go to …" at bounding box center [1379, 359] width 330 height 572
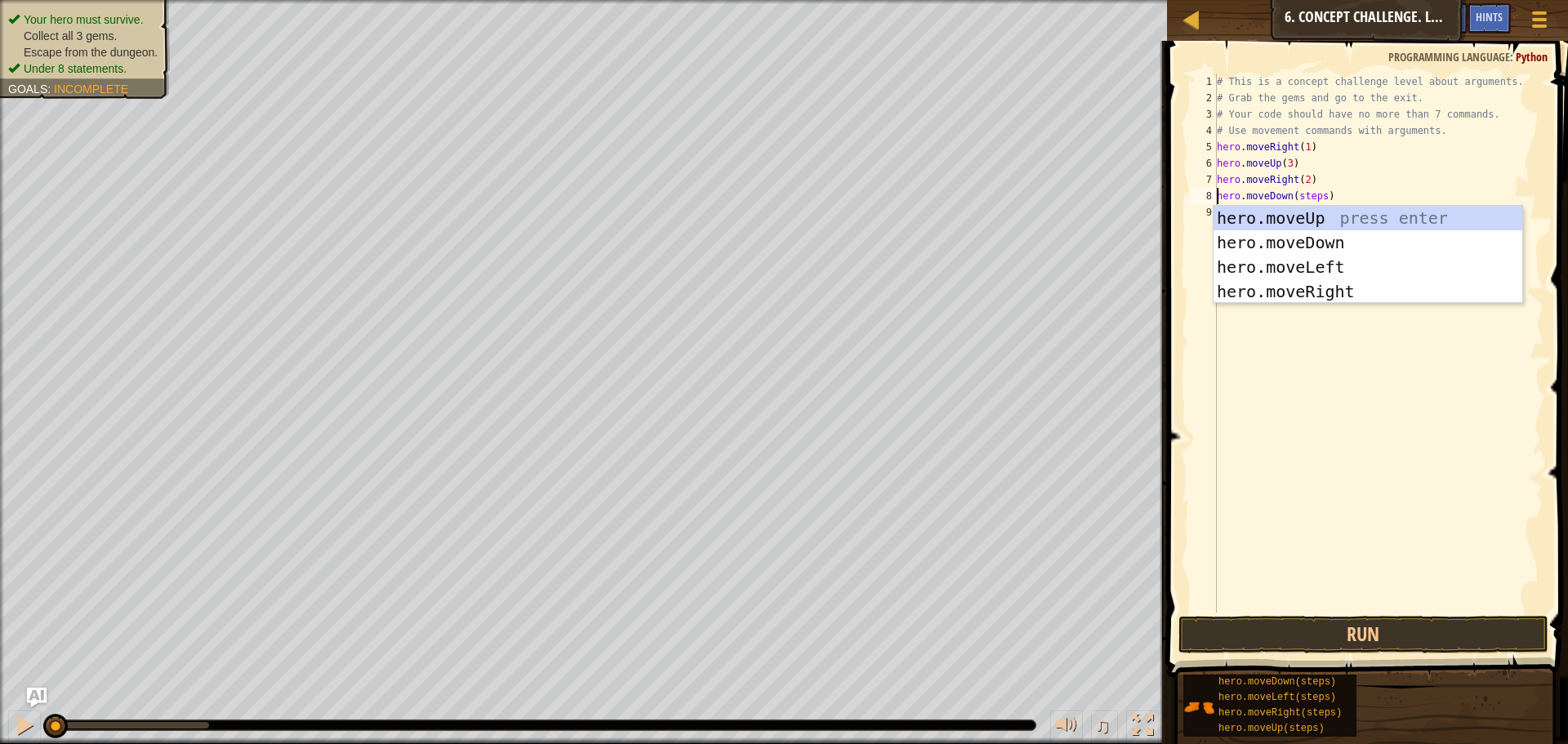
click at [1304, 197] on div "# This is a concept challenge level about arguments. # Grab the gems and go to …" at bounding box center [1379, 359] width 330 height 572
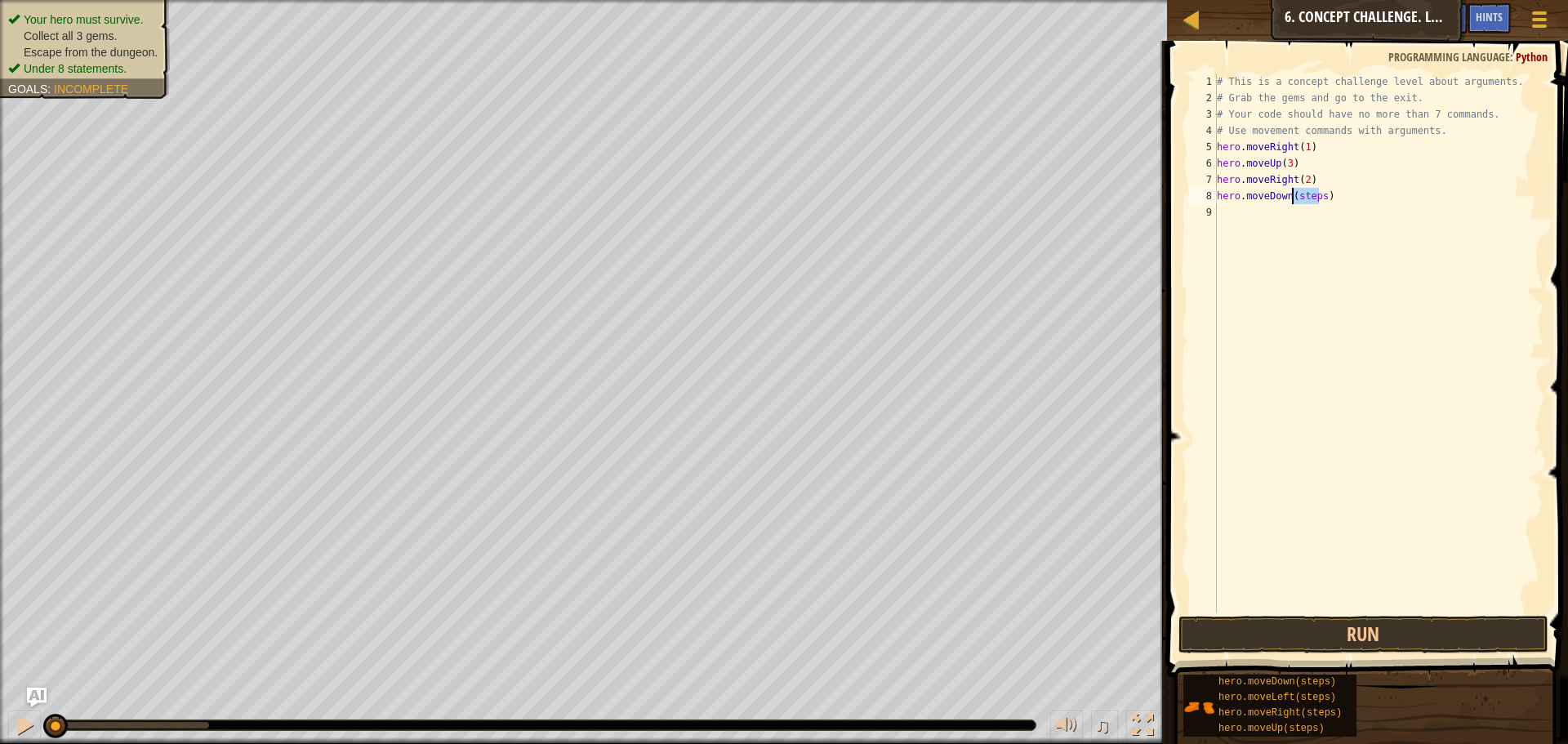
click at [1304, 197] on div "# This is a concept challenge level about arguments. # Grab the gems and go to …" at bounding box center [1379, 359] width 330 height 572
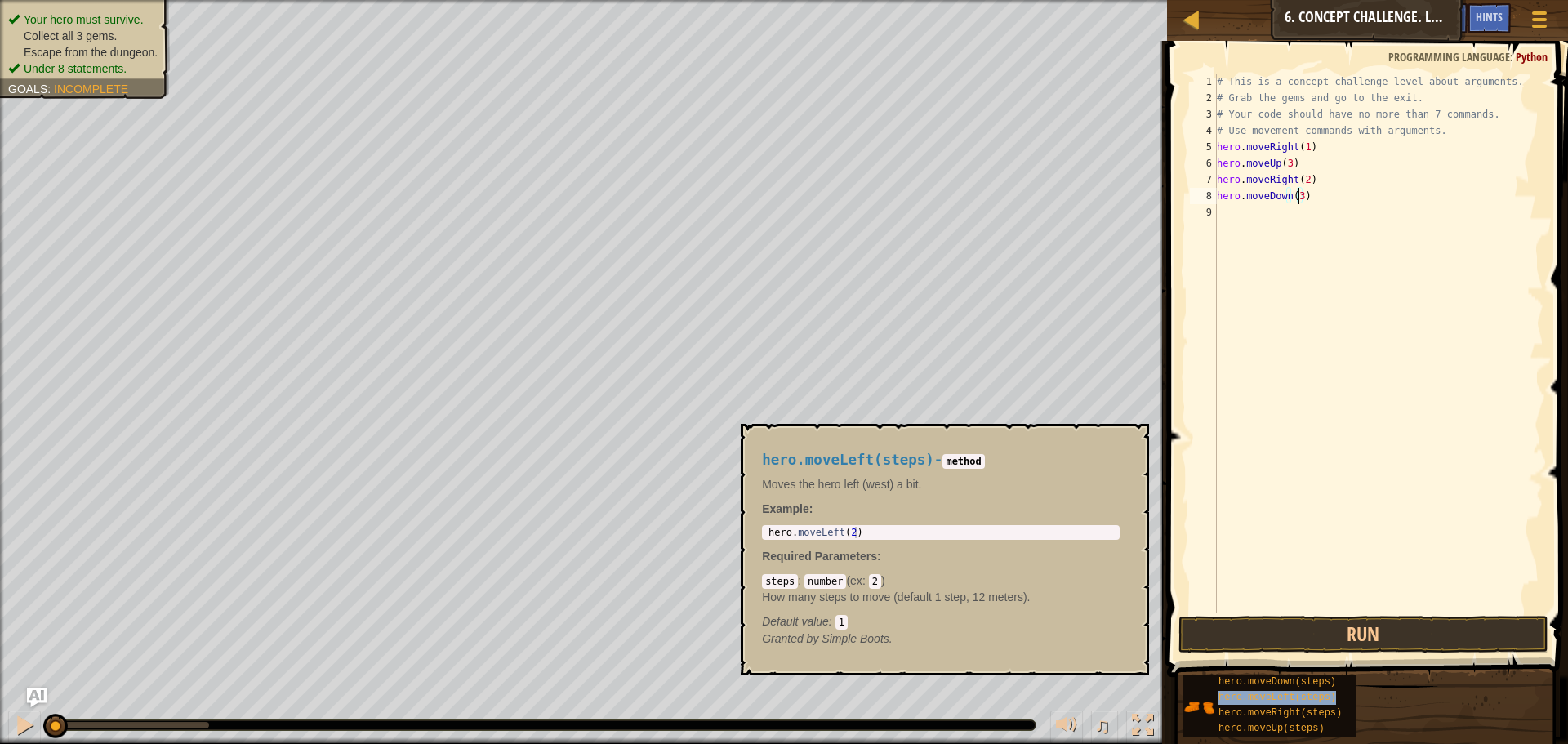
type textarea "hero.moveLeft(steps)"
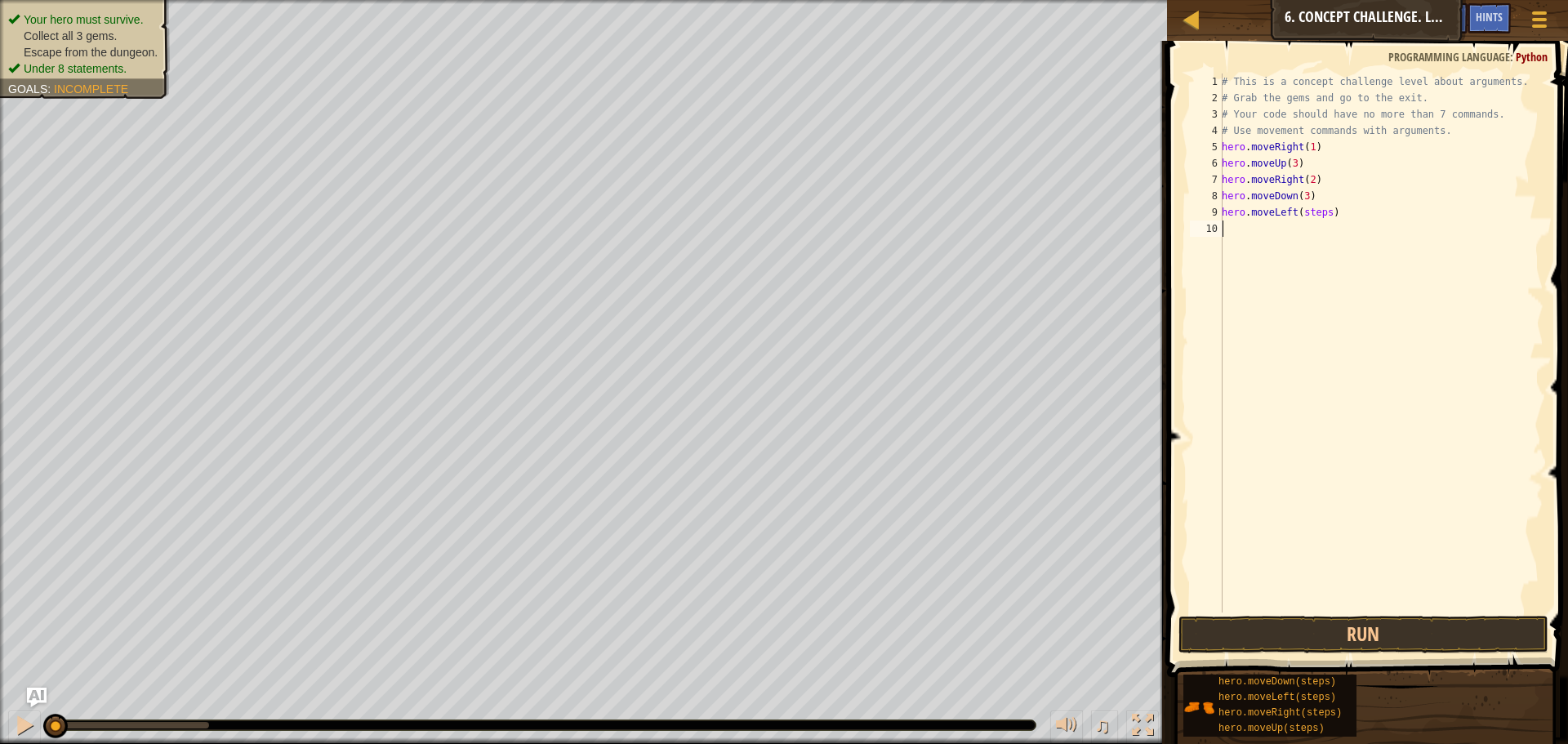
drag, startPoint x: 1265, startPoint y: 353, endPoint x: 1264, endPoint y: 323, distance: 30.0
click at [1264, 323] on div "# This is a concept challenge level about arguments. # Grab the gems and go to …" at bounding box center [1380, 359] width 325 height 572
click at [1308, 205] on div "# This is a concept challenge level about arguments. # Grab the gems and go to …" at bounding box center [1380, 359] width 325 height 572
click at [1308, 207] on div "# This is a concept challenge level about arguments. # Grab the gems and go to …" at bounding box center [1380, 359] width 325 height 572
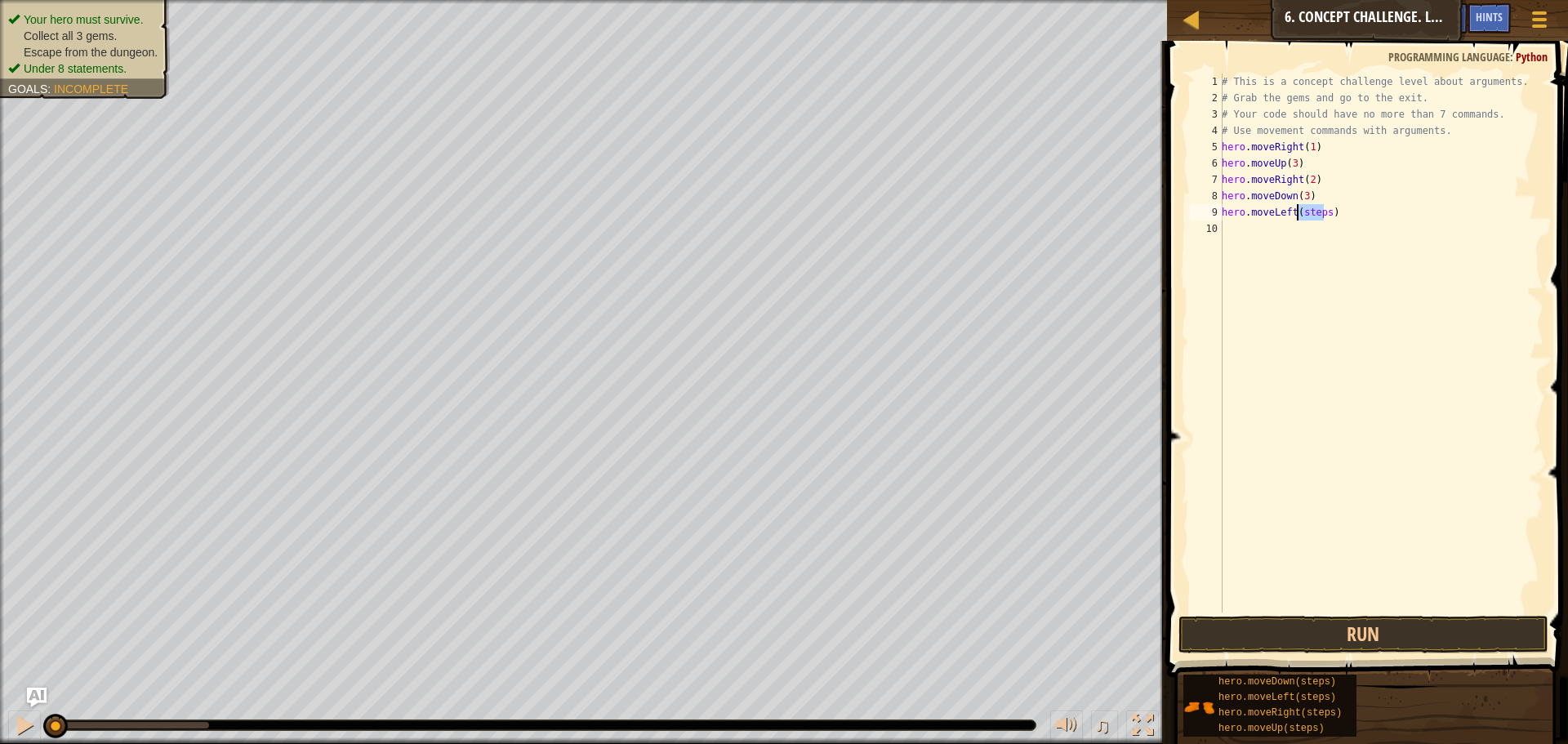
click at [1308, 207] on div "# This is a concept challenge level about arguments. # Grab the gems and go to …" at bounding box center [1380, 359] width 325 height 572
click at [1308, 207] on div "# This is a concept challenge level about arguments. # Grab the gems and go to …" at bounding box center [1380, 343] width 325 height 539
click at [1308, 207] on div "# This is a concept challenge level about arguments. # Grab the gems and go to …" at bounding box center [1380, 359] width 325 height 572
click at [1309, 210] on div "# This is a concept challenge level about arguments. # Grab the gems and go to …" at bounding box center [1380, 359] width 325 height 572
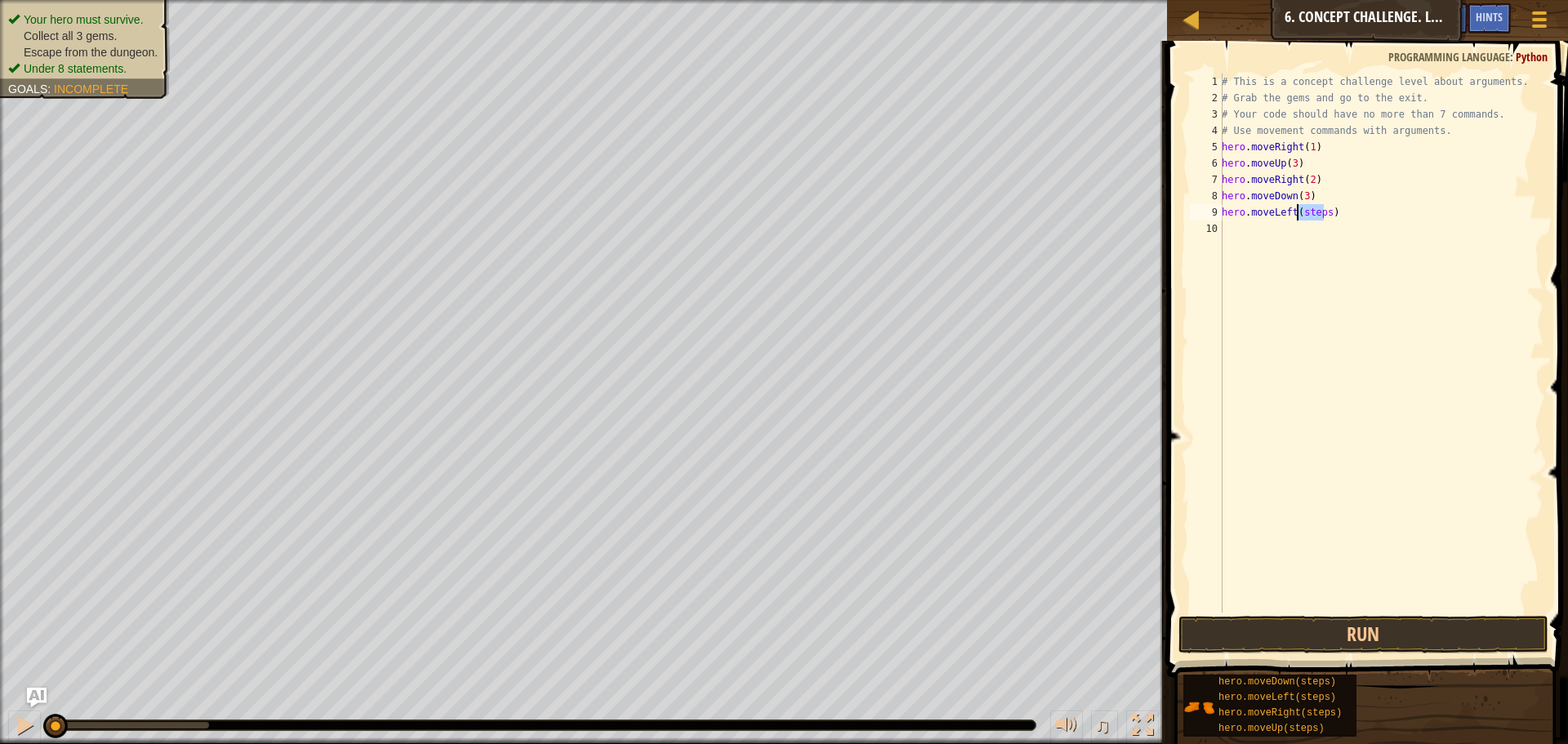
click at [1309, 210] on div "# This is a concept challenge level about arguments. # Grab the gems and go to …" at bounding box center [1380, 359] width 325 height 572
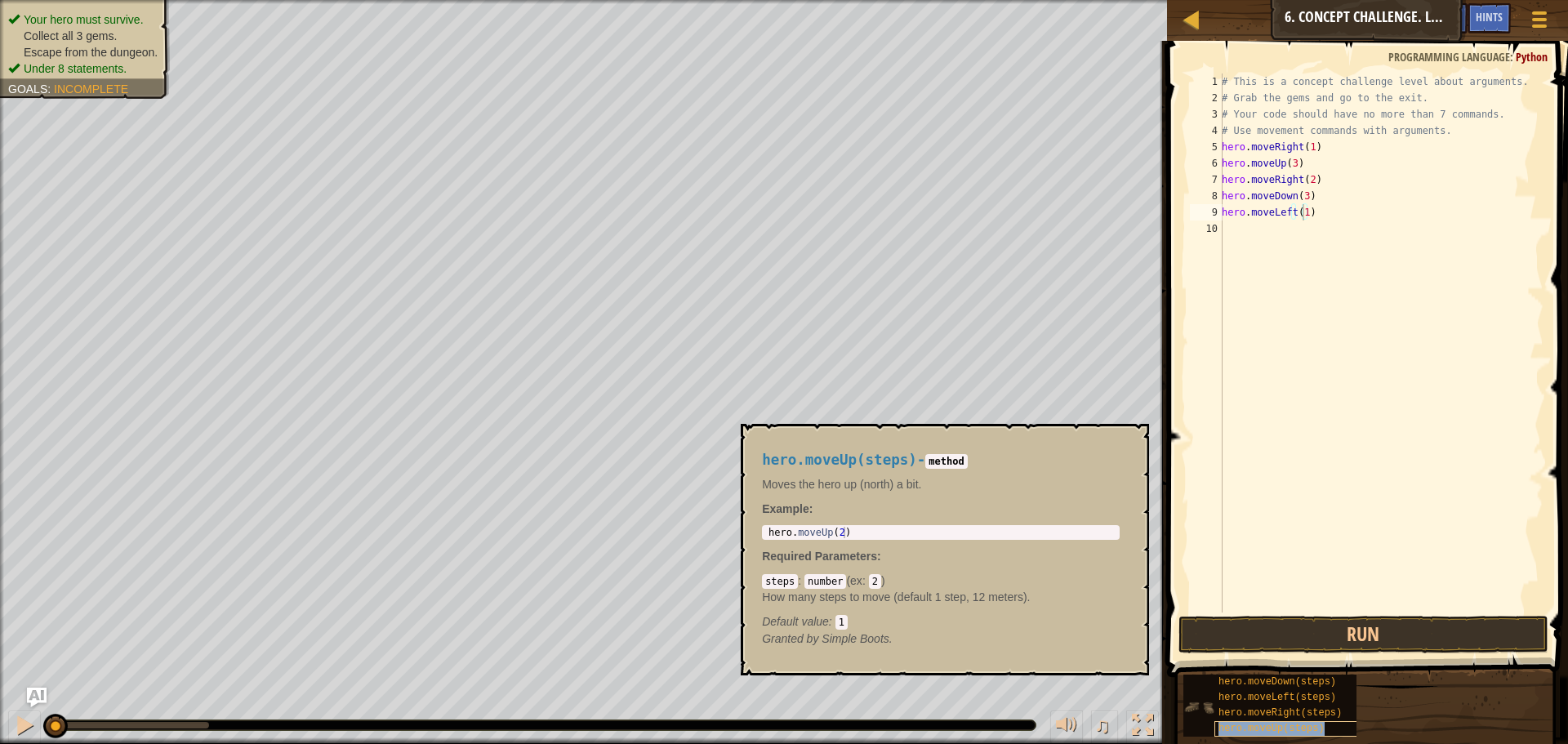
click at [1304, 726] on span "hero.moveUp(steps)" at bounding box center [1271, 729] width 107 height 12
click at [1312, 730] on span "hero.moveUp(steps)" at bounding box center [1271, 729] width 107 height 12
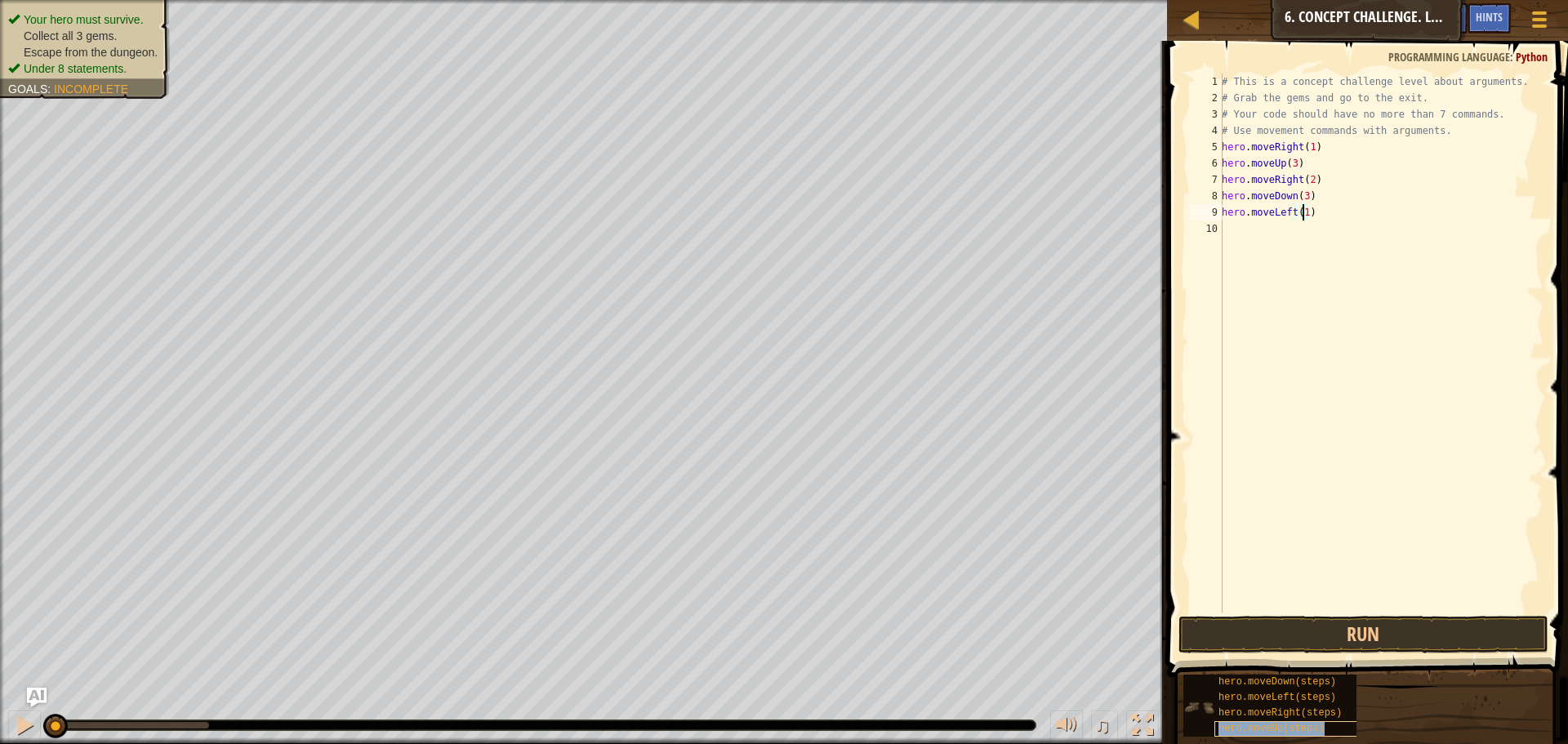
click at [1314, 729] on span "hero.moveUp(steps)" at bounding box center [1271, 729] width 107 height 12
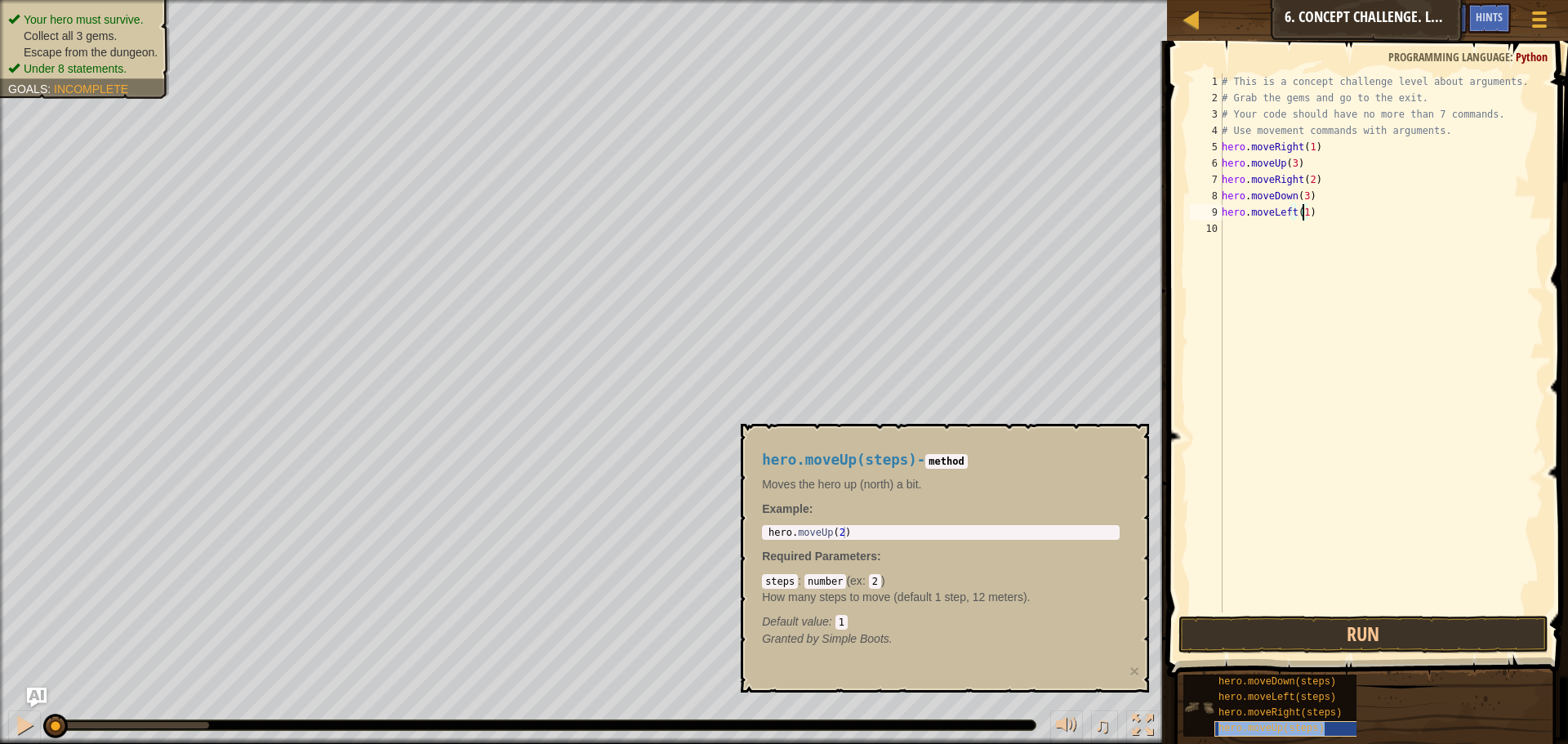
click at [1314, 729] on span "hero.moveUp(steps)" at bounding box center [1271, 729] width 107 height 12
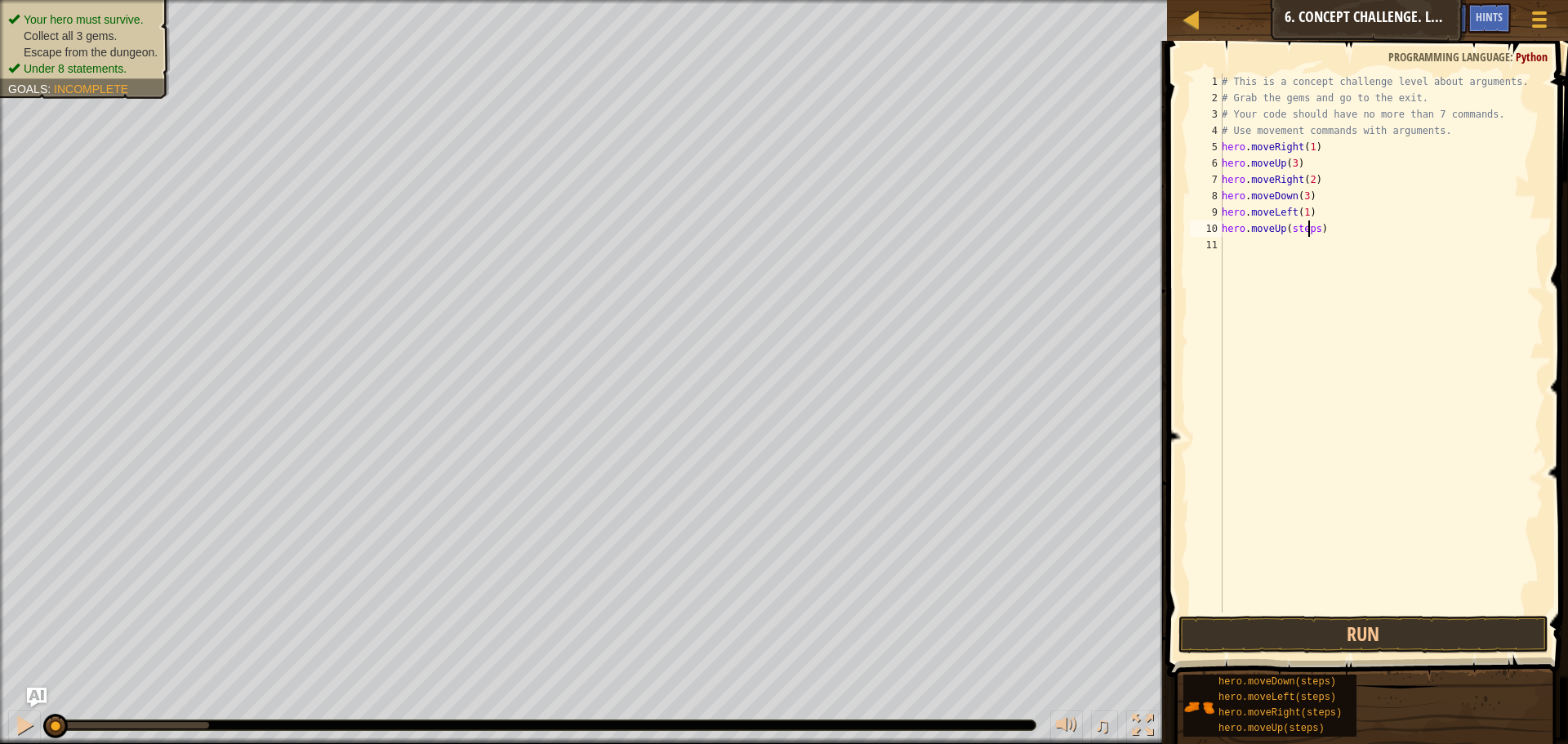
click at [1307, 227] on div "# This is a concept challenge level about arguments. # Grab the gems and go to …" at bounding box center [1380, 359] width 325 height 572
click at [1355, 614] on span at bounding box center [1369, 336] width 414 height 685
click at [1358, 628] on button "Run" at bounding box center [1363, 634] width 370 height 37
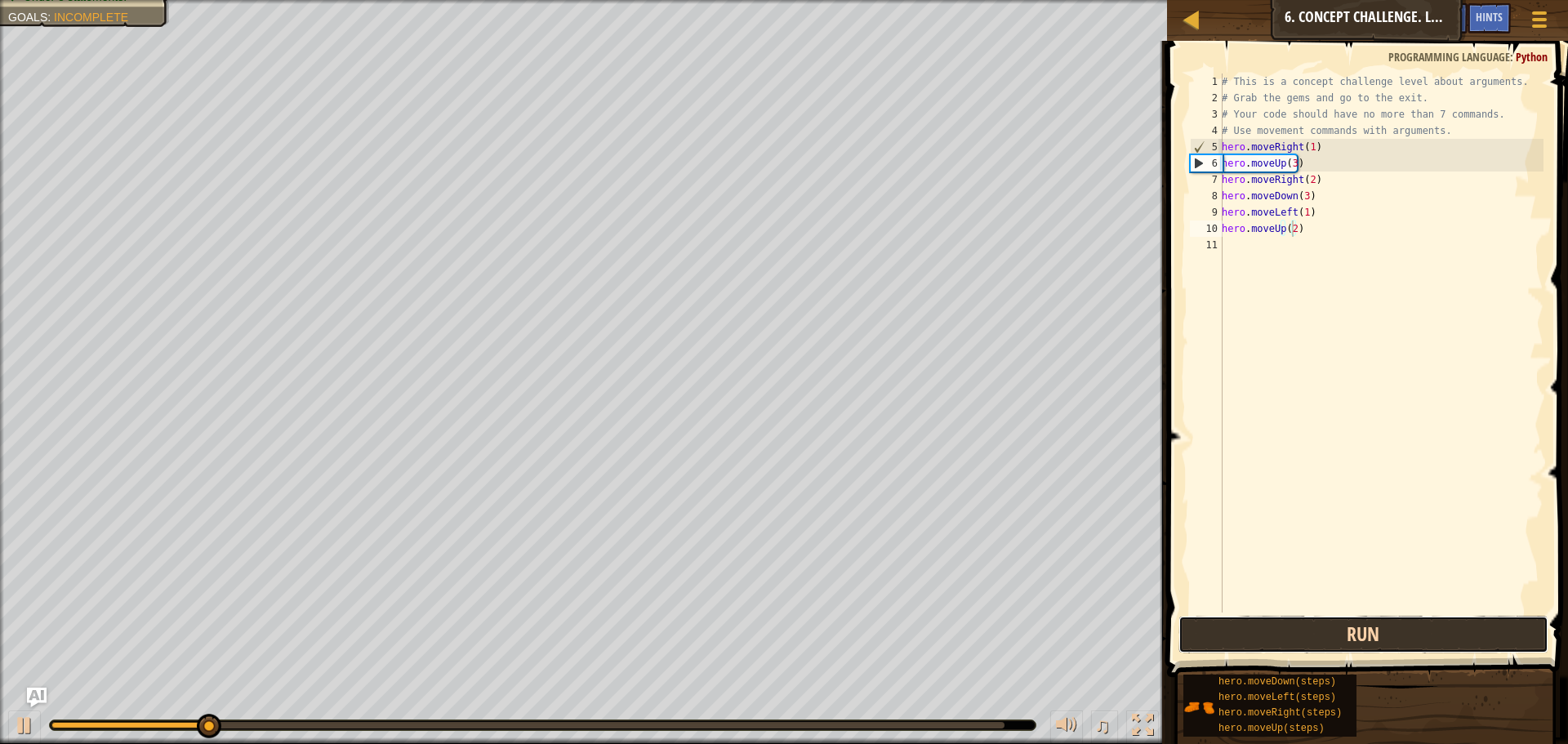
click at [1388, 638] on button "Run" at bounding box center [1363, 634] width 370 height 37
click at [1389, 639] on button "Running" at bounding box center [1363, 634] width 370 height 37
click at [1389, 639] on button "Run" at bounding box center [1363, 634] width 370 height 37
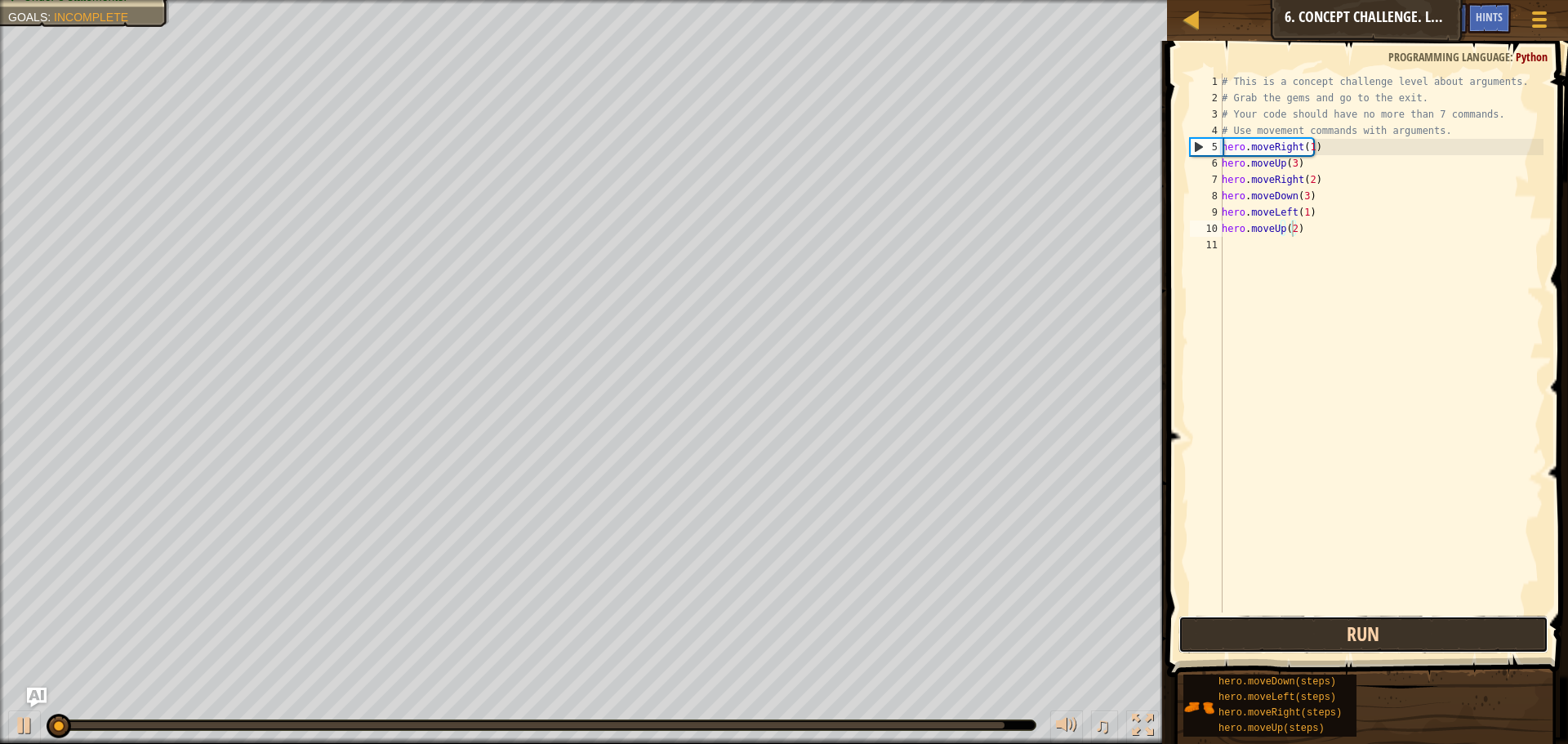
click at [1389, 639] on button "Run" at bounding box center [1363, 634] width 370 height 37
click at [1390, 639] on button "Running" at bounding box center [1363, 634] width 370 height 37
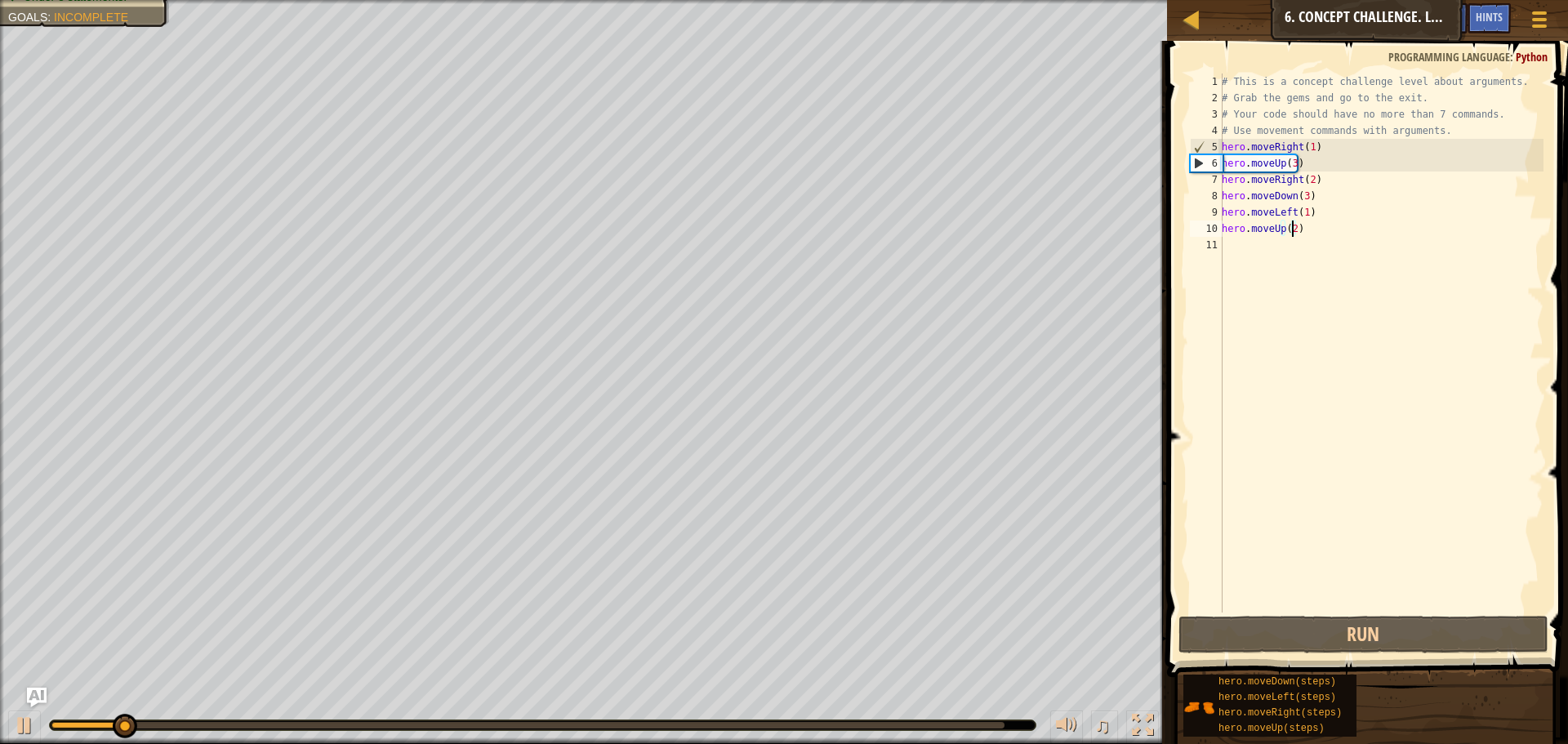
click at [1194, 148] on div "5" at bounding box center [1207, 146] width 32 height 16
click at [1196, 158] on div "6" at bounding box center [1207, 163] width 32 height 16
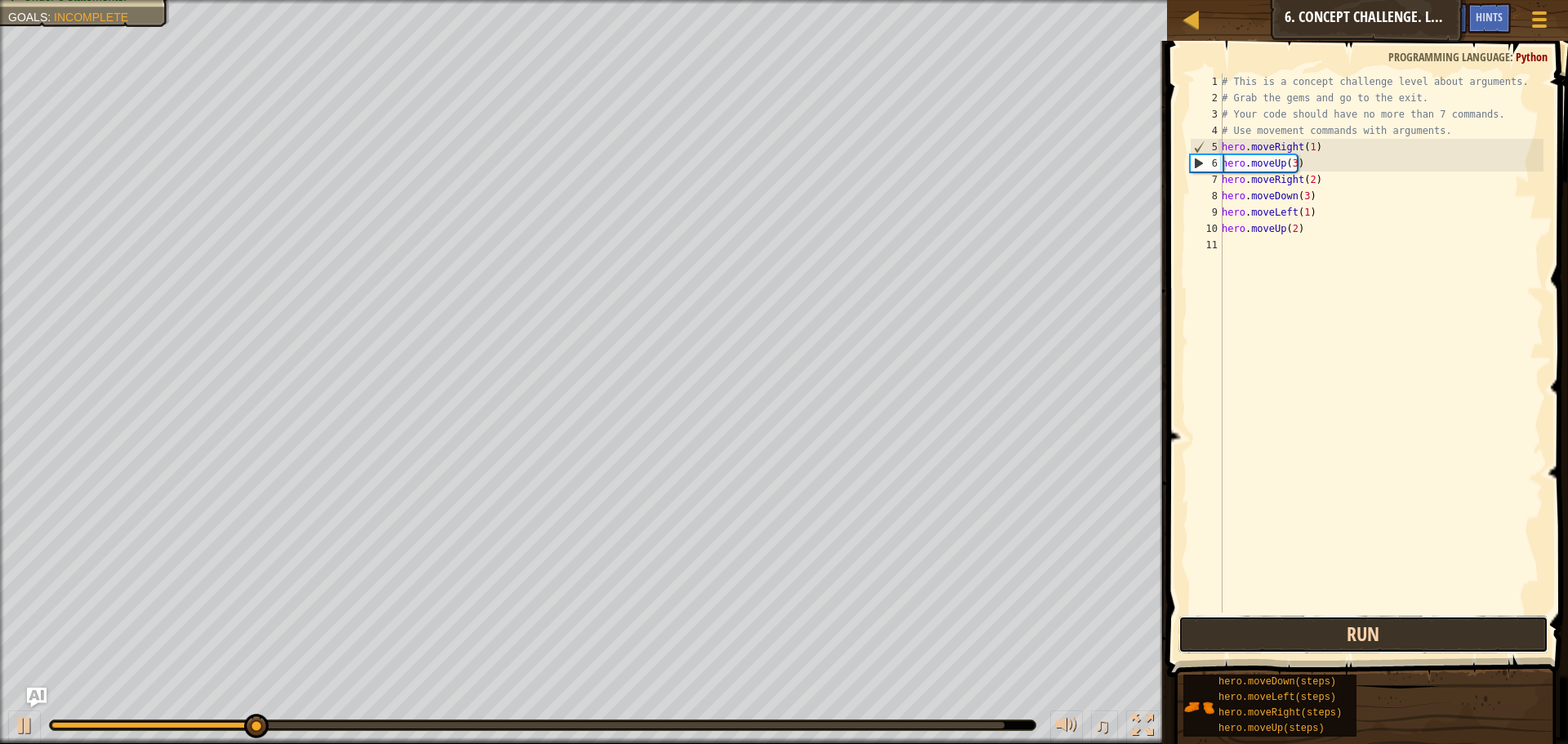
click at [1365, 628] on button "Run" at bounding box center [1363, 634] width 370 height 37
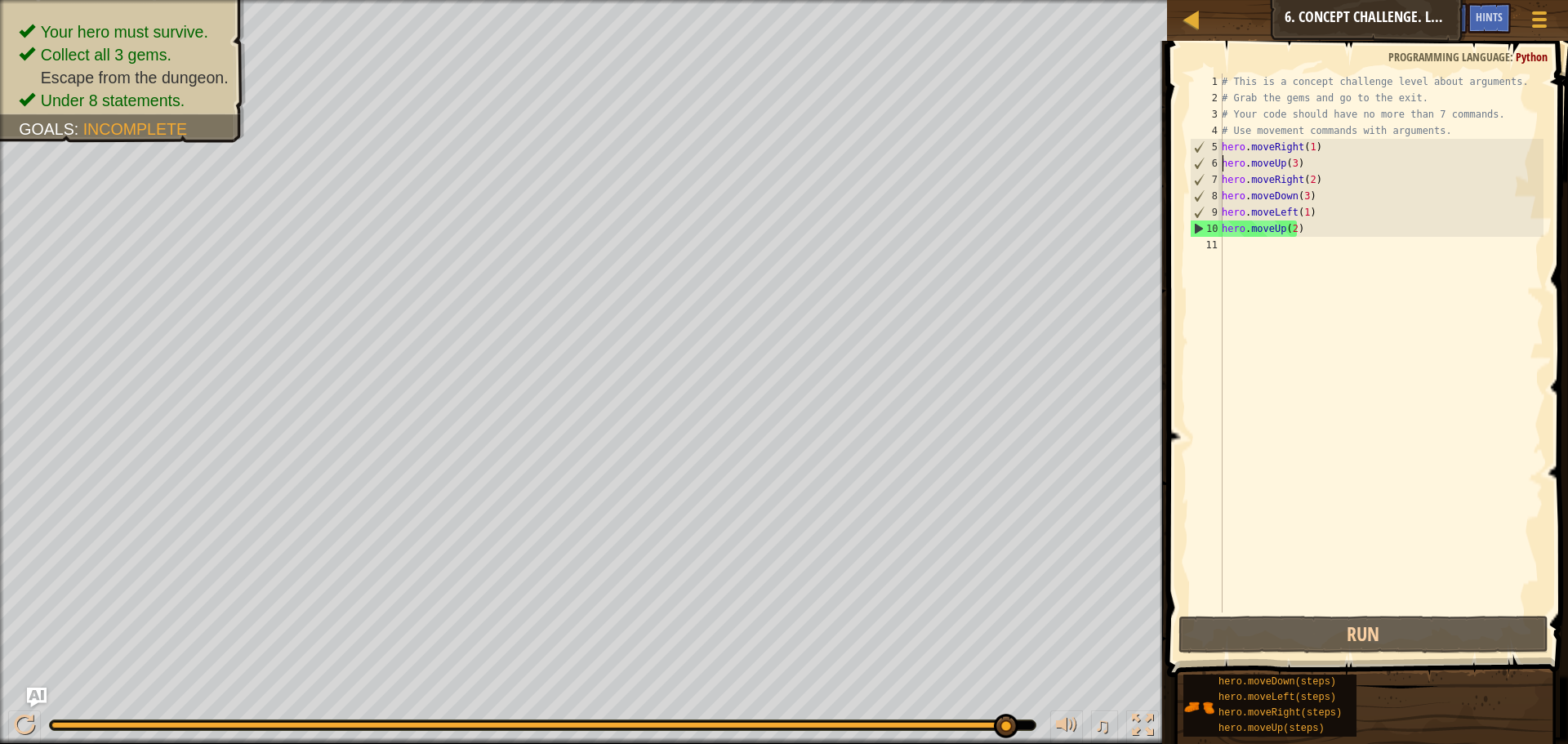
drag, startPoint x: 704, startPoint y: 719, endPoint x: 1042, endPoint y: 741, distance: 338.7
click at [1042, 741] on div "♫" at bounding box center [583, 721] width 1167 height 49
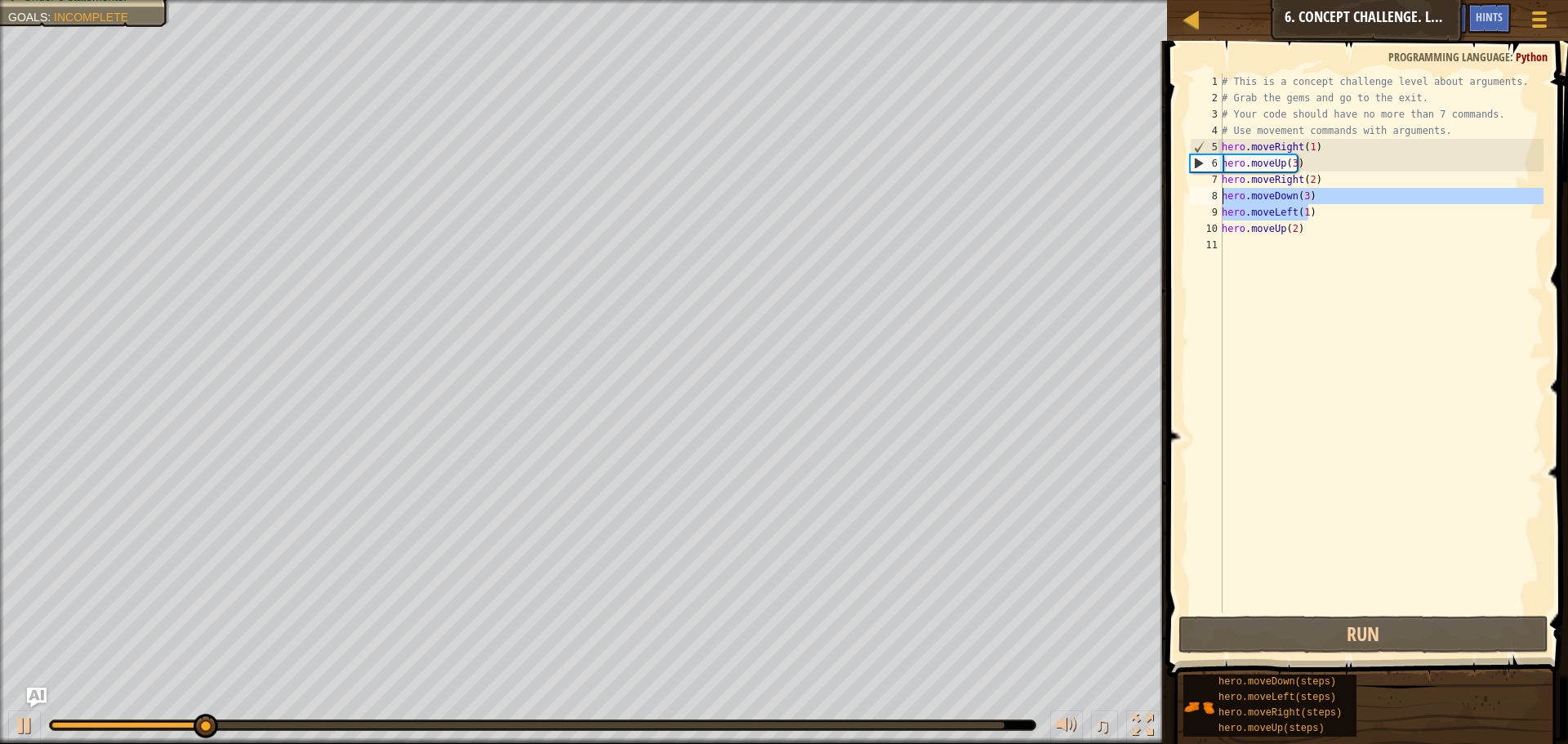
drag, startPoint x: 1326, startPoint y: 206, endPoint x: 1207, endPoint y: 202, distance: 119.1
click at [1207, 202] on div "hero.moveUp(3) 1 2 3 4 5 6 7 8 9 10 11 # This is a concept challenge level abou…" at bounding box center [1365, 343] width 357 height 539
type textarea "hero.moveDown(3) hero.moveLeft(1)"
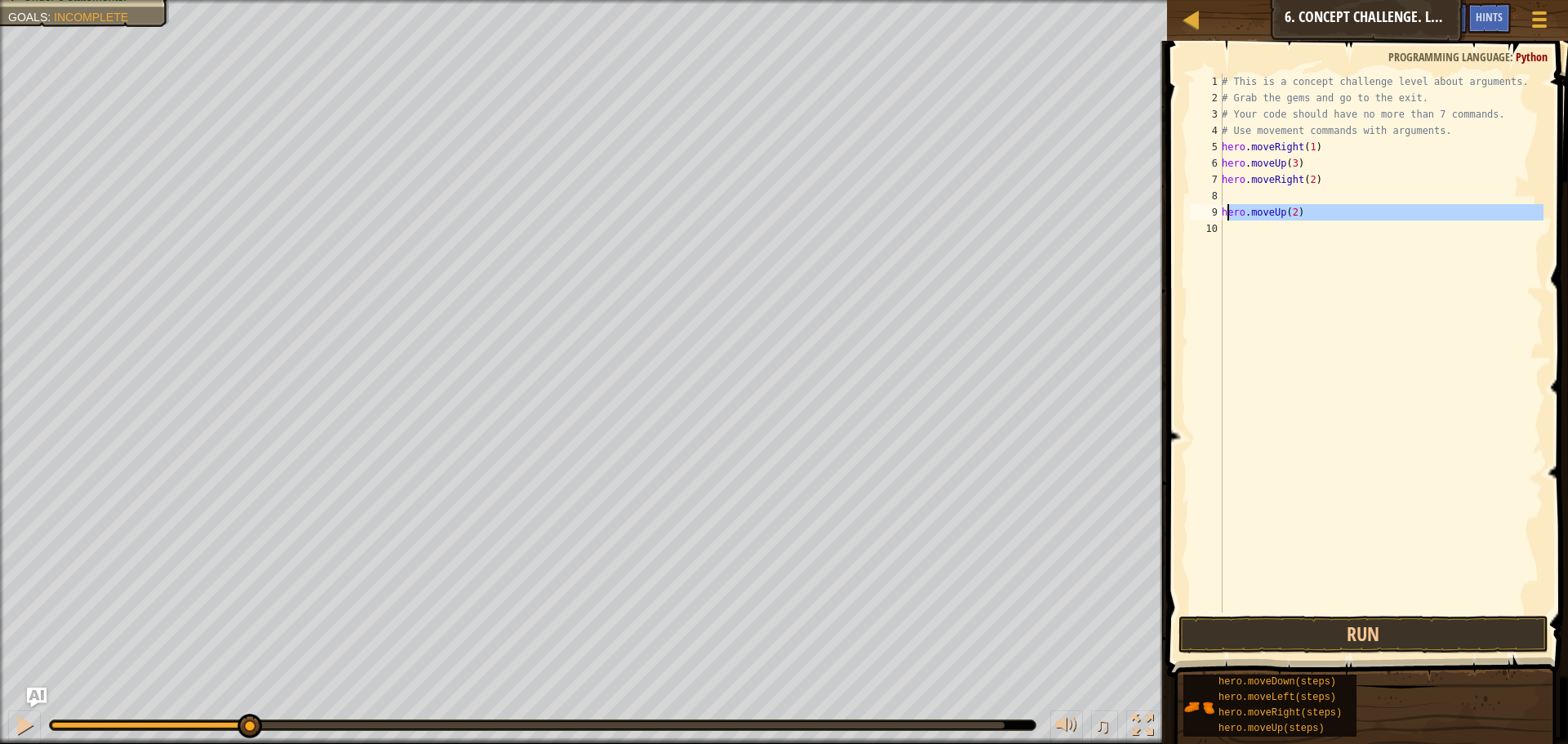
drag, startPoint x: 1309, startPoint y: 221, endPoint x: 1225, endPoint y: 216, distance: 84.1
click at [1225, 216] on div "# This is a concept challenge level about arguments. # Grab the gems and go to …" at bounding box center [1380, 359] width 325 height 572
type textarea "h"
click at [1306, 197] on div "# This is a concept challenge level about arguments. # Grab the gems and go to …" at bounding box center [1380, 343] width 325 height 539
click at [1306, 197] on div "# This is a concept challenge level about arguments. # Grab the gems and go to …" at bounding box center [1380, 359] width 325 height 572
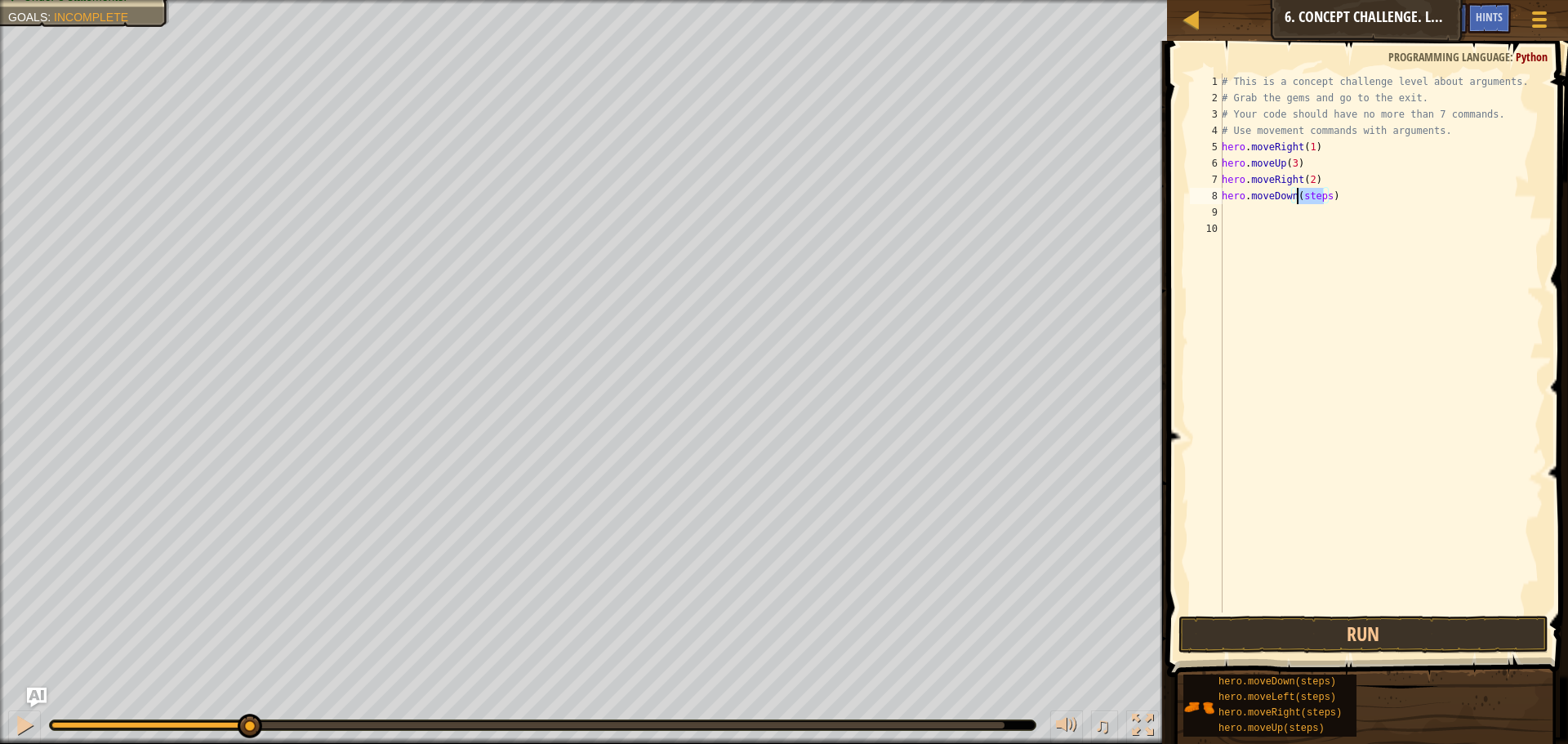
scroll to position [8, 7]
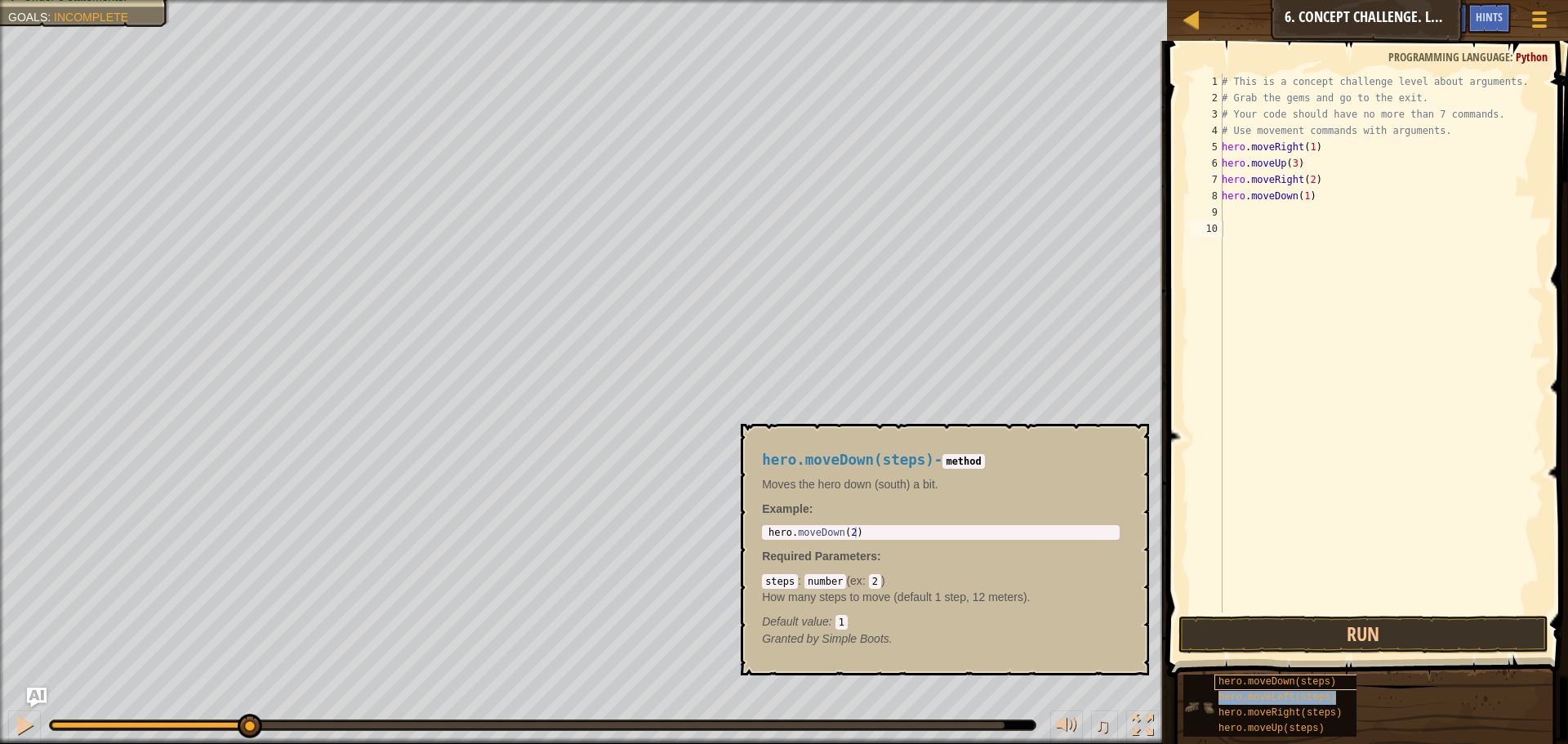
type textarea "hero.moveLeft(steps)"
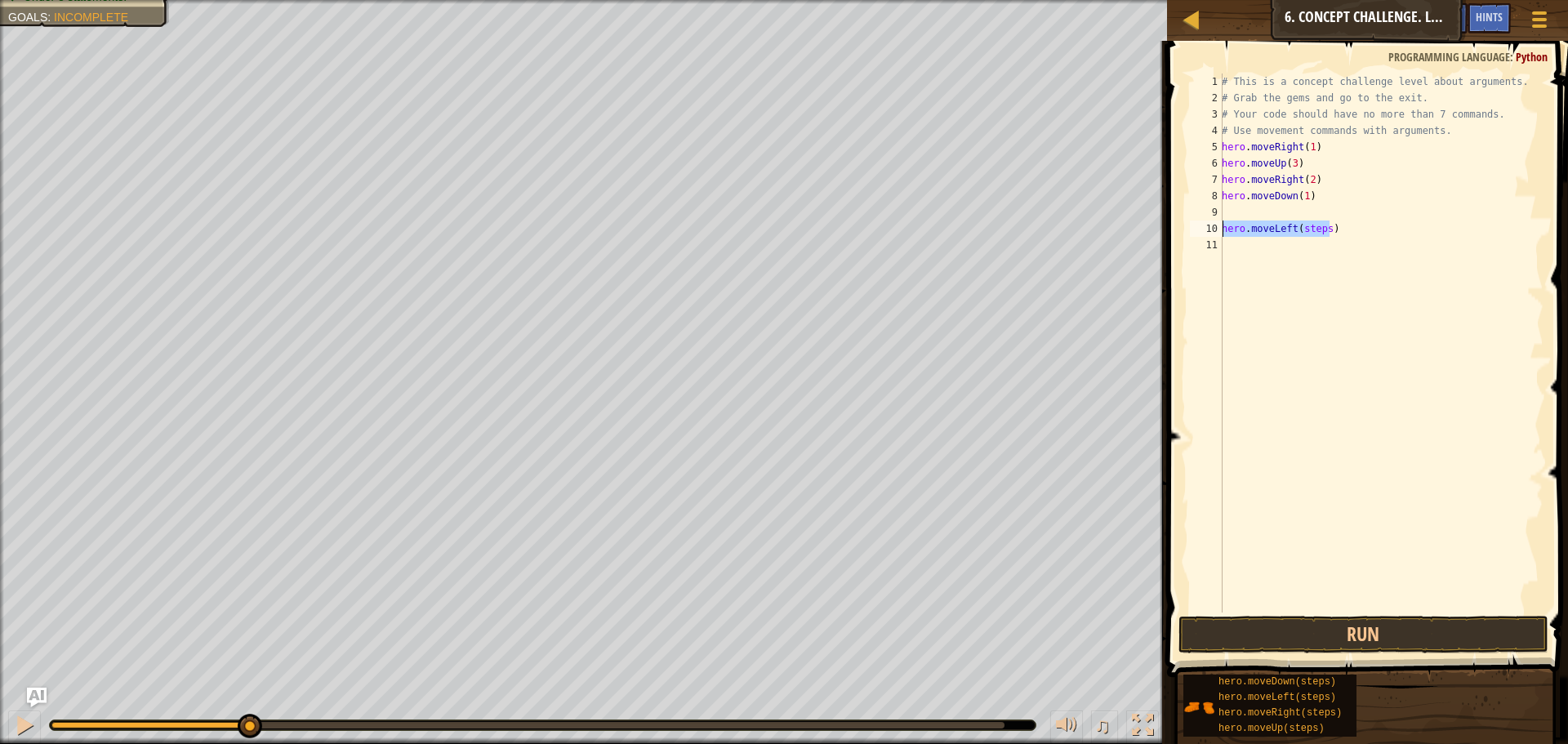
drag, startPoint x: 1349, startPoint y: 229, endPoint x: 1223, endPoint y: 229, distance: 126.0
click at [1223, 229] on div "# This is a concept challenge level about arguments. # Grab the gems and go to …" at bounding box center [1380, 359] width 325 height 572
click at [1284, 199] on div "# This is a concept challenge level about arguments. # Grab the gems and go to …" at bounding box center [1380, 359] width 325 height 572
click at [1312, 217] on div "# This is a concept challenge level about arguments. # Grab the gems and go to …" at bounding box center [1380, 359] width 325 height 572
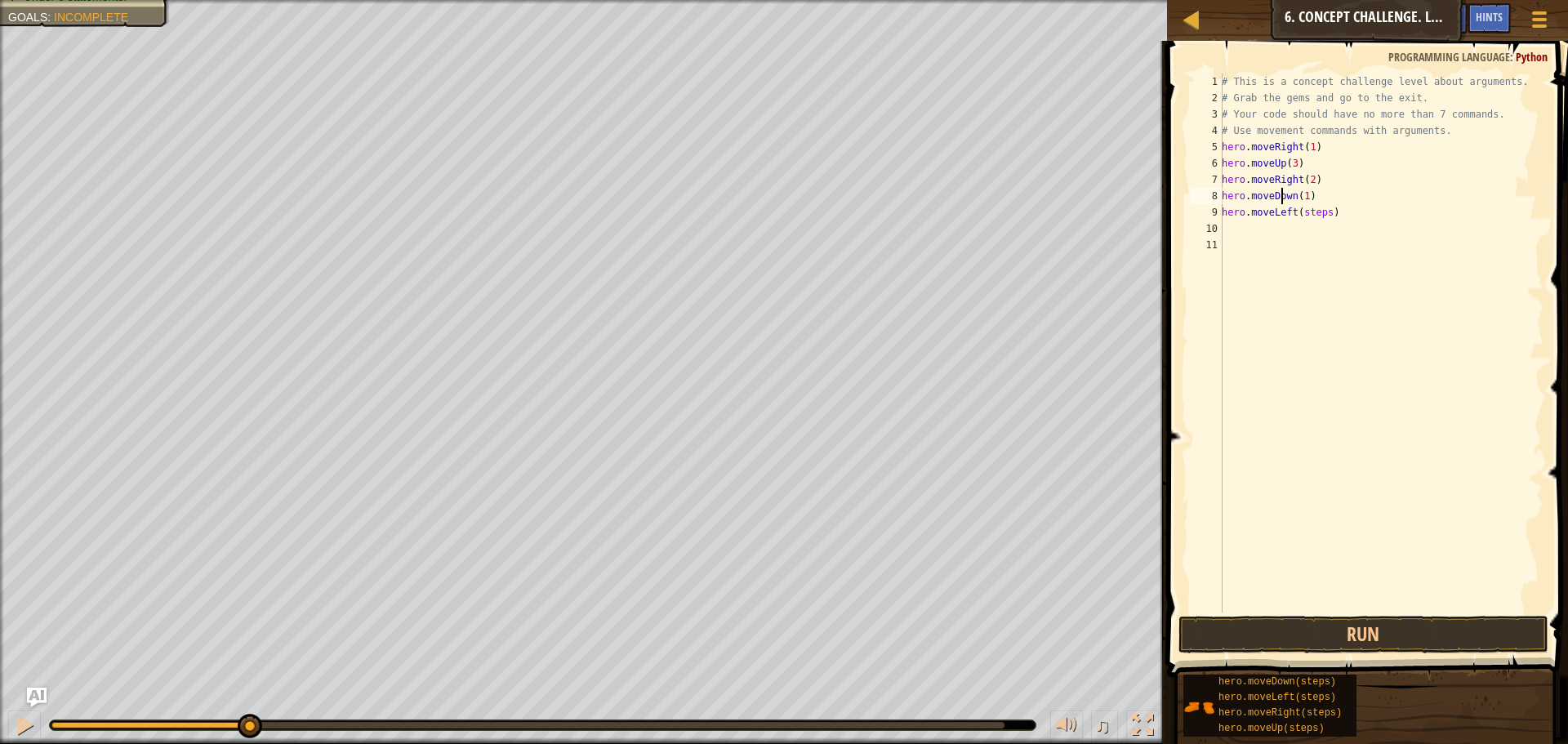
click at [1314, 216] on div "# This is a concept challenge level about arguments. # Grab the gems and go to …" at bounding box center [1380, 359] width 325 height 572
click at [1310, 234] on div "# This is a concept challenge level about arguments. # Grab the gems and go to …" at bounding box center [1380, 343] width 325 height 539
click at [1310, 234] on div "# This is a concept challenge level about arguments. # Grab the gems and go to …" at bounding box center [1380, 359] width 325 height 572
type textarea "hero.moveDown(steps)"
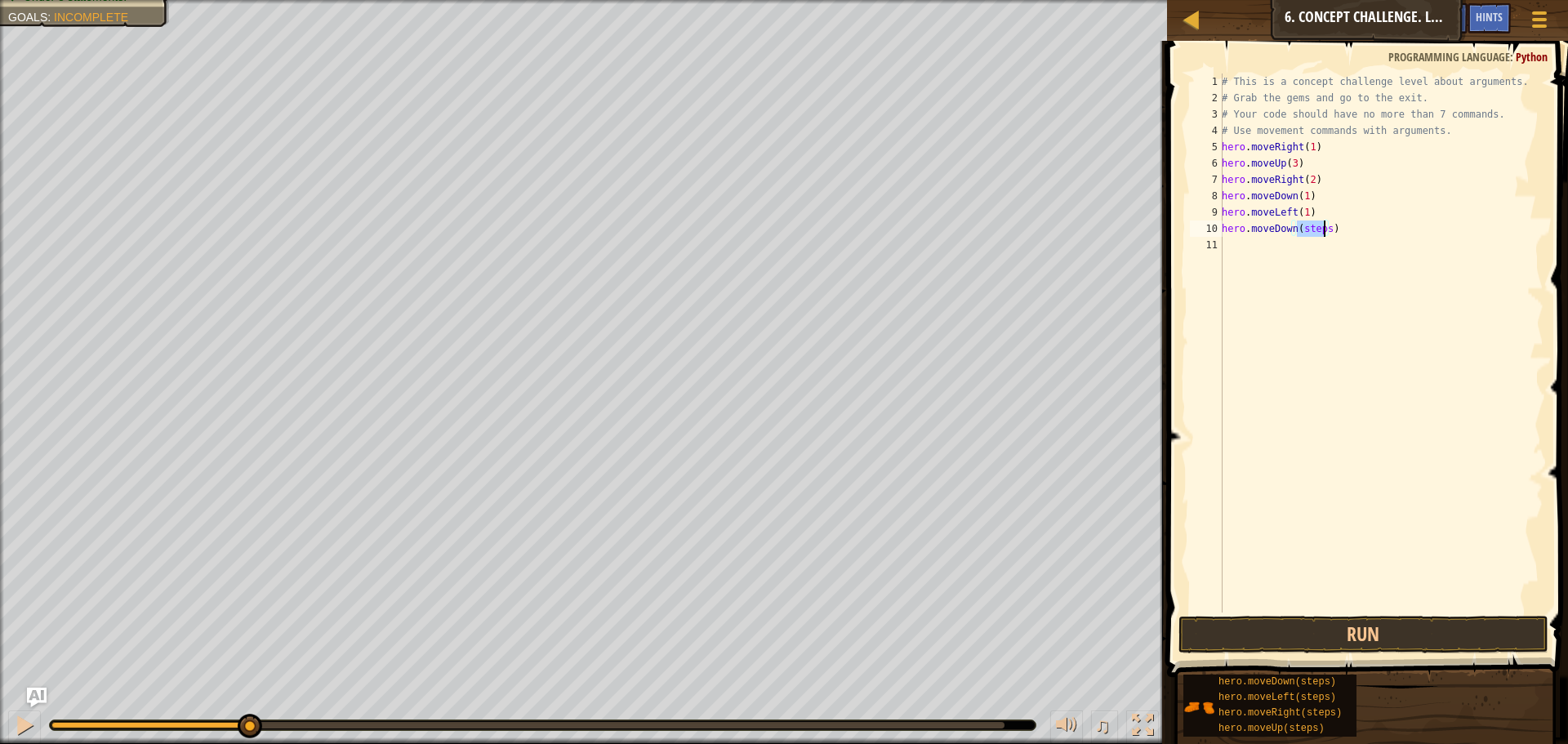
scroll to position [8, 0]
type textarea "hero.moveLeft(steps)"
type textarea "hero.moveDown(steps)"
type textarea "hero.moveDown(3) hero.moveLeft(1)"
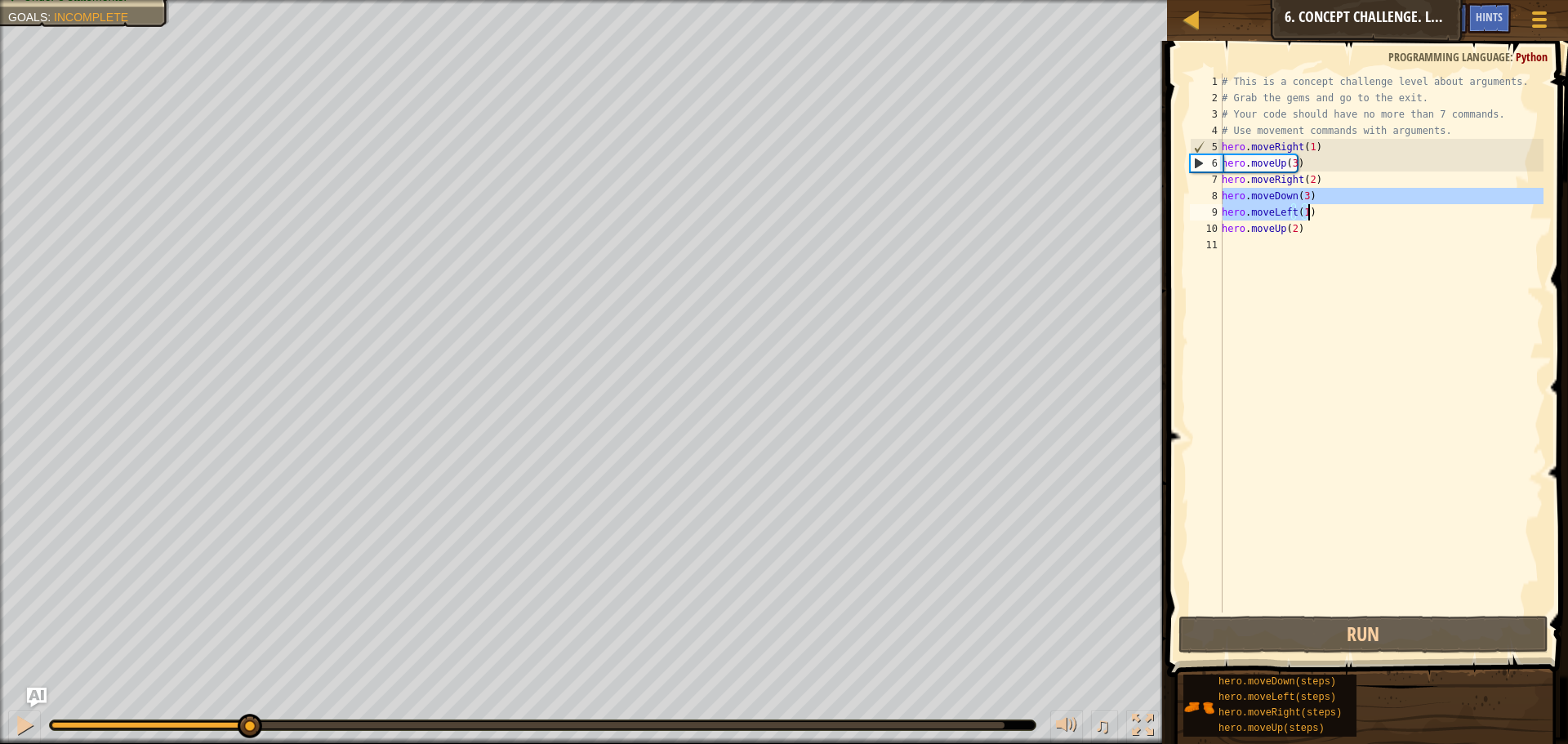
click at [1308, 262] on div "# This is a concept challenge level about arguments. # Grab the gems and go to …" at bounding box center [1380, 359] width 325 height 572
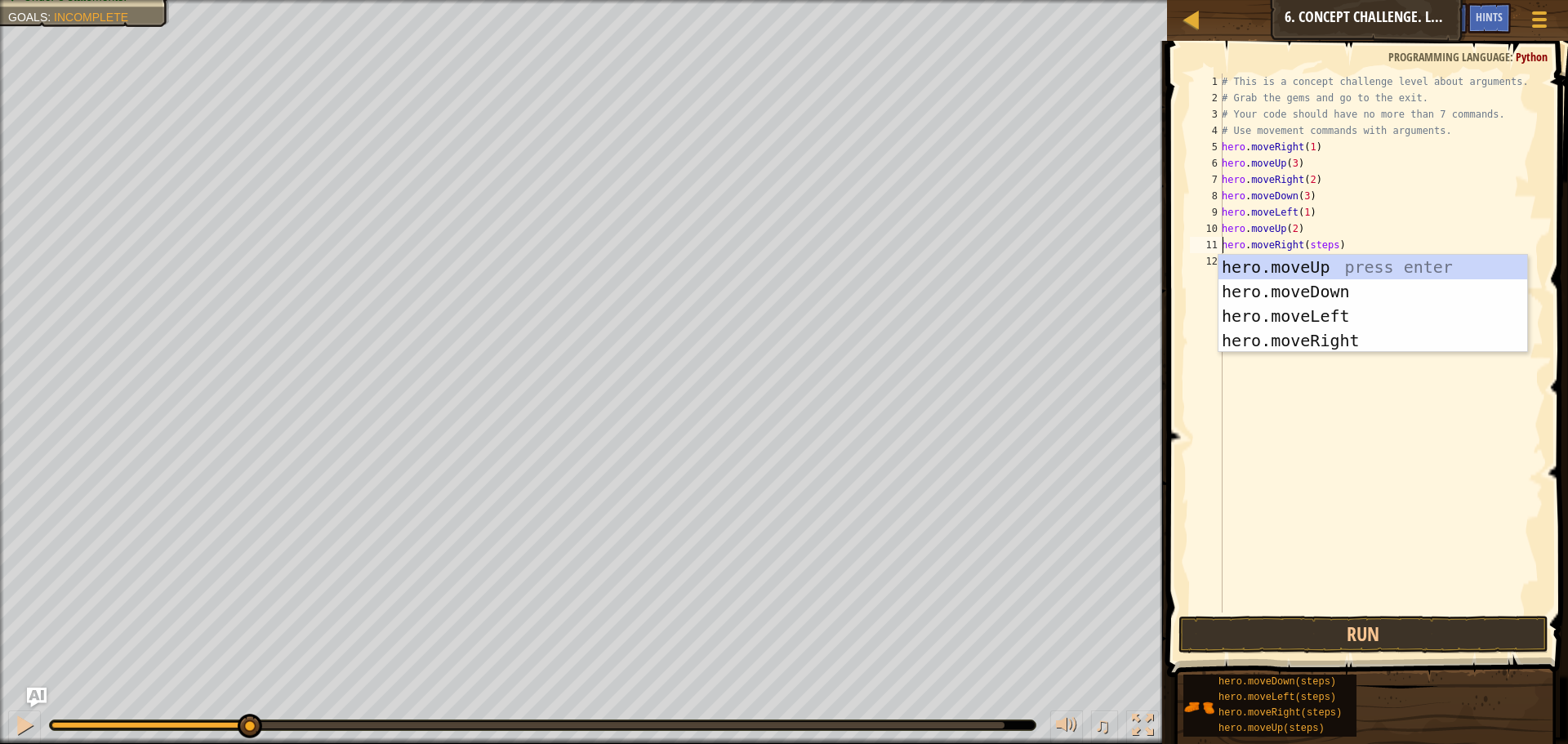
click at [1313, 238] on div "# This is a concept challenge level about arguments. # Grab the gems and go to …" at bounding box center [1380, 359] width 325 height 572
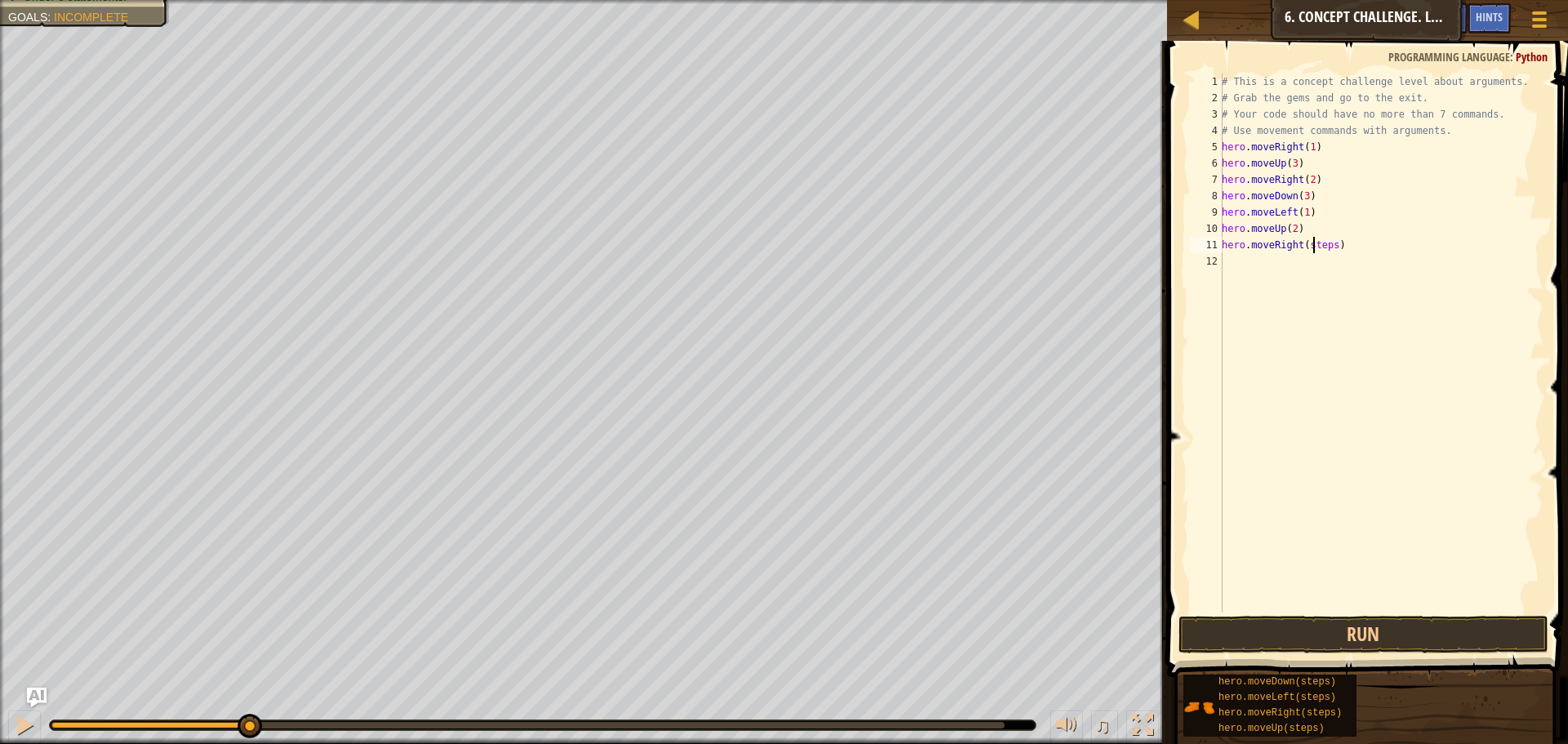
click at [1313, 238] on div "# This is a concept challenge level about arguments. # Grab the gems and go to …" at bounding box center [1380, 359] width 325 height 572
type textarea "hero.moveRight(3)"
click at [1383, 606] on div "# This is a concept challenge level about arguments. # Grab the gems and go to …" at bounding box center [1380, 359] width 325 height 572
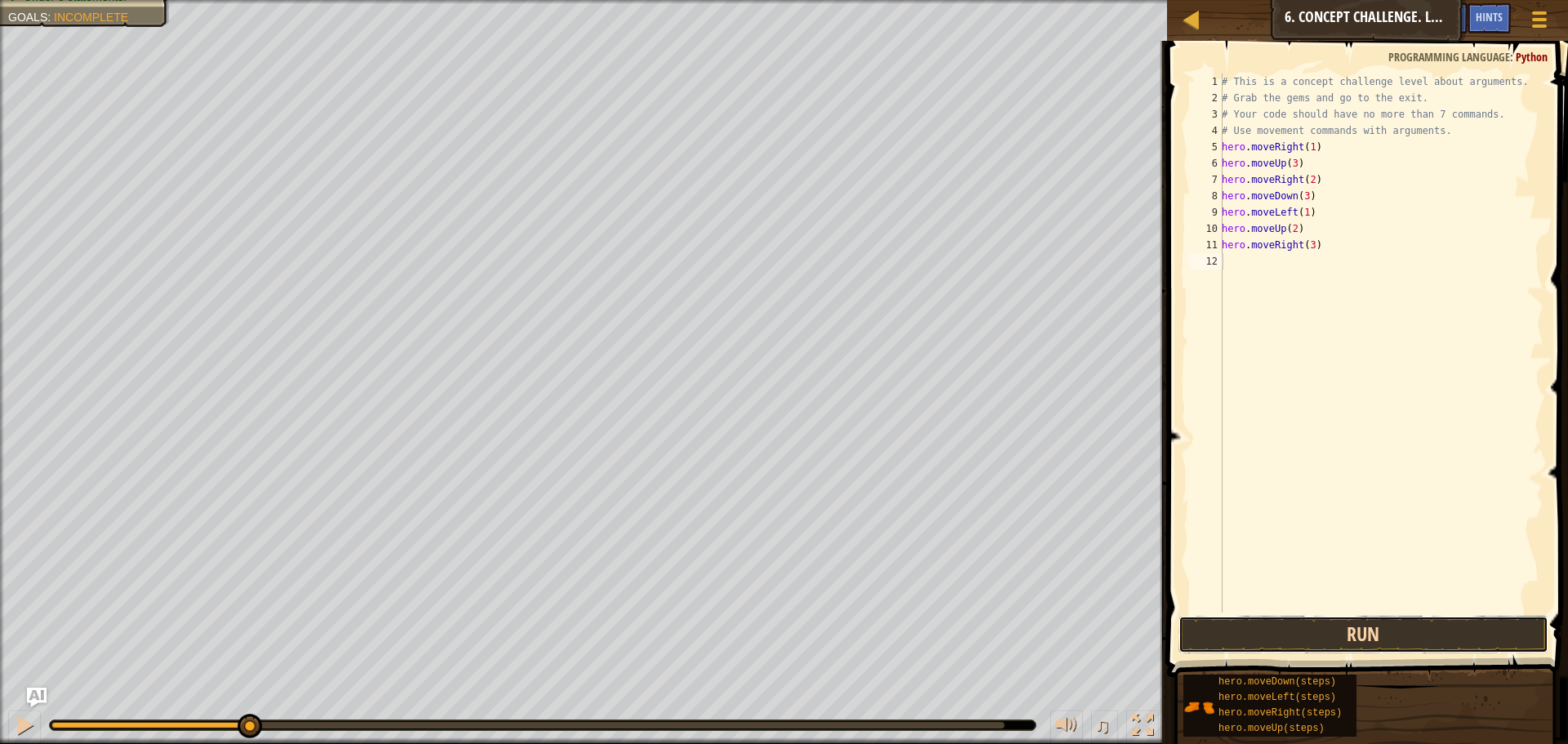
click at [1382, 627] on button "Run" at bounding box center [1363, 634] width 370 height 37
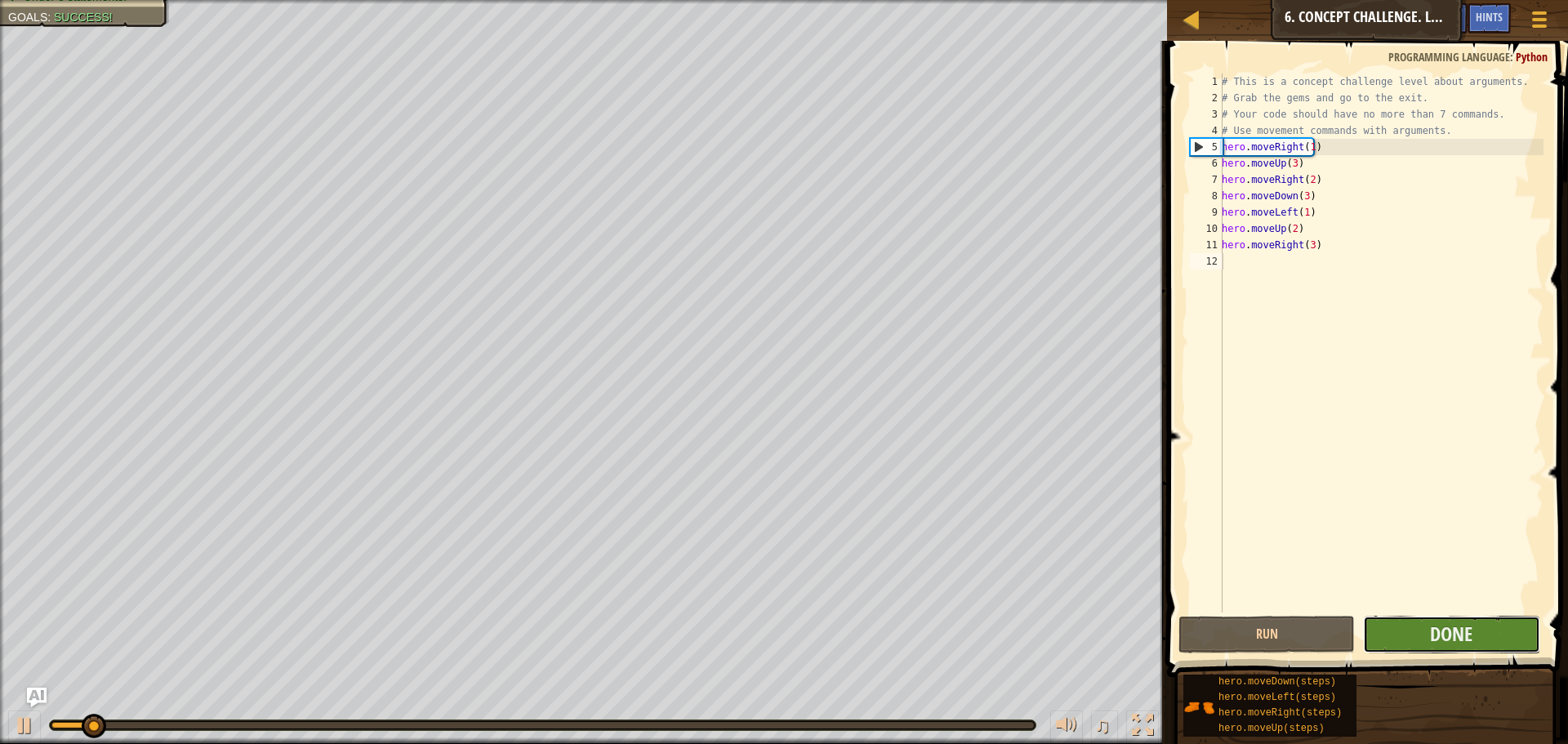
click at [1406, 632] on button "Done" at bounding box center [1451, 634] width 177 height 37
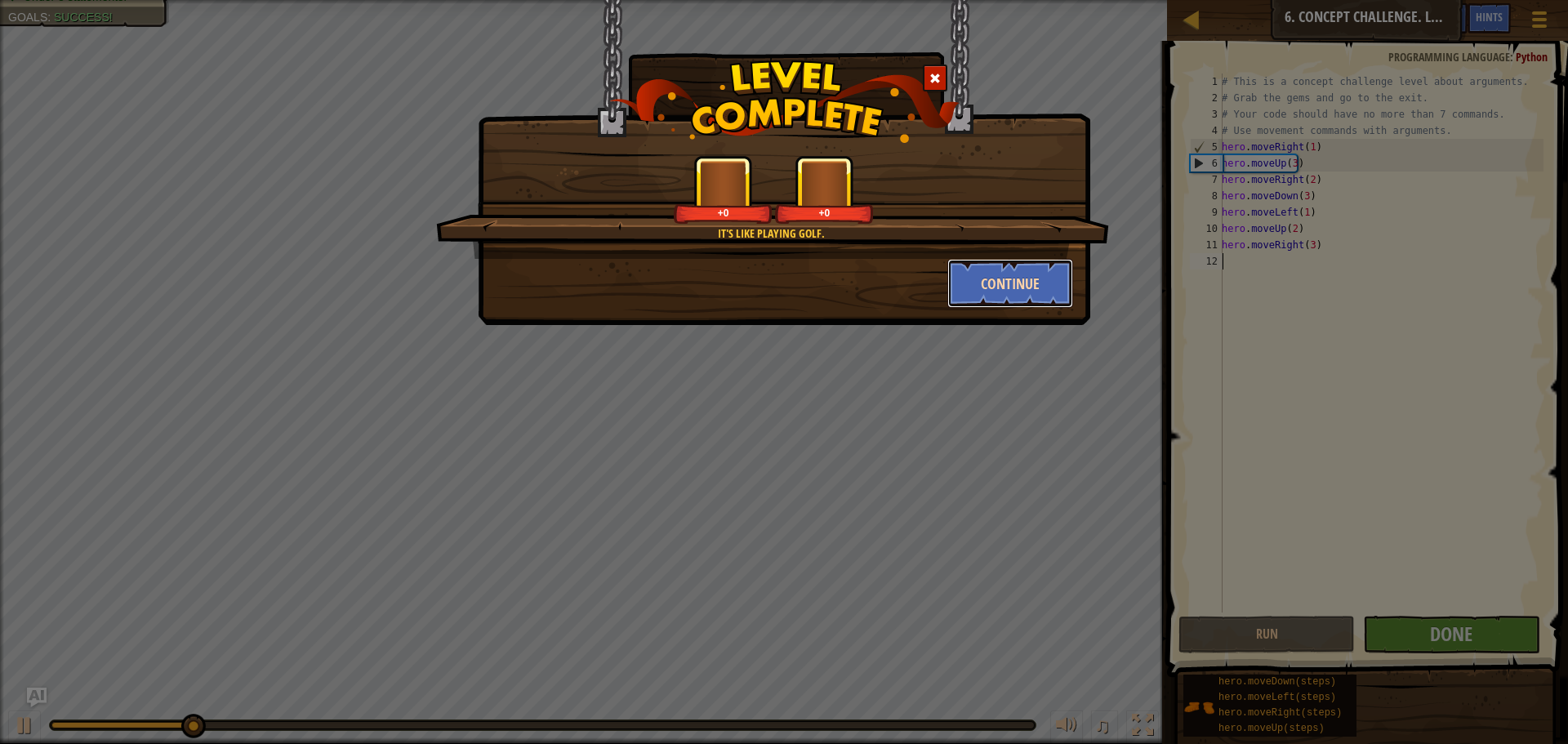
click at [1039, 277] on button "Continue" at bounding box center [1011, 283] width 127 height 49
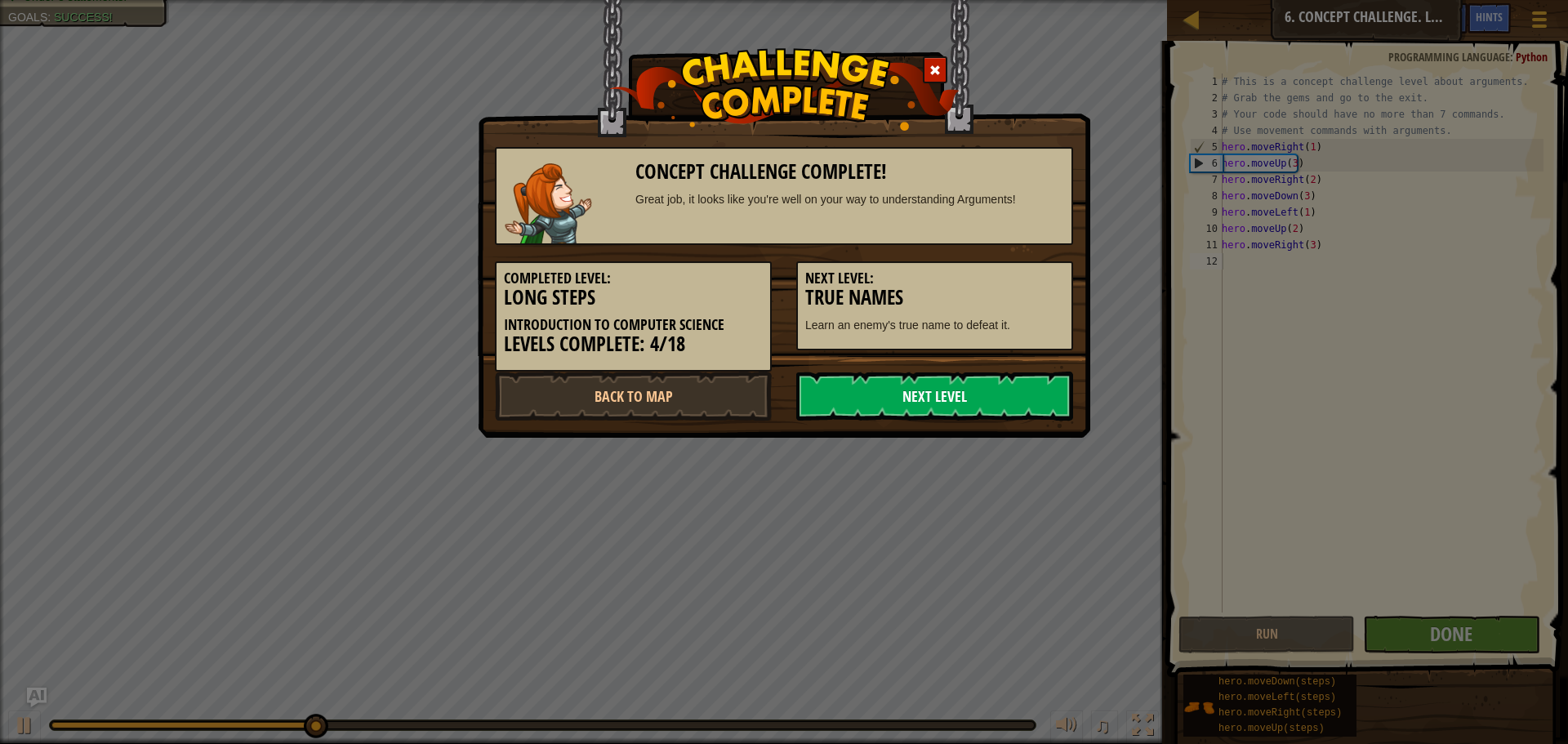
click at [964, 402] on link "Next Level" at bounding box center [935, 397] width 277 height 49
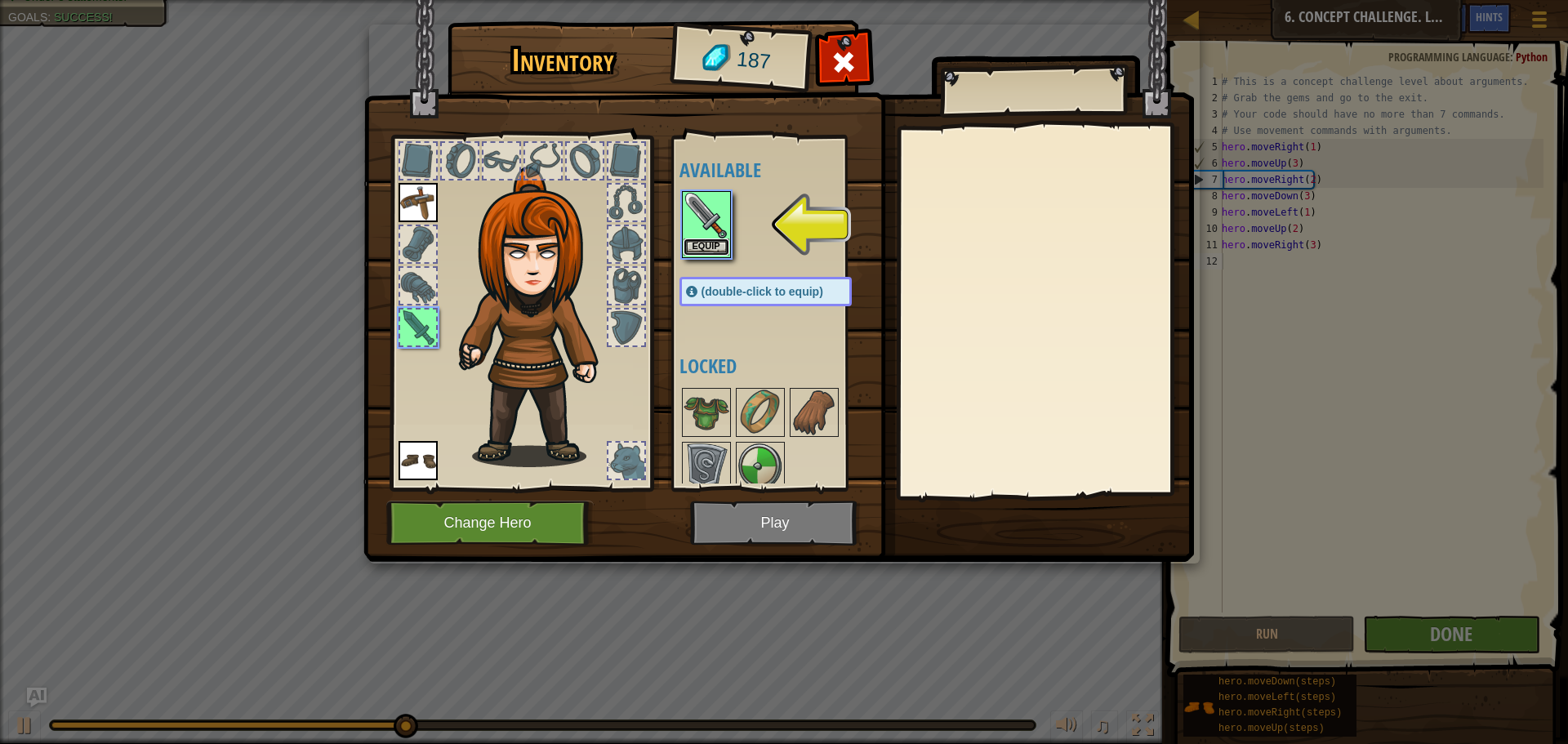
click at [708, 249] on button "Equip" at bounding box center [707, 247] width 46 height 17
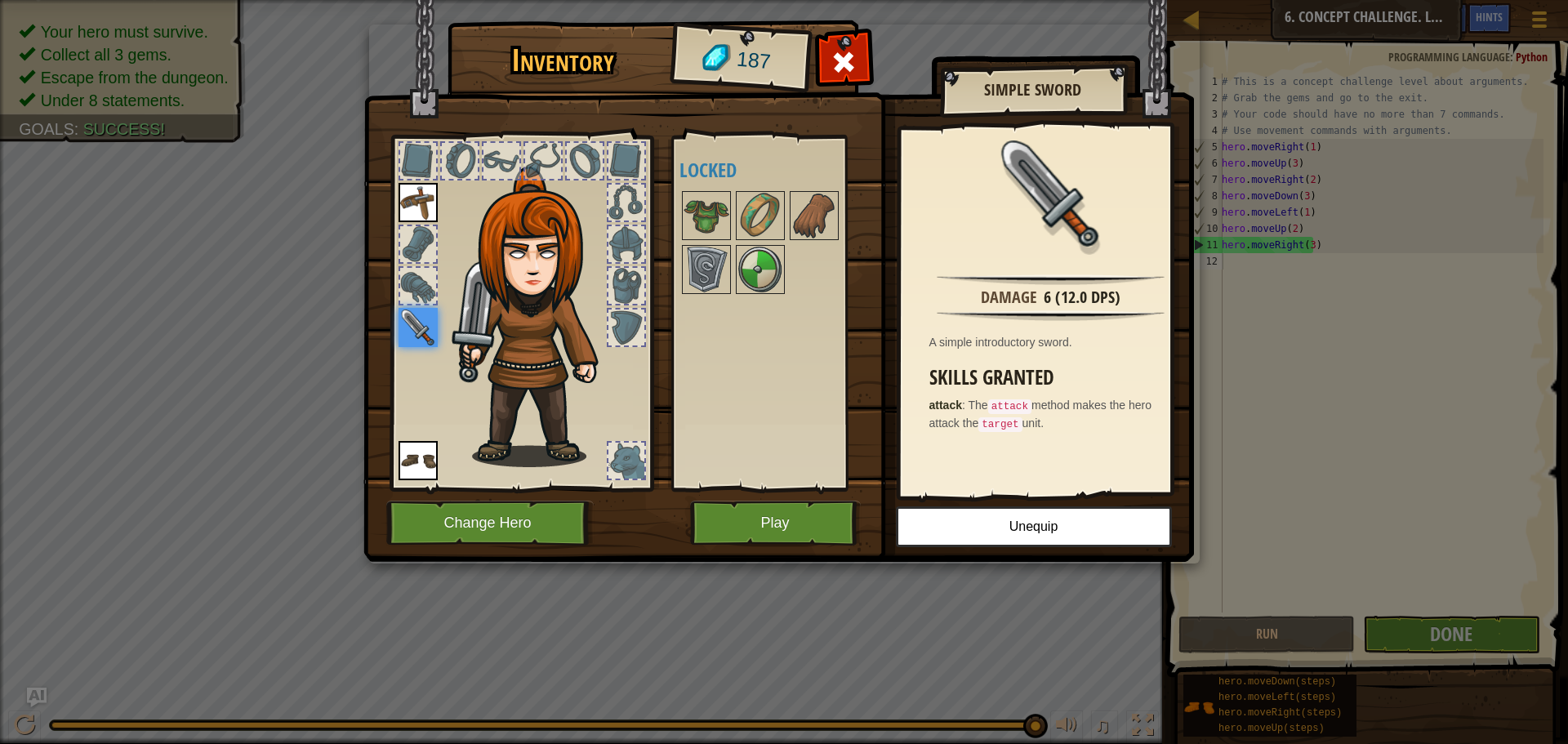
drag, startPoint x: 787, startPoint y: 238, endPoint x: 773, endPoint y: 309, distance: 72.4
click at [786, 240] on div at bounding box center [782, 243] width 205 height 108
click at [757, 277] on img at bounding box center [760, 270] width 46 height 46
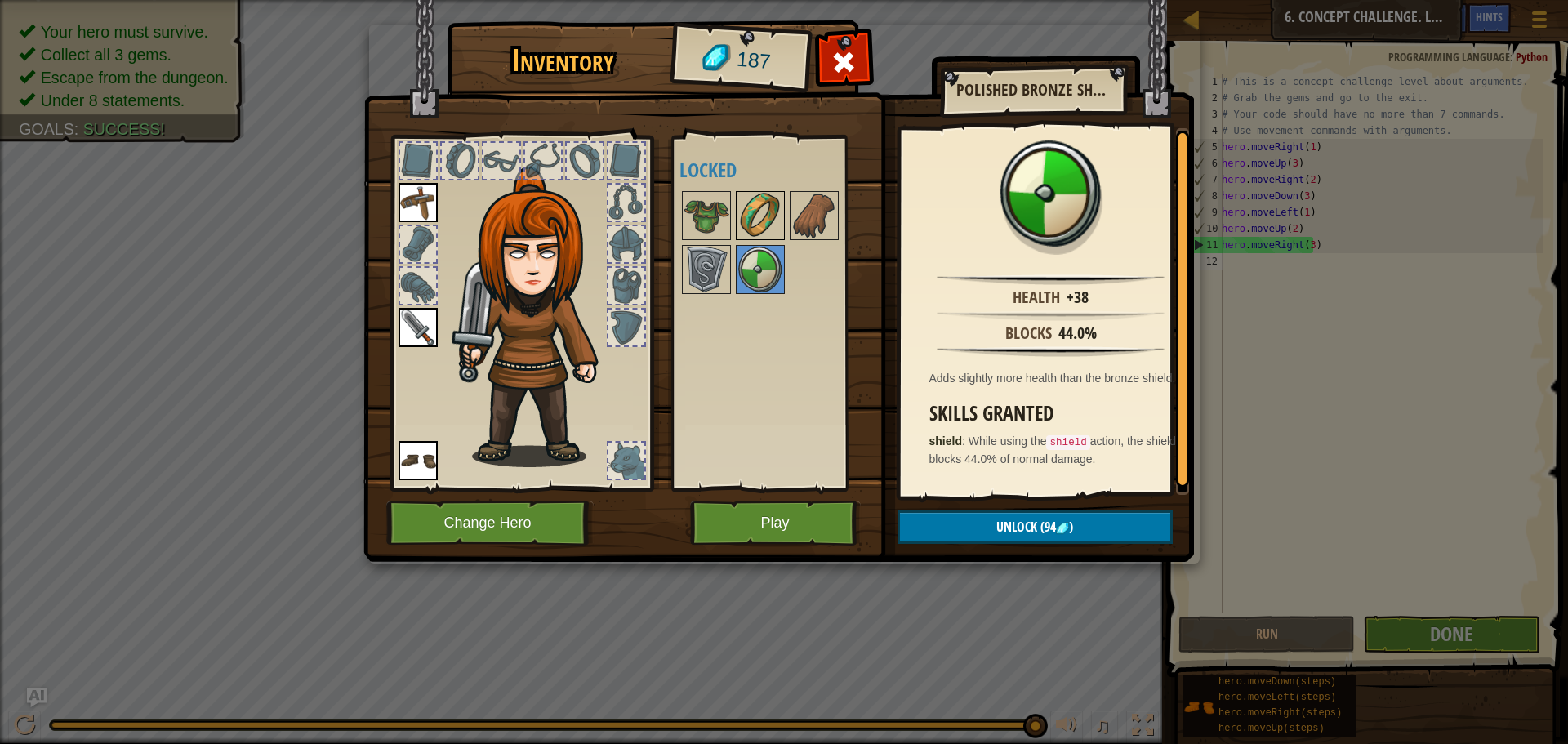
click at [741, 229] on img at bounding box center [760, 216] width 46 height 46
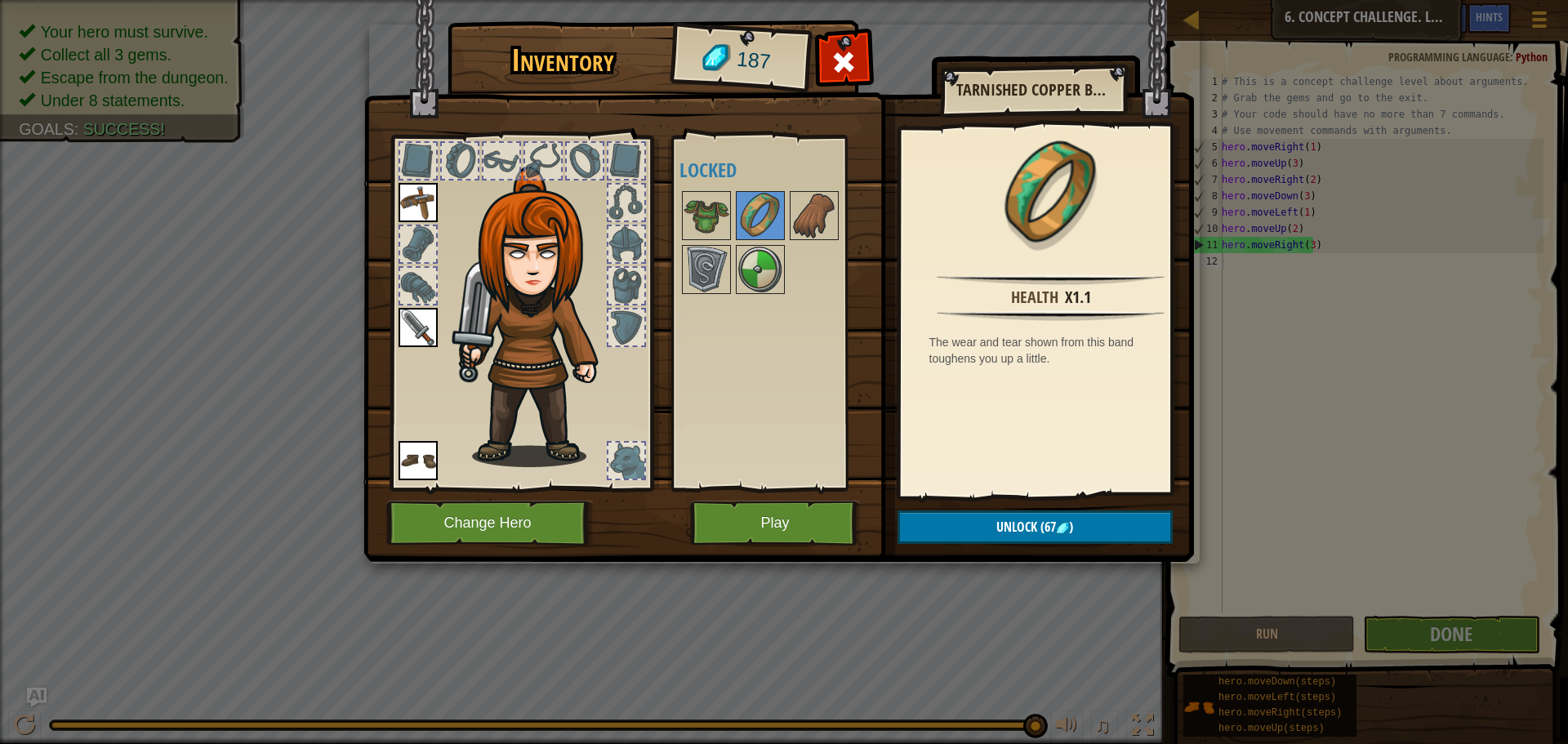
click at [735, 227] on div at bounding box center [760, 216] width 49 height 49
click at [734, 227] on div at bounding box center [782, 243] width 205 height 108
click at [718, 224] on img at bounding box center [707, 216] width 46 height 46
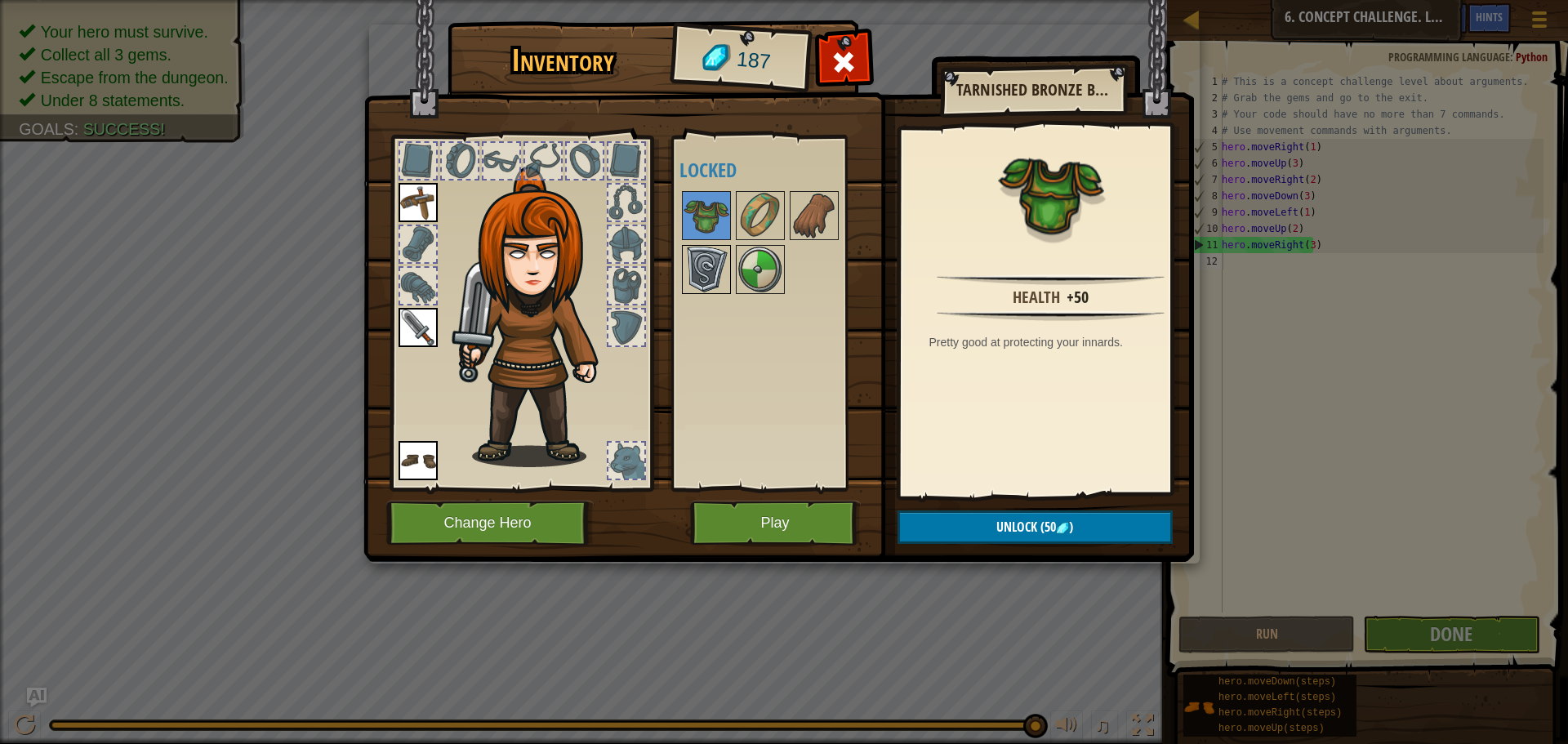
click at [688, 260] on img at bounding box center [707, 270] width 46 height 46
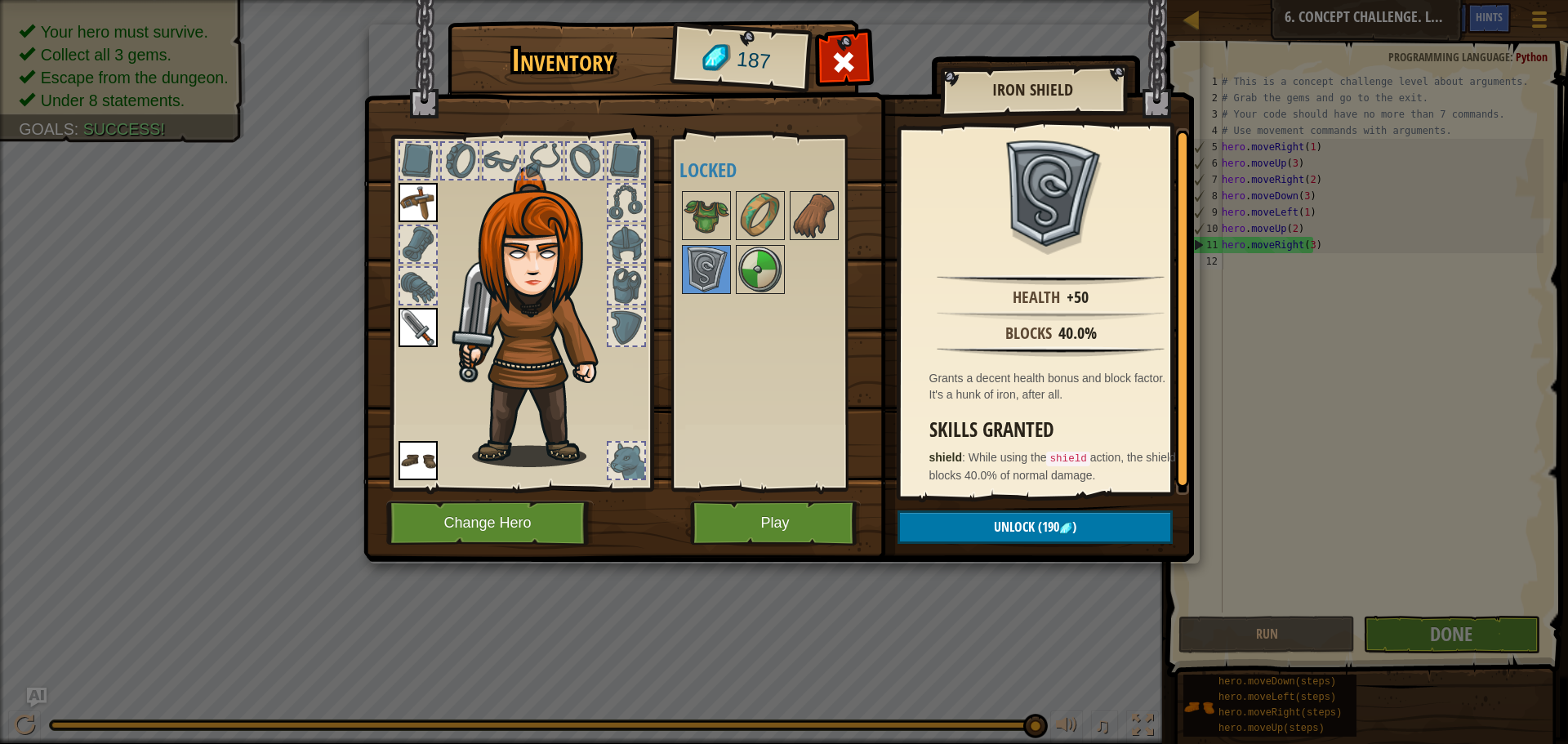
scroll to position [3, 0]
click at [814, 220] on img at bounding box center [814, 216] width 46 height 46
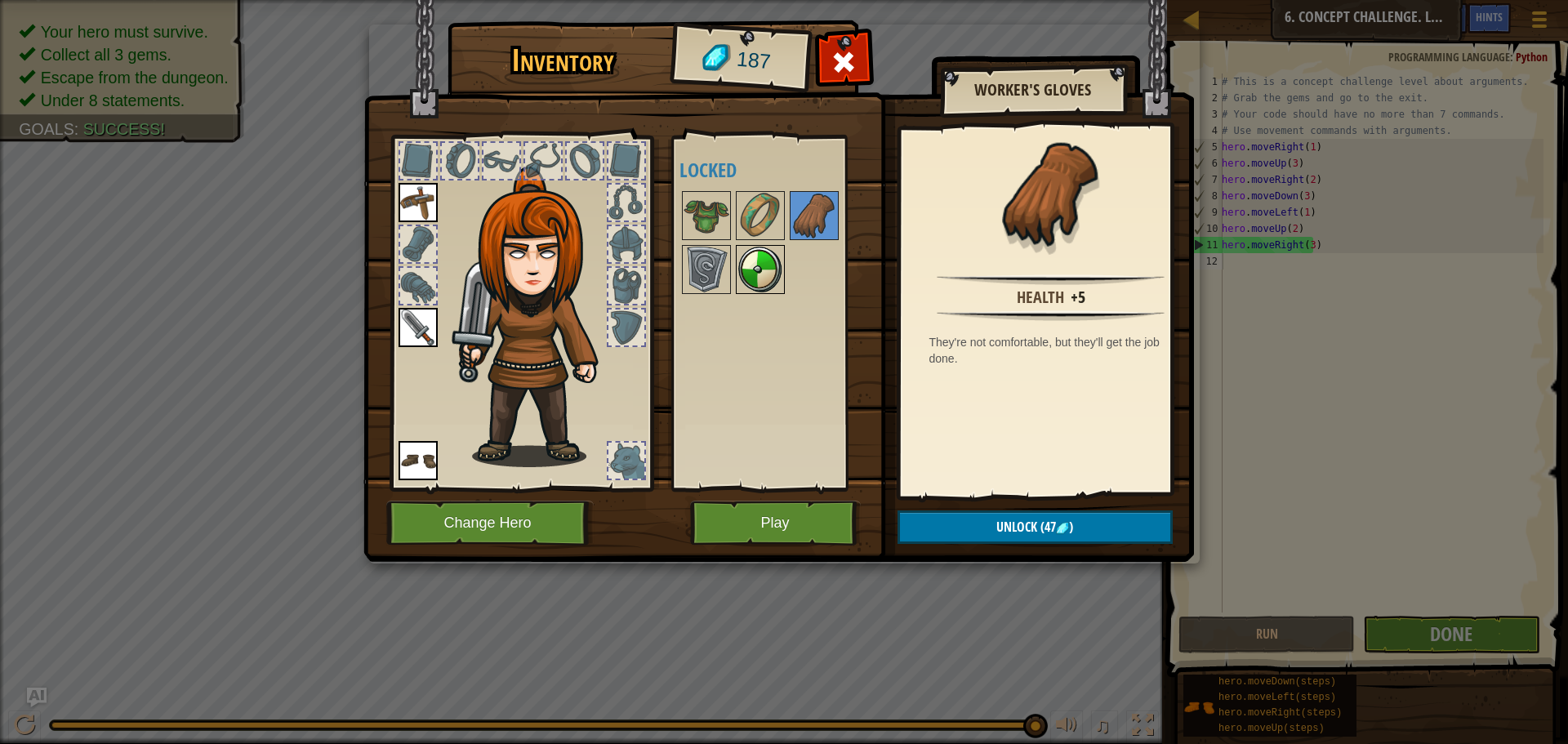
click at [774, 266] on img at bounding box center [760, 270] width 46 height 46
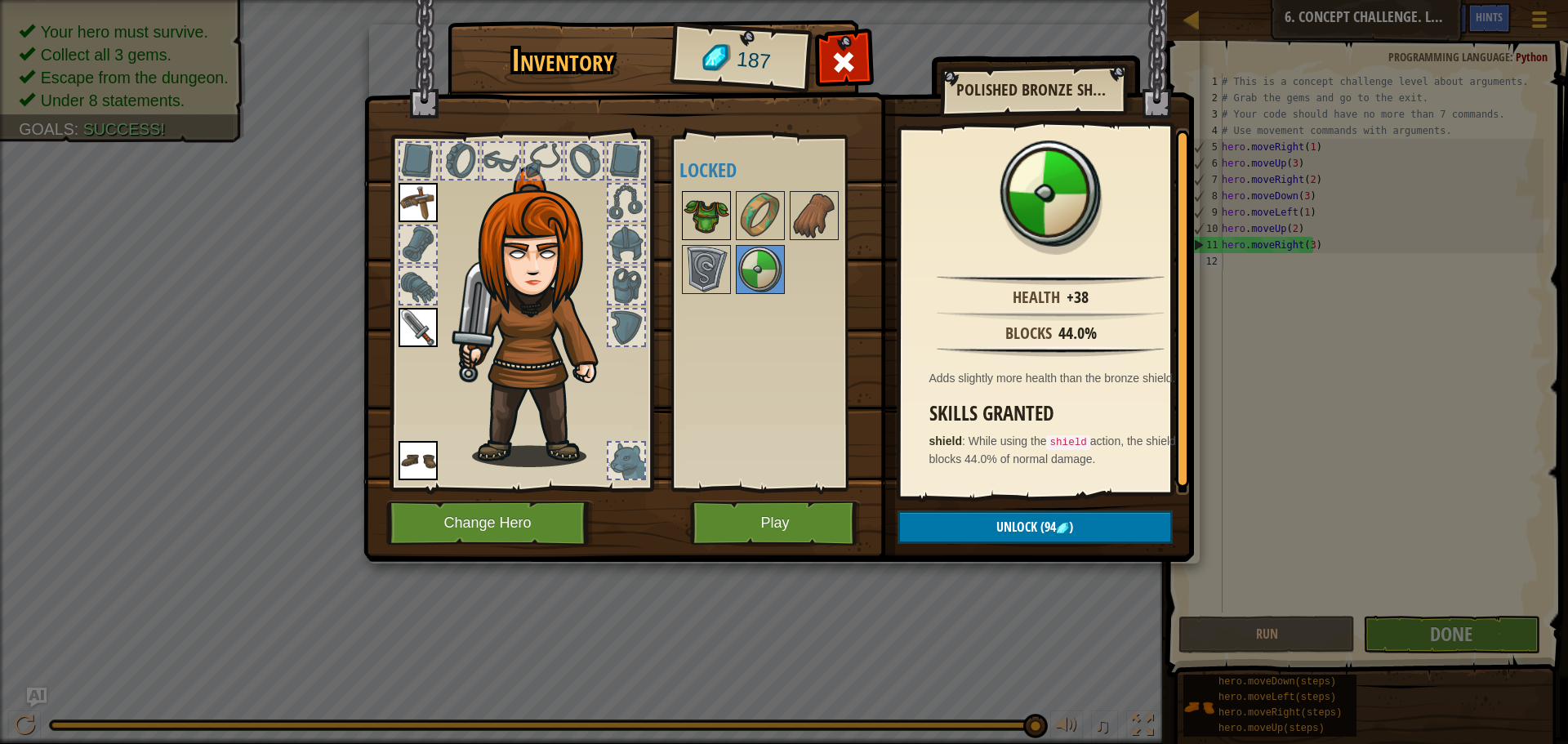
click at [711, 223] on img at bounding box center [707, 216] width 46 height 46
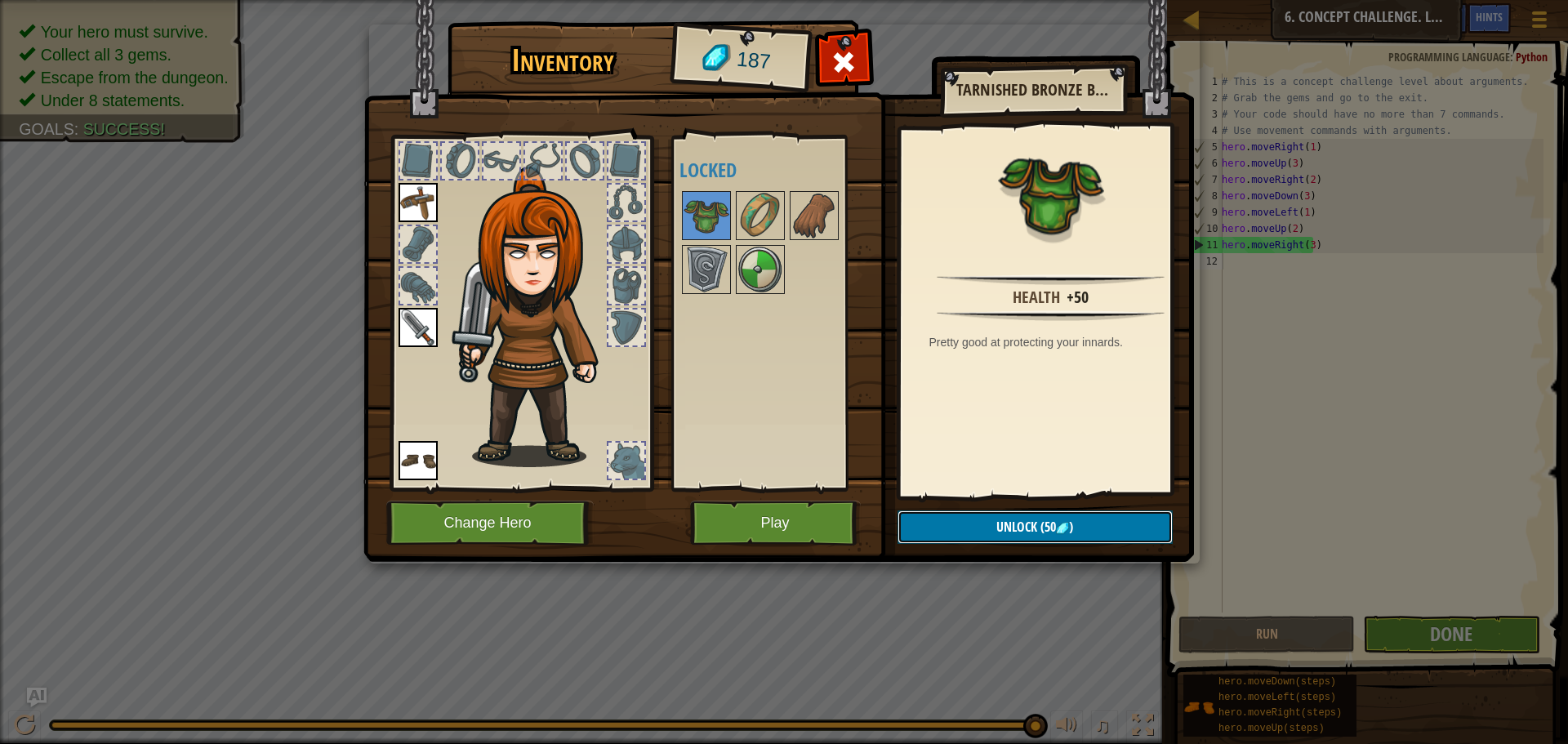
click at [998, 520] on span "Unlock" at bounding box center [1017, 527] width 41 height 18
click at [990, 527] on button "Confirm" at bounding box center [1035, 528] width 276 height 34
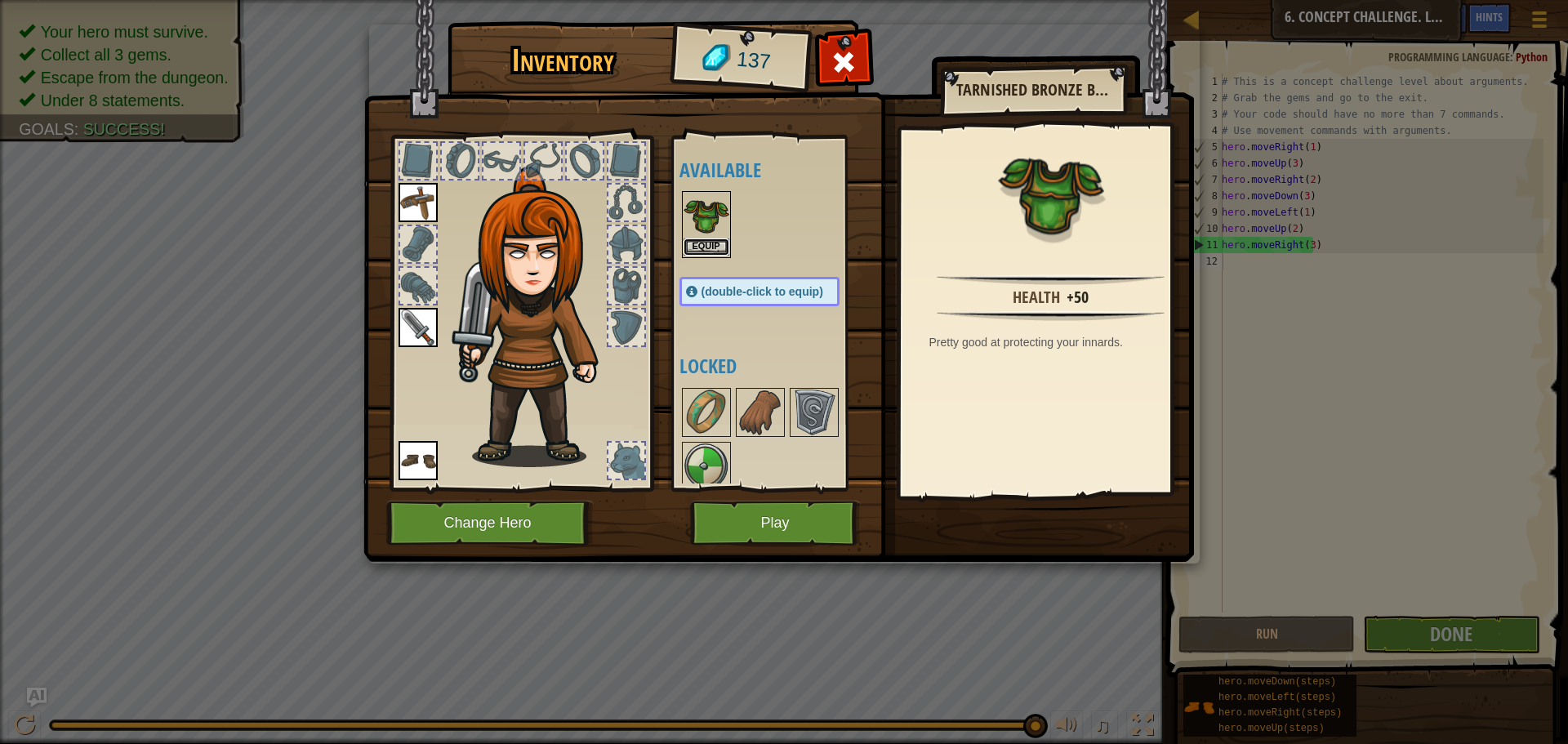
click at [708, 240] on button "Equip" at bounding box center [707, 247] width 46 height 17
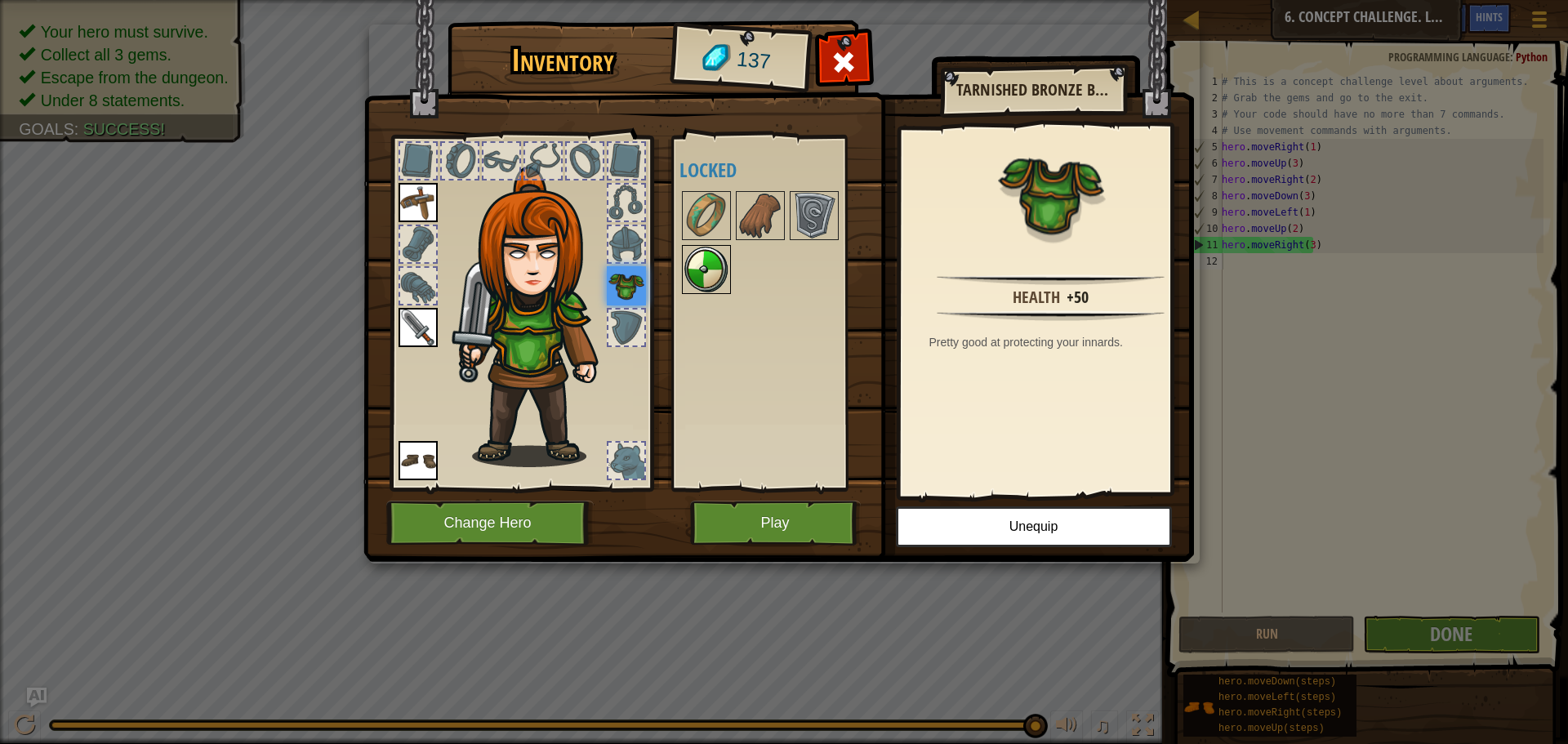
click at [725, 269] on img at bounding box center [707, 270] width 46 height 46
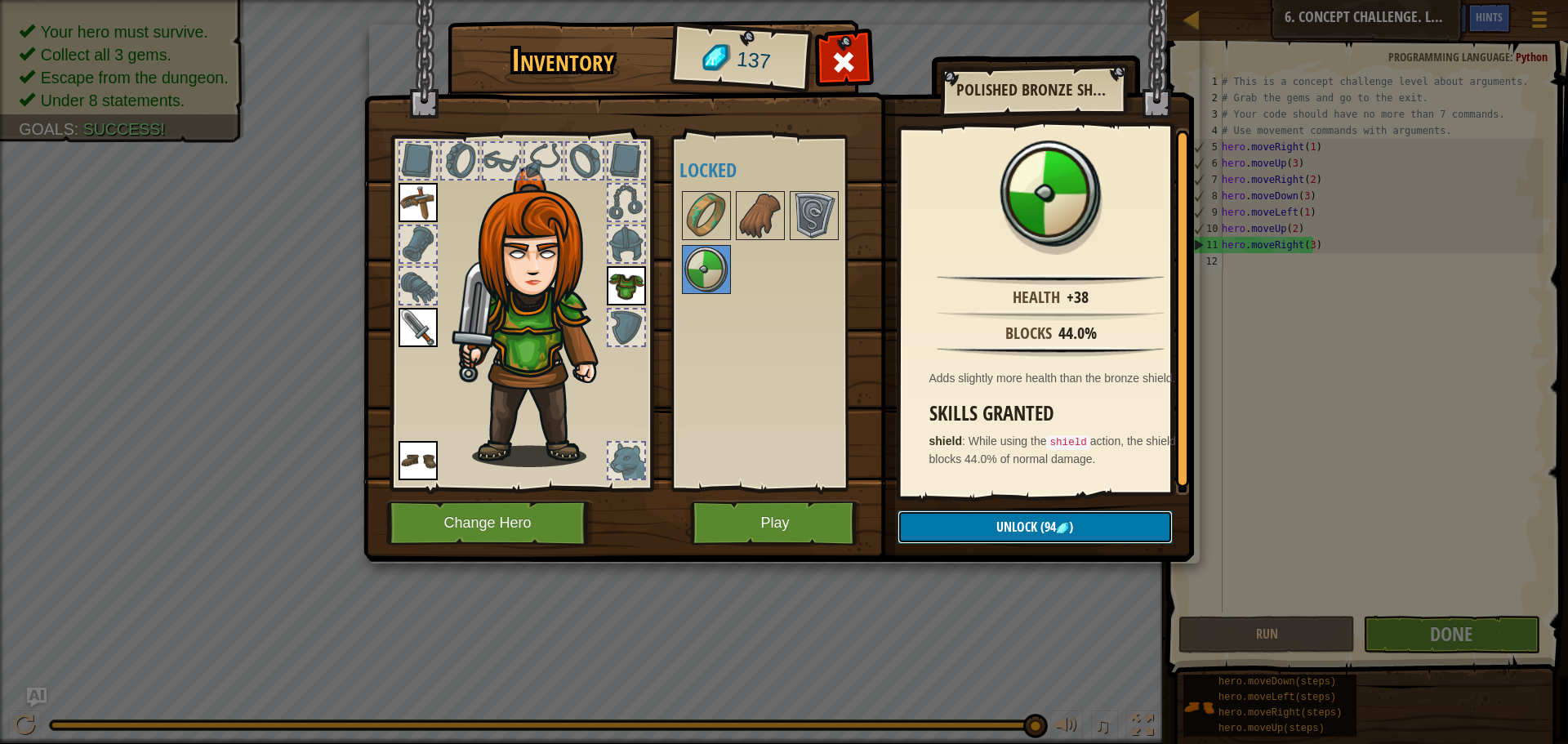
click at [995, 530] on button "Unlock (94 )" at bounding box center [1035, 528] width 276 height 34
click at [964, 523] on button "Confirm" at bounding box center [1035, 528] width 276 height 34
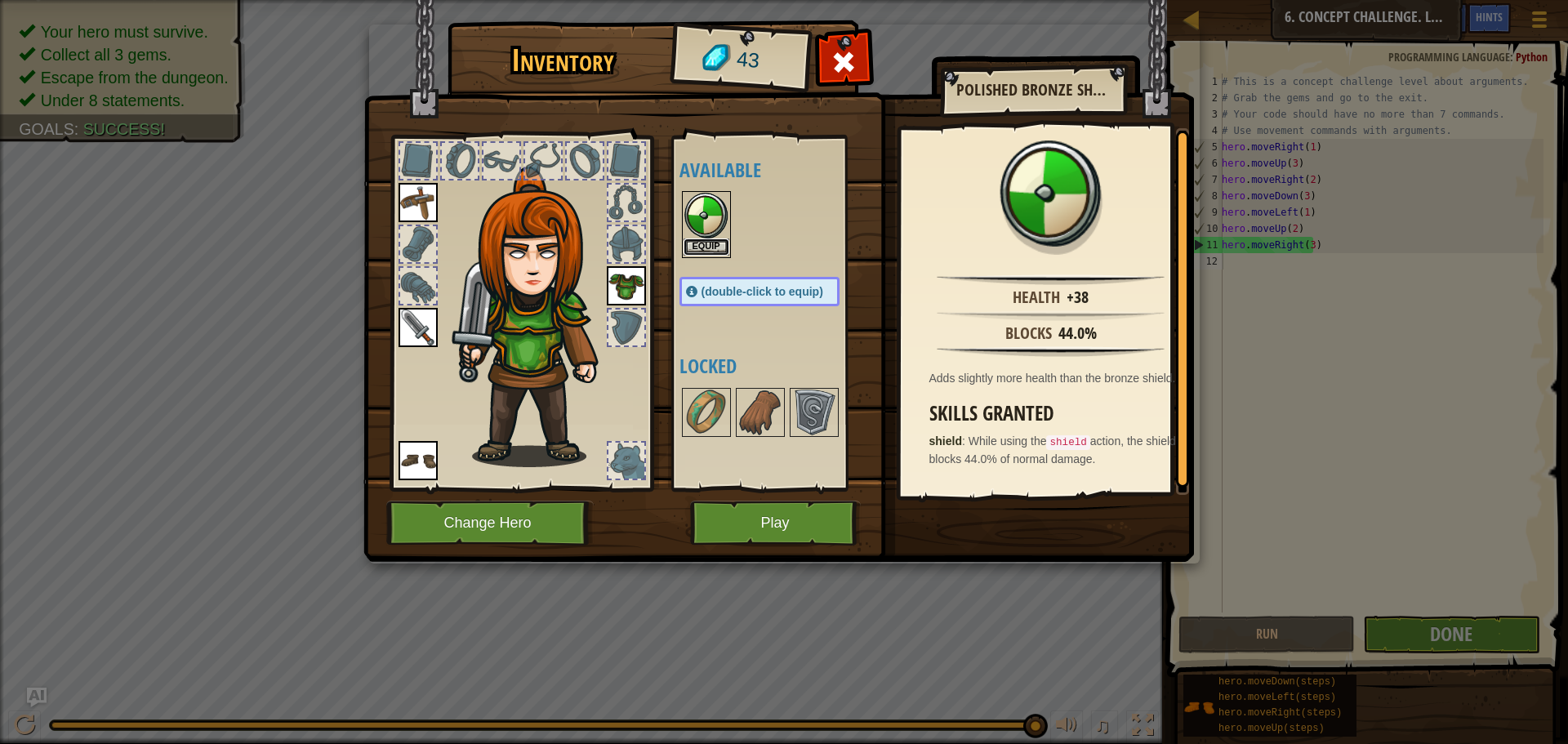
click at [700, 243] on button "Equip" at bounding box center [707, 247] width 46 height 17
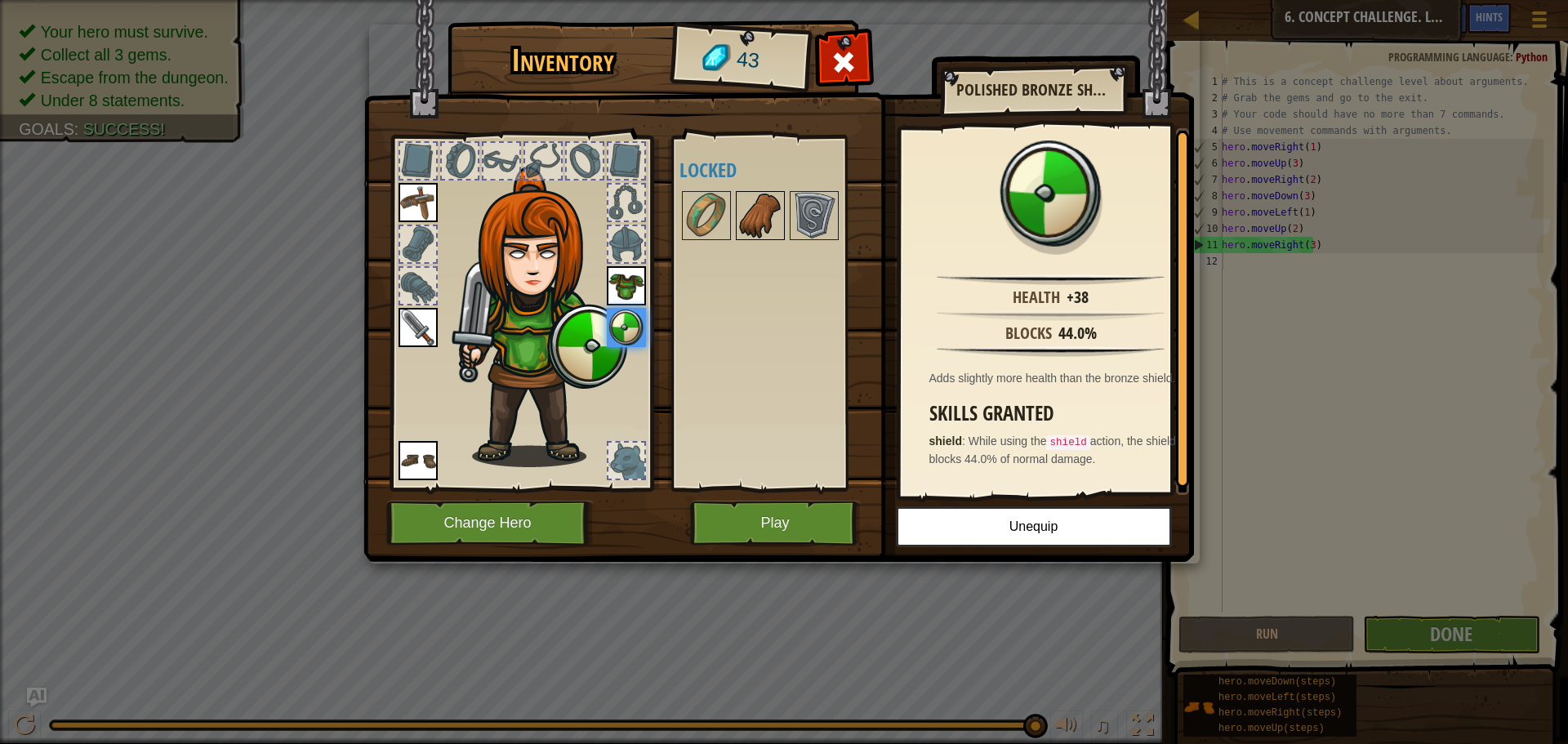
click at [773, 221] on img at bounding box center [760, 216] width 46 height 46
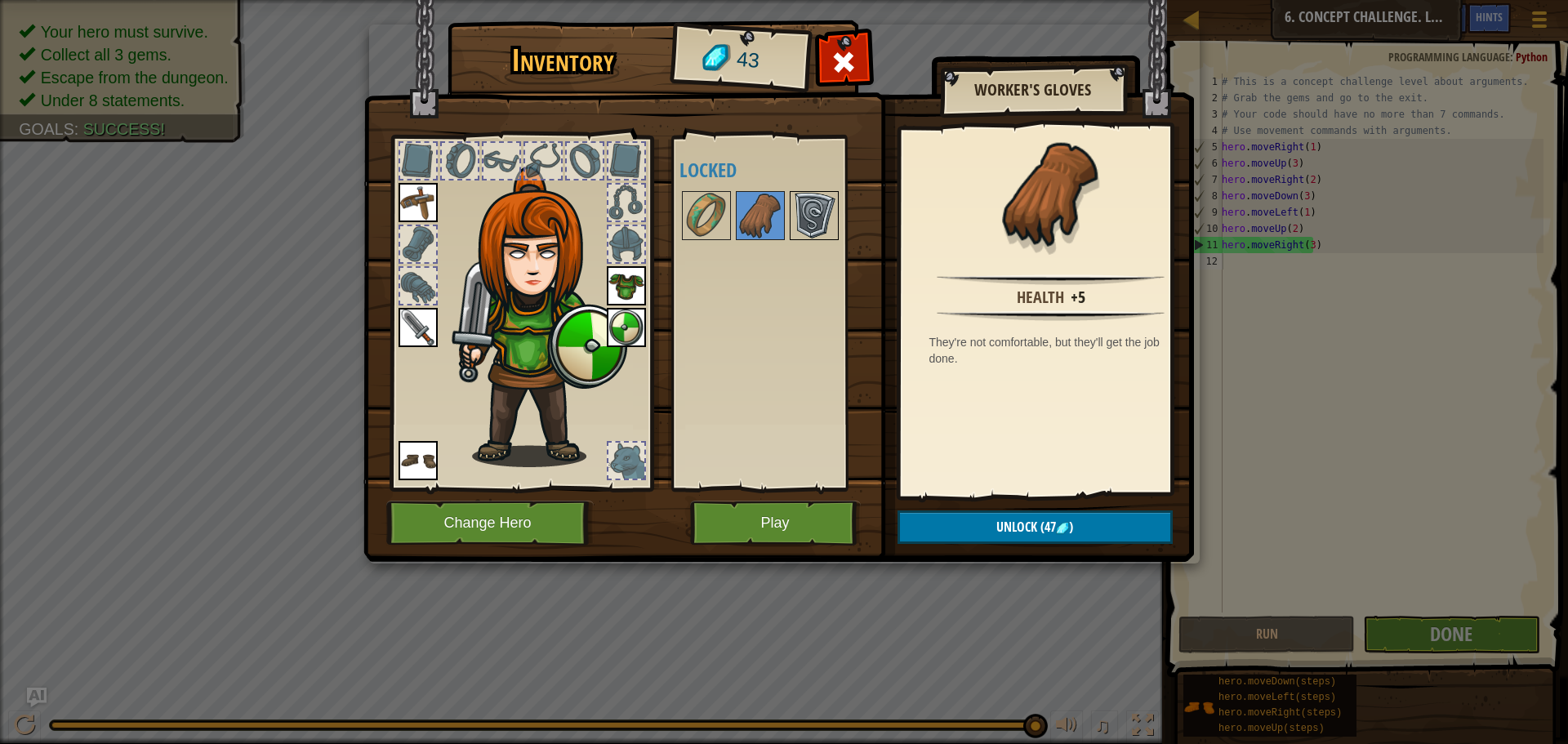
click at [800, 220] on img at bounding box center [814, 216] width 46 height 46
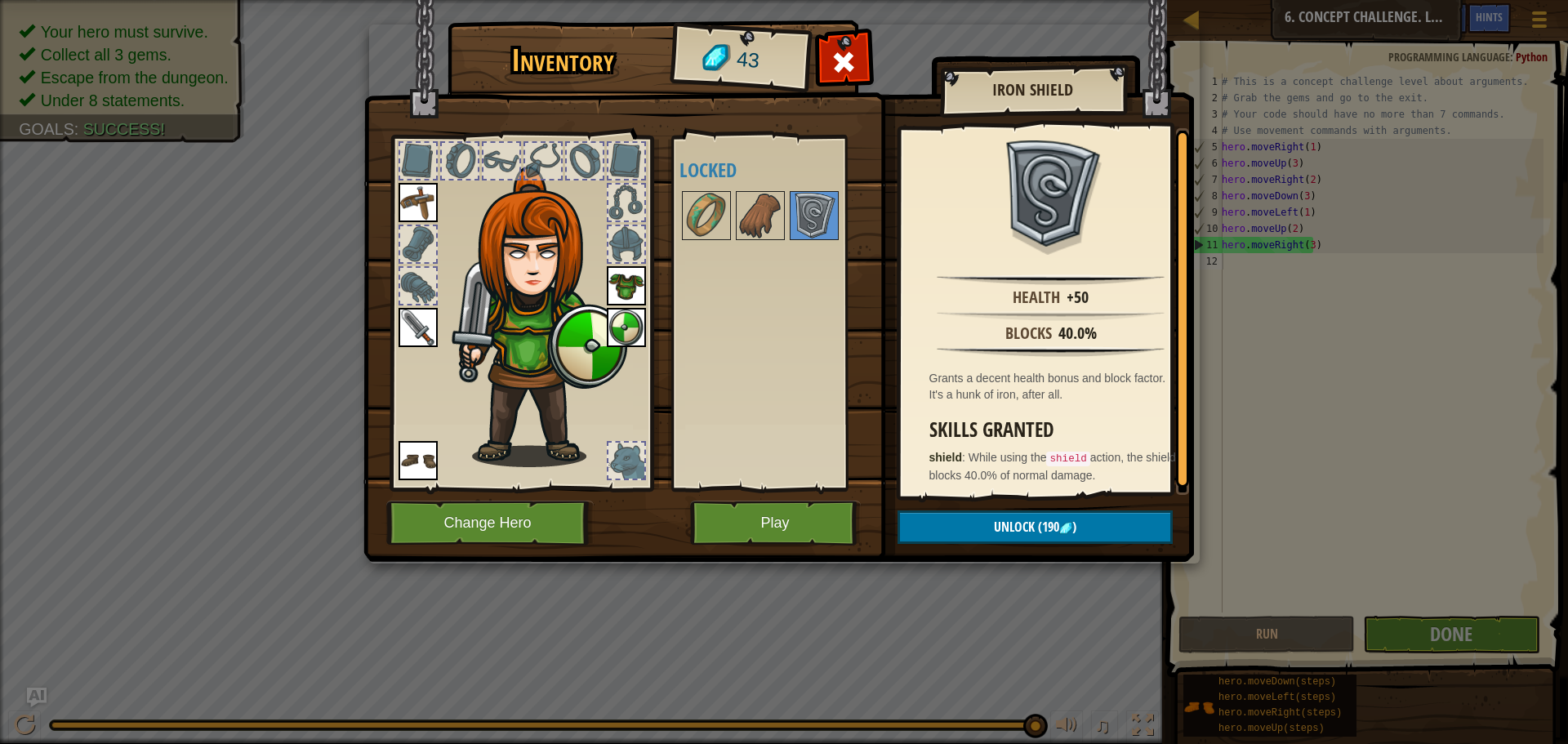
click at [717, 243] on div "Available Equip Equip Equip Equip Equip (double-click to equip) Locked" at bounding box center [776, 313] width 193 height 341
click at [730, 225] on div at bounding box center [707, 216] width 49 height 49
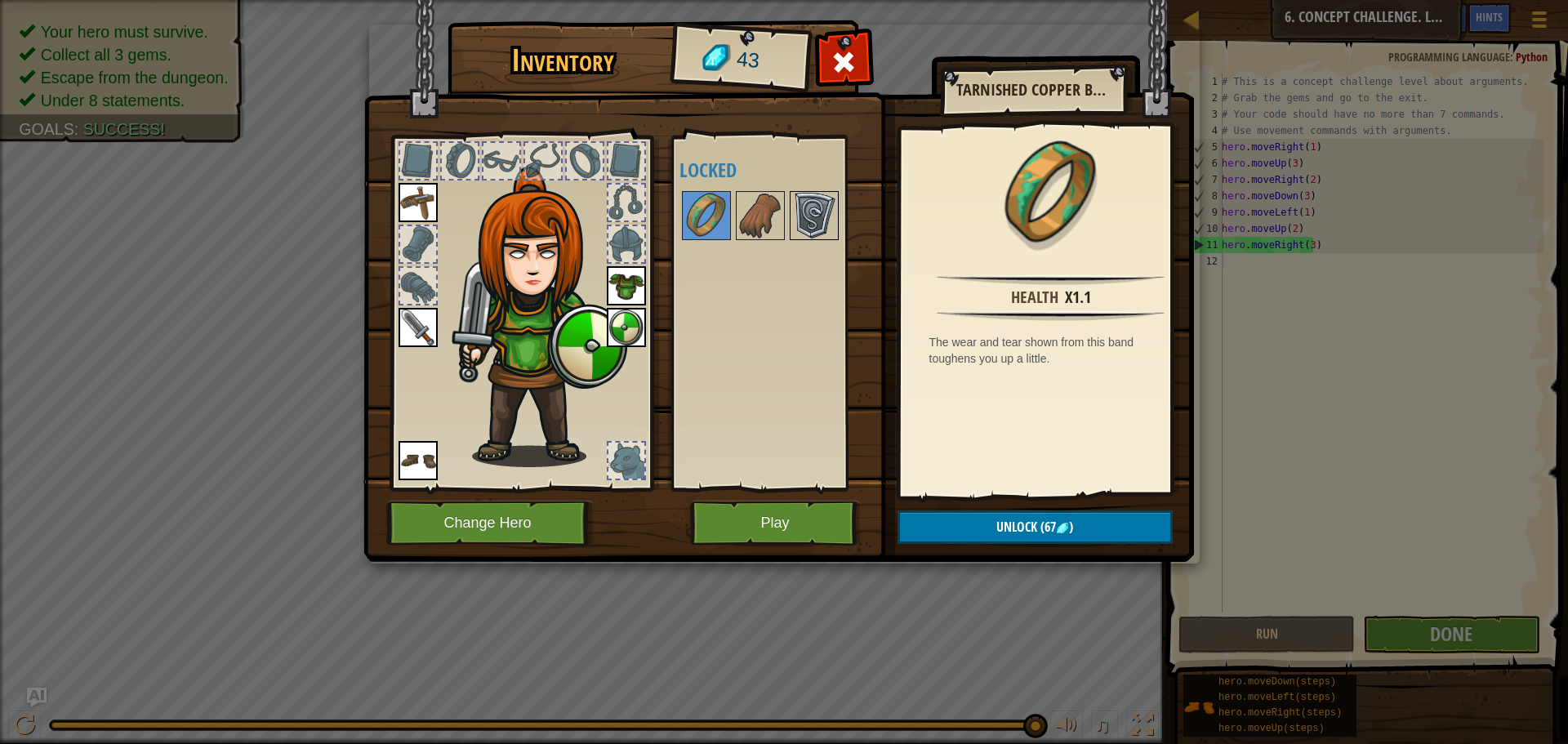
click at [795, 204] on img at bounding box center [814, 216] width 46 height 46
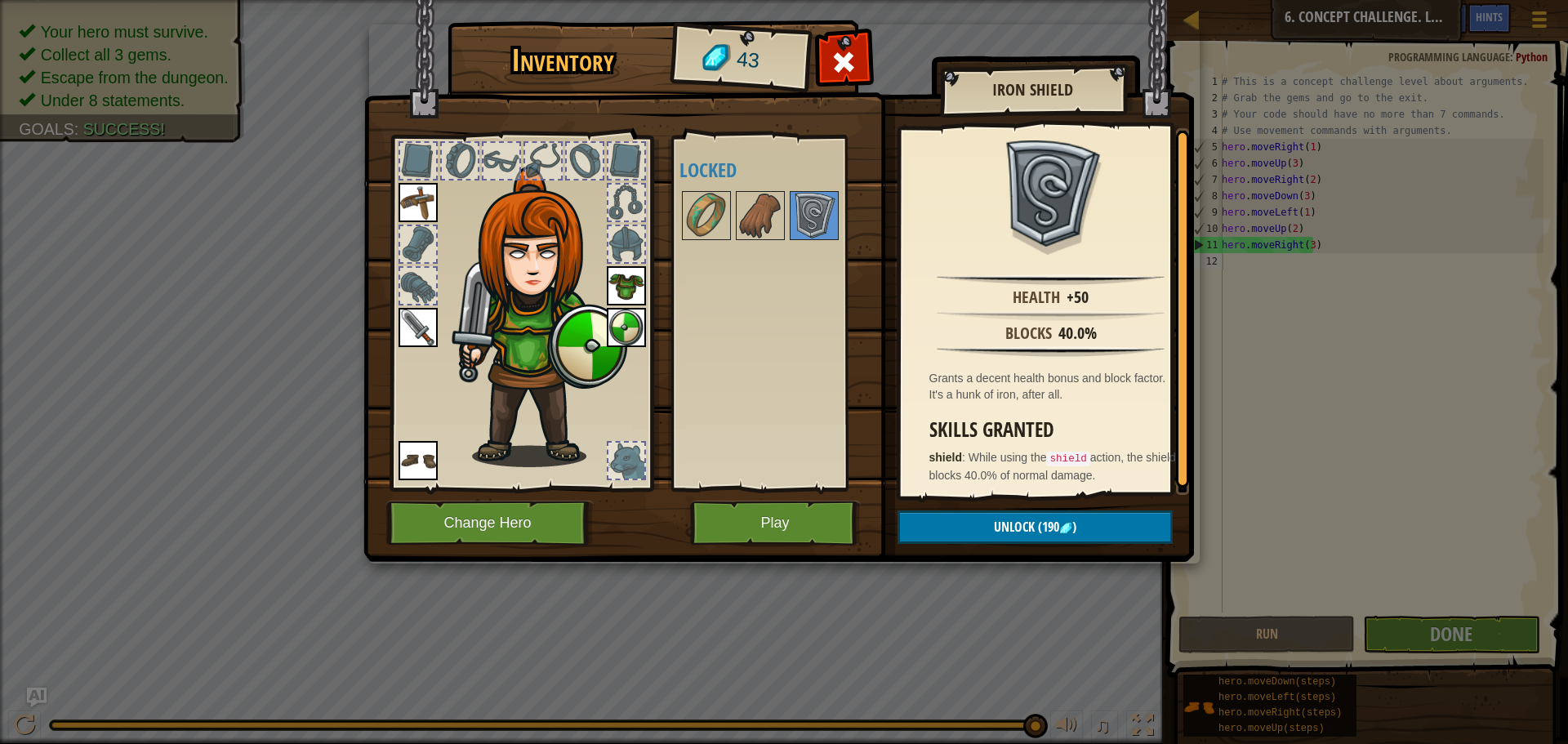
click at [611, 327] on img at bounding box center [626, 327] width 39 height 39
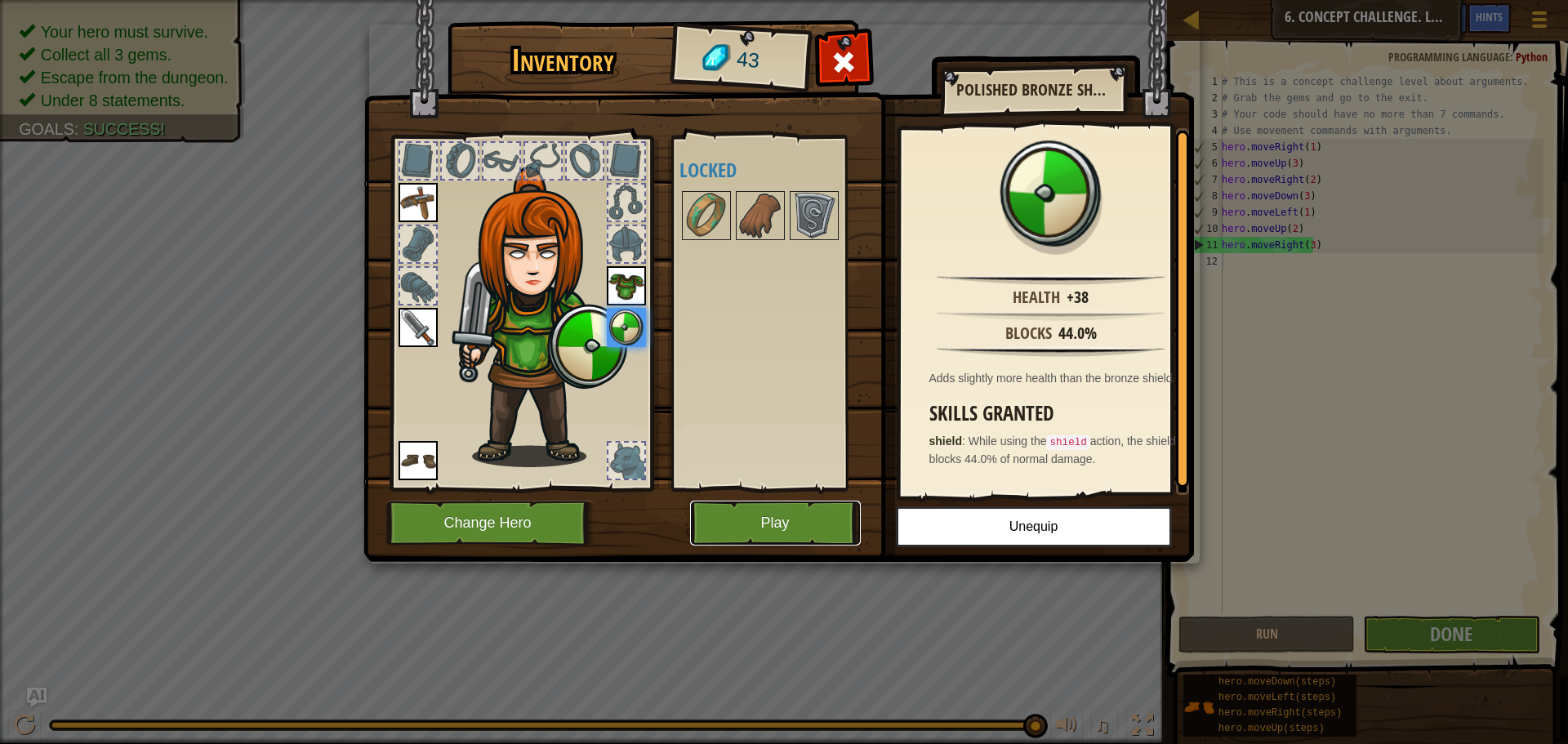
click at [752, 528] on button "Play" at bounding box center [775, 522] width 171 height 45
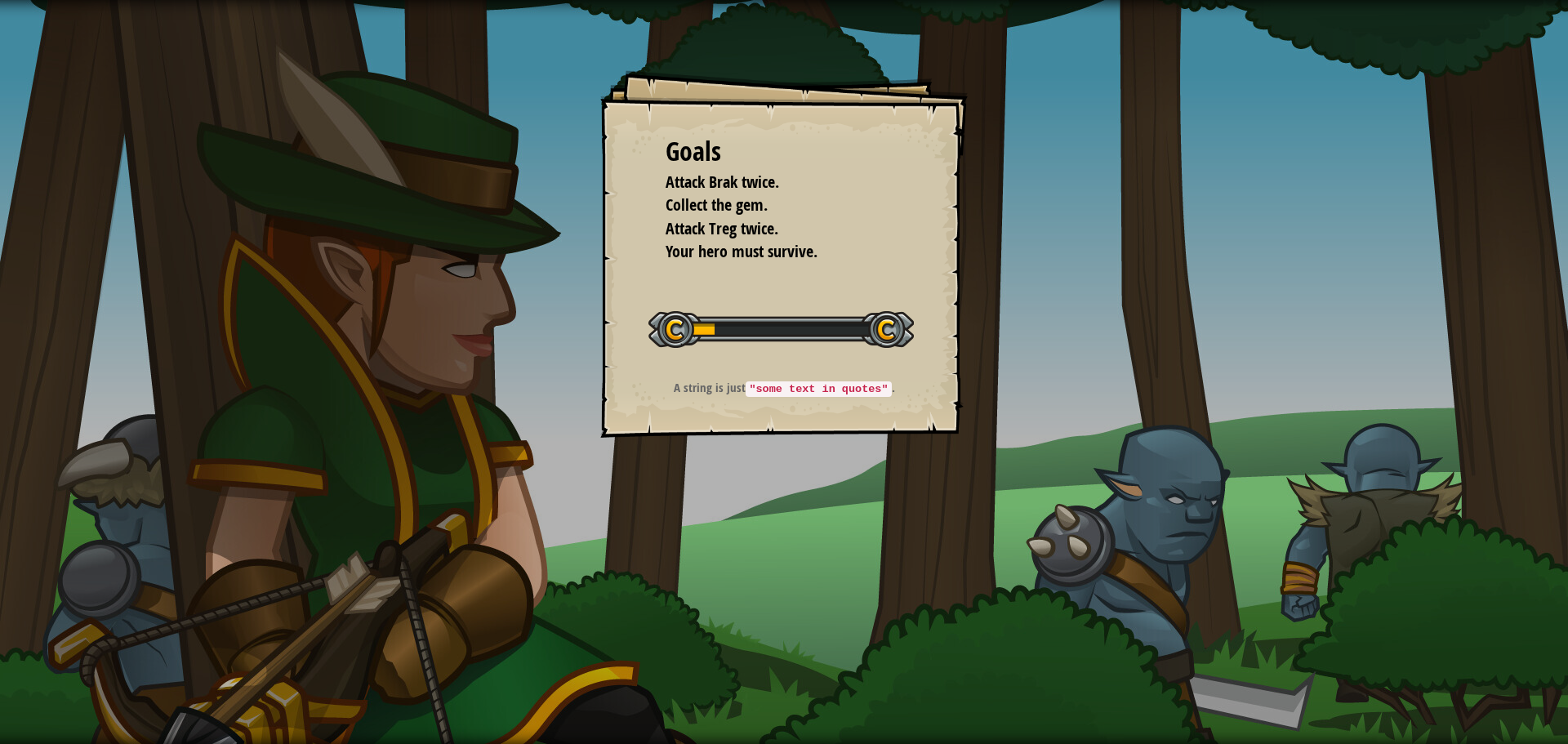
click at [765, 402] on div "A string is just "some text in quotes" ." at bounding box center [784, 391] width 327 height 26
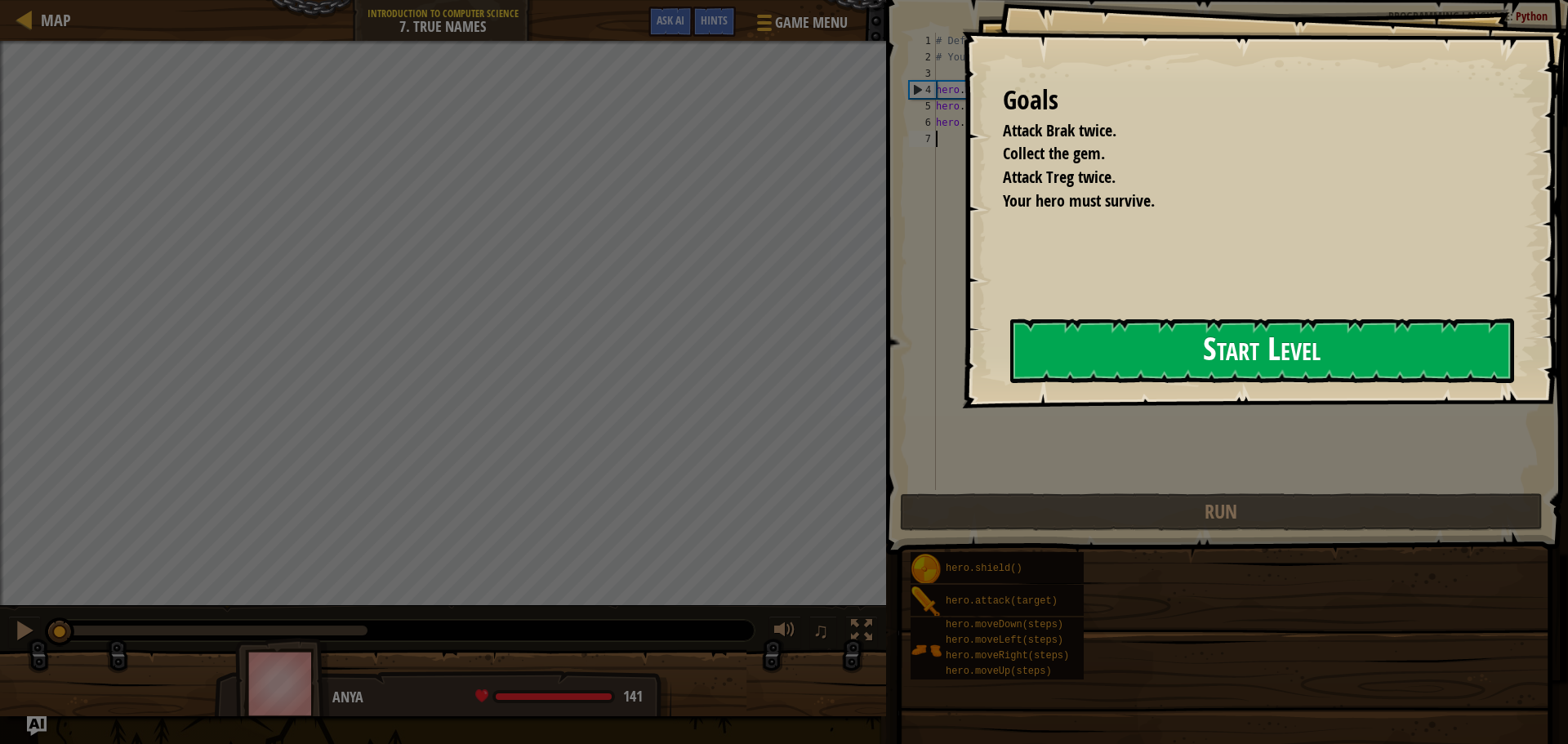
drag, startPoint x: 928, startPoint y: 391, endPoint x: 952, endPoint y: 379, distance: 26.8
click at [1010, 383] on button "Start Level" at bounding box center [1262, 351] width 504 height 64
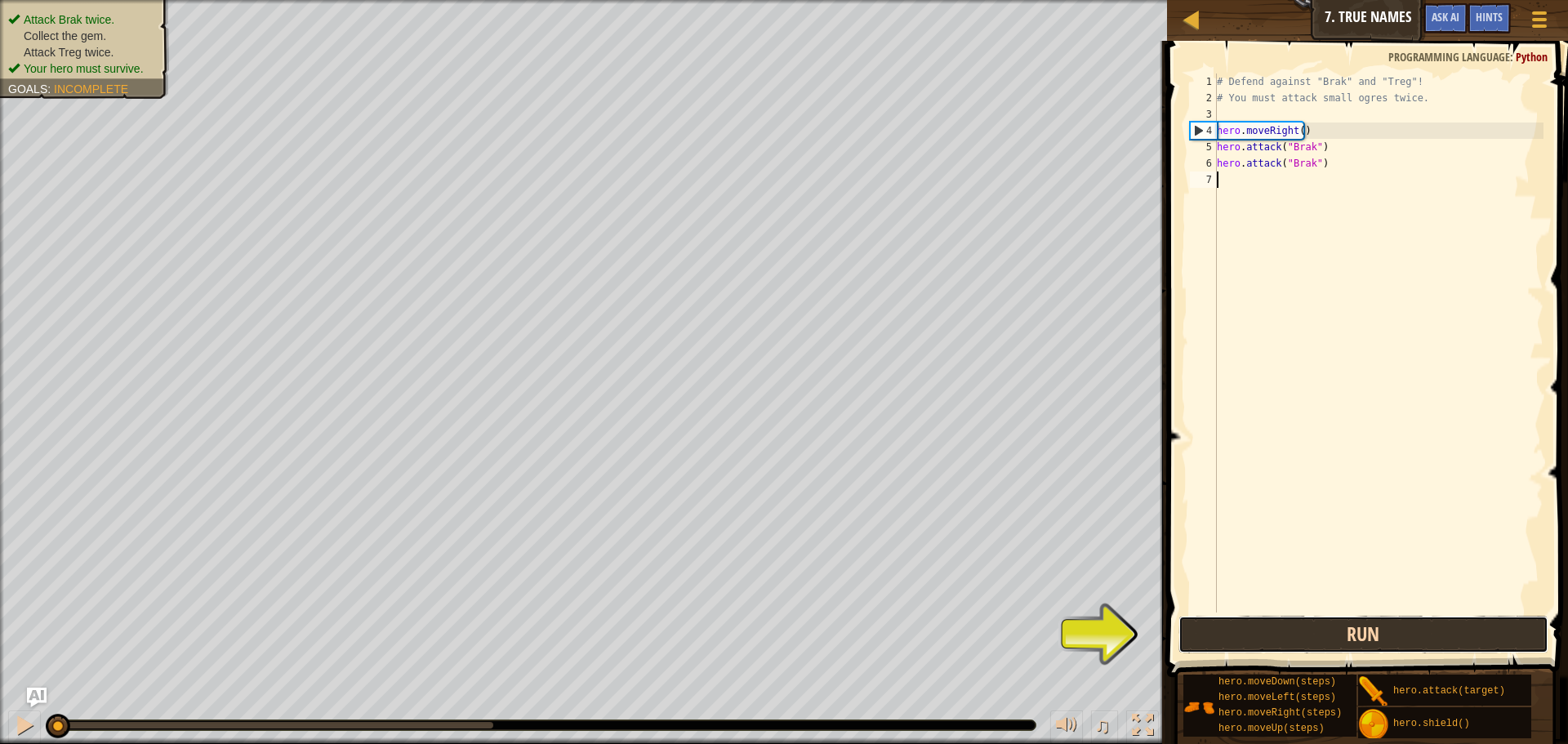
click at [1292, 627] on button "Run" at bounding box center [1363, 634] width 370 height 37
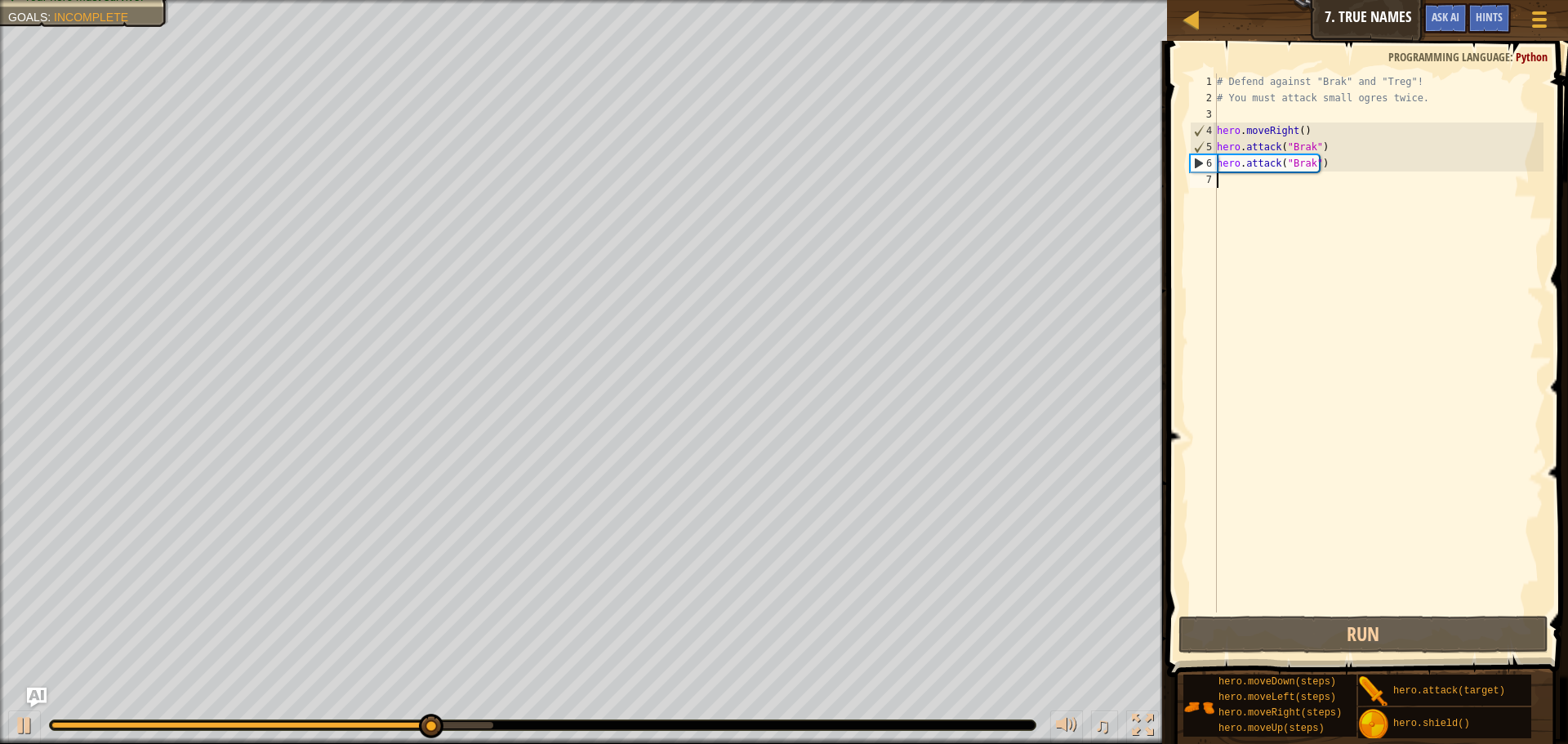
click at [1260, 199] on div "# Defend against "Brak" and "Treg"! # You must attack small ogres twice. hero .…" at bounding box center [1379, 359] width 330 height 572
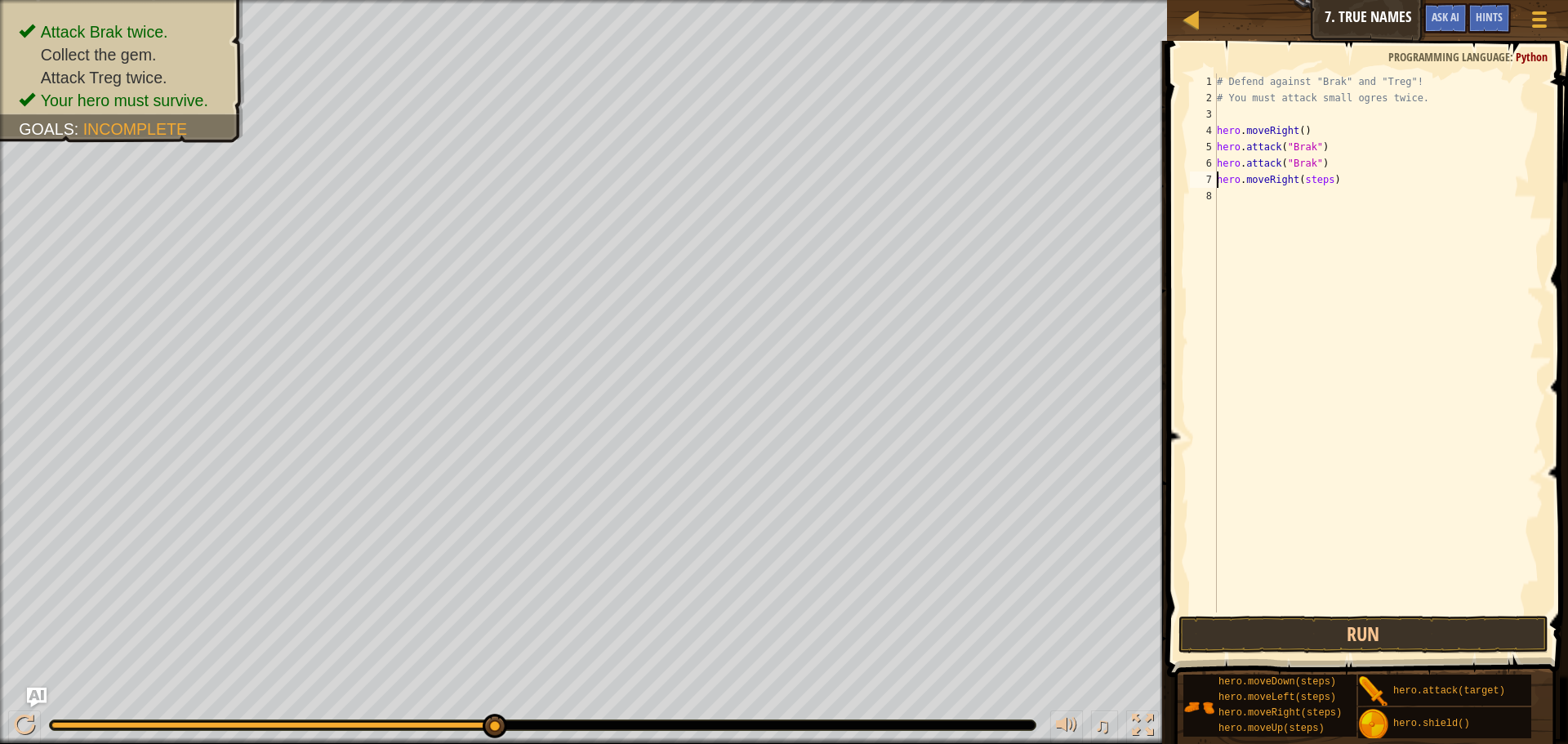
click at [1315, 182] on div "# Defend against "Brak" and "Treg"! # You must attack small ogres twice. hero .…" at bounding box center [1379, 359] width 330 height 572
click at [1291, 200] on div "# Defend against "Brak" and "Treg"! # You must attack small ogres twice. hero .…" at bounding box center [1379, 359] width 330 height 572
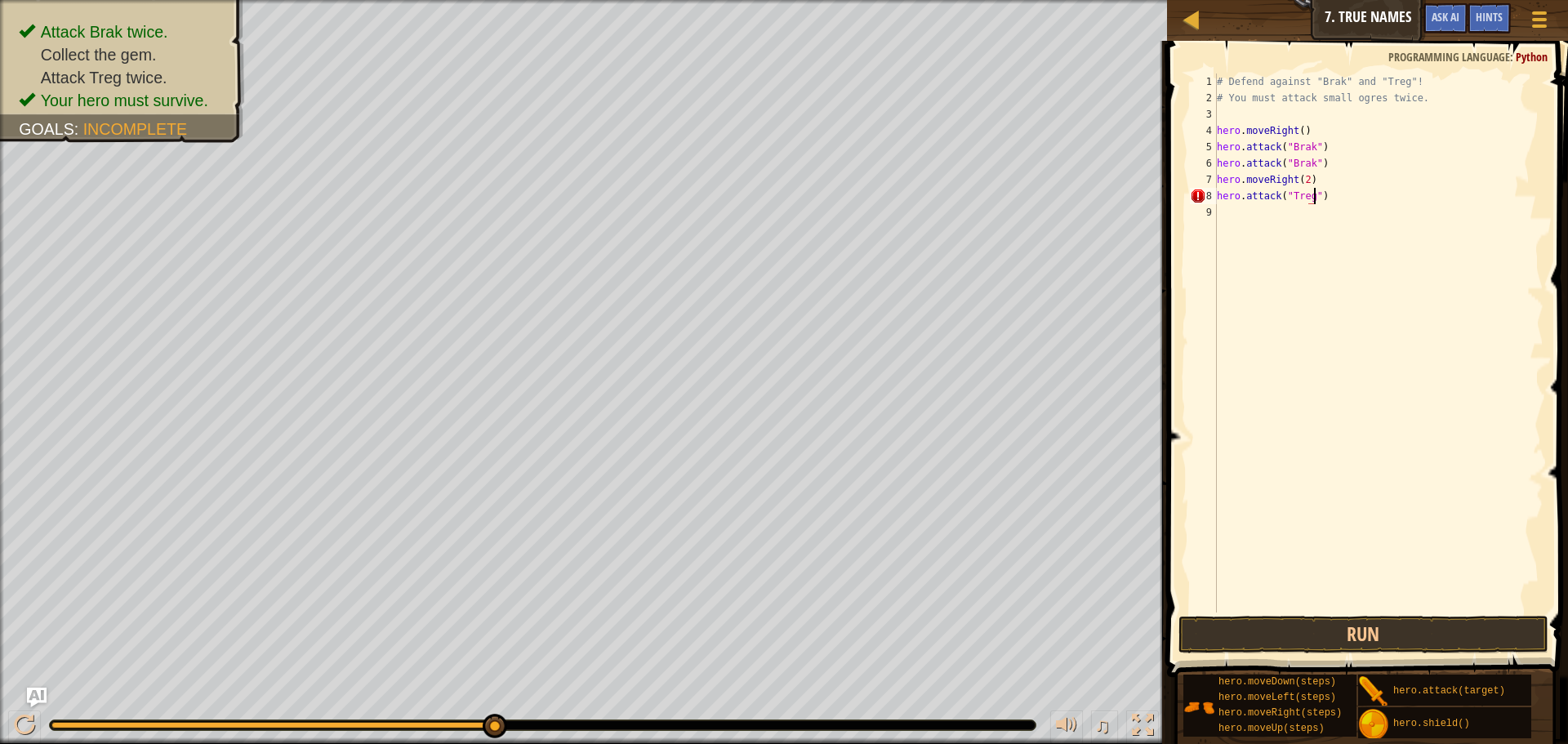
scroll to position [8, 8]
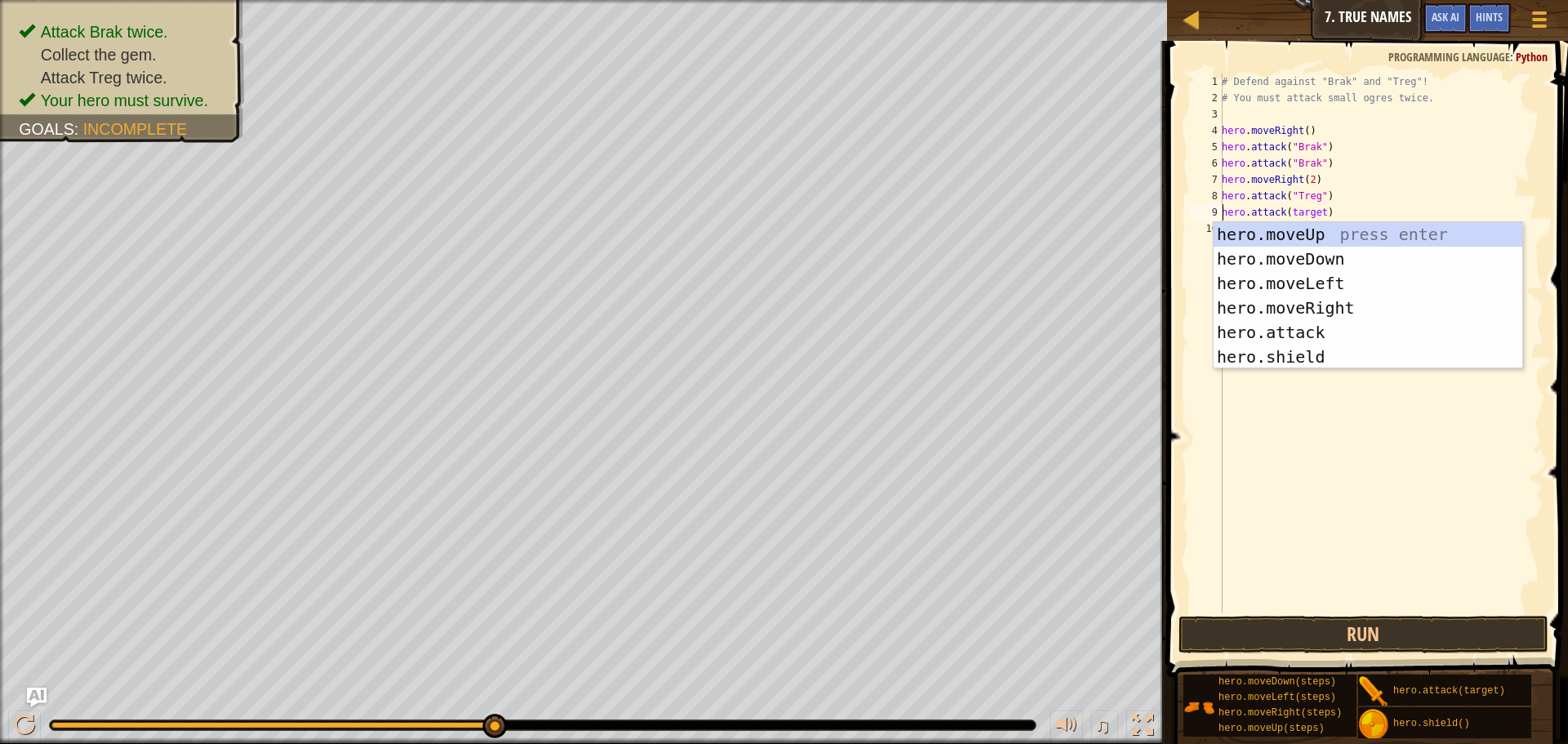
click at [1301, 211] on div "# Defend against "Brak" and "Treg"! # You must attack small ogres twice. hero .…" at bounding box center [1380, 359] width 325 height 572
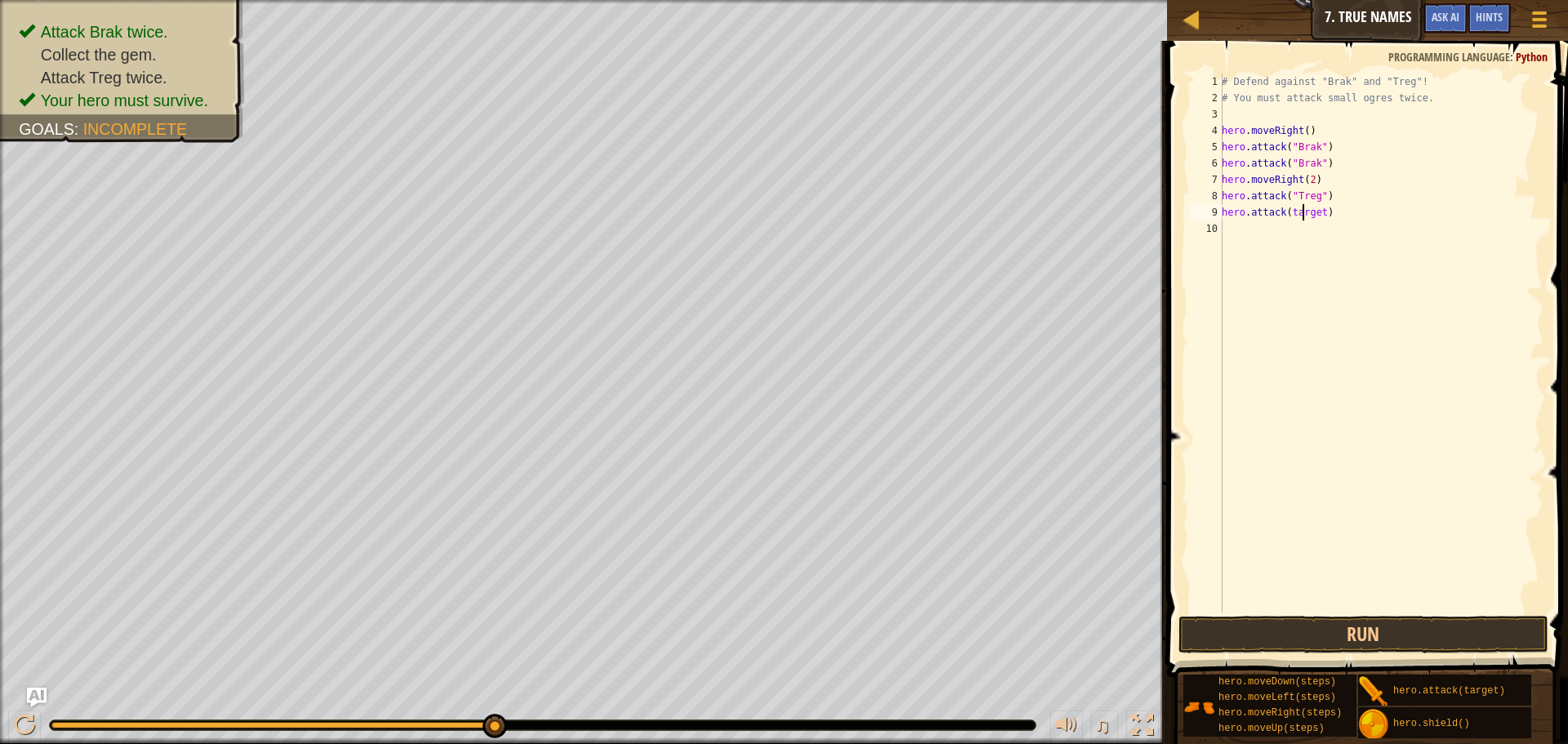
click at [1301, 211] on div "# Defend against "Brak" and "Treg"! # You must attack small ogres twice. hero .…" at bounding box center [1380, 359] width 325 height 572
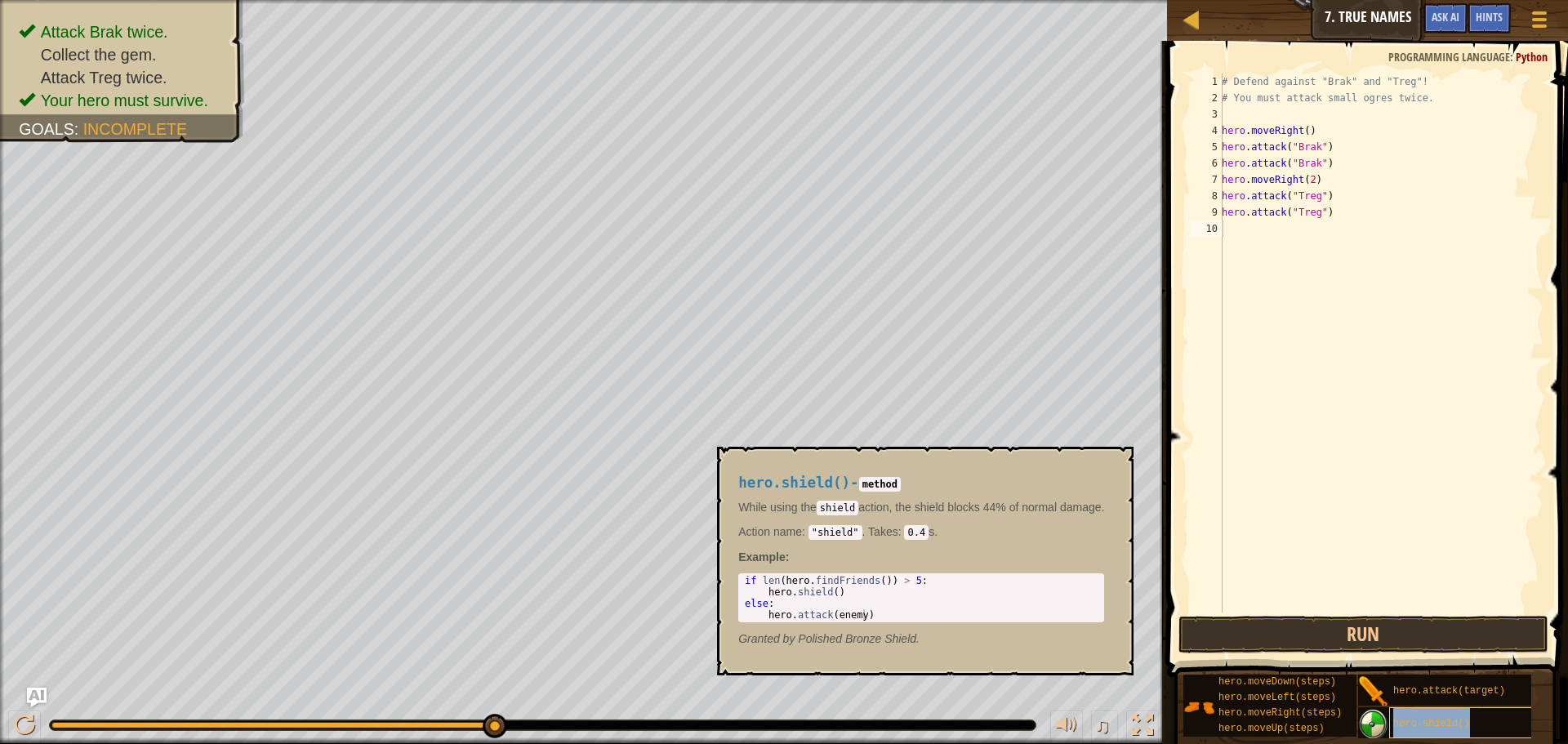
type textarea "hero.shield()"
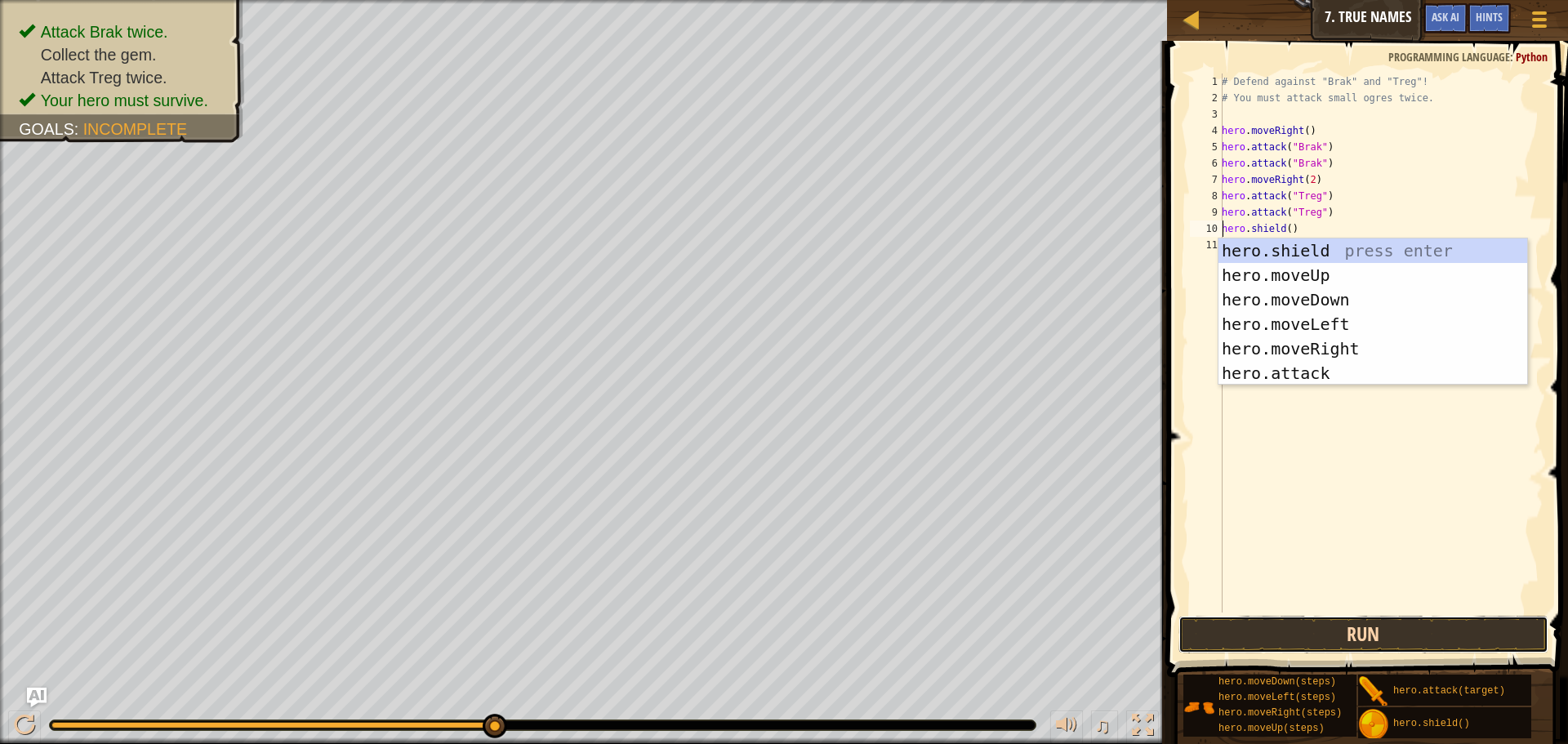
click at [1337, 636] on button "Run" at bounding box center [1363, 634] width 370 height 37
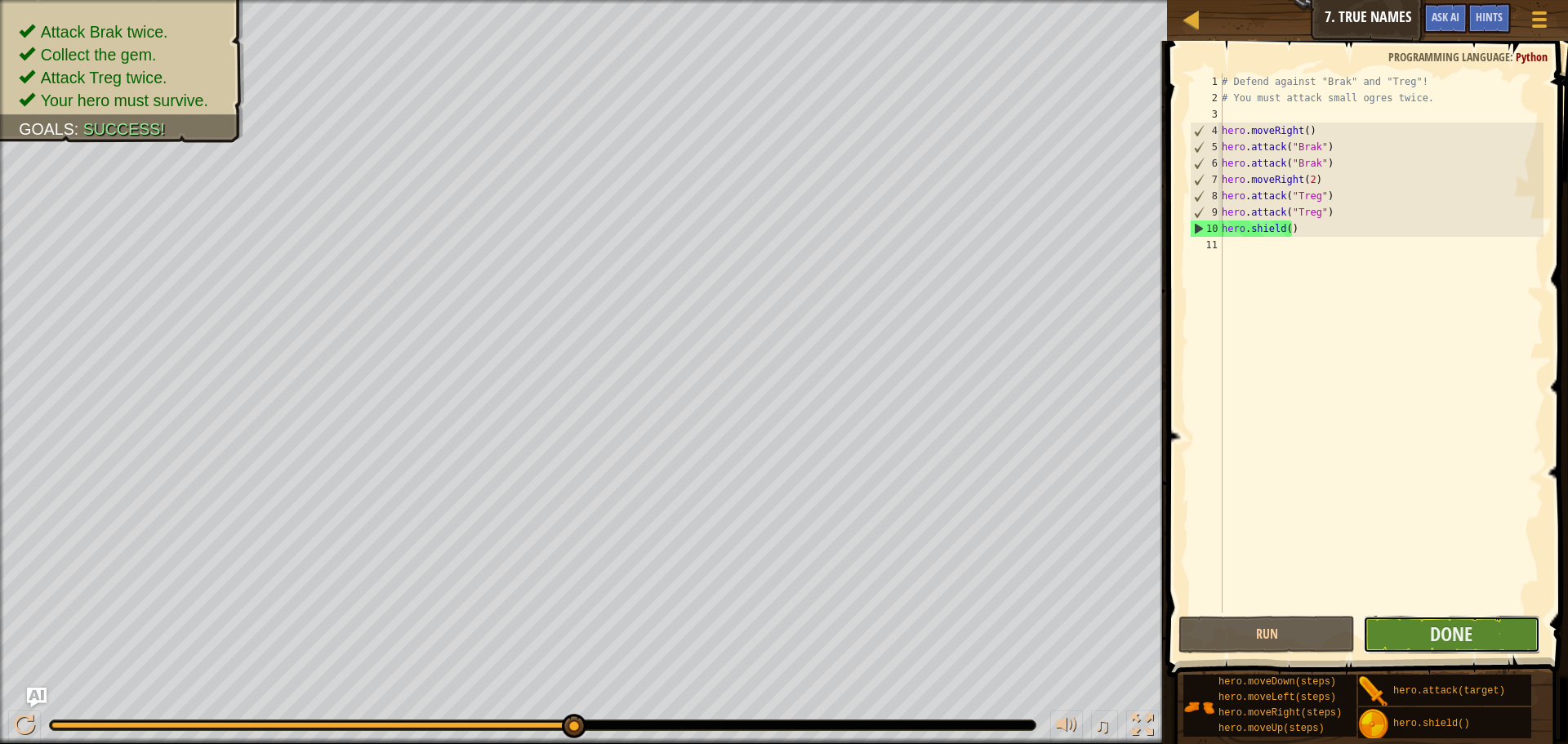
click at [1504, 648] on button "Done" at bounding box center [1451, 634] width 177 height 37
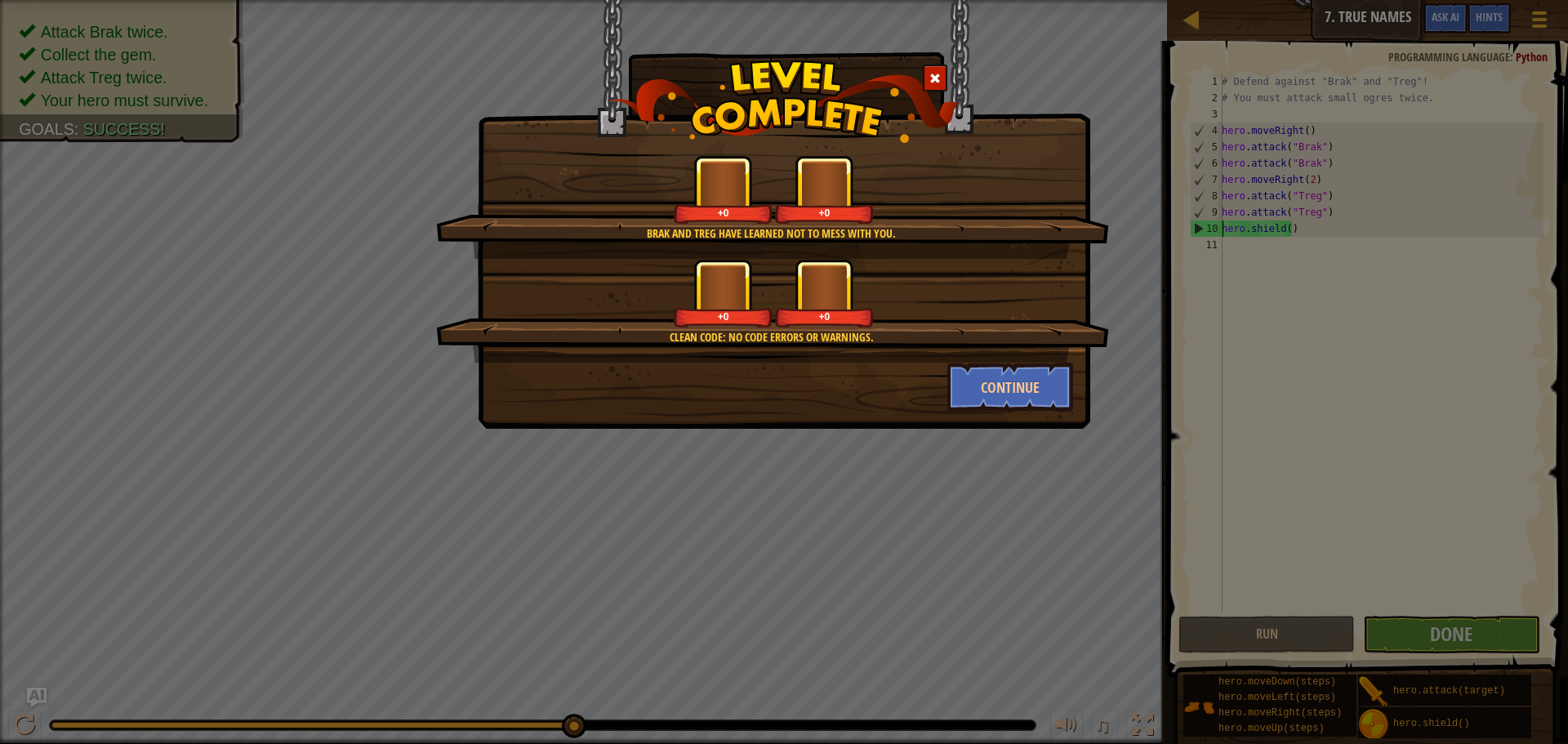
drag, startPoint x: 1337, startPoint y: 505, endPoint x: 1305, endPoint y: 512, distance: 32.8
click at [1336, 507] on div "Brak and Treg have learned not to mess with you. +0 +0 Clean code: no code erro…" at bounding box center [784, 372] width 1568 height 744
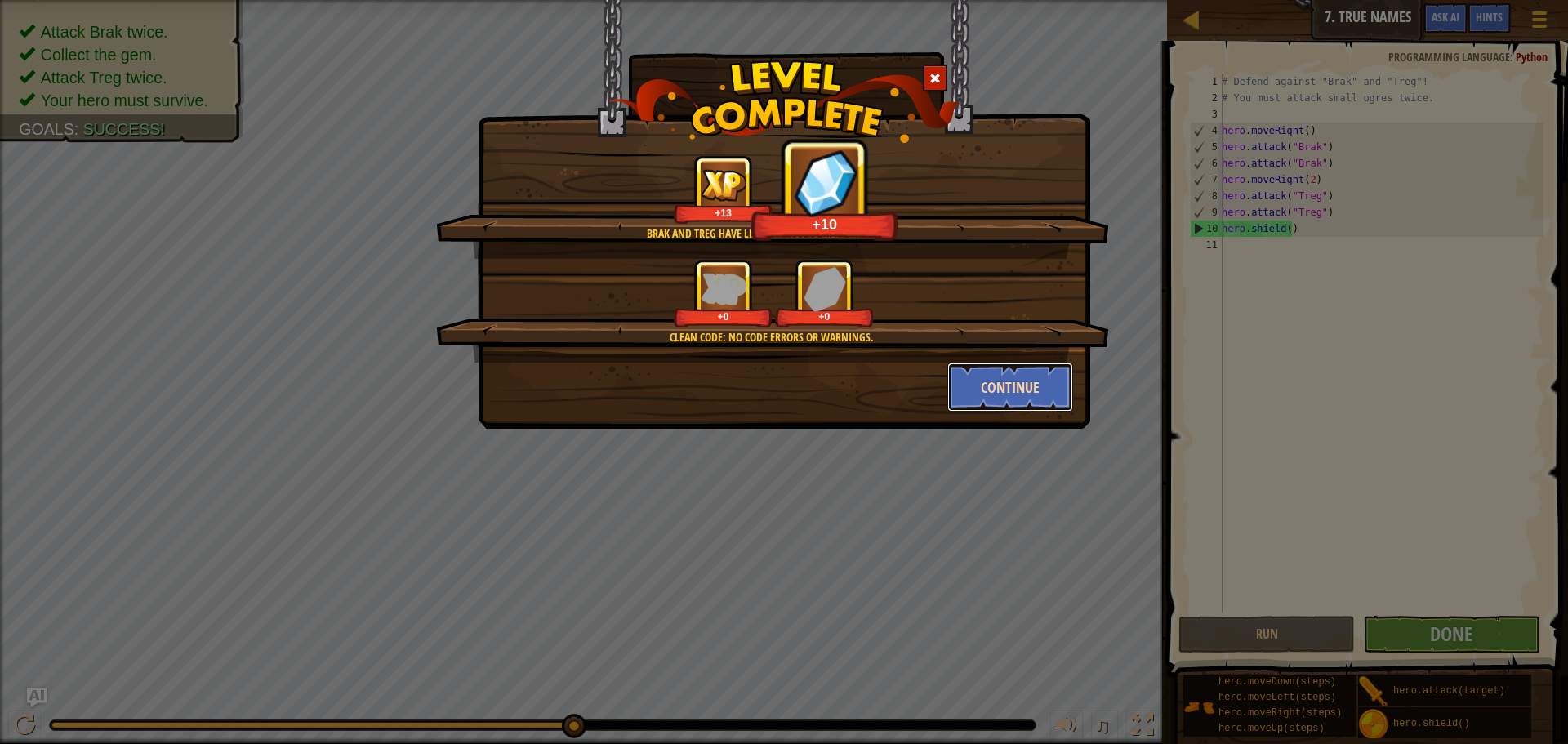
click at [1019, 384] on button "Continue" at bounding box center [1011, 387] width 127 height 49
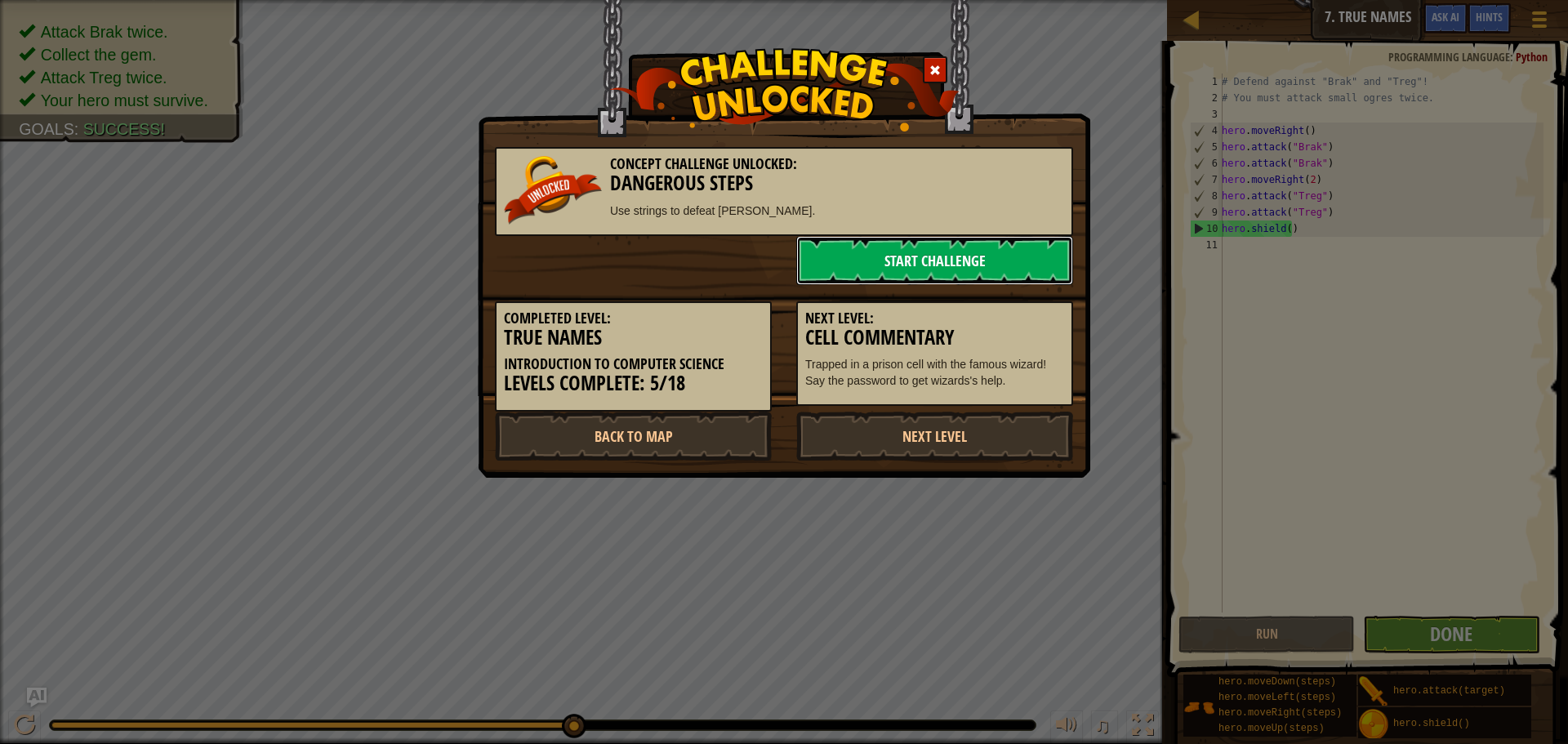
click at [920, 260] on link "Start Challenge" at bounding box center [935, 260] width 277 height 49
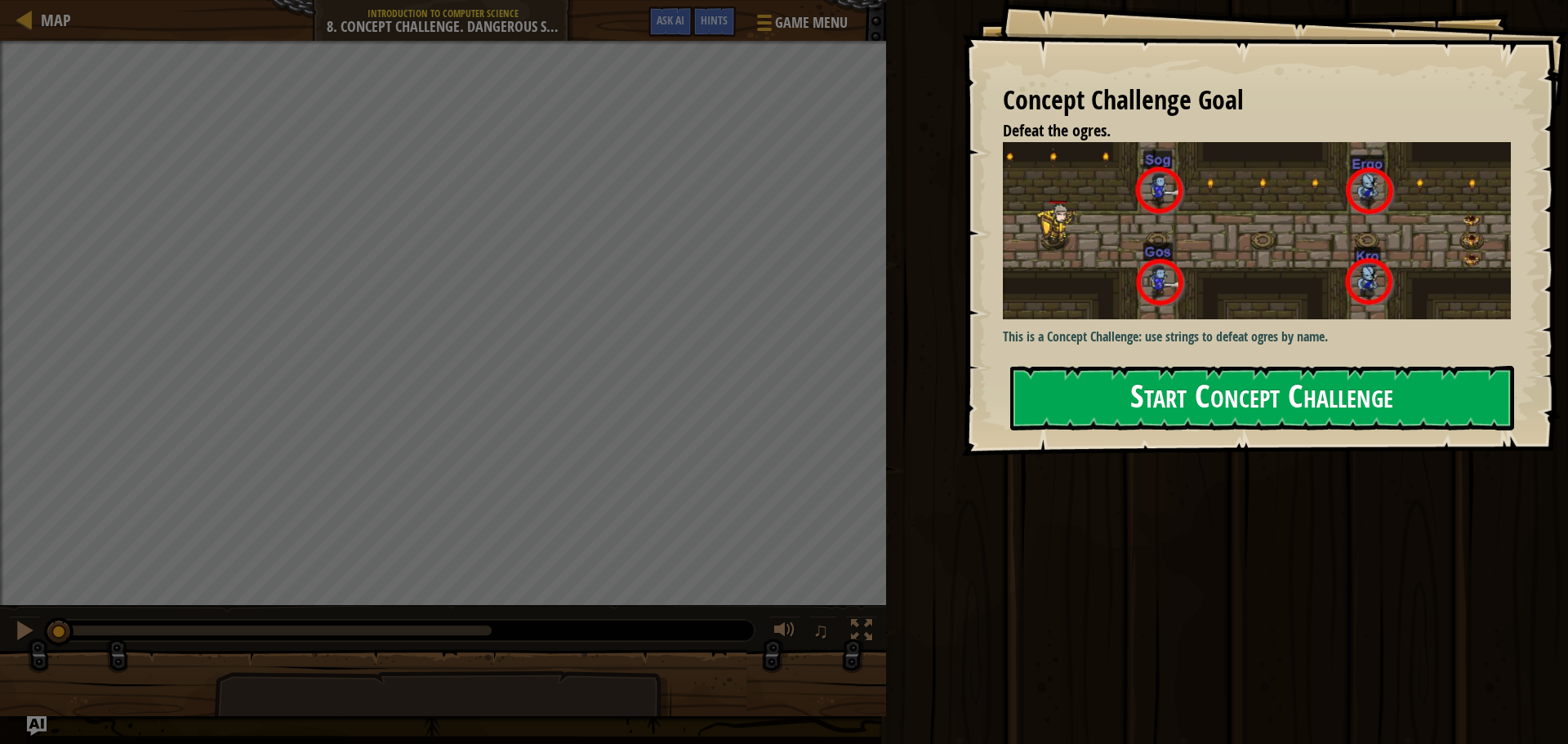
click at [1205, 366] on button "Start Concept Challenge" at bounding box center [1262, 398] width 504 height 64
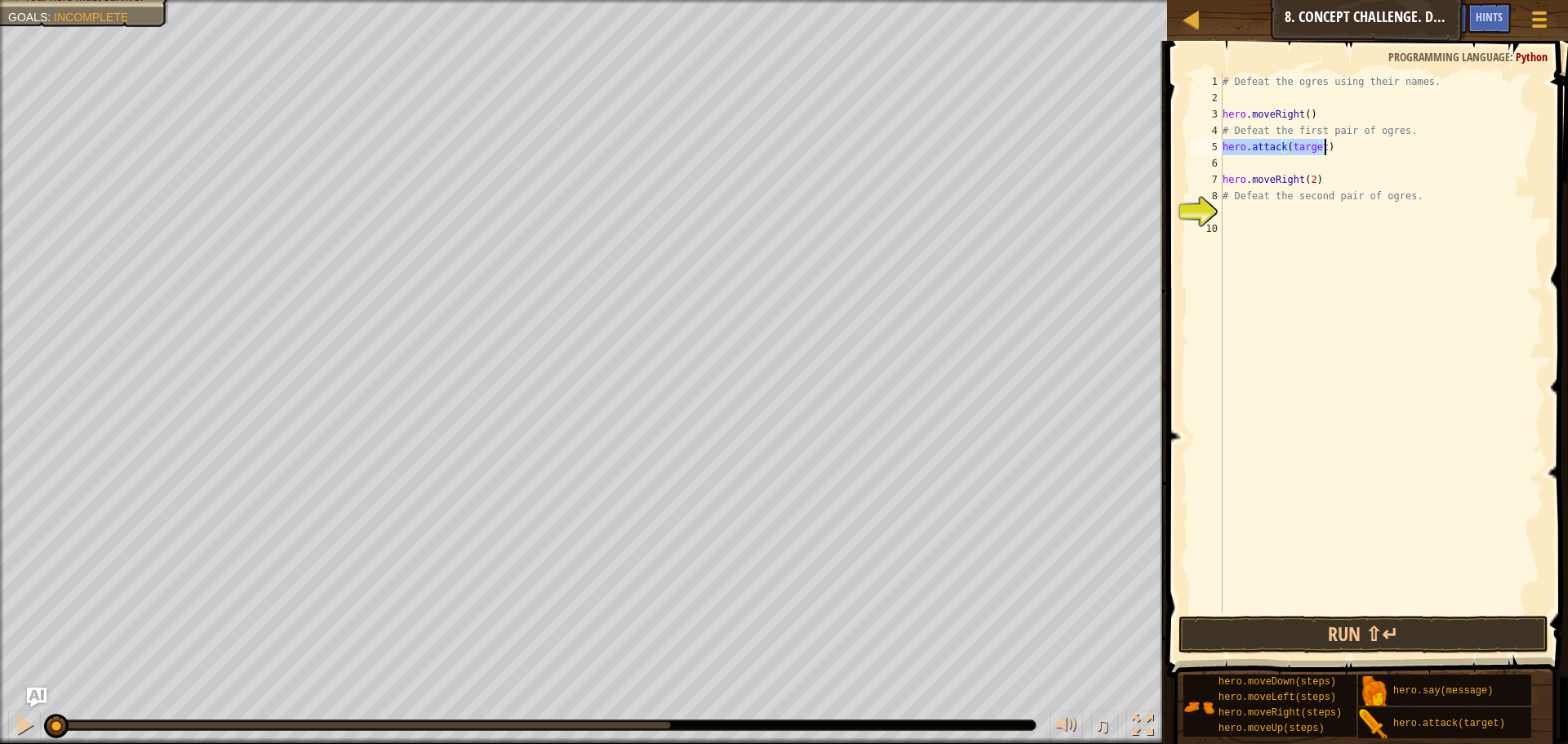
click at [1296, 141] on div "# Defeat the ogres using their names. hero . moveRight ( ) # Defeat the first p…" at bounding box center [1381, 343] width 325 height 539
click at [1296, 141] on div "# Defeat the ogres using their names. hero . moveRight ( ) # Defeat the first p…" at bounding box center [1381, 359] width 325 height 572
type textarea "hero.attack(Sog)"
click at [1268, 156] on div "# Defeat the ogres using their names. hero . moveRight ( ) # Defeat the first p…" at bounding box center [1381, 359] width 325 height 572
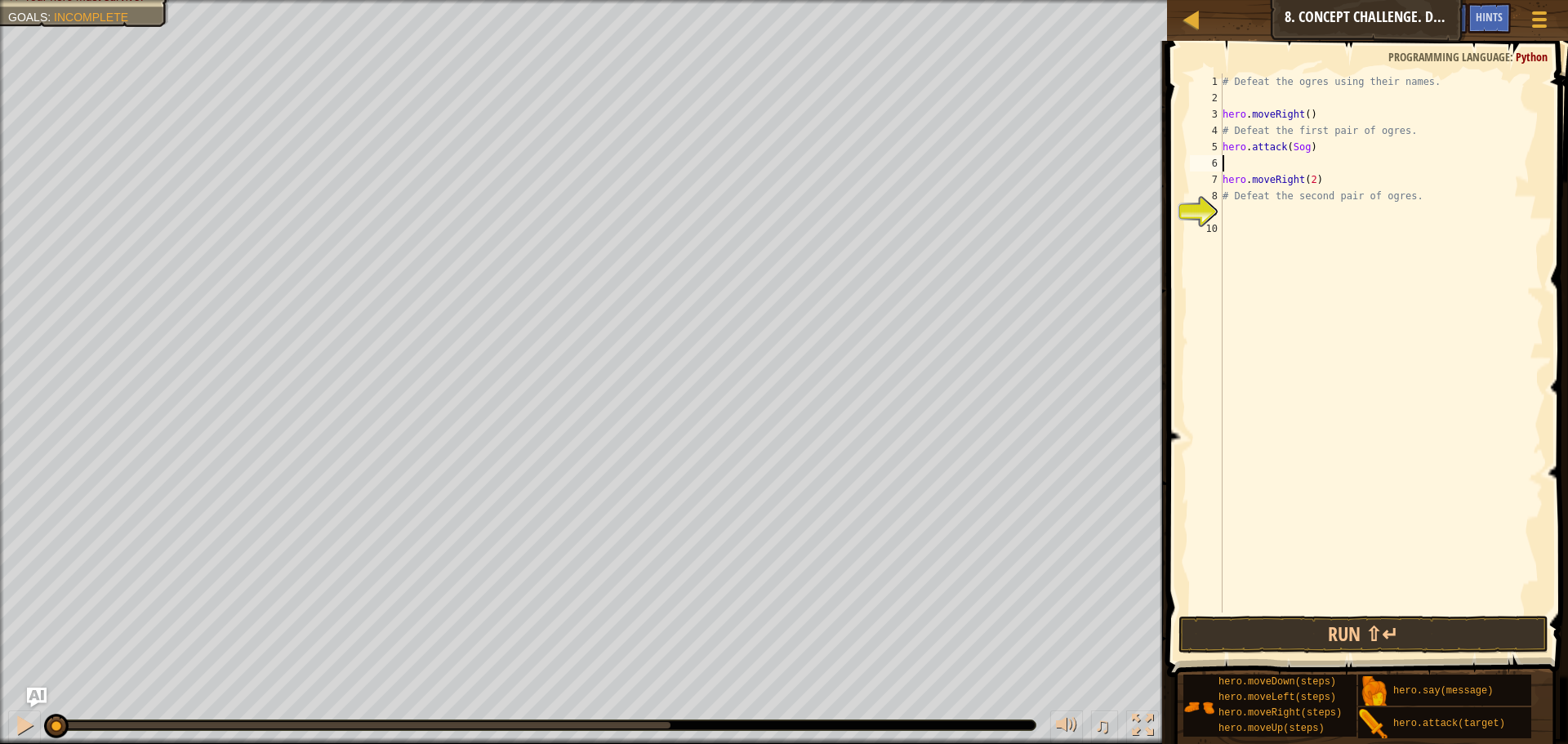
scroll to position [8, 0]
click at [1302, 158] on div "# Defeat the ogres using their names. hero . moveRight ( ) # Defeat the first p…" at bounding box center [1381, 343] width 325 height 539
click at [1302, 158] on div "# Defeat the ogres using their names. hero . moveRight ( ) # Defeat the first p…" at bounding box center [1381, 359] width 325 height 572
click at [1370, 623] on button "Run ⇧↵" at bounding box center [1363, 634] width 370 height 37
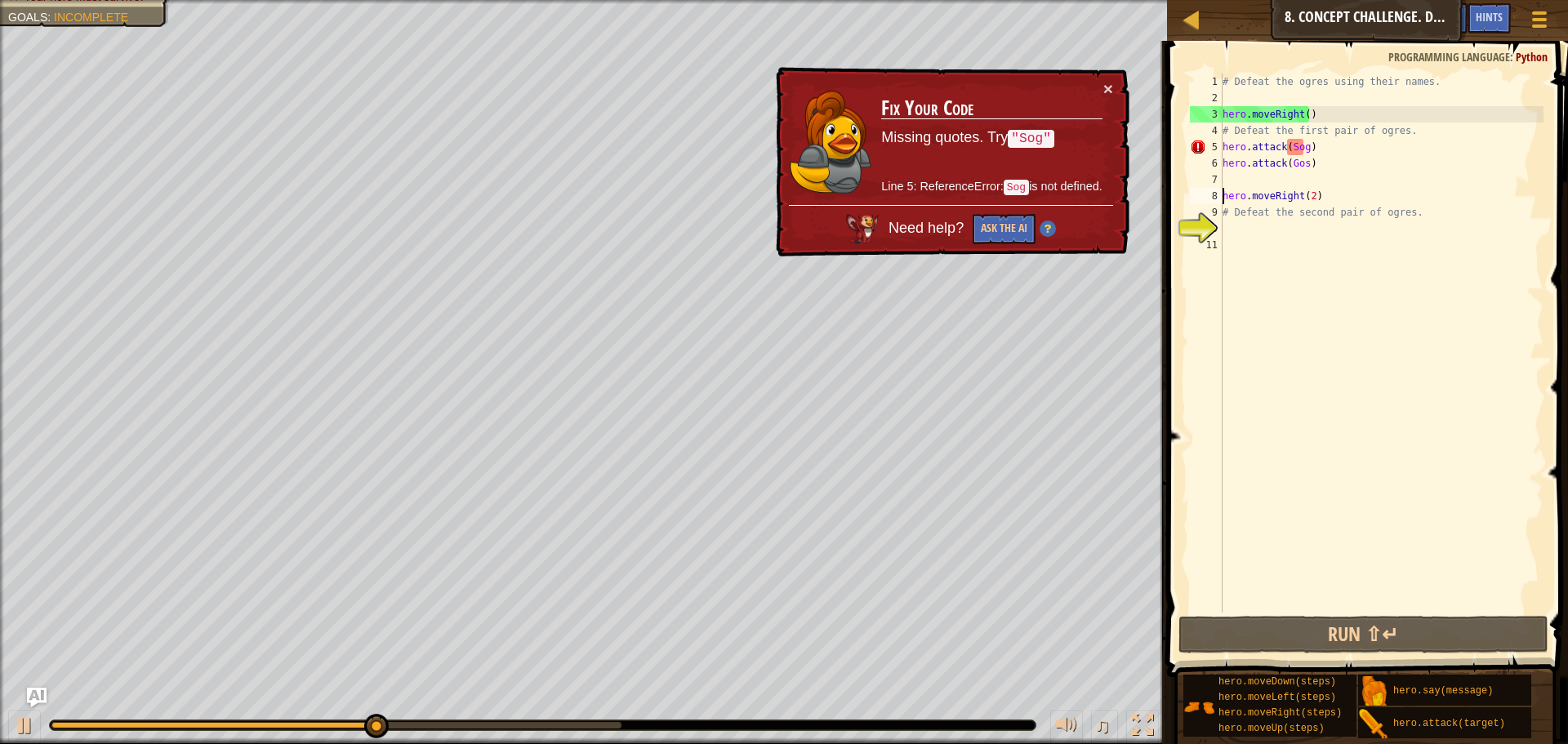
click at [1287, 149] on div "# Defeat the ogres using their names. hero . moveRight ( ) # Defeat the first p…" at bounding box center [1381, 359] width 325 height 572
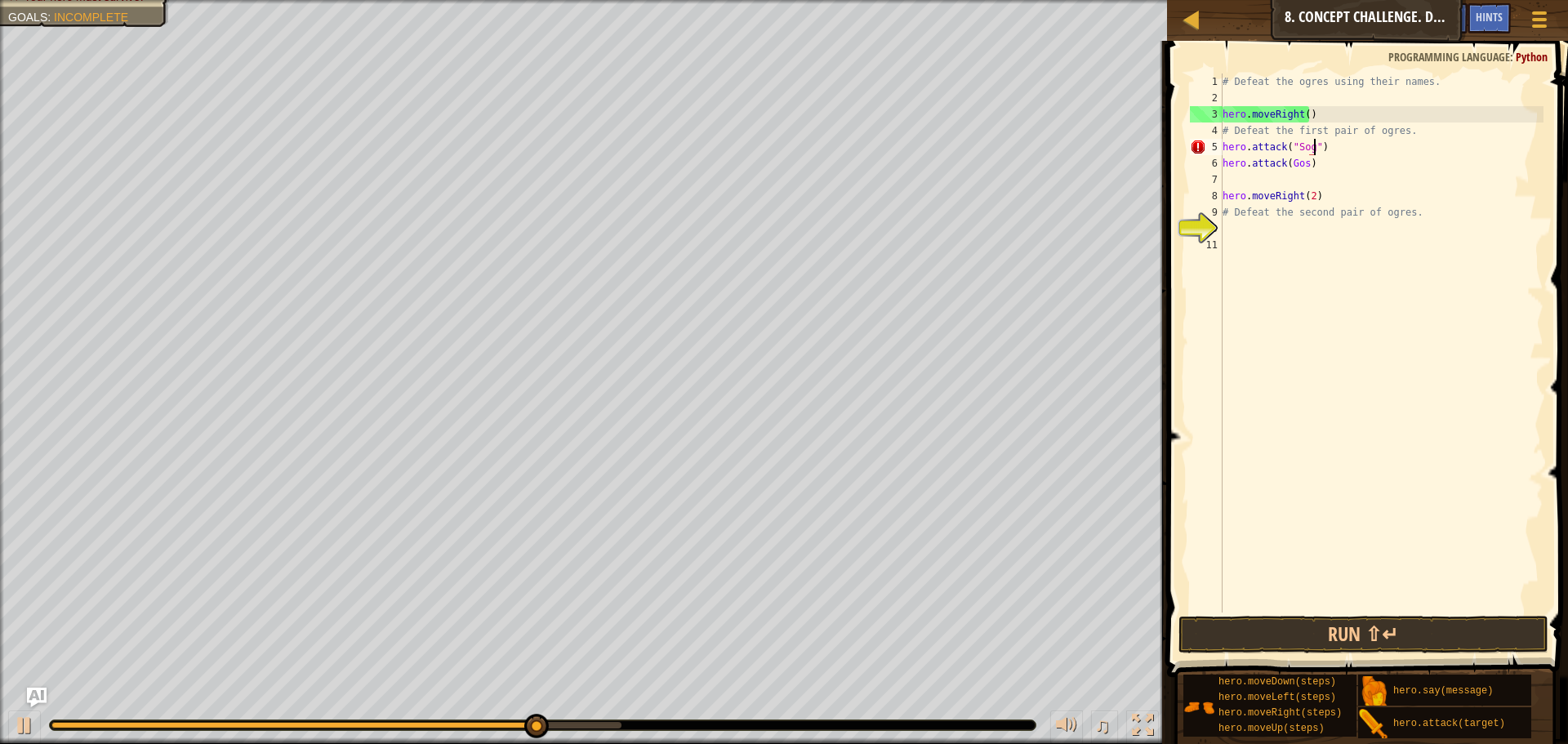
scroll to position [8, 8]
click at [1313, 631] on button "Run ⇧↵" at bounding box center [1363, 634] width 370 height 37
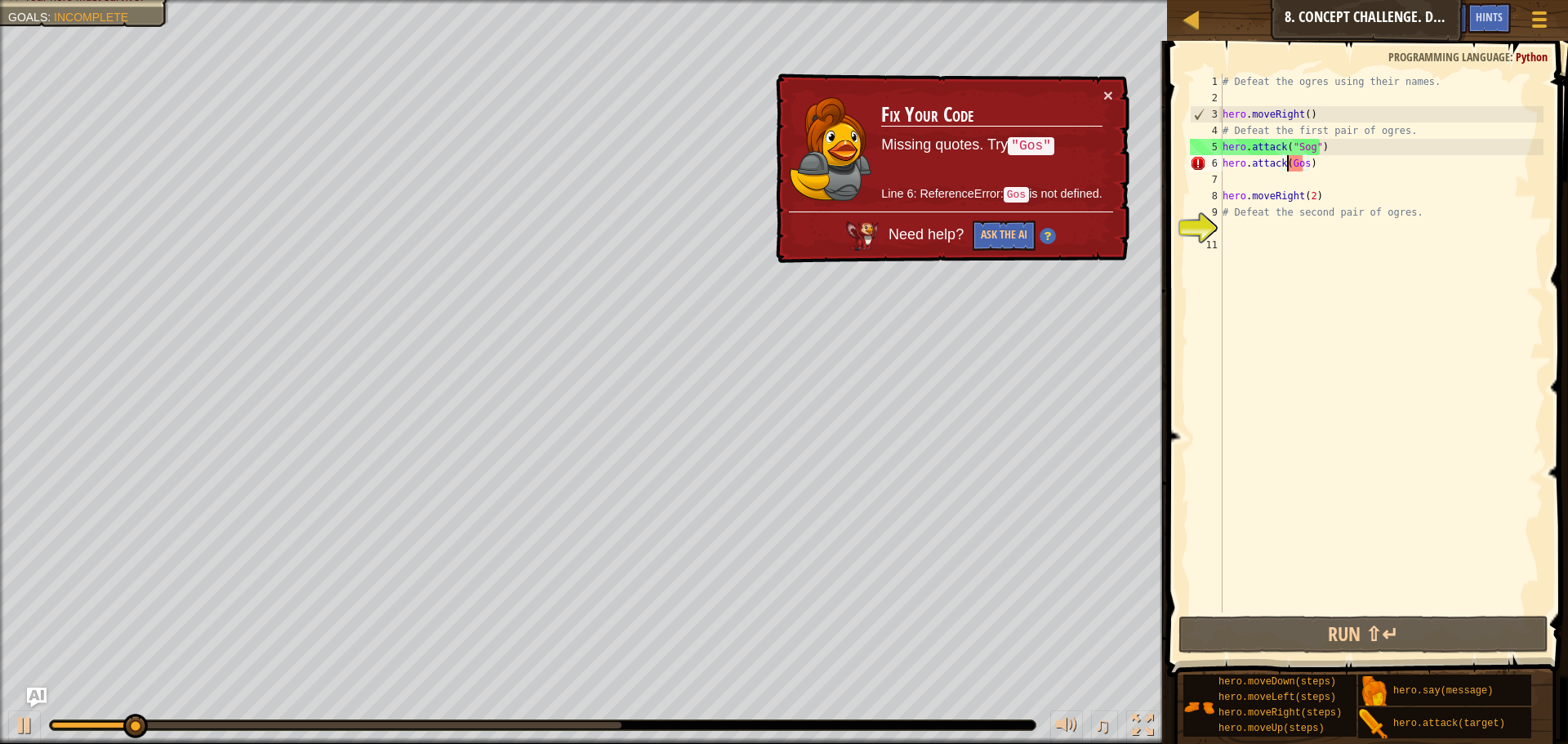
click at [1286, 167] on div "# Defeat the ogres using their names. hero . moveRight ( ) # Defeat the first p…" at bounding box center [1381, 359] width 325 height 572
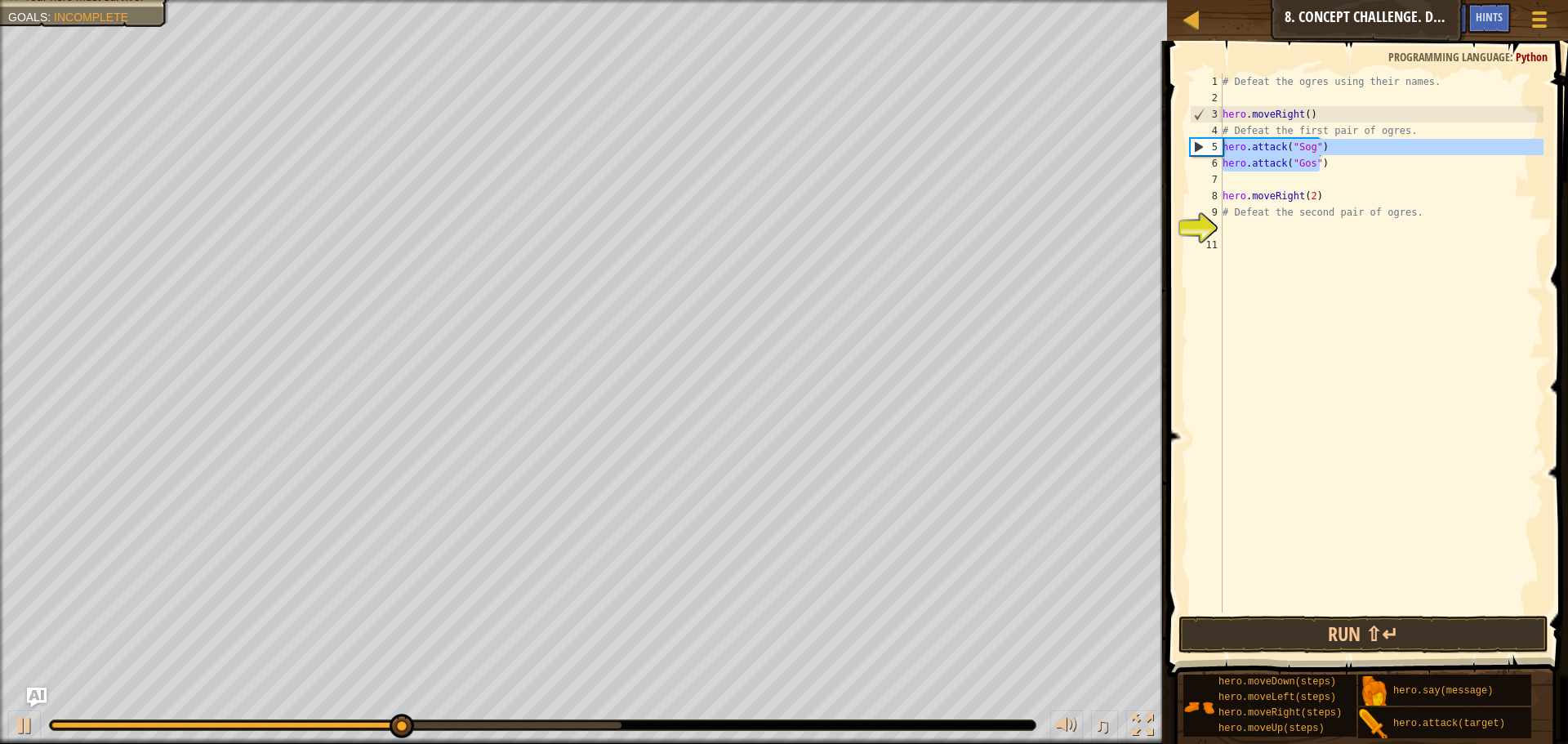
drag, startPoint x: 1329, startPoint y: 165, endPoint x: 1223, endPoint y: 139, distance: 109.1
click at [1223, 139] on div "# Defeat the ogres using their names. hero . moveRight ( ) # Defeat the first p…" at bounding box center [1381, 359] width 325 height 572
type textarea "hero.attack("Sog") hero.attack("Gos")"
click at [1241, 181] on div "# Defeat the ogres using their names. hero . moveRight ( ) # Defeat the first p…" at bounding box center [1381, 359] width 325 height 572
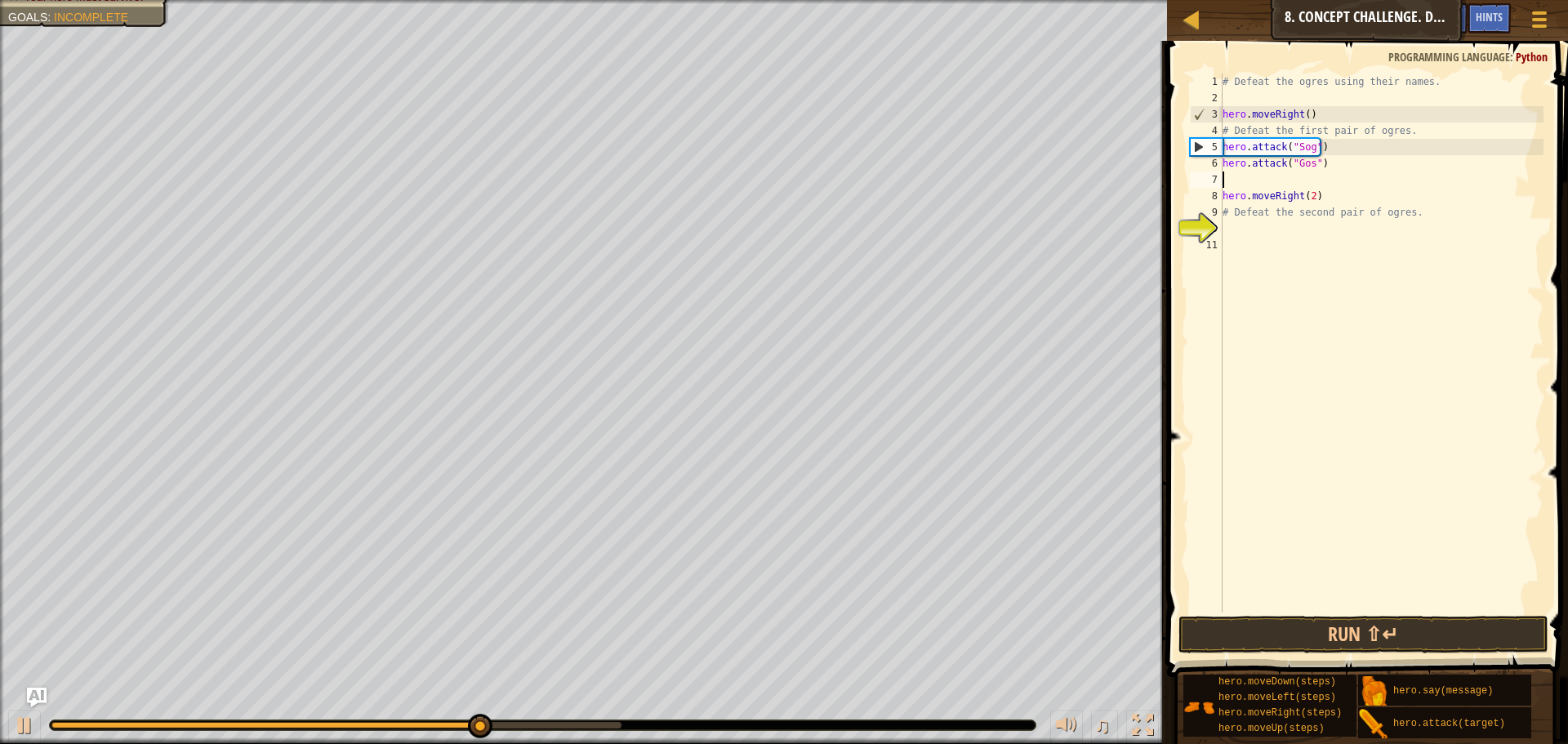
paste textarea "hero.attack("Gos")"
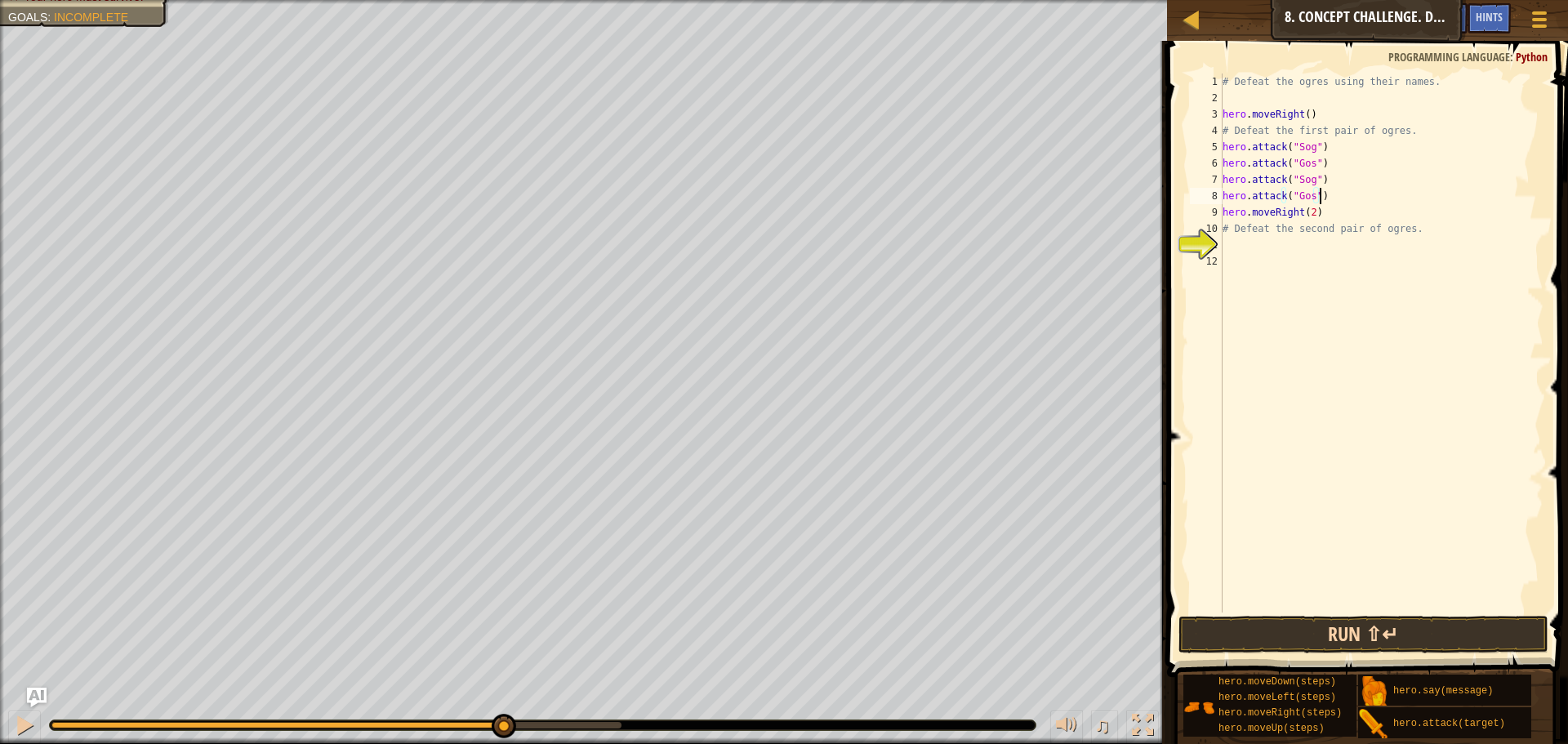
type textarea "hero.attack("Gos")"
click at [1337, 640] on button "Run ⇧↵" at bounding box center [1363, 634] width 370 height 37
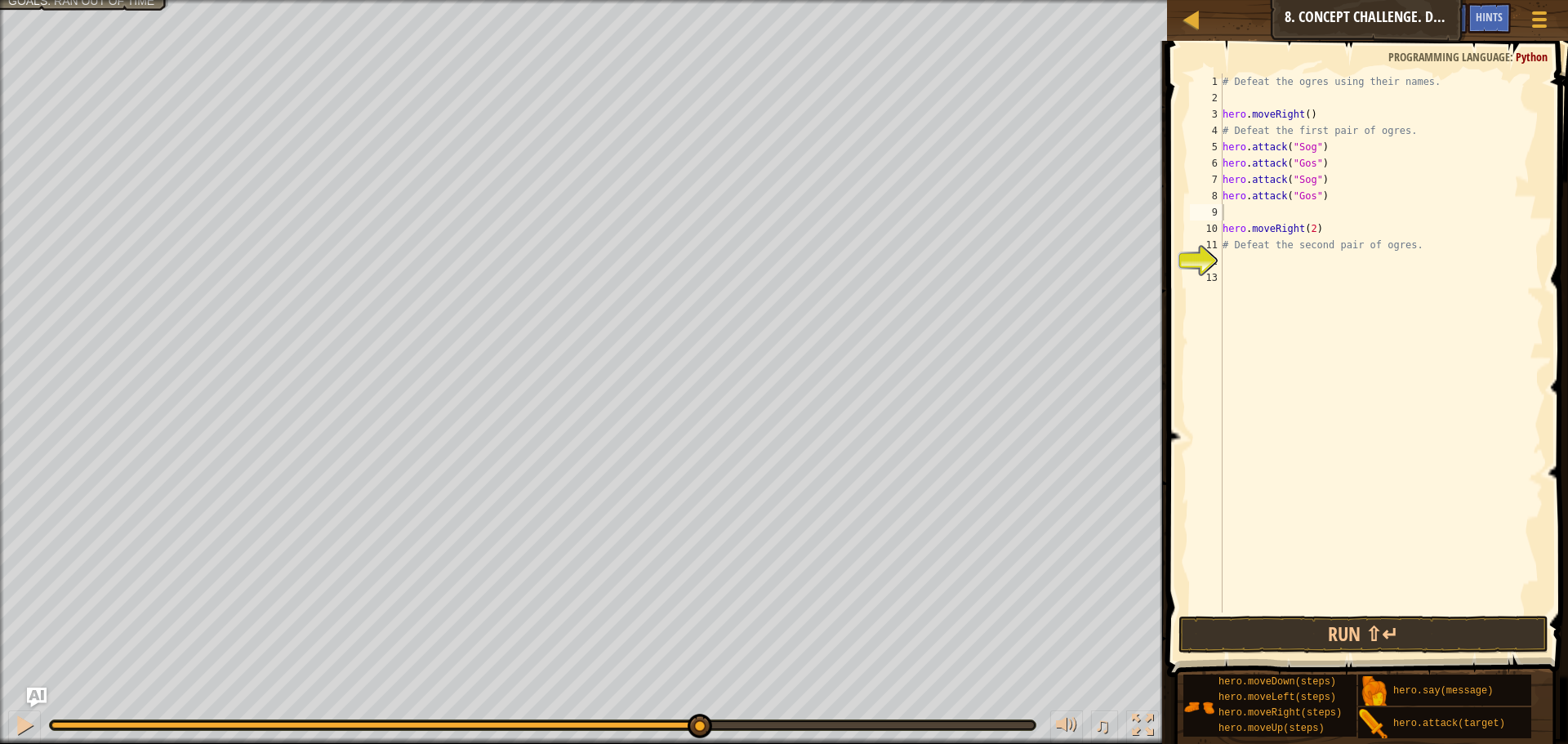
drag, startPoint x: 1263, startPoint y: 683, endPoint x: 1265, endPoint y: 658, distance: 25.1
click at [1298, 209] on div "# Defeat the ogres using their names. hero . moveRight ( ) # Defeat the first p…" at bounding box center [1381, 343] width 325 height 539
click at [1299, 209] on div "# Defeat the ogres using their names. hero . moveRight ( ) # Defeat the first p…" at bounding box center [1381, 359] width 325 height 572
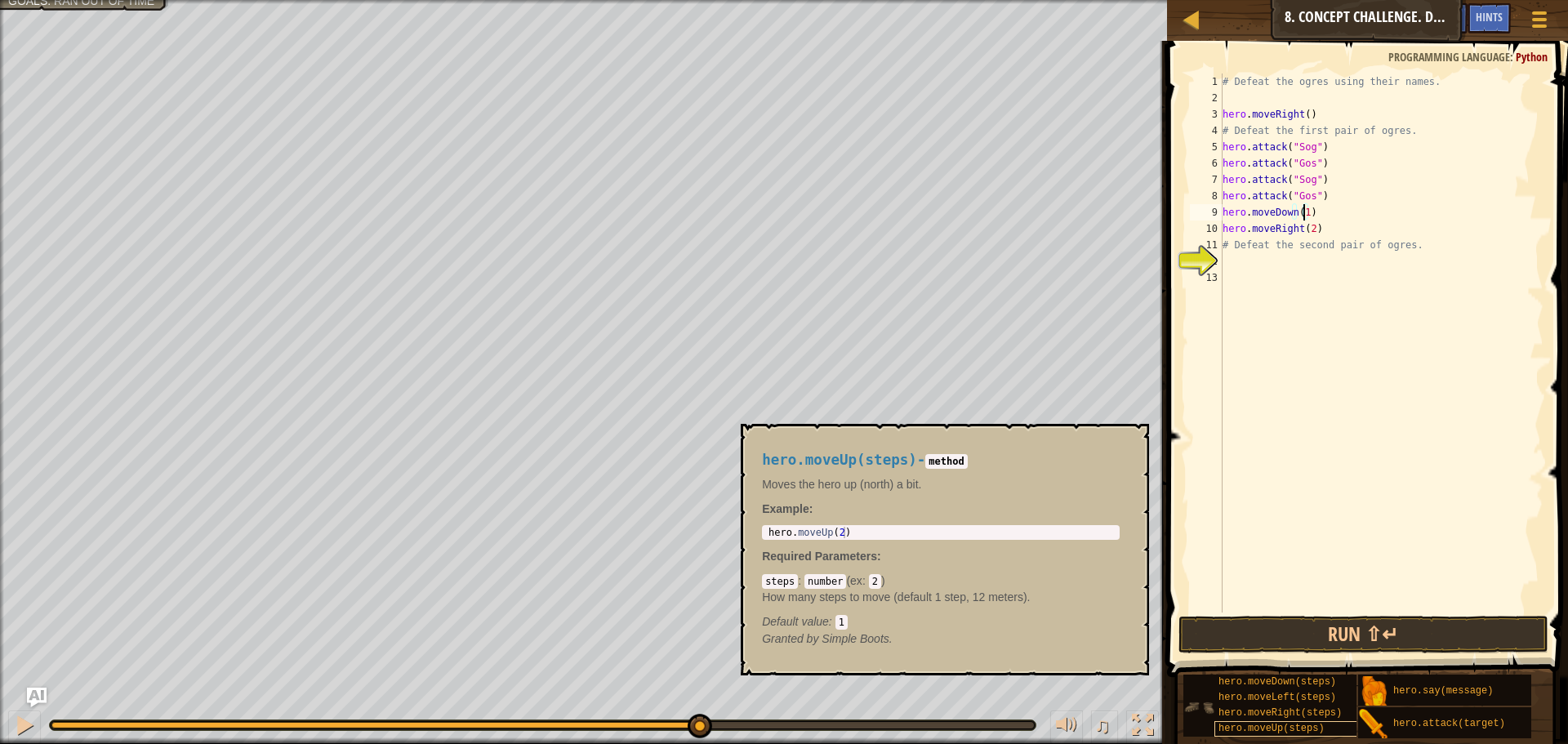
type textarea "hero.moveDown(1)"
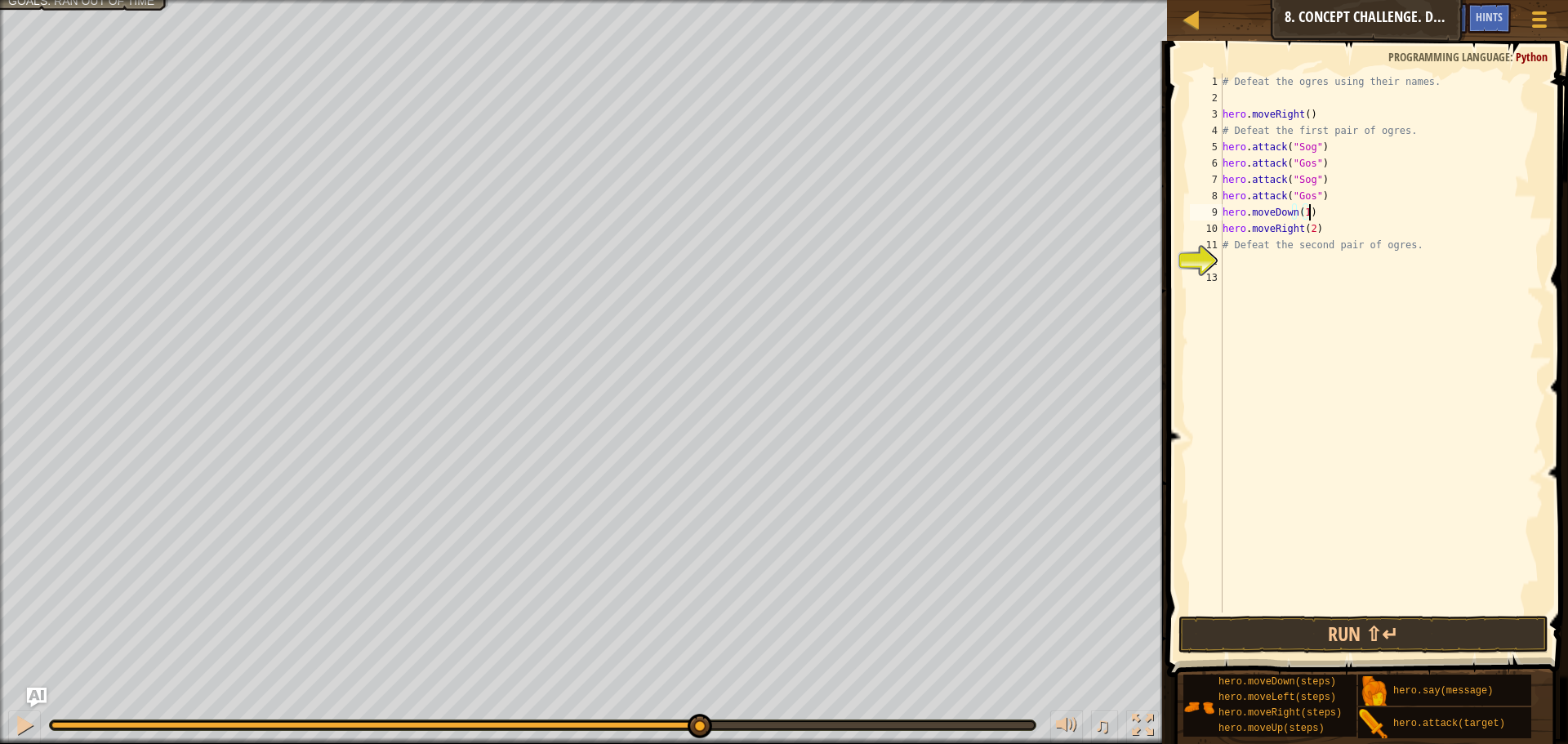
click at [1389, 216] on div "# Defeat the ogres using their names. hero . moveRight ( ) # Defeat the first p…" at bounding box center [1381, 359] width 325 height 572
type textarea "hero.moveDown(1)"
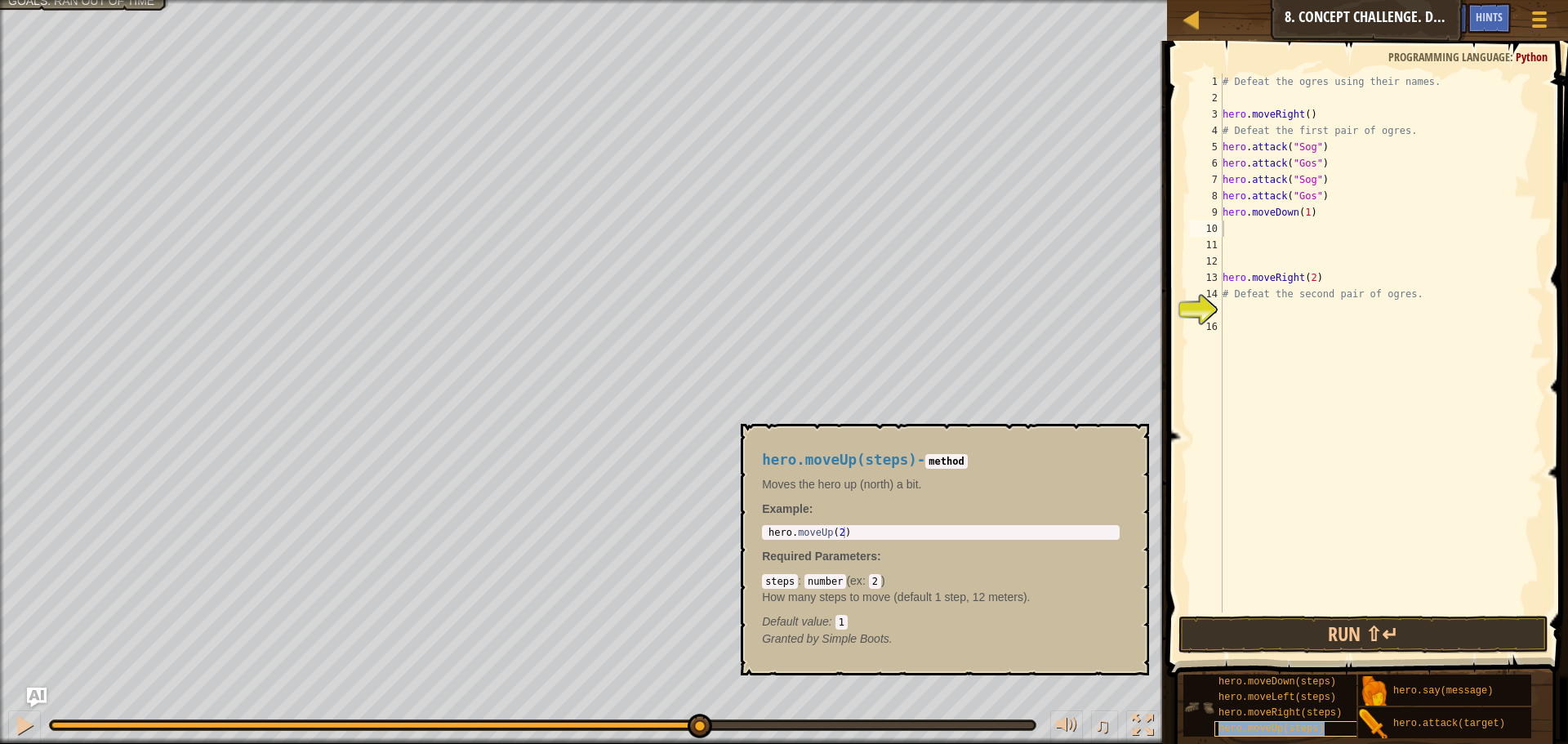
click at [1277, 728] on span "hero.moveUp(steps)" at bounding box center [1271, 729] width 107 height 12
click at [1298, 229] on div "# Defeat the ogres using their names. hero . moveRight ( ) # Defeat the first p…" at bounding box center [1381, 343] width 325 height 539
click at [1298, 229] on div "# Defeat the ogres using their names. hero . moveRight ( ) # Defeat the first p…" at bounding box center [1381, 359] width 325 height 572
type textarea "hero.moveUp(1)"
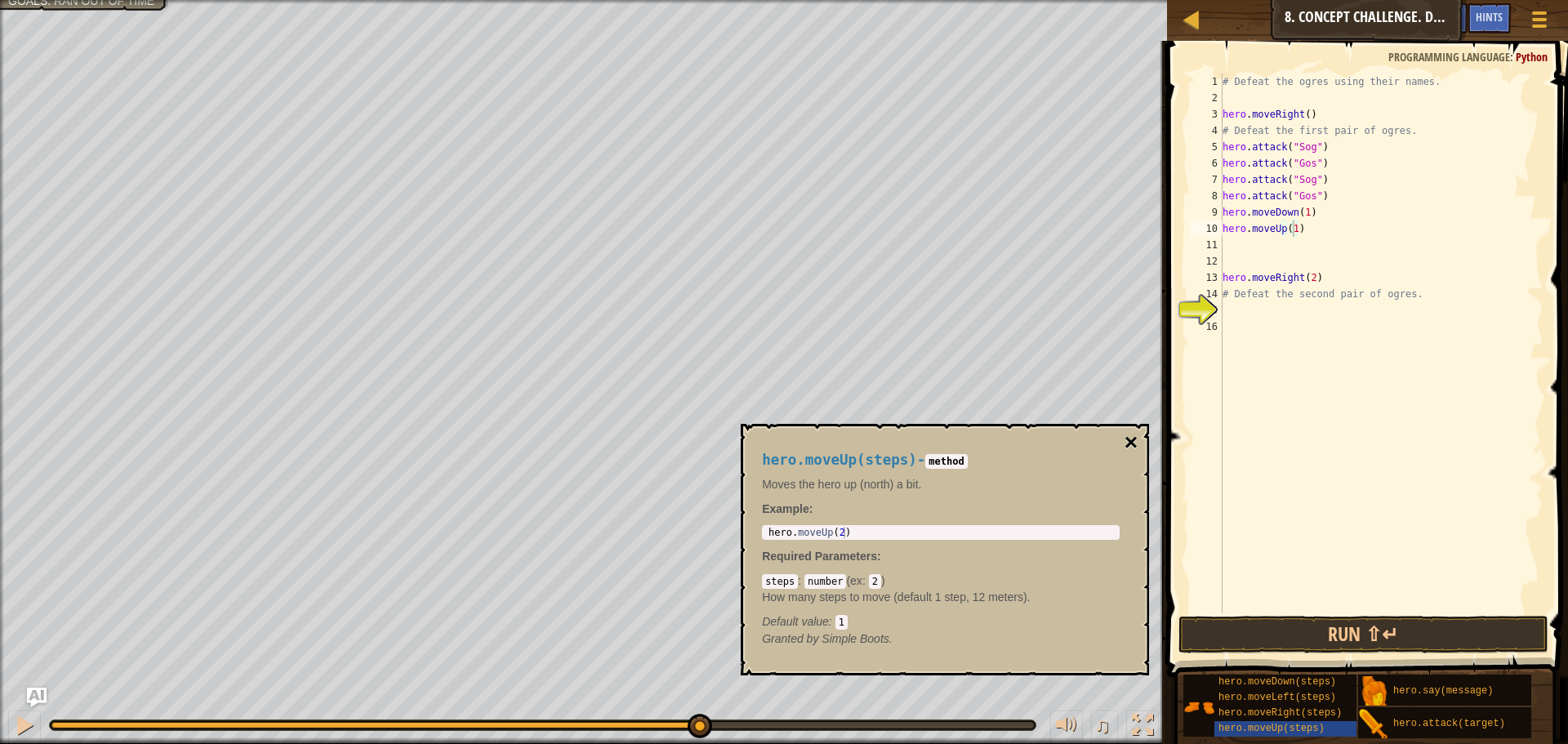
click at [1130, 437] on button "×" at bounding box center [1130, 442] width 13 height 23
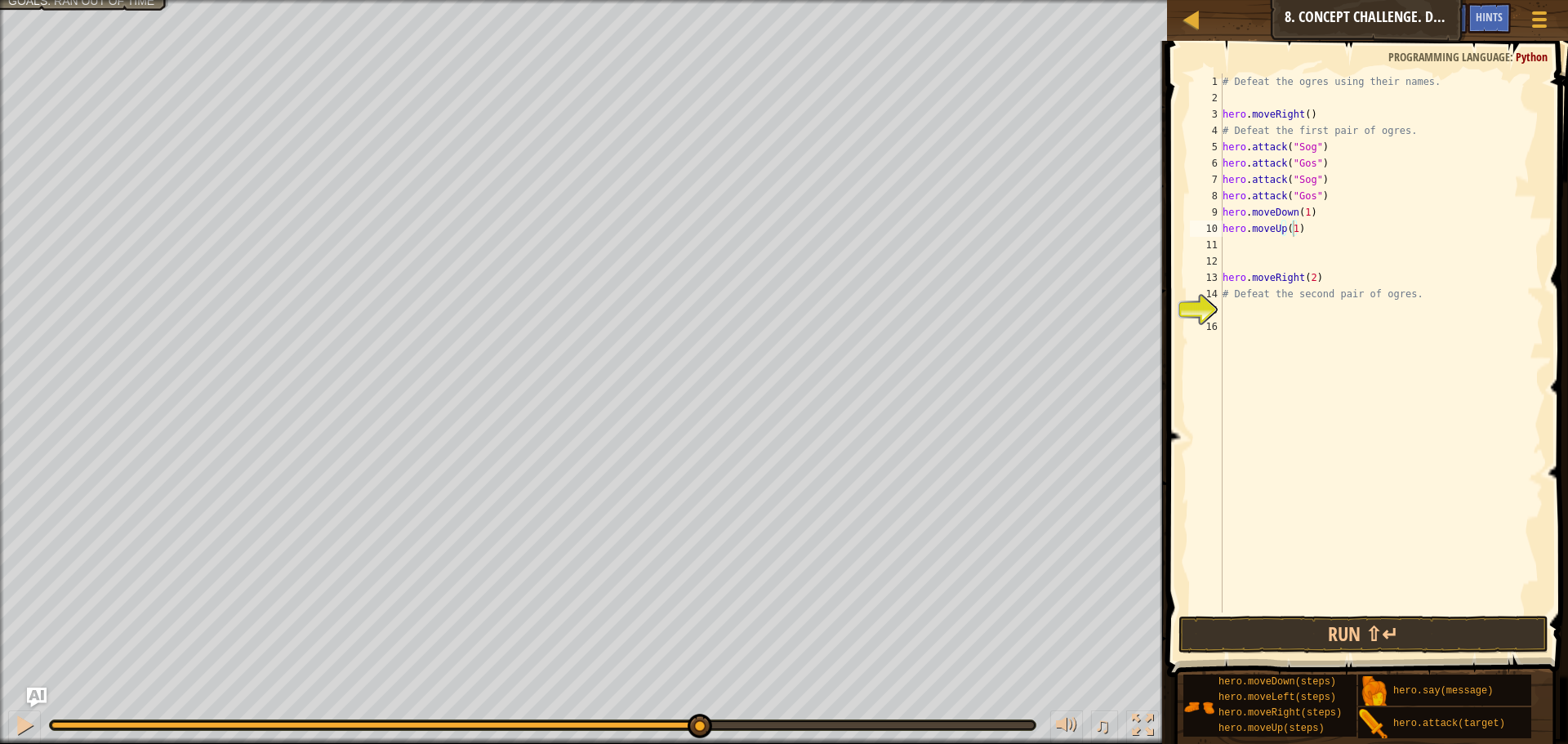
click at [1245, 260] on div "# Defeat the ogres using their names. hero . moveRight ( ) # Defeat the first p…" at bounding box center [1381, 359] width 325 height 572
click at [1323, 240] on div "# Defeat the ogres using their names. hero . moveRight ( ) # Defeat the first p…" at bounding box center [1381, 359] width 325 height 572
type textarea "hero.moveRight(2)"
click at [1289, 252] on div "# Defeat the ogres using their names. hero . moveRight ( ) # Defeat the first p…" at bounding box center [1381, 359] width 325 height 572
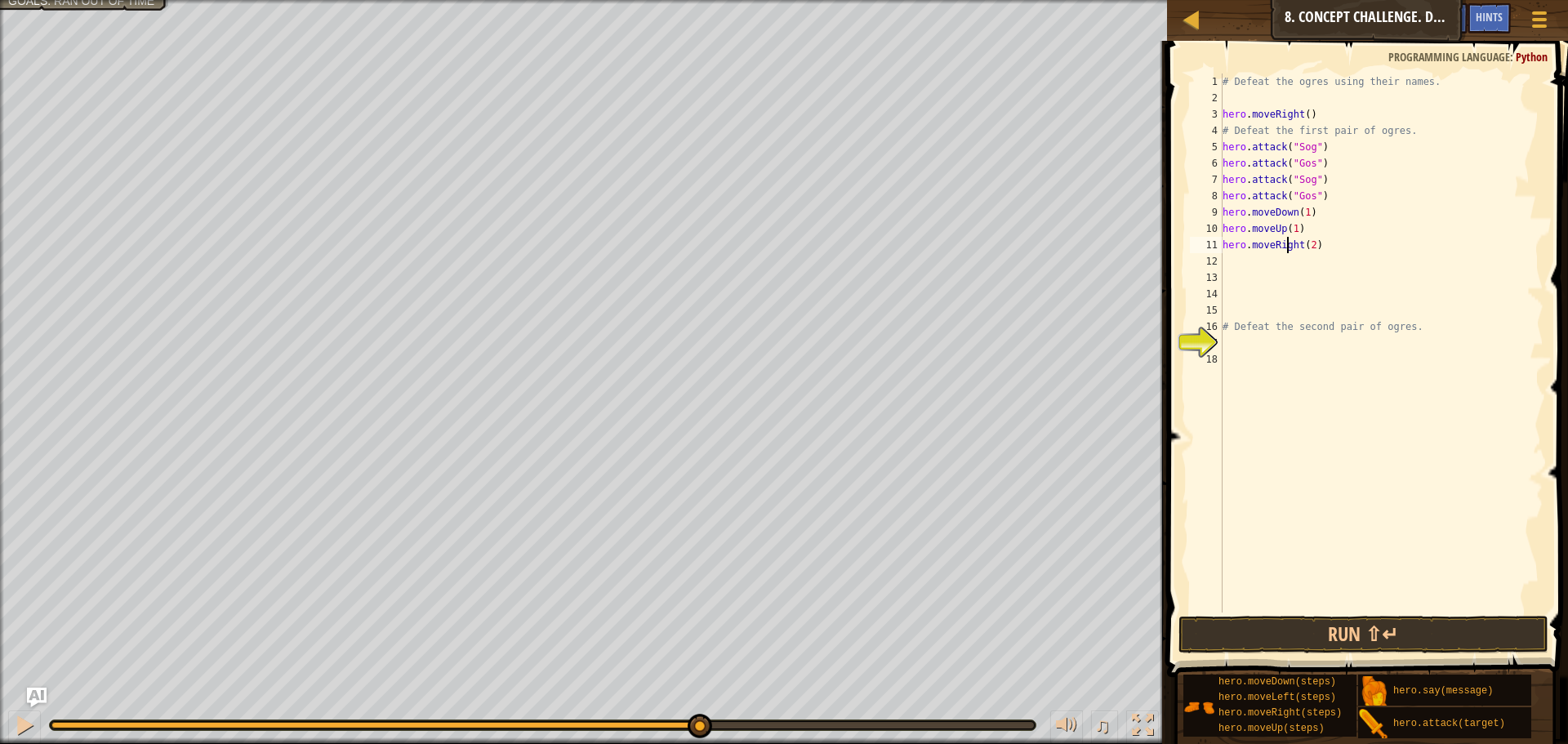
type textarea "hero.moveRight(2)"
click at [1281, 260] on div "# Defeat the ogres using their names. hero . moveRight ( ) # Defeat the first p…" at bounding box center [1381, 359] width 325 height 572
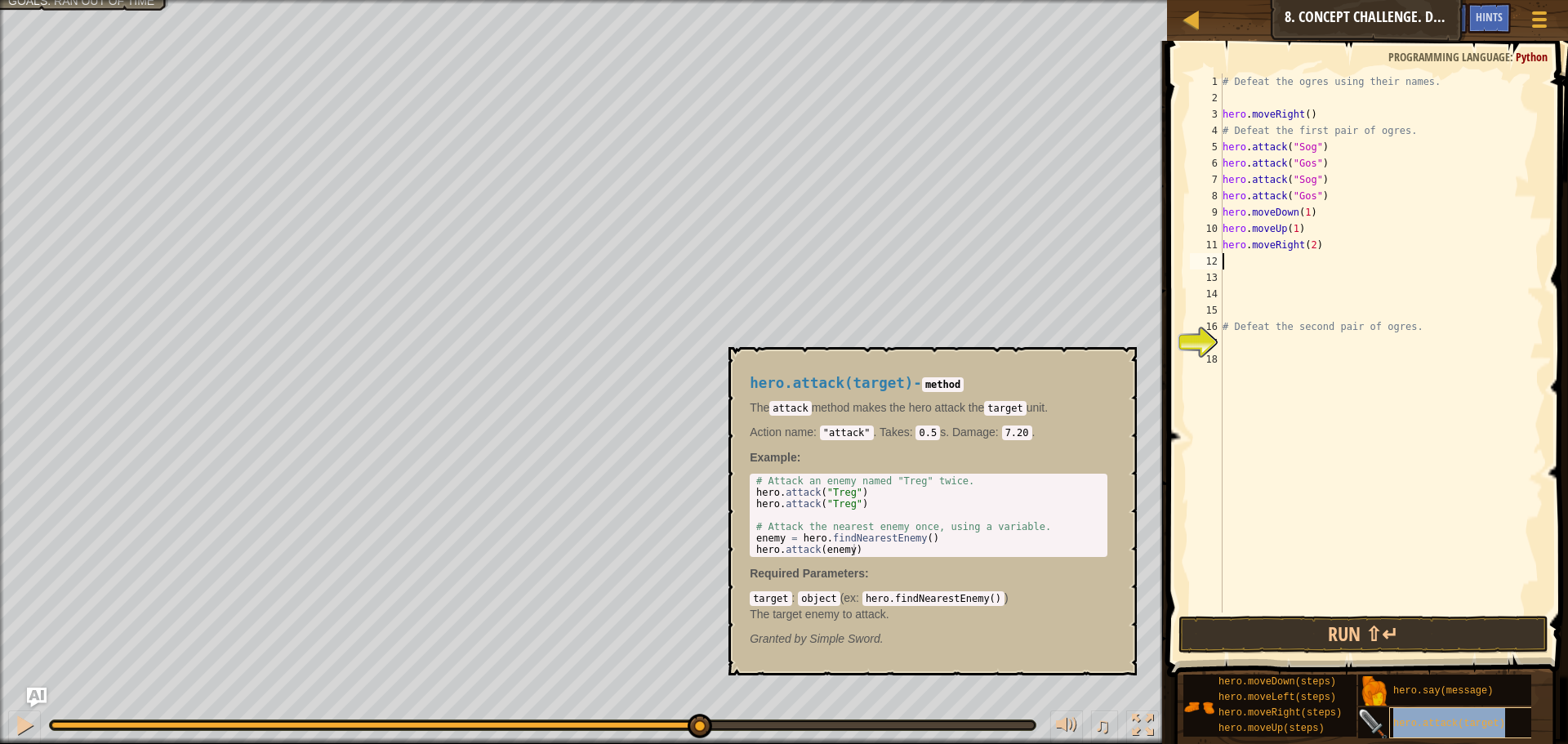
click at [1412, 730] on div "hero.attack(target)" at bounding box center [1467, 723] width 156 height 31
click at [1289, 263] on div "# Defeat the ogres using their names. hero . moveRight ( ) # Defeat the first p…" at bounding box center [1381, 343] width 325 height 539
click at [1289, 263] on div "# Defeat the ogres using their names. hero . moveRight ( ) # Defeat the first p…" at bounding box center [1381, 359] width 325 height 572
drag, startPoint x: 1386, startPoint y: 267, endPoint x: 1222, endPoint y: 261, distance: 164.1
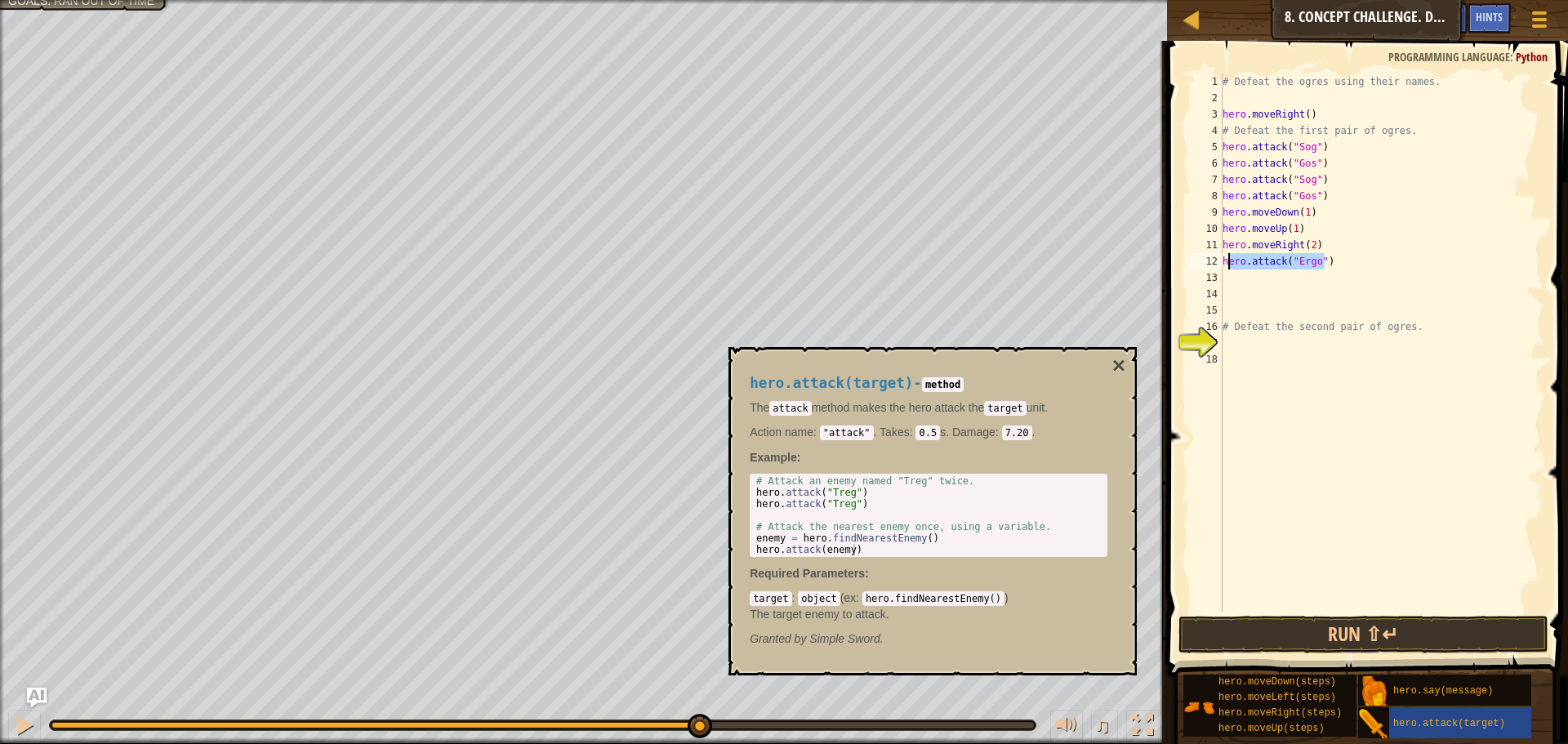
click at [1222, 261] on div "# Defeat the ogres using their names. hero . moveRight ( ) # Defeat the first p…" at bounding box center [1381, 359] width 325 height 572
type textarea "hero.attack("Ergo")"
click at [1379, 260] on div "# Defeat the ogres using their names. hero . moveRight ( ) # Defeat the first p…" at bounding box center [1381, 343] width 325 height 539
paste textarea "hero.attack("Ergo")"
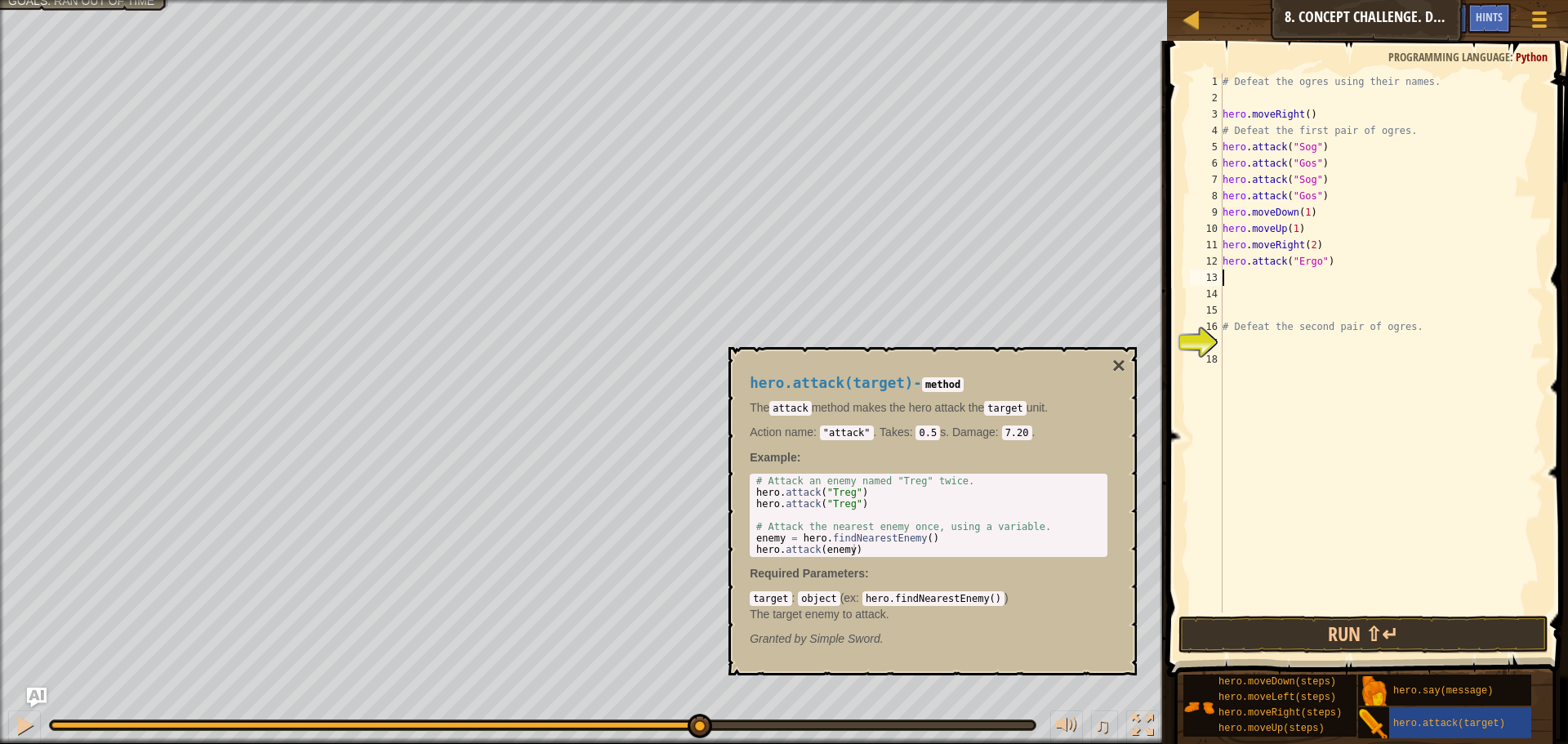
type textarea "hero.attack("Ergo")"
type textarea "v"
paste textarea "hero.attack("Ergo")"
click at [1303, 299] on div "# Defeat the ogres using their names. hero . moveRight ( ) # Defeat the first p…" at bounding box center [1381, 359] width 325 height 572
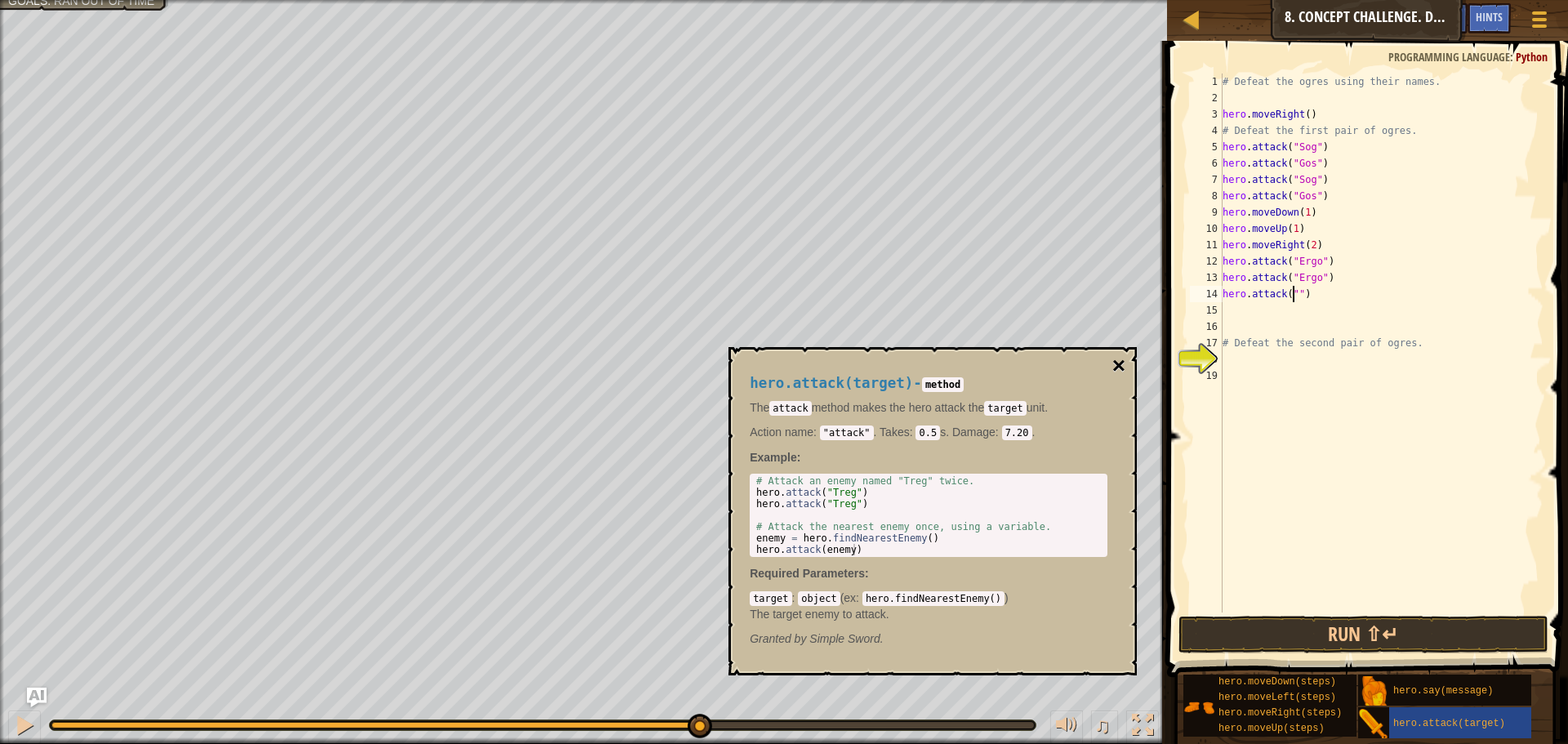
type textarea "hero.attack("")"
click at [1115, 367] on button "×" at bounding box center [1118, 365] width 13 height 23
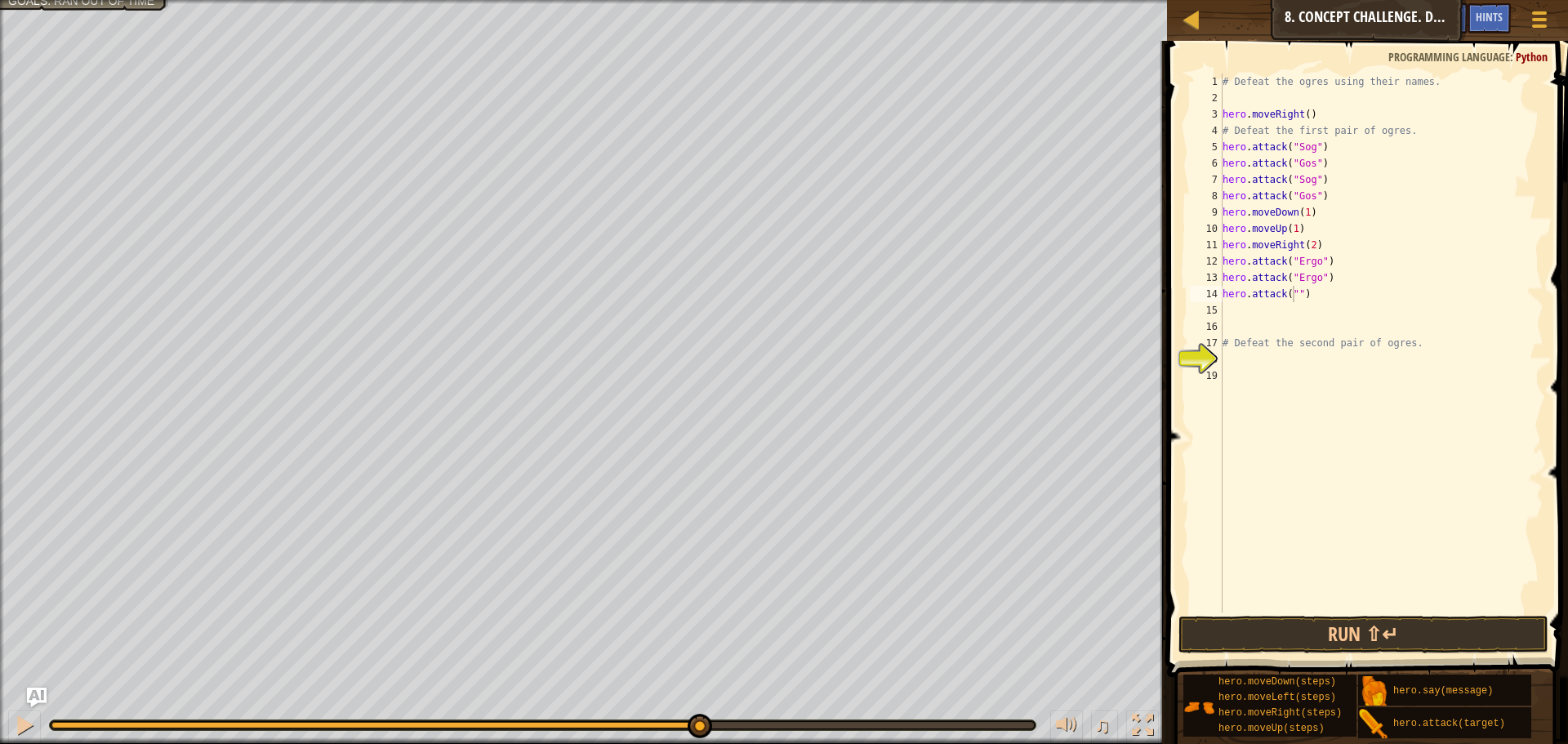
click at [1286, 311] on div "# Defeat the ogres using their names. hero . moveRight ( ) # Defeat the first p…" at bounding box center [1381, 359] width 325 height 572
click at [1292, 296] on div "# Defeat the ogres using their names. hero . moveRight ( ) # Defeat the first p…" at bounding box center [1381, 359] width 325 height 572
drag, startPoint x: 1326, startPoint y: 294, endPoint x: 1210, endPoint y: 293, distance: 116.0
click at [1210, 293] on div "hero.attack("Kro") 1 2 3 4 5 6 7 8 9 10 11 12 13 14 15 16 17 18 19 # Defeat the…" at bounding box center [1365, 343] width 357 height 539
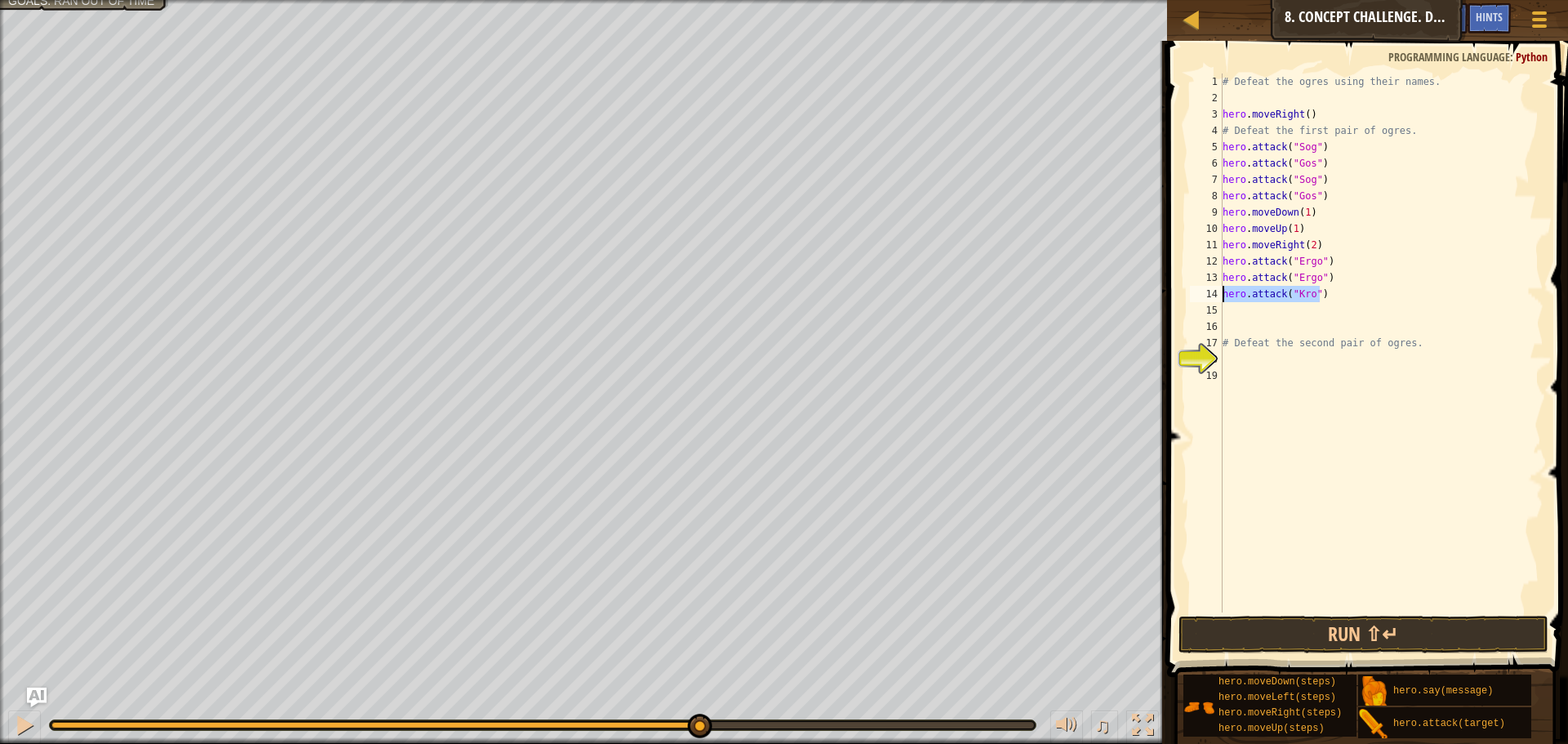
type textarea "hero.attack("Kro")"
click at [1330, 289] on div "# Defeat the ogres using their names. hero . moveRight ( ) # Defeat the first p…" at bounding box center [1381, 343] width 325 height 539
paste textarea "hero.attack("Kro")"
type textarea "hero.attack("Kro")"
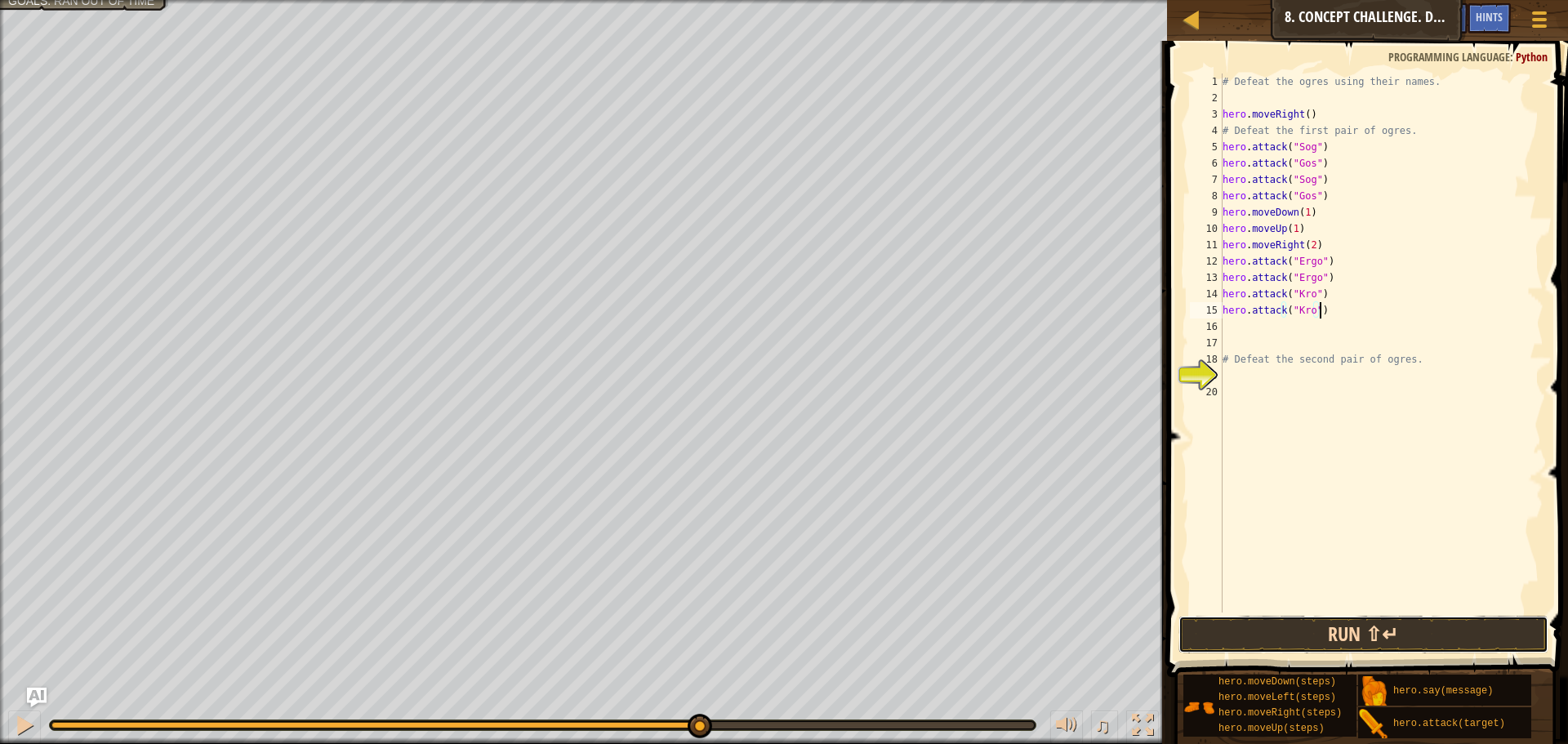
click at [1297, 626] on button "Run ⇧↵" at bounding box center [1363, 634] width 370 height 37
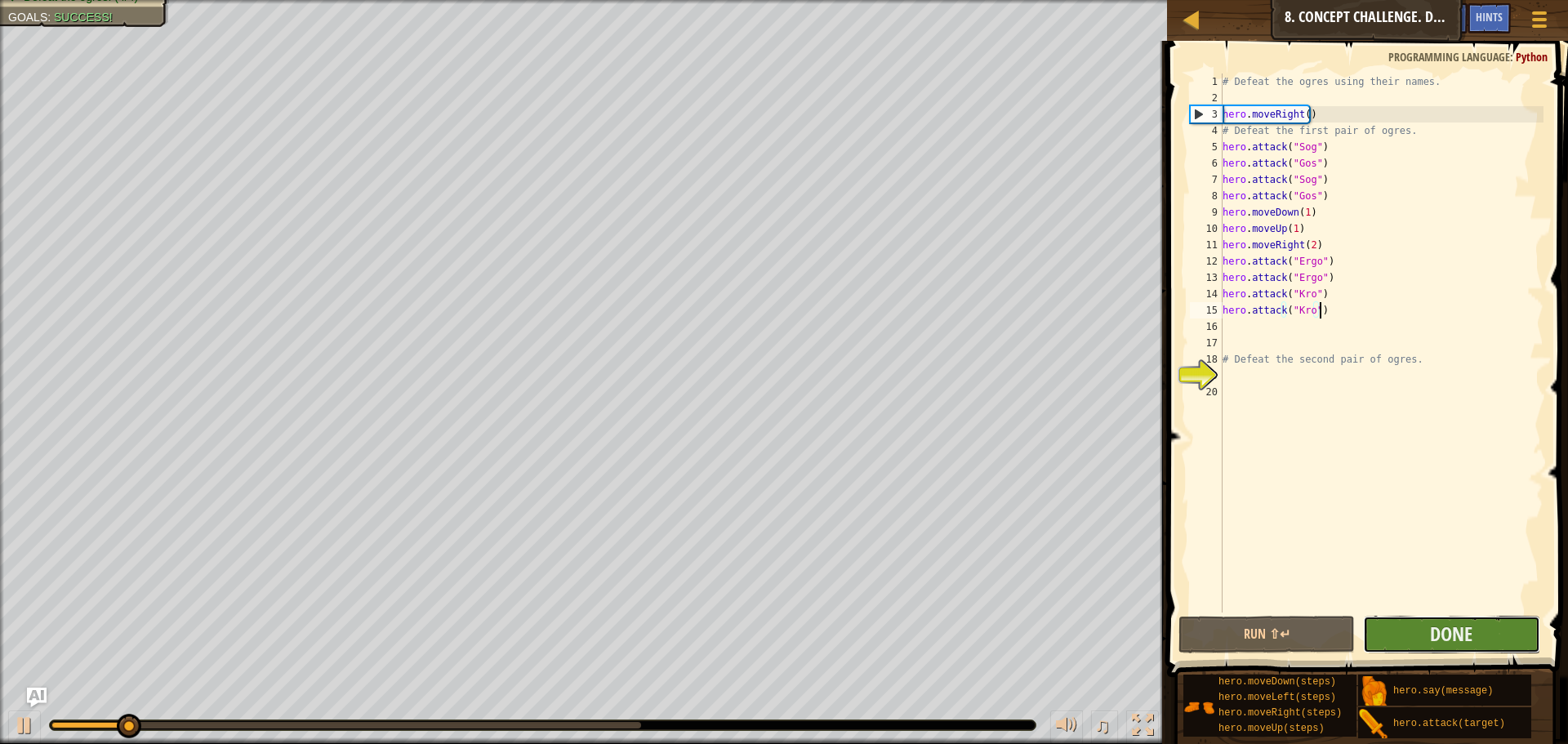
click at [1426, 629] on button "Done" at bounding box center [1451, 634] width 177 height 37
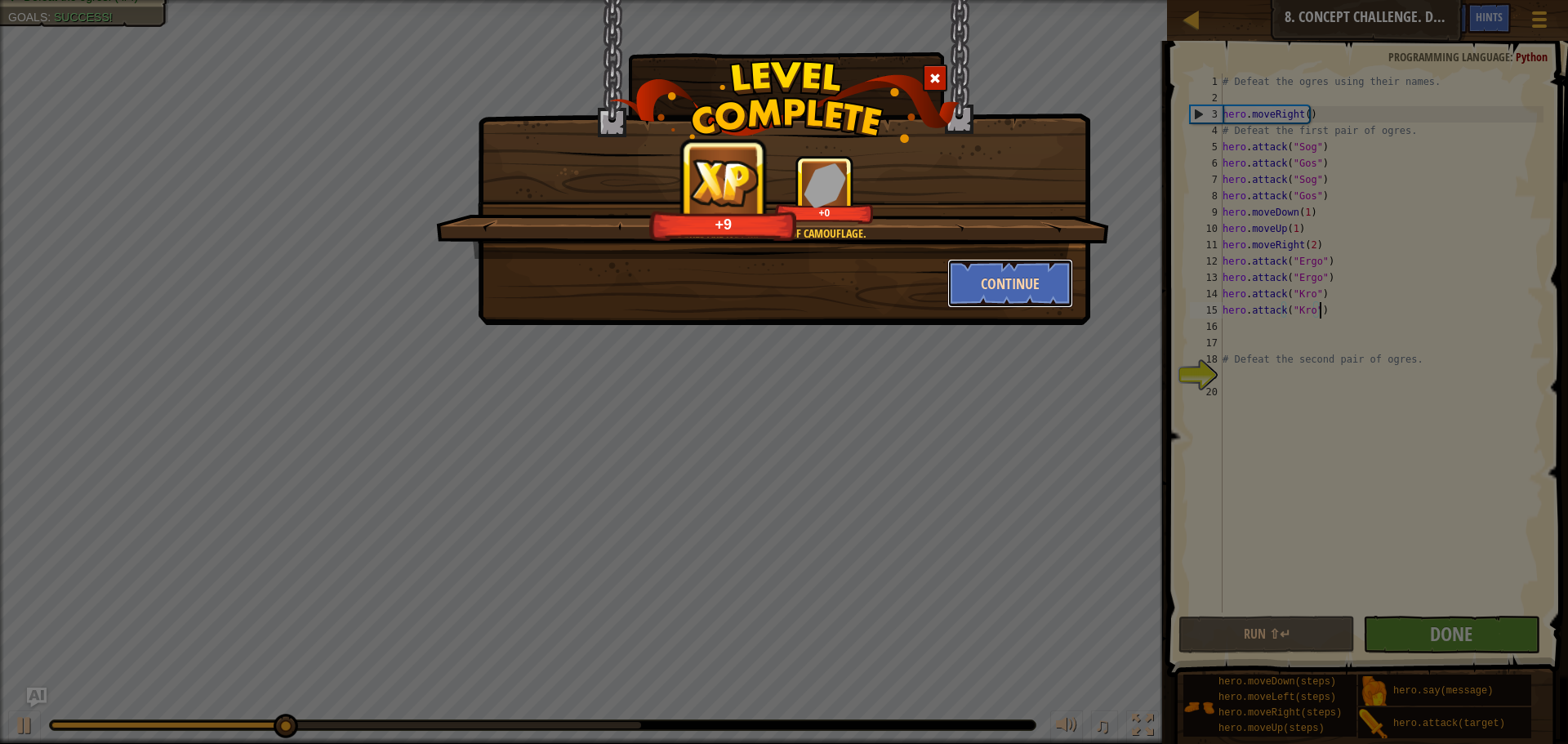
click at [1008, 288] on button "Continue" at bounding box center [1011, 283] width 127 height 49
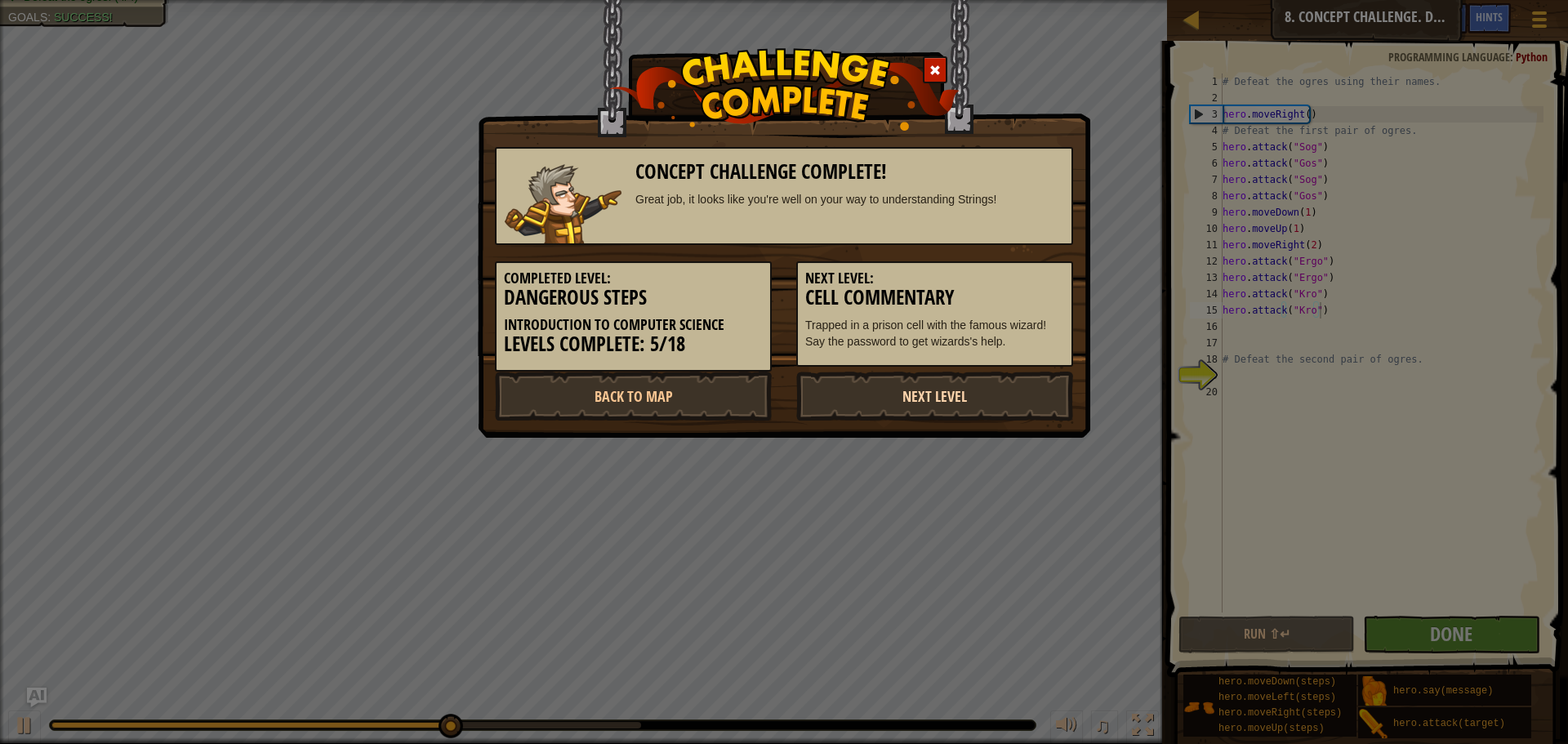
click at [927, 392] on link "Next Level" at bounding box center [935, 397] width 277 height 49
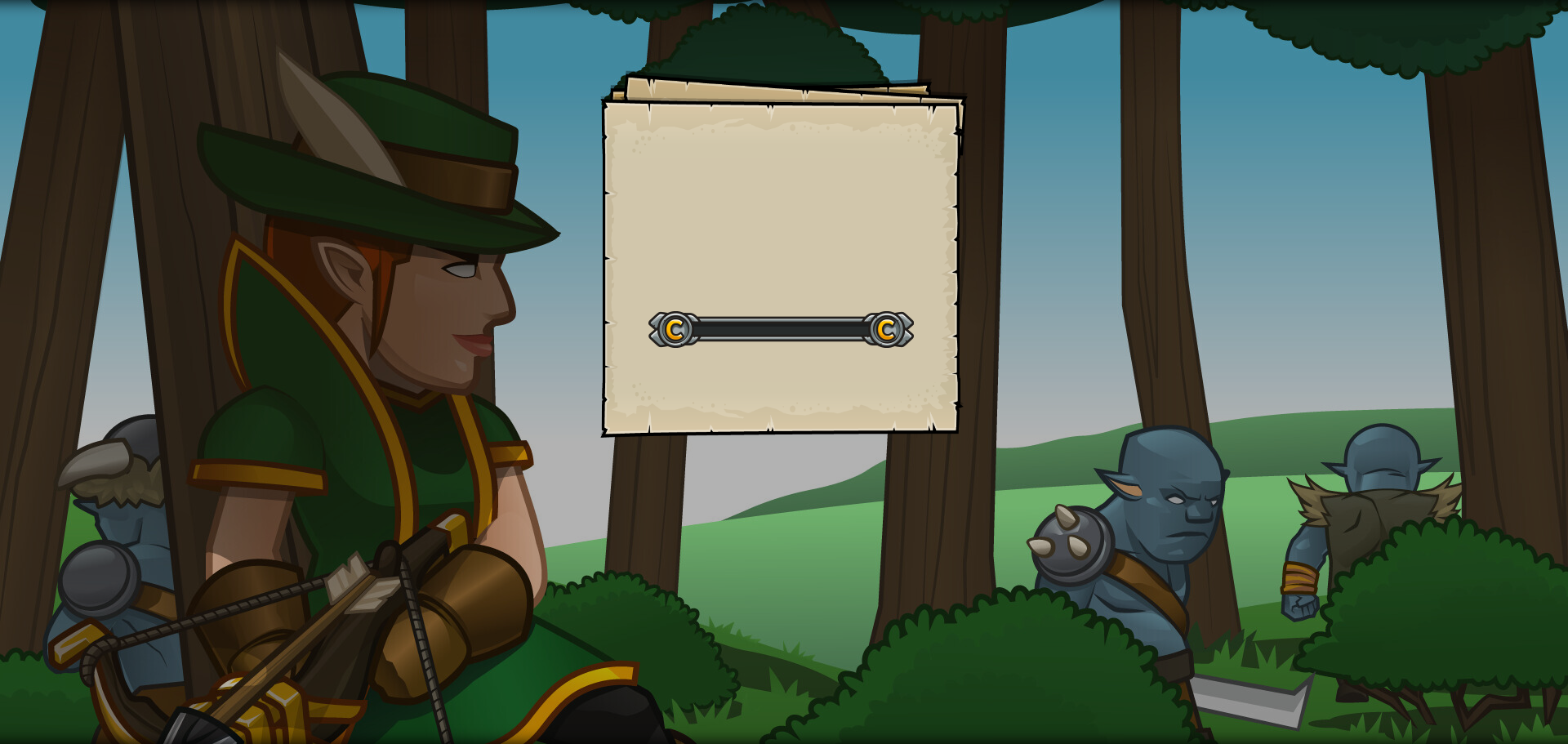
click at [927, 392] on div "Goals Start Level Error loading from server. Try refreshing the page. You'll ne…" at bounding box center [784, 254] width 368 height 368
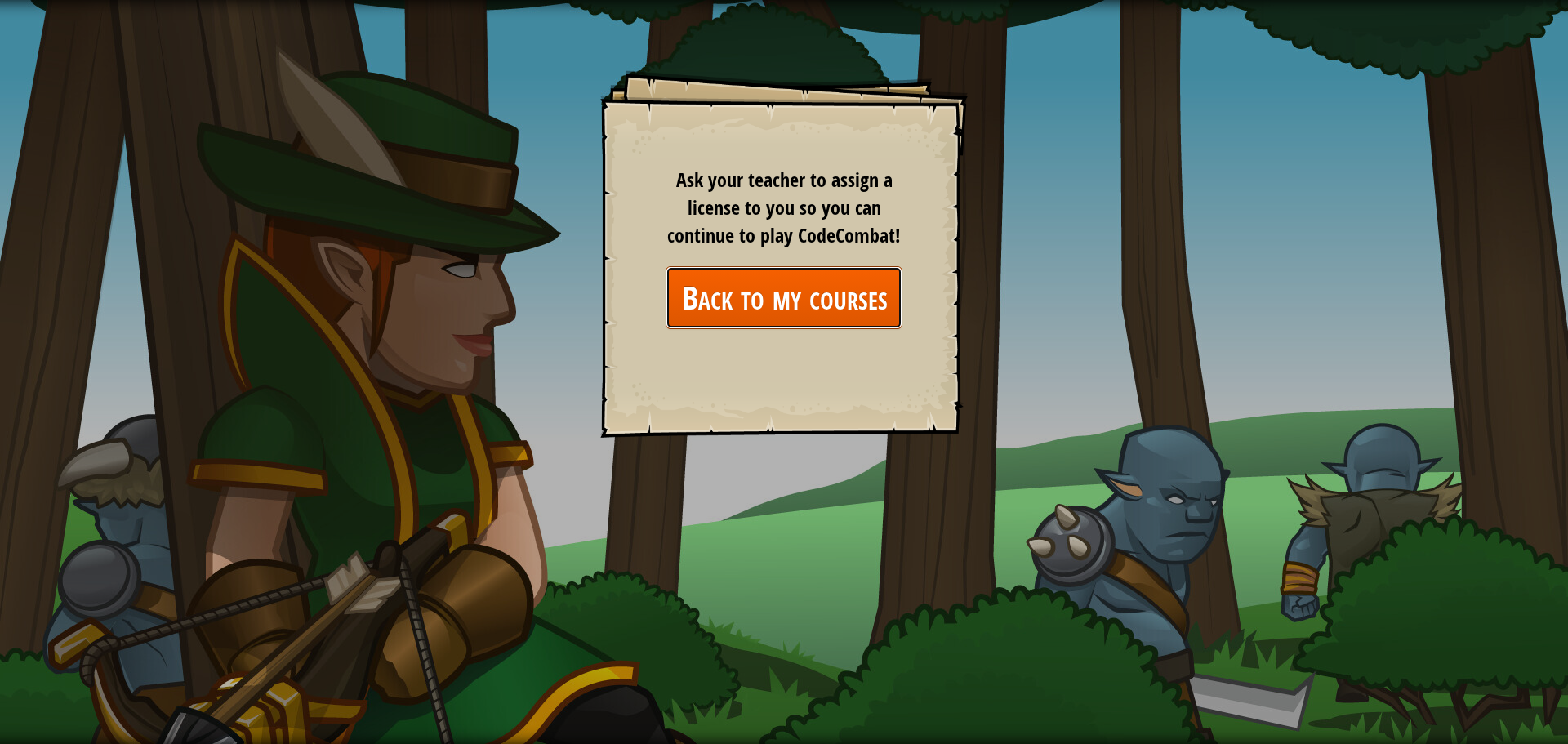
click at [720, 320] on link "Back to my courses" at bounding box center [784, 298] width 237 height 63
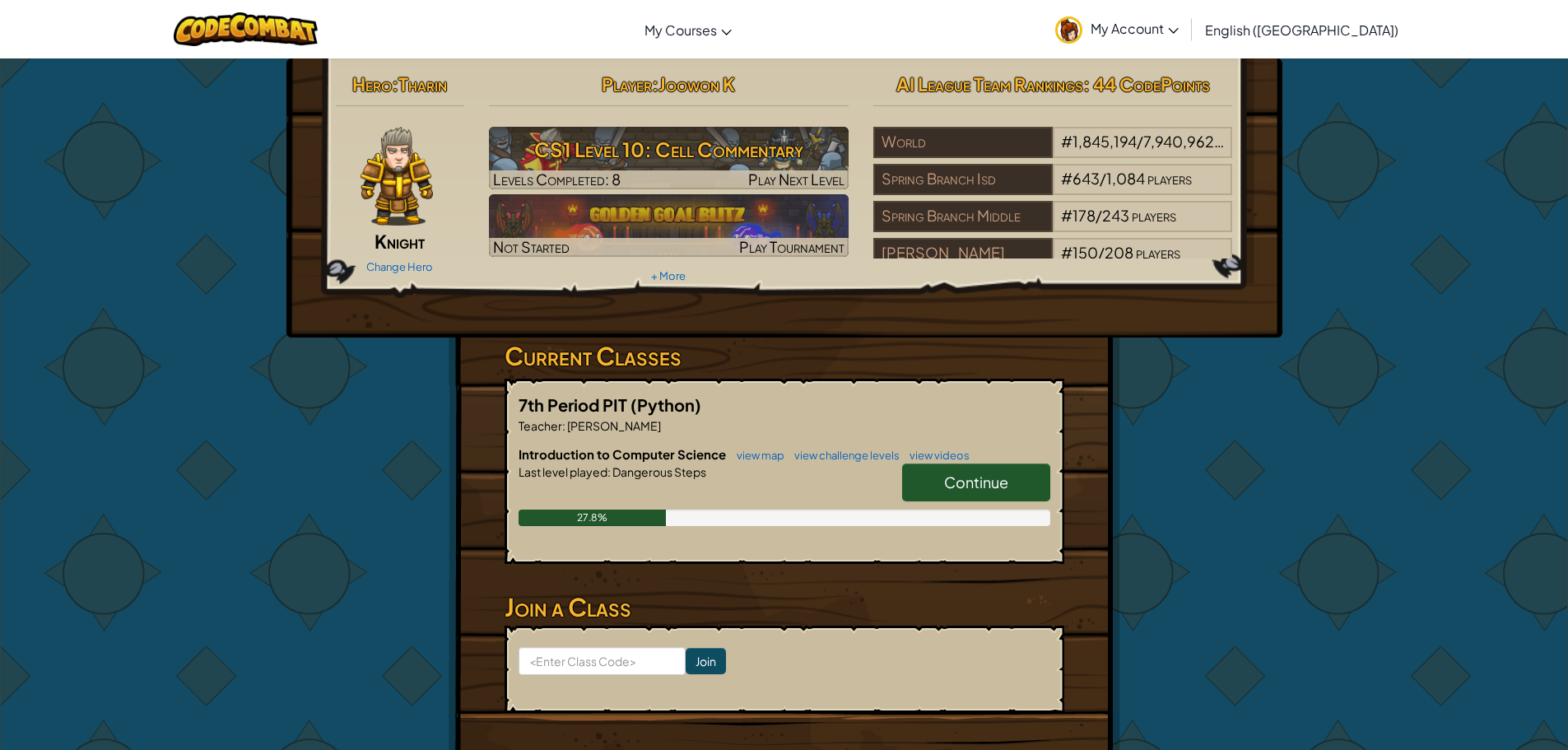
click at [960, 478] on span "Continue" at bounding box center [976, 482] width 64 height 19
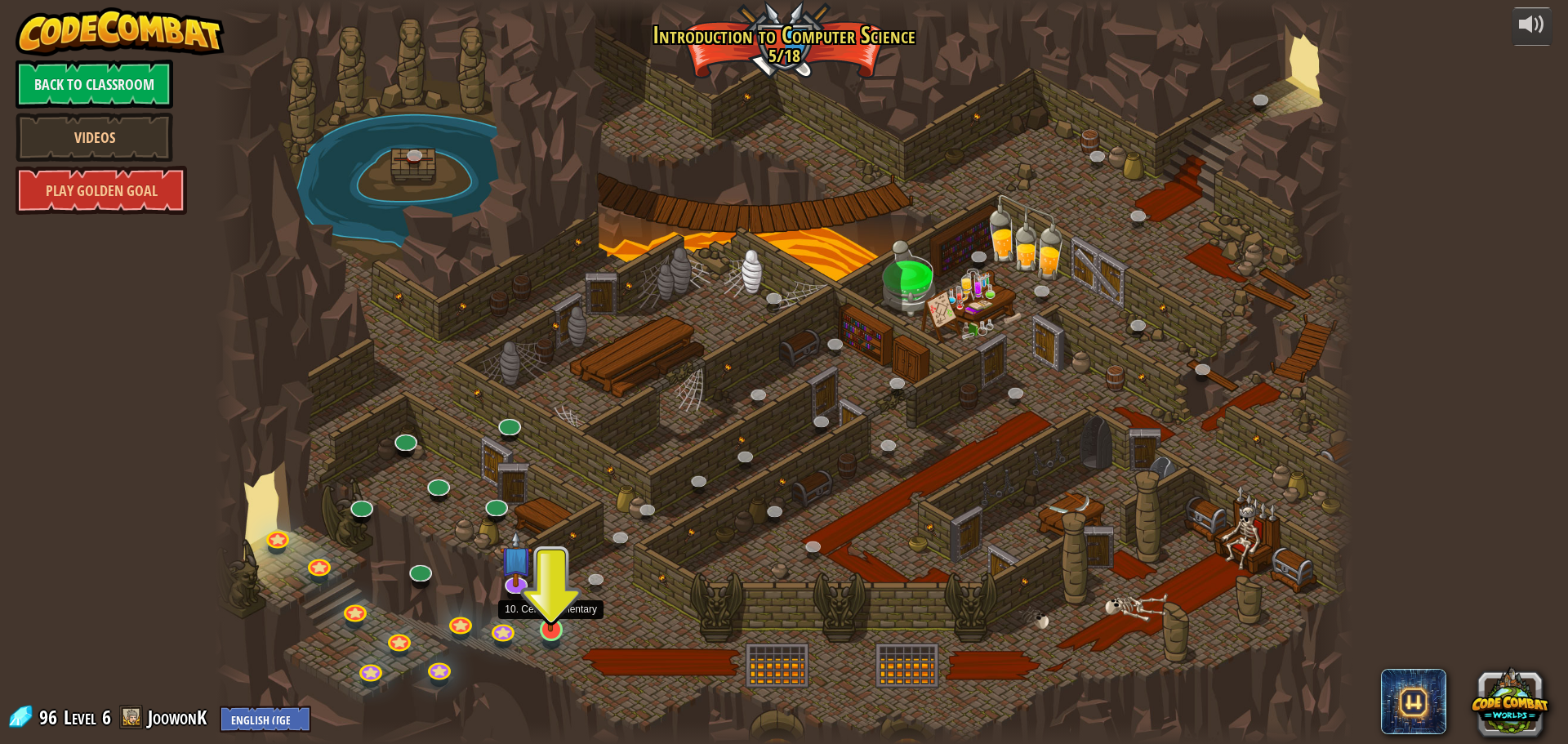
click at [551, 630] on img at bounding box center [551, 597] width 30 height 69
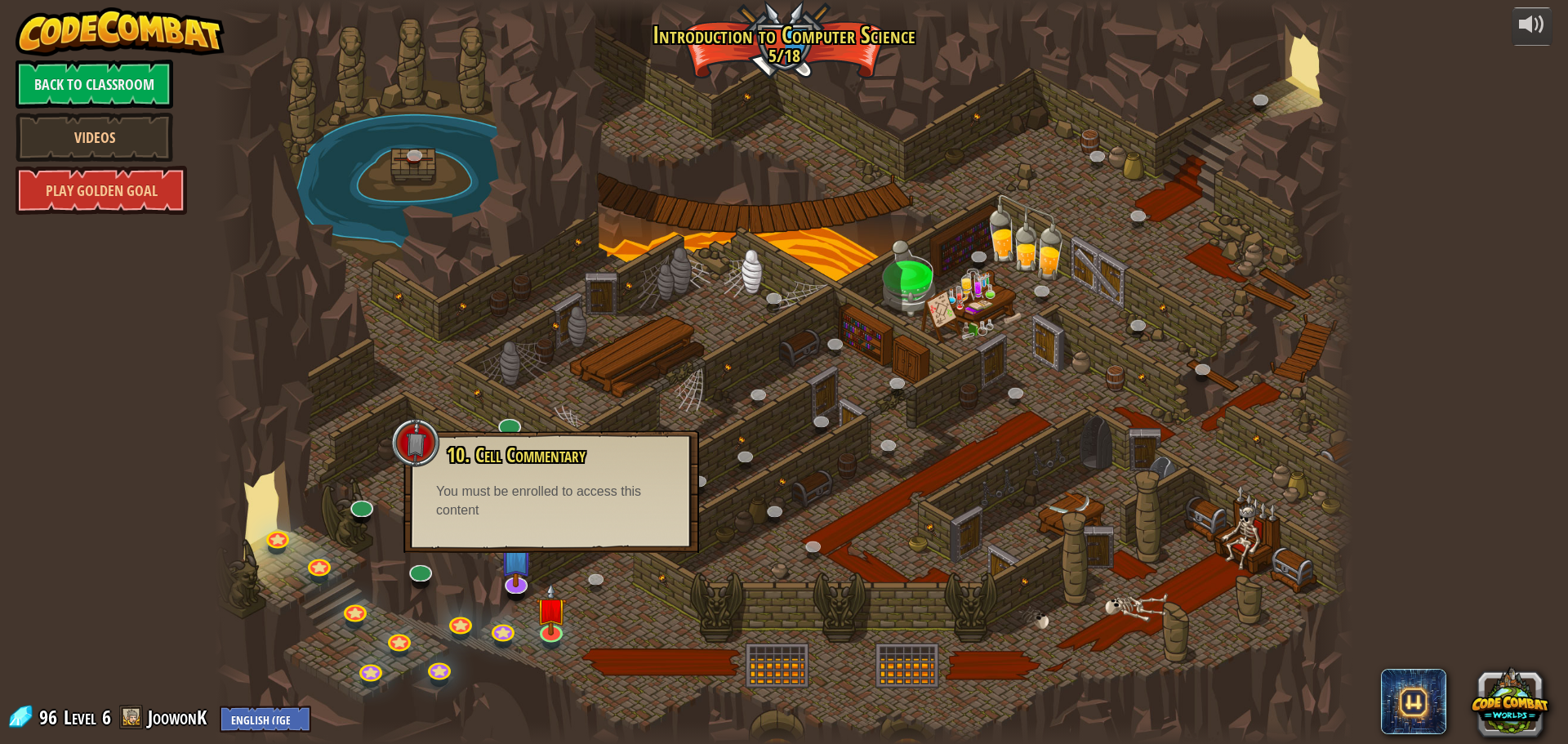
click at [405, 424] on div at bounding box center [416, 443] width 49 height 49
click at [790, 58] on div at bounding box center [784, 372] width 1139 height 744
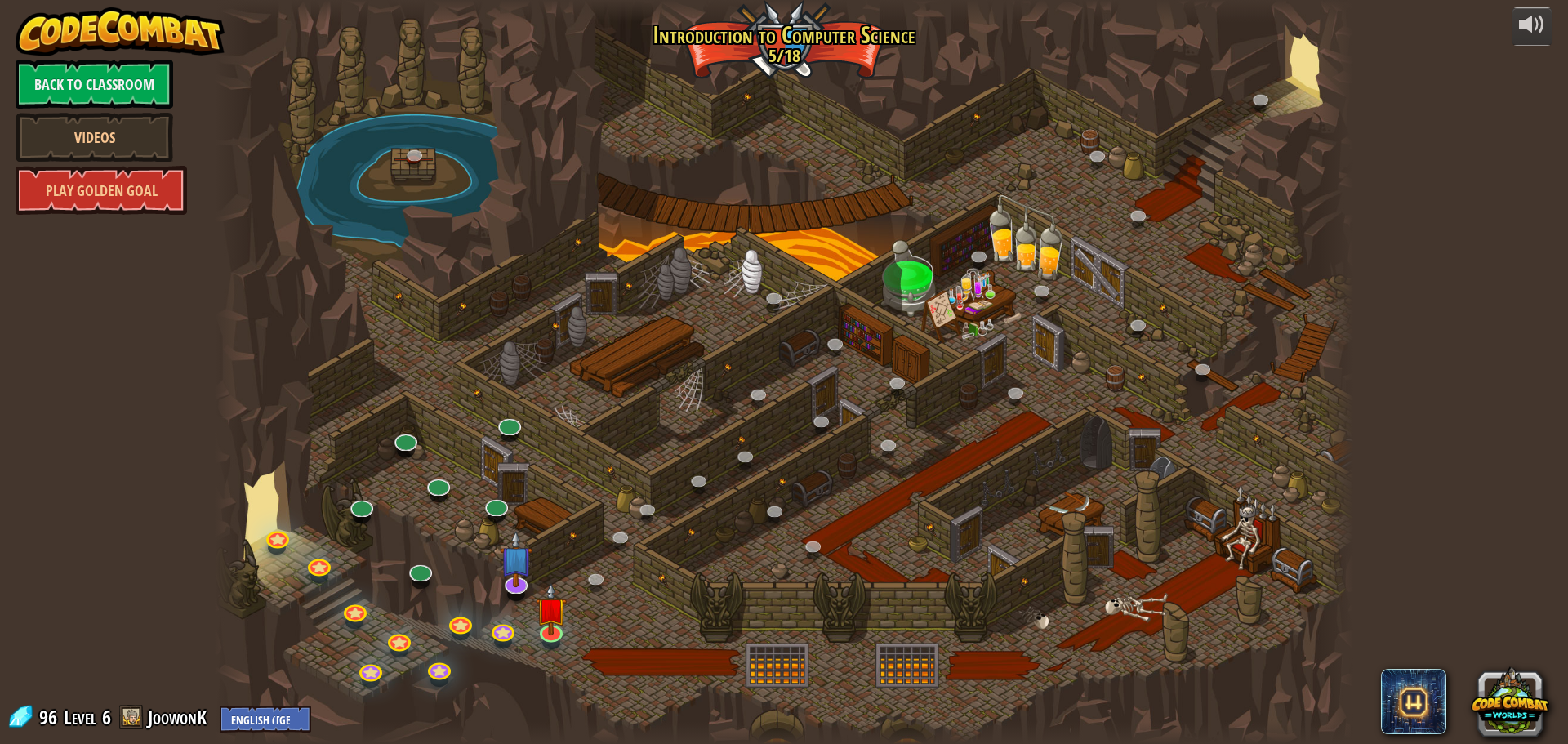
drag, startPoint x: 790, startPoint y: 58, endPoint x: 609, endPoint y: 213, distance: 238.3
click at [790, 60] on div at bounding box center [784, 372] width 1139 height 744
